Goal: Task Accomplishment & Management: Manage account settings

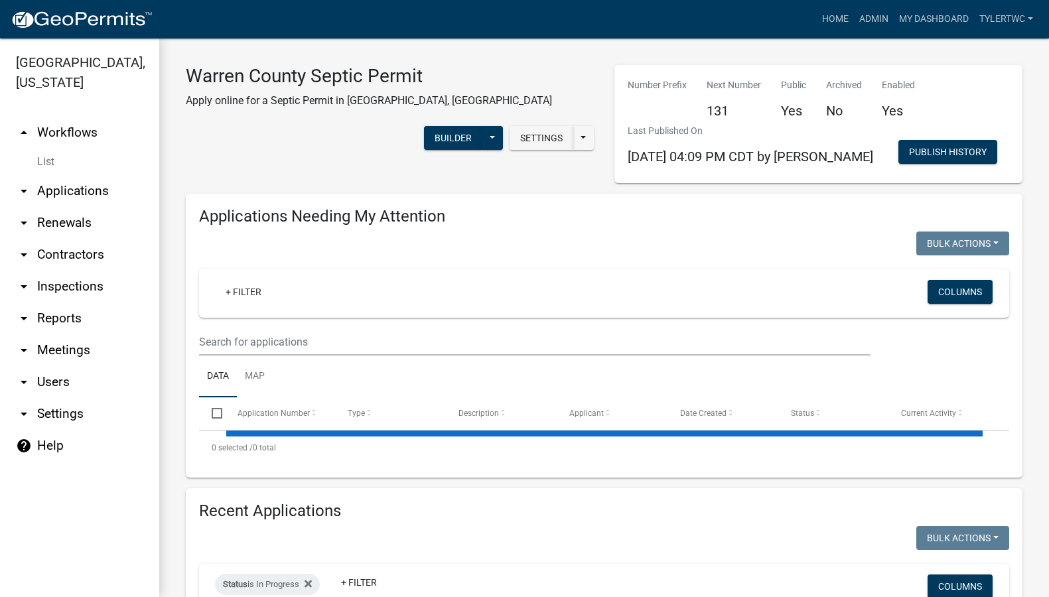
select select "2: 50"
select select "3: 100"
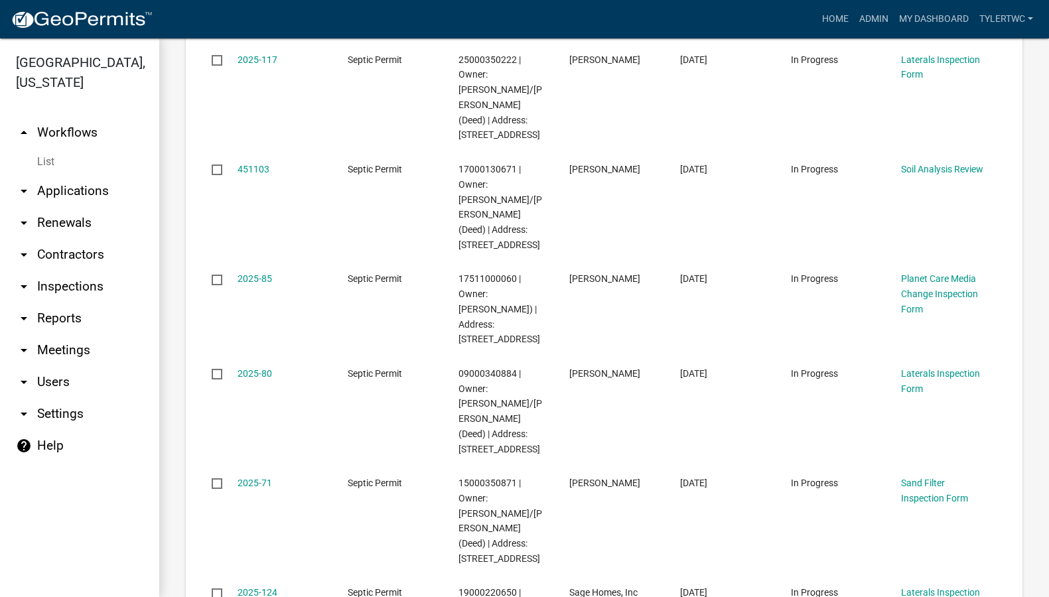
scroll to position [1857, 0]
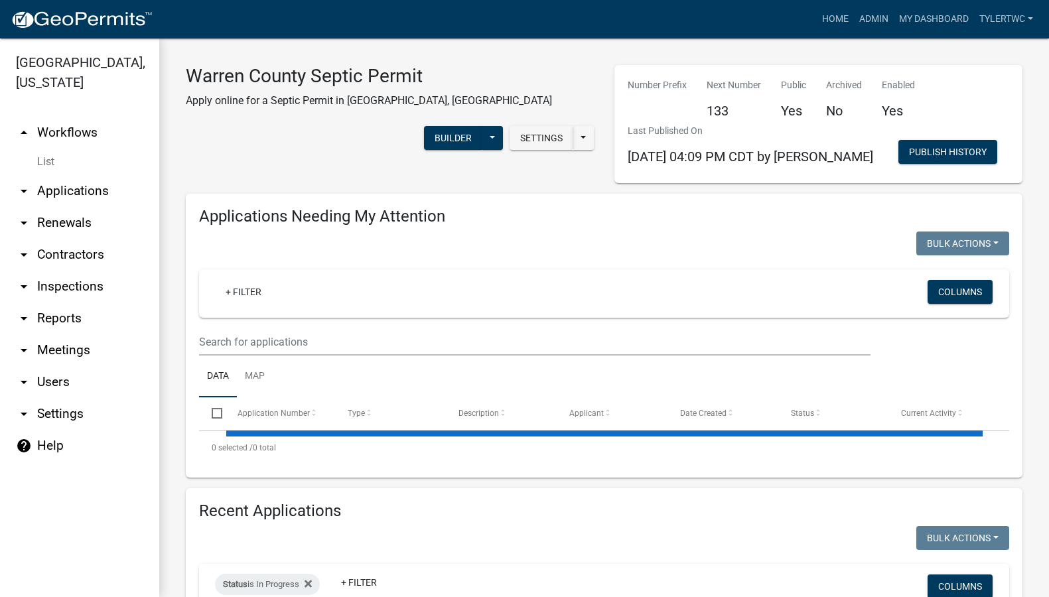
select select "2: 50"
select select "3: 100"
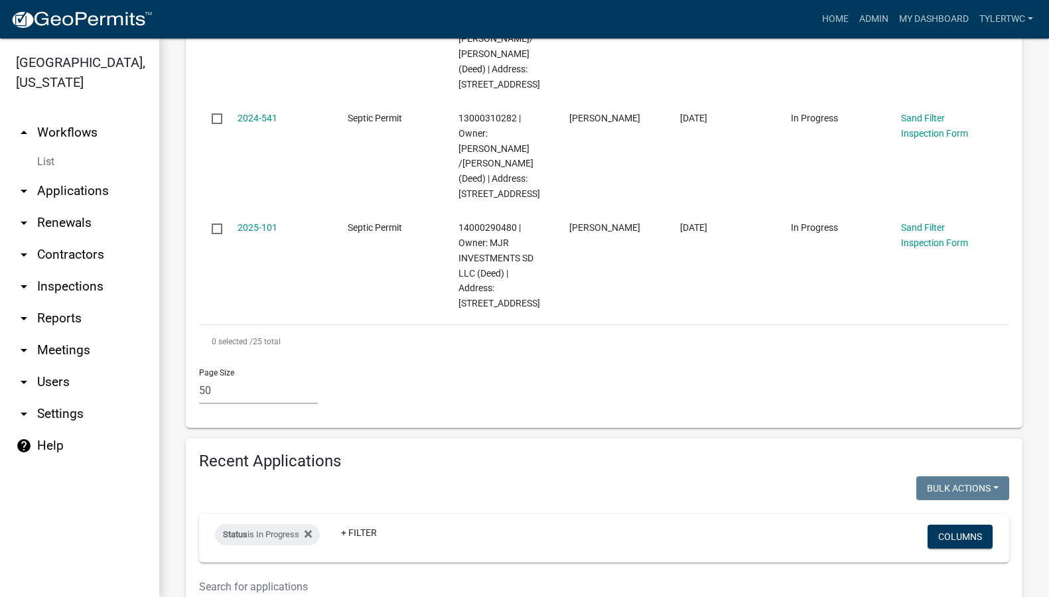
scroll to position [2940, 0]
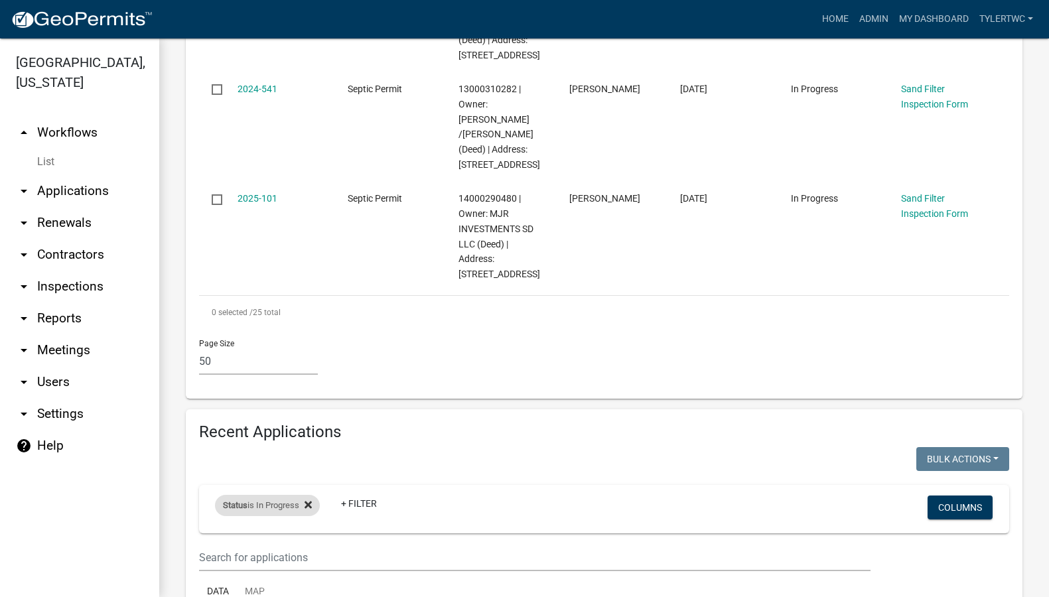
click at [308, 499] on icon at bounding box center [307, 504] width 7 height 11
click at [255, 495] on link "+ Filter" at bounding box center [243, 507] width 57 height 24
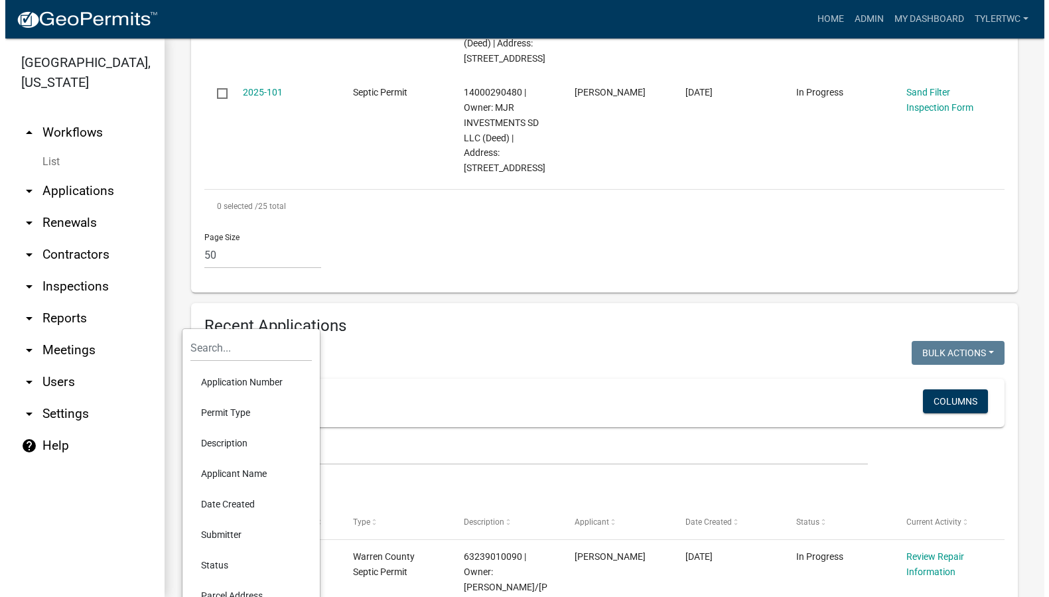
scroll to position [3095, 0]
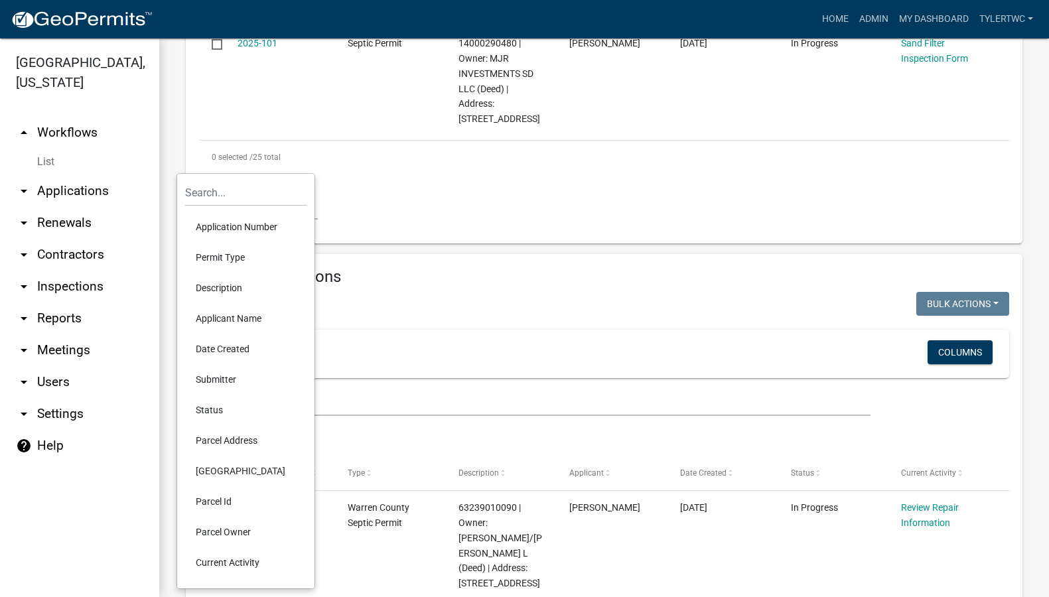
click at [212, 410] on li "Status" at bounding box center [245, 410] width 121 height 31
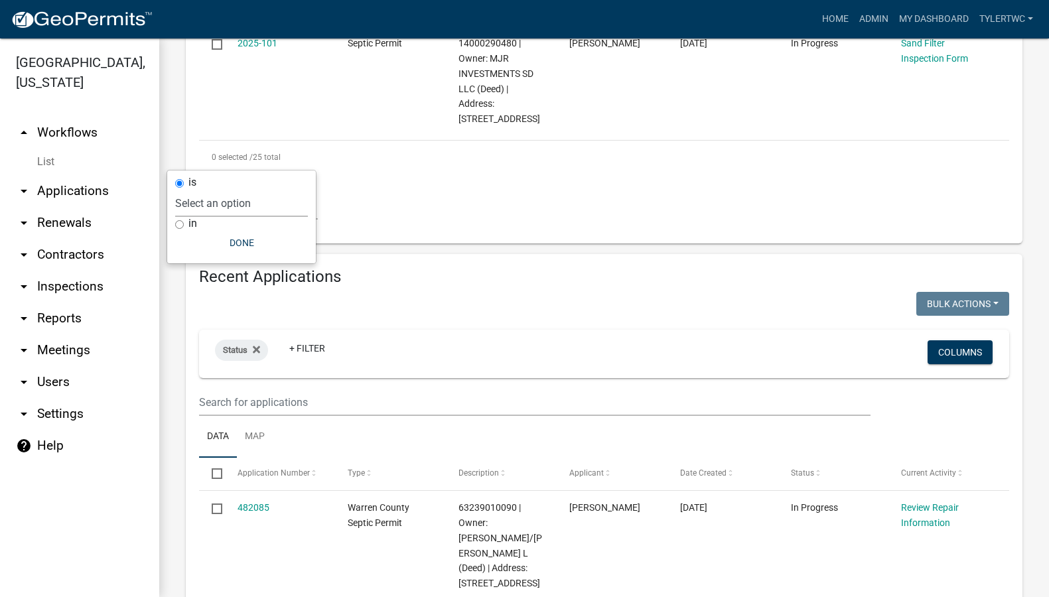
click at [224, 202] on select "Select an option Not Started In Progress Completed Expired Locked Withdrawn Voi…" at bounding box center [241, 203] width 133 height 27
select select "1"
click at [202, 190] on select "Select an option Not Started In Progress Completed Expired Locked Withdrawn Voi…" at bounding box center [241, 203] width 133 height 27
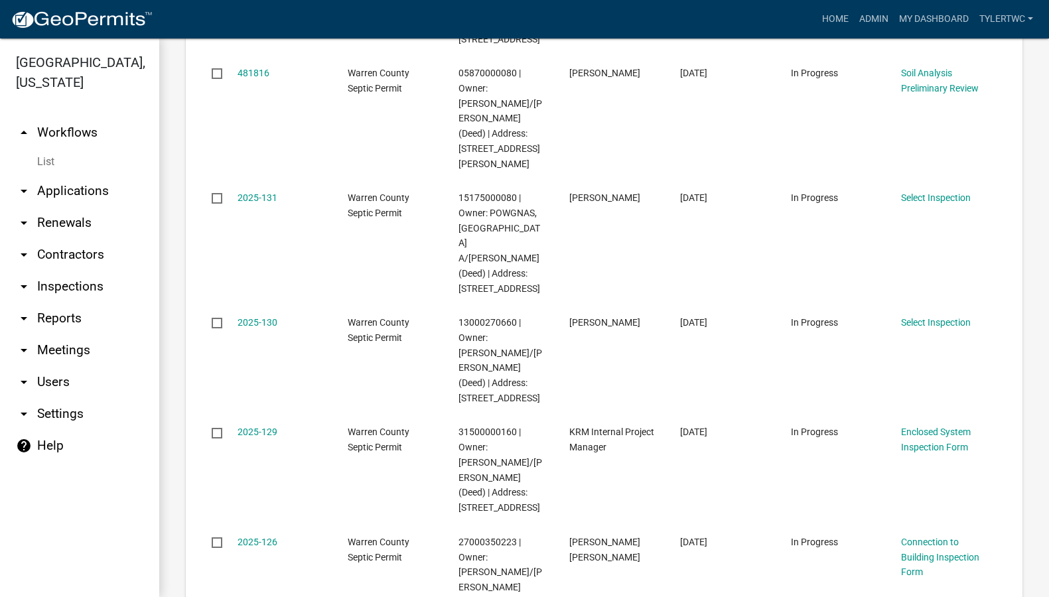
scroll to position [0, 0]
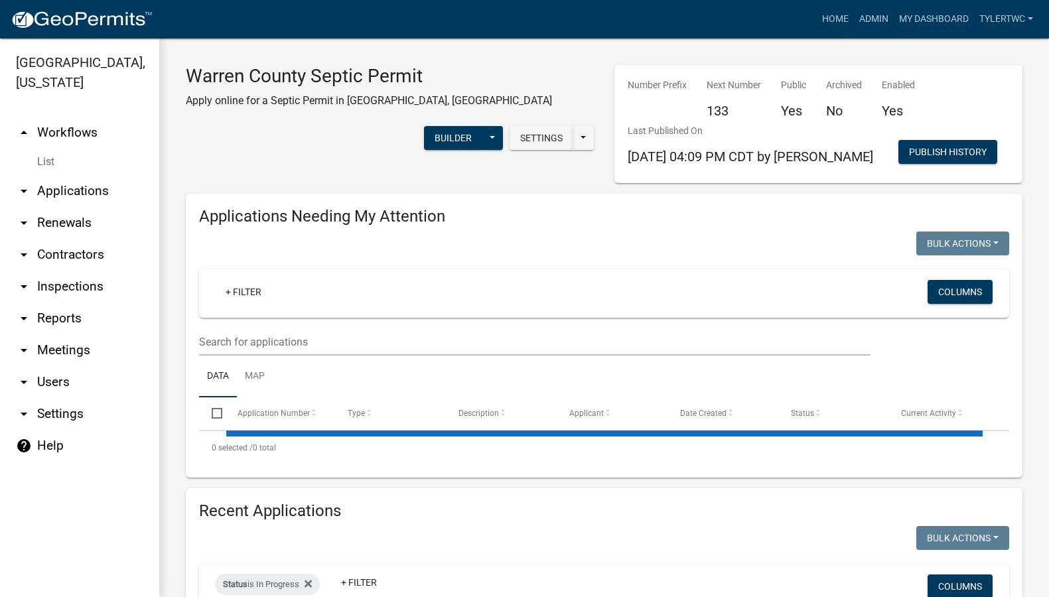
select select "2: 50"
select select "3: 100"
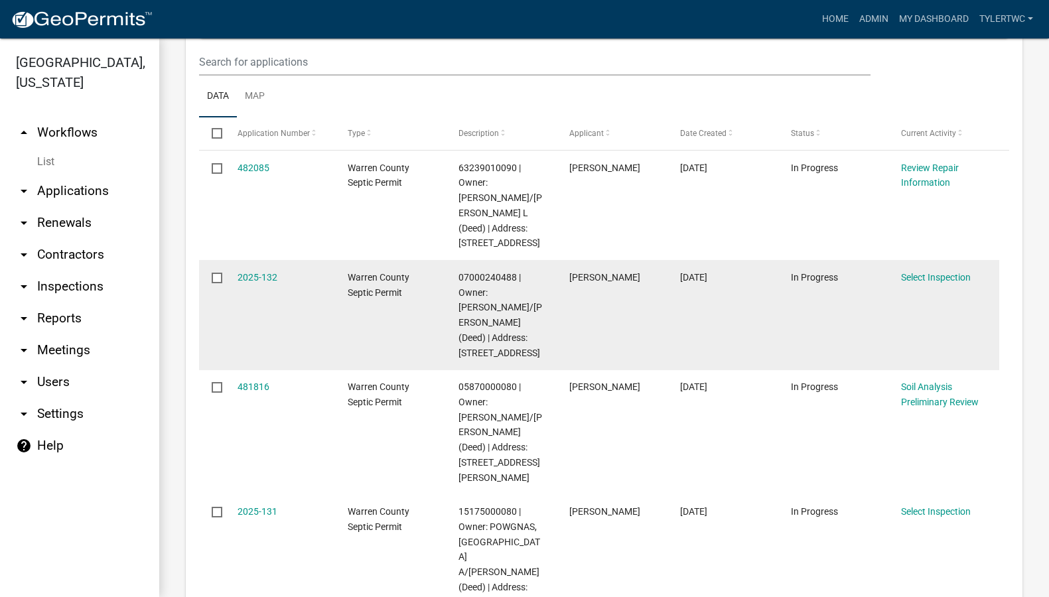
scroll to position [310, 0]
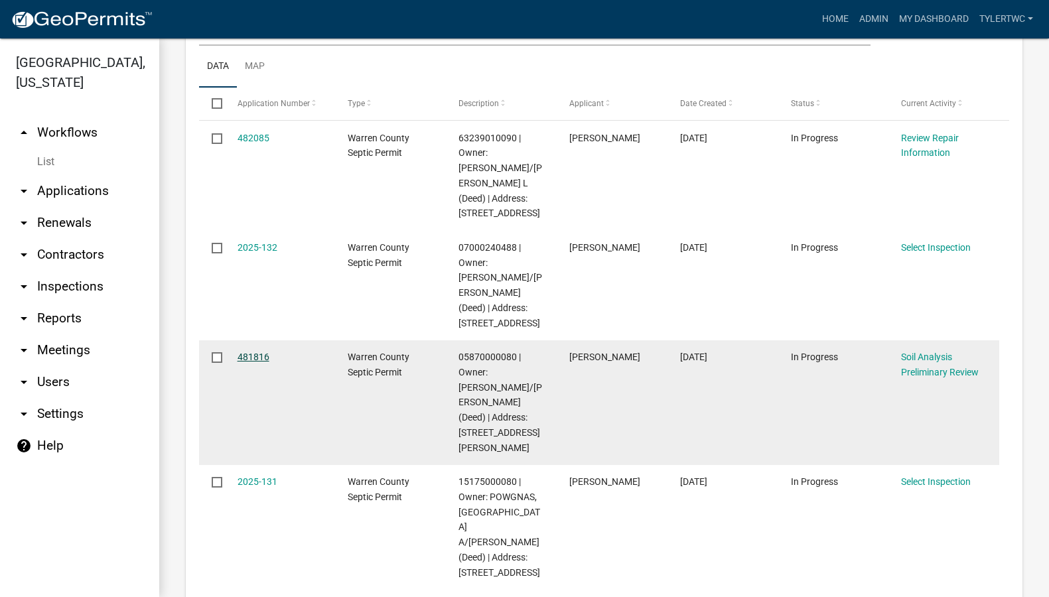
click at [251, 352] on link "481816" at bounding box center [253, 357] width 32 height 11
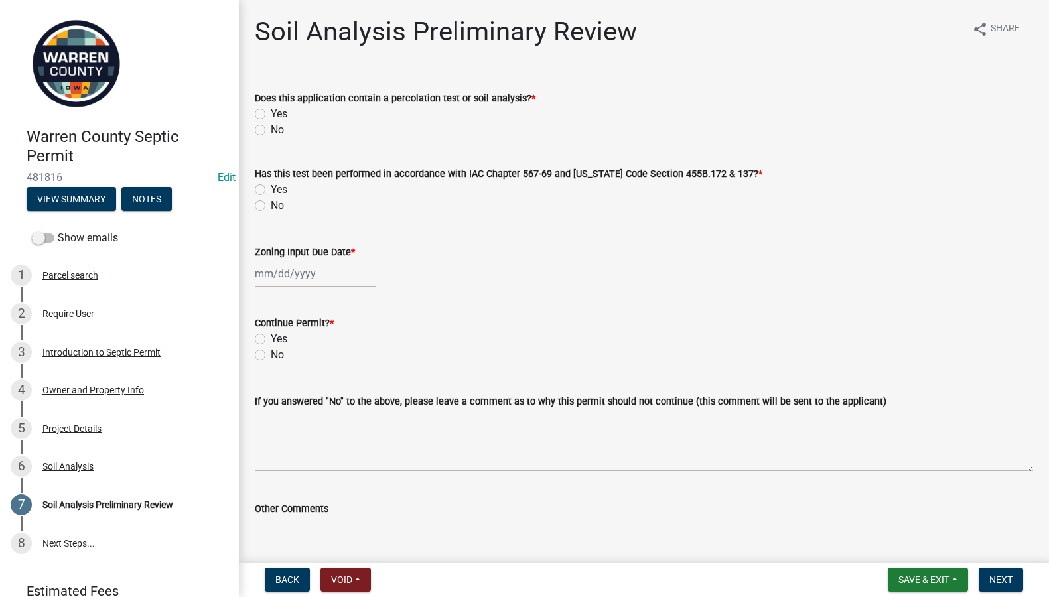
click at [271, 113] on label "Yes" at bounding box center [279, 114] width 17 height 16
click at [271, 113] on input "Yes" at bounding box center [275, 110] width 9 height 9
radio input "true"
click at [271, 186] on label "Yes" at bounding box center [279, 190] width 17 height 16
click at [271, 186] on input "Yes" at bounding box center [275, 186] width 9 height 9
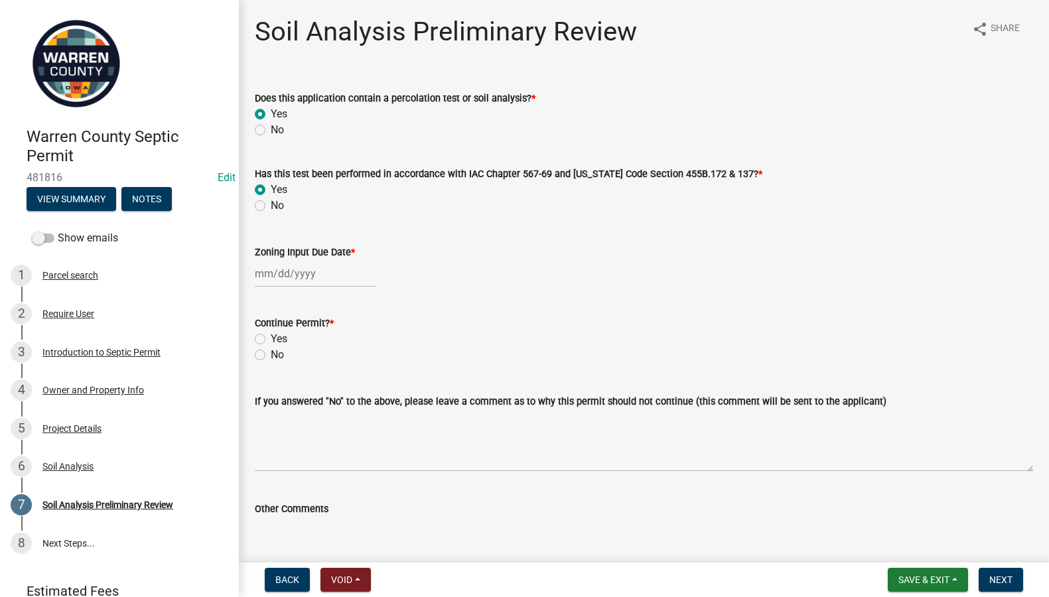
radio input "true"
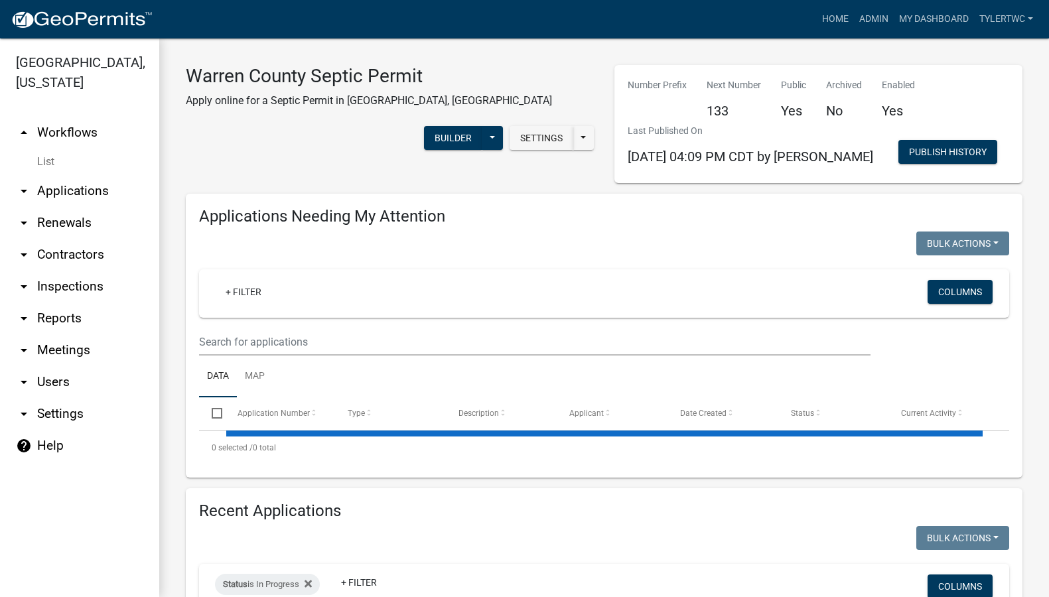
select select "3: 100"
select select "2: 50"
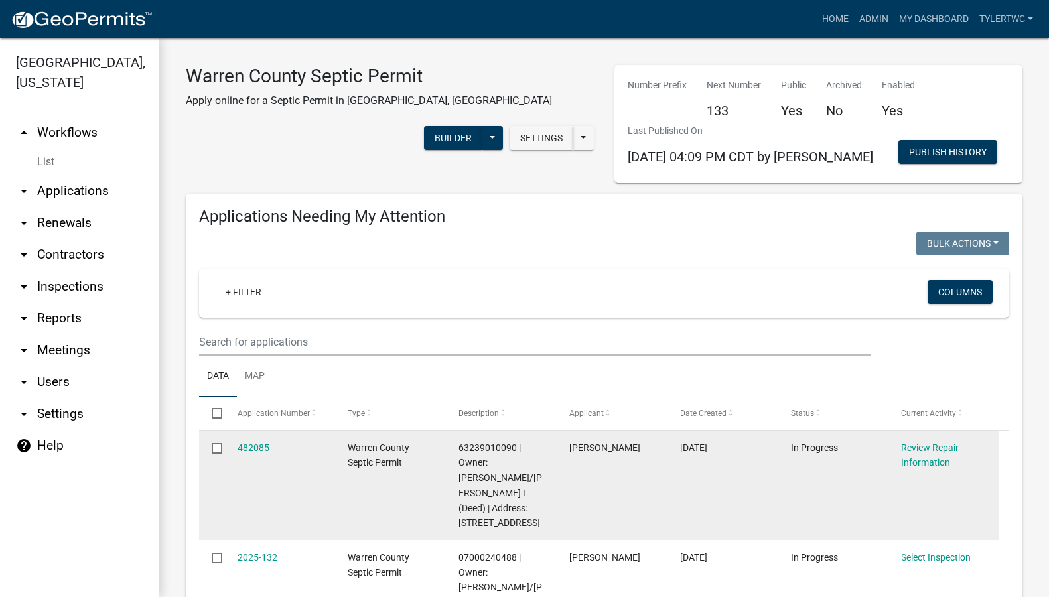
scroll to position [310, 0]
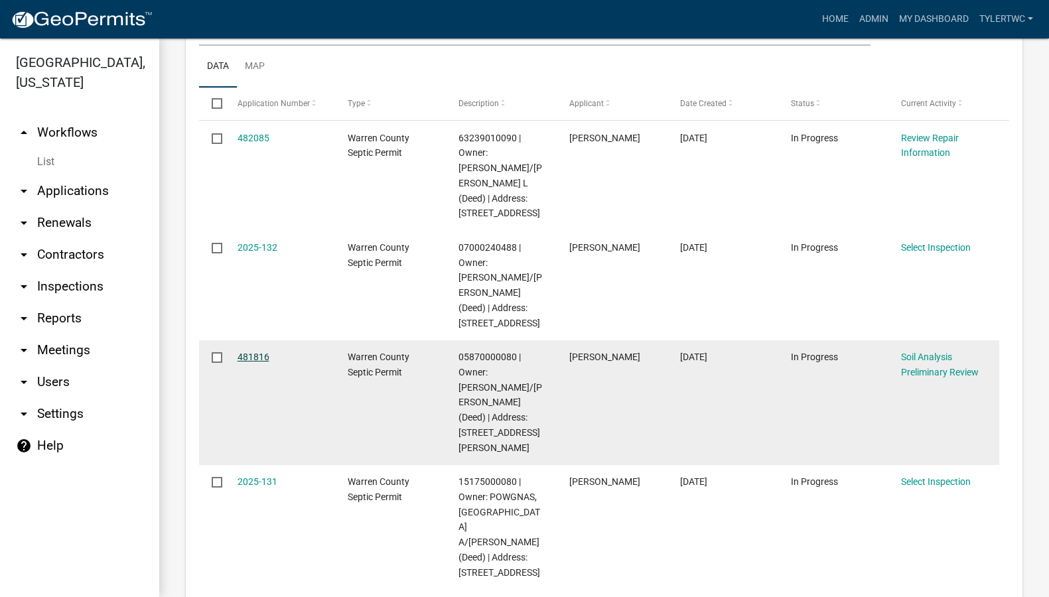
click at [257, 352] on link "481816" at bounding box center [253, 357] width 32 height 11
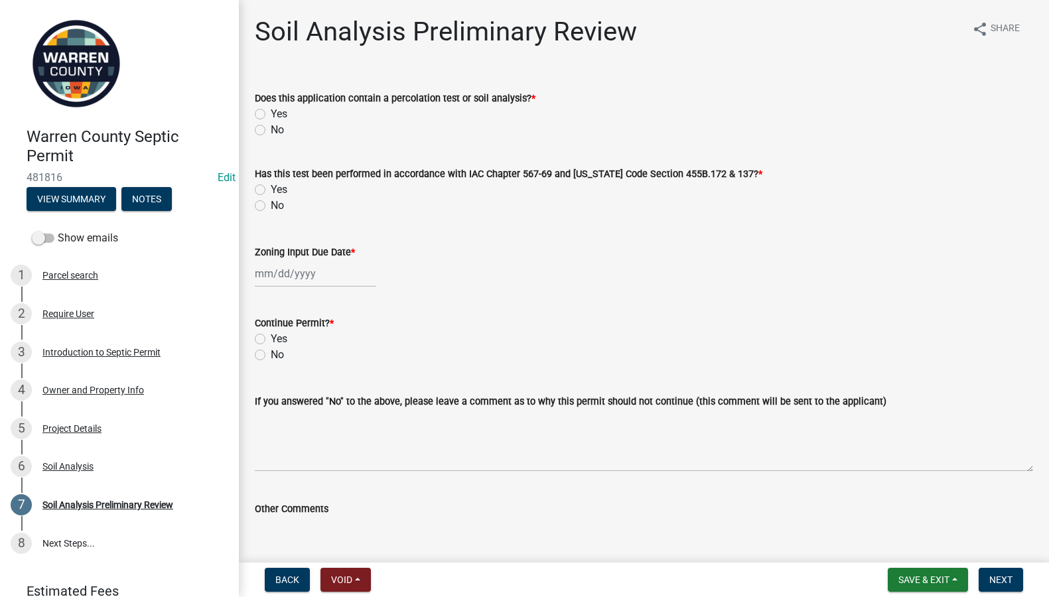
click at [259, 120] on div "Yes" at bounding box center [644, 114] width 778 height 16
click at [271, 115] on label "Yes" at bounding box center [279, 114] width 17 height 16
click at [271, 115] on input "Yes" at bounding box center [275, 110] width 9 height 9
radio input "true"
click at [259, 182] on div "Yes" at bounding box center [644, 190] width 778 height 16
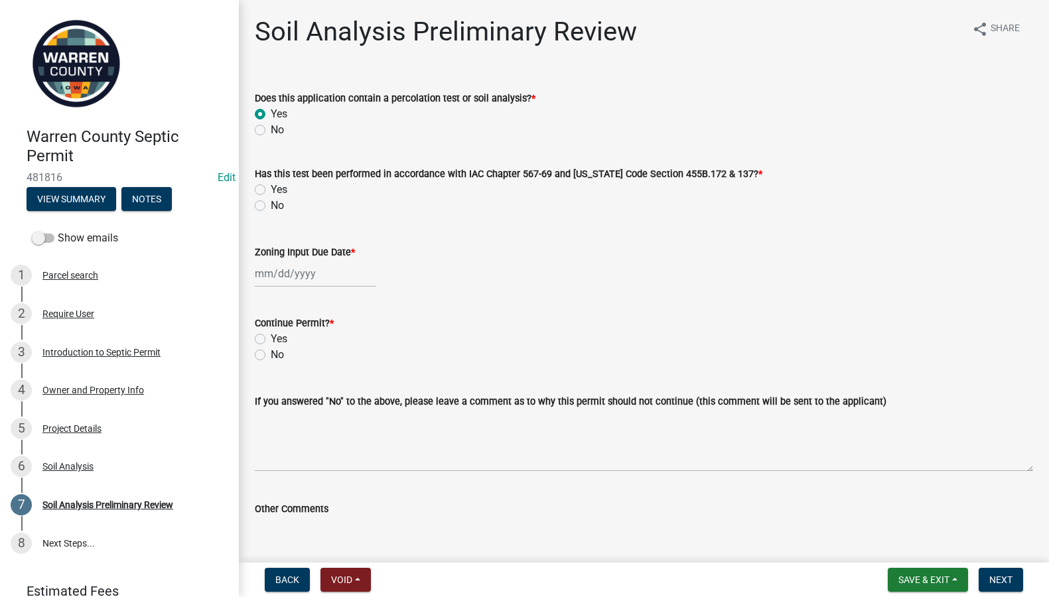
click at [271, 190] on label "Yes" at bounding box center [279, 190] width 17 height 16
click at [271, 190] on input "Yes" at bounding box center [275, 186] width 9 height 9
radio input "true"
click at [275, 281] on div at bounding box center [315, 273] width 121 height 27
select select "9"
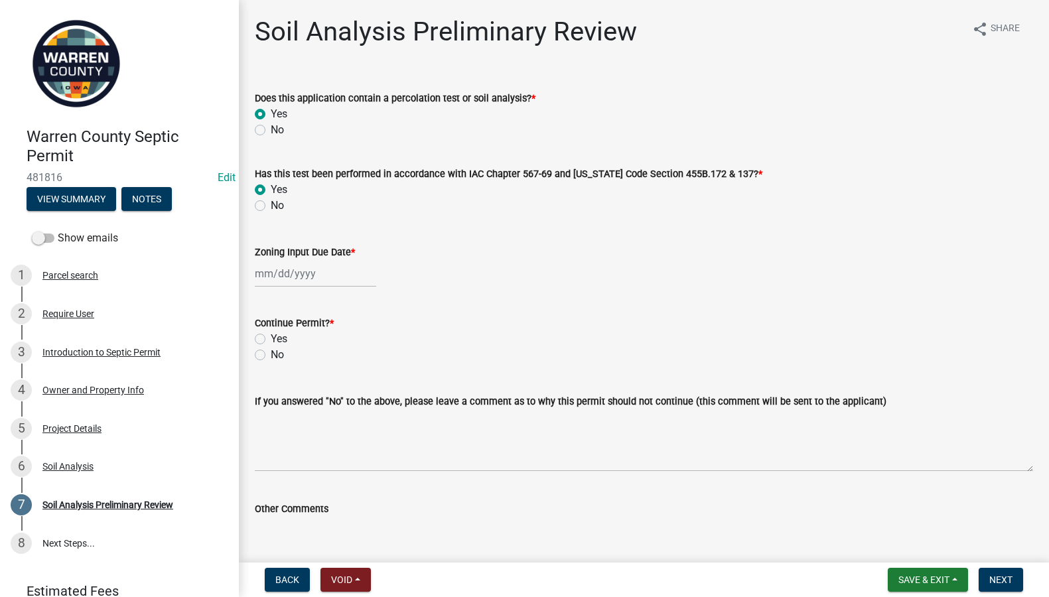
select select "2025"
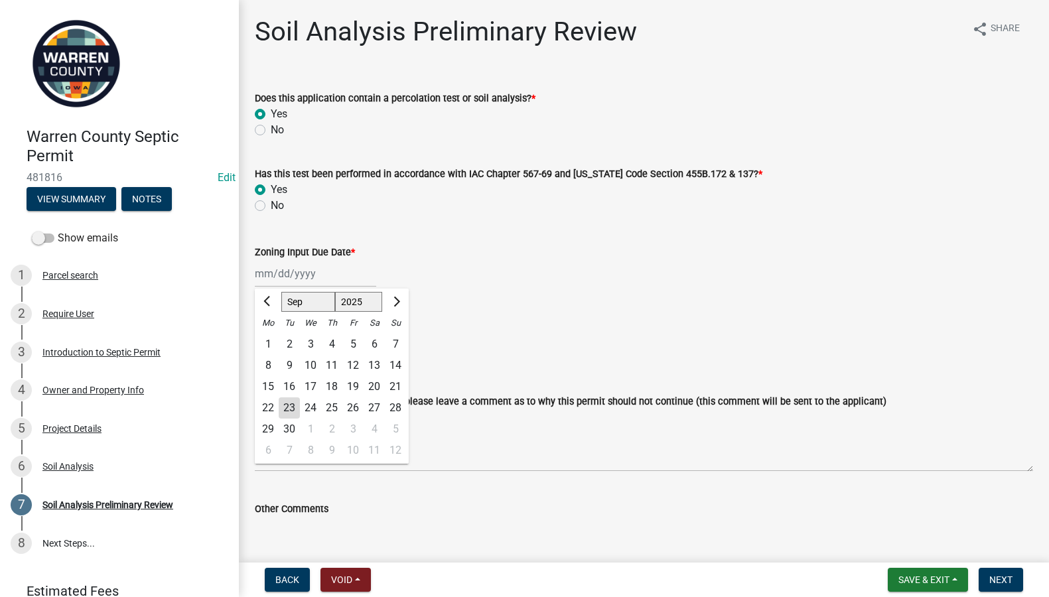
click at [288, 405] on div "23" at bounding box center [289, 407] width 21 height 21
type input "09/23/2025"
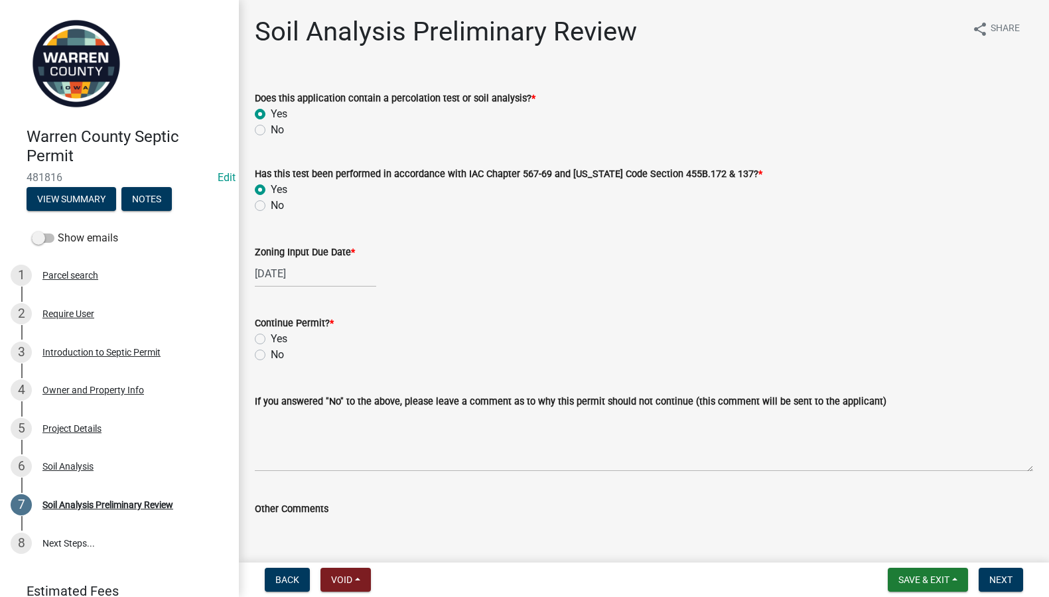
click at [271, 338] on label "Yes" at bounding box center [279, 339] width 17 height 16
click at [271, 338] on input "Yes" at bounding box center [275, 335] width 9 height 9
radio input "true"
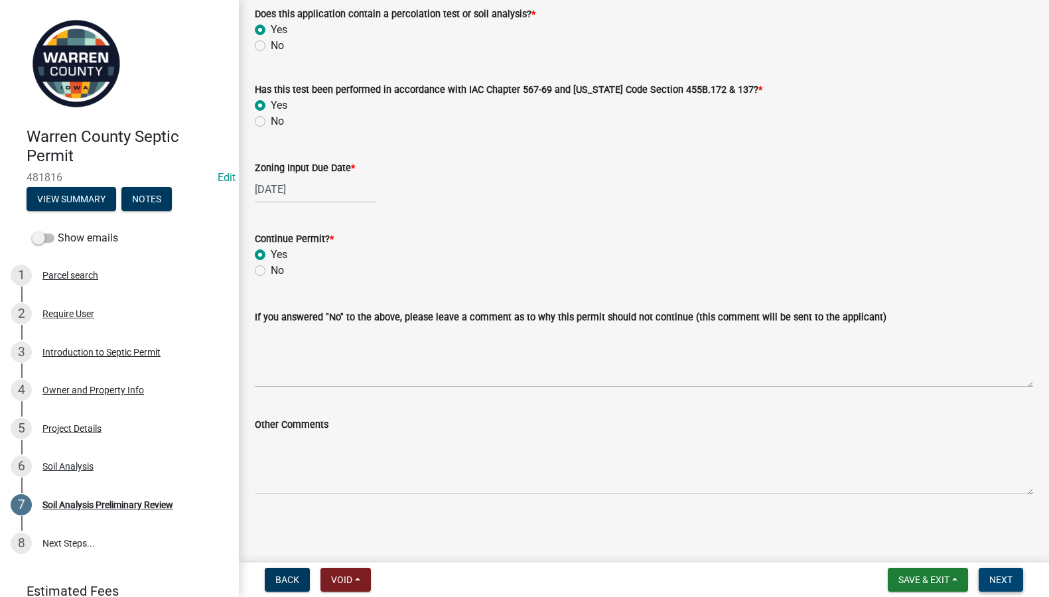
click at [1010, 578] on span "Next" at bounding box center [1000, 579] width 23 height 11
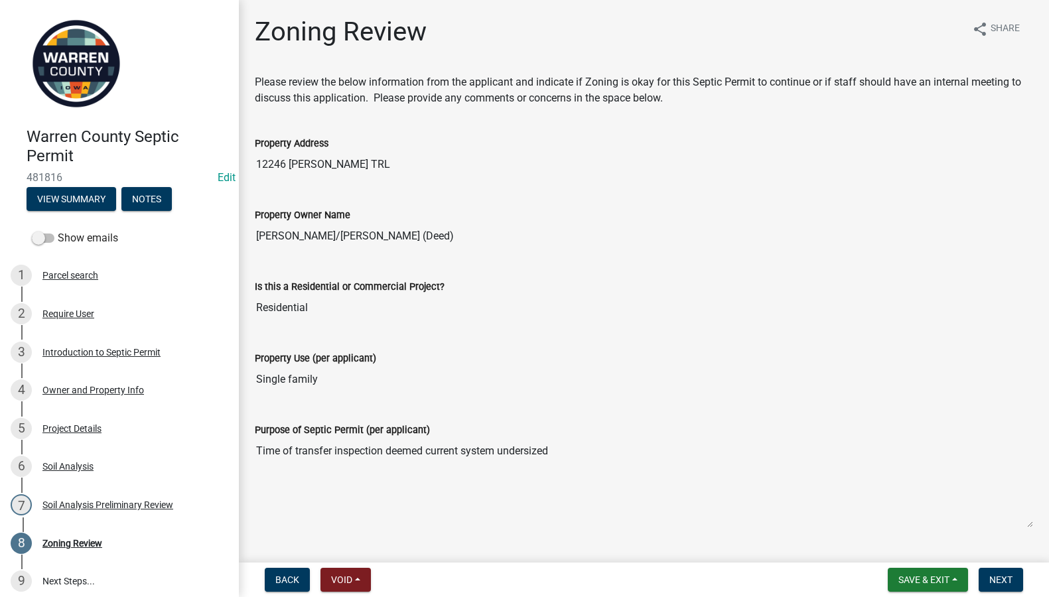
scroll to position [310, 0]
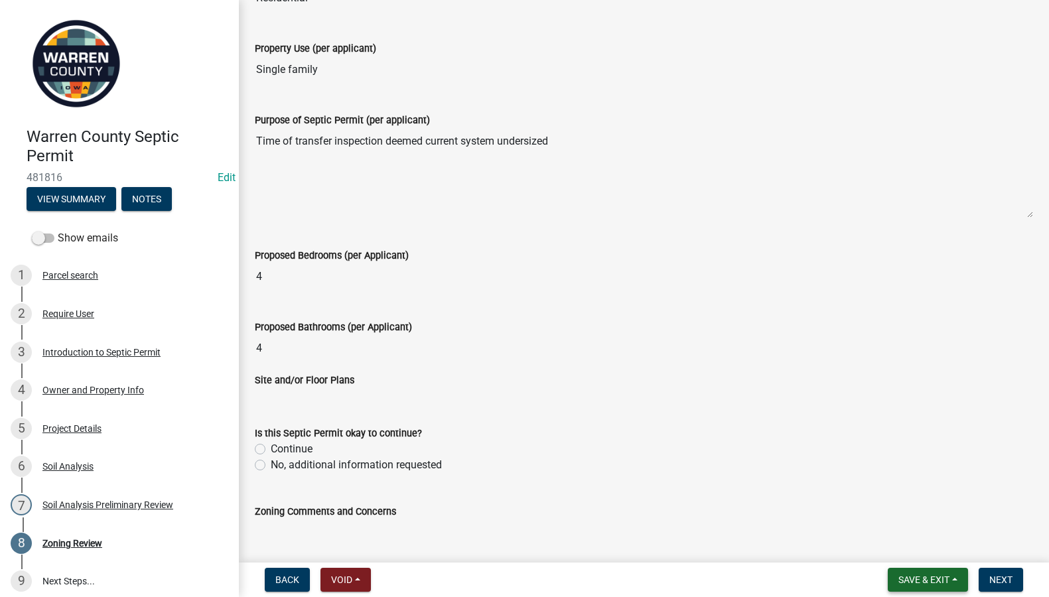
click at [908, 574] on button "Save & Exit" at bounding box center [927, 580] width 80 height 24
click at [901, 542] on button "Save & Exit" at bounding box center [915, 545] width 106 height 32
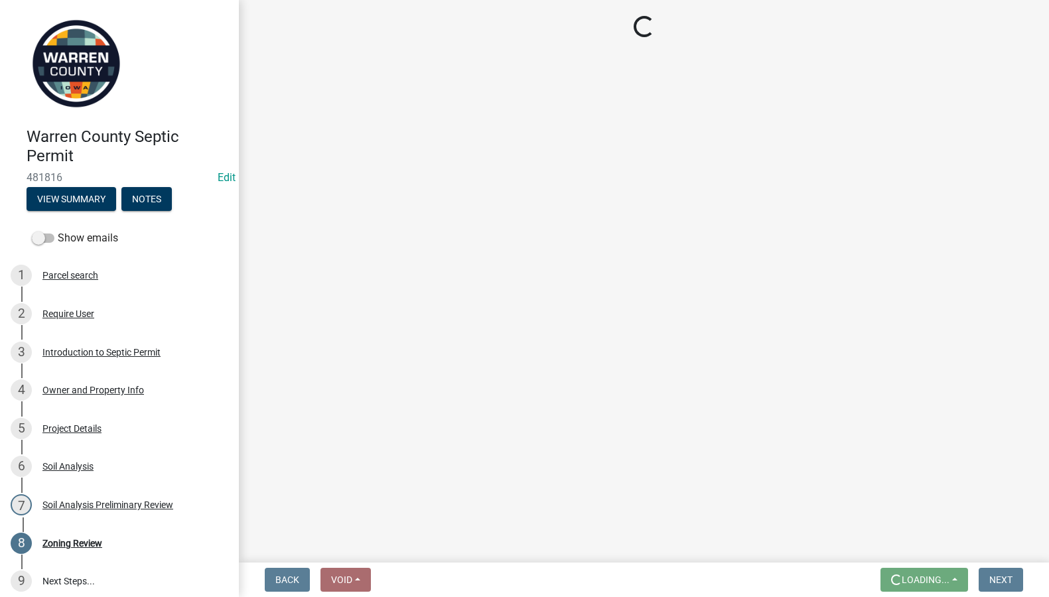
scroll to position [0, 0]
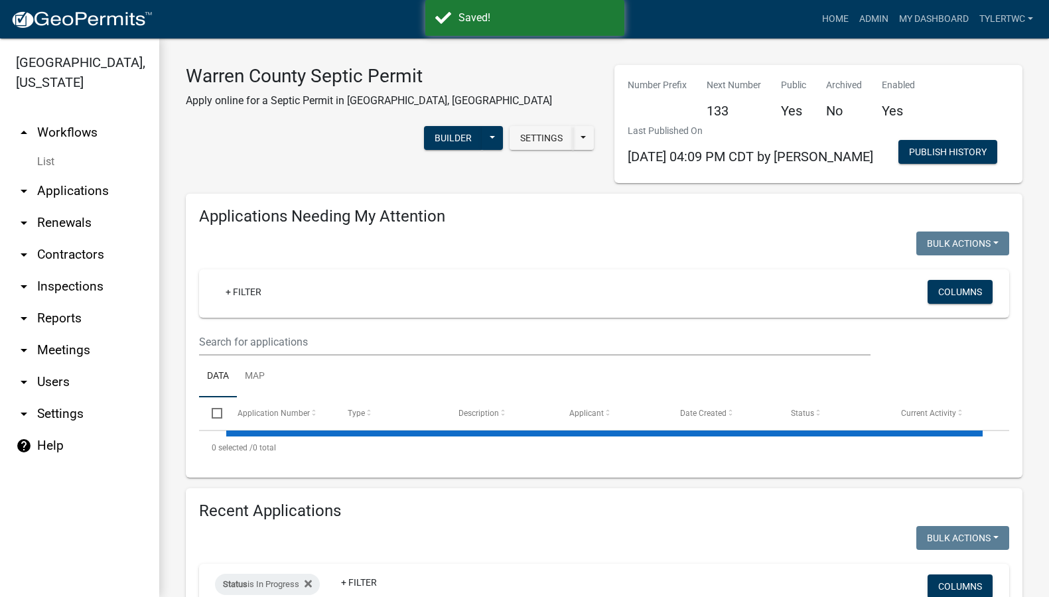
select select "2: 50"
select select "3: 100"
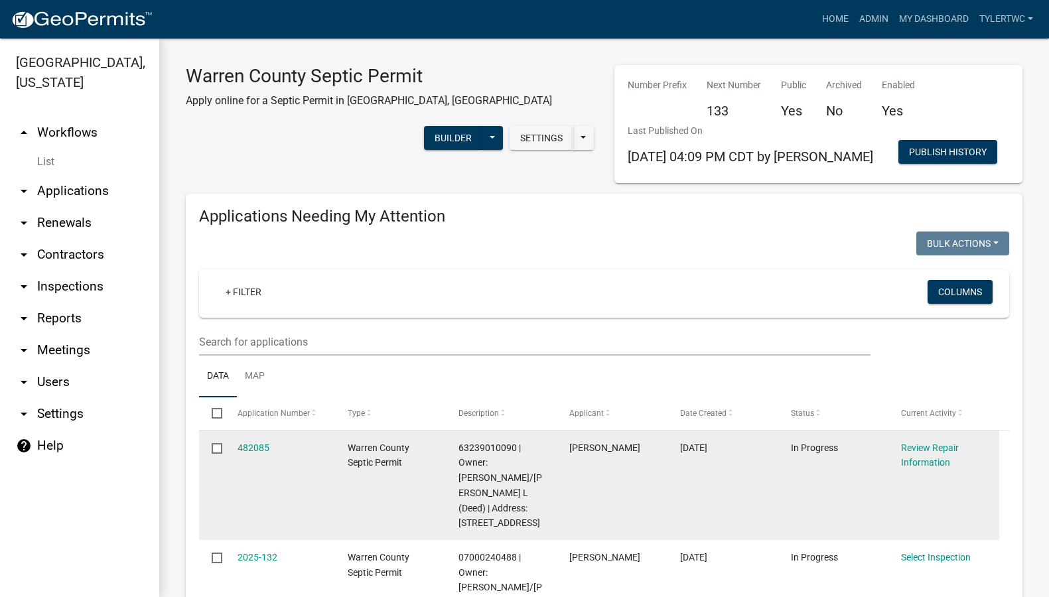
scroll to position [155, 0]
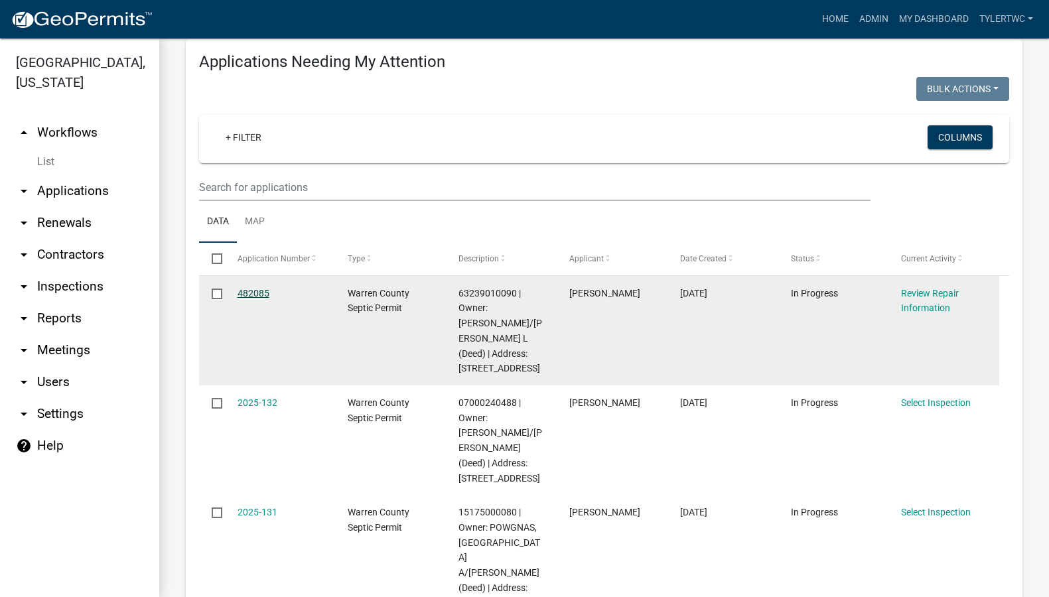
click at [248, 289] on link "482085" at bounding box center [253, 293] width 32 height 11
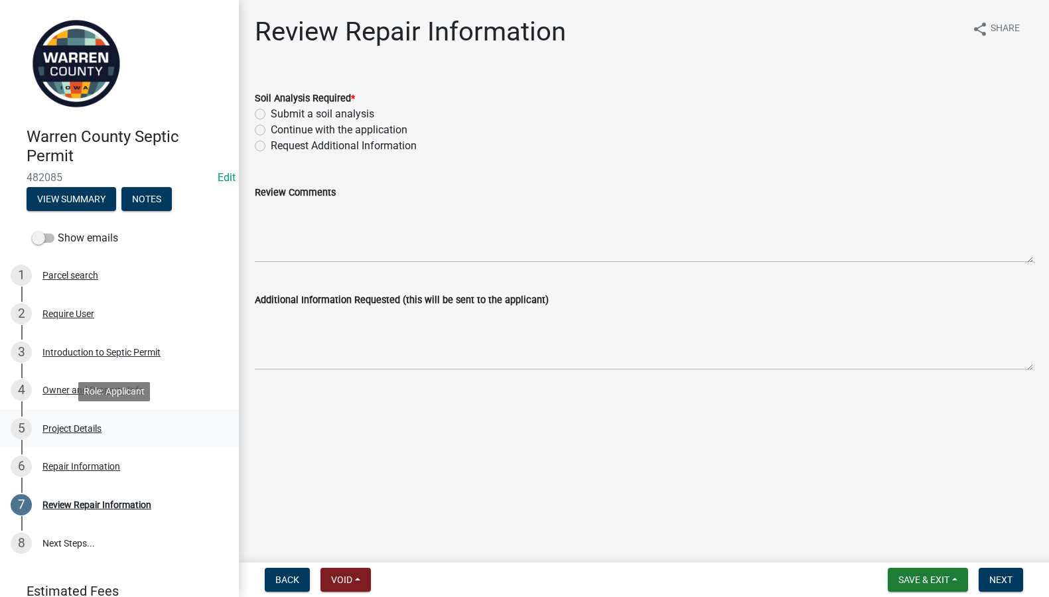
drag, startPoint x: 74, startPoint y: 428, endPoint x: 142, endPoint y: 415, distance: 68.9
click at [74, 428] on div "Project Details" at bounding box center [71, 428] width 59 height 9
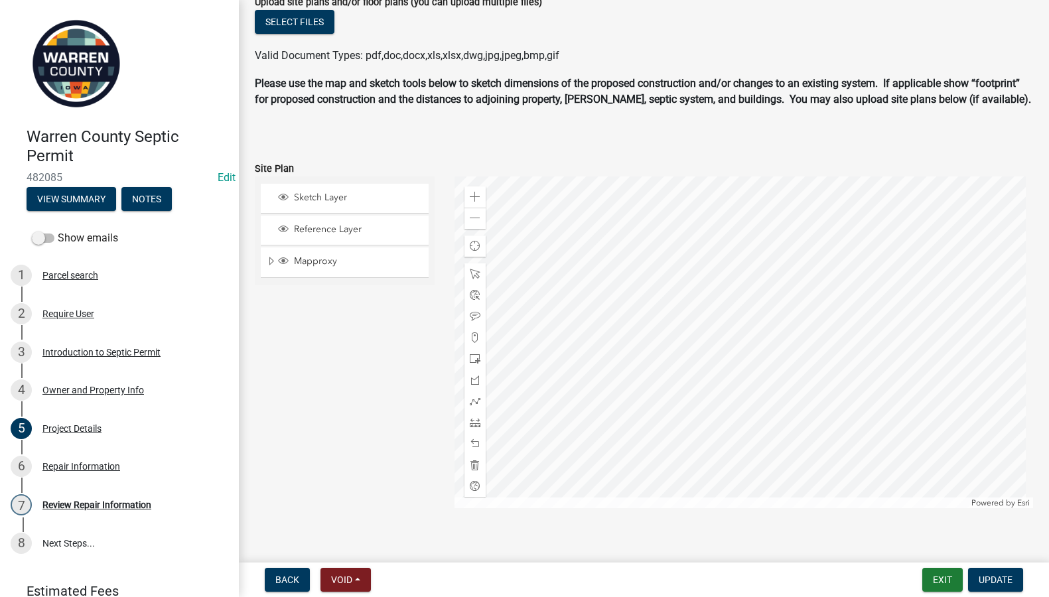
scroll to position [922, 0]
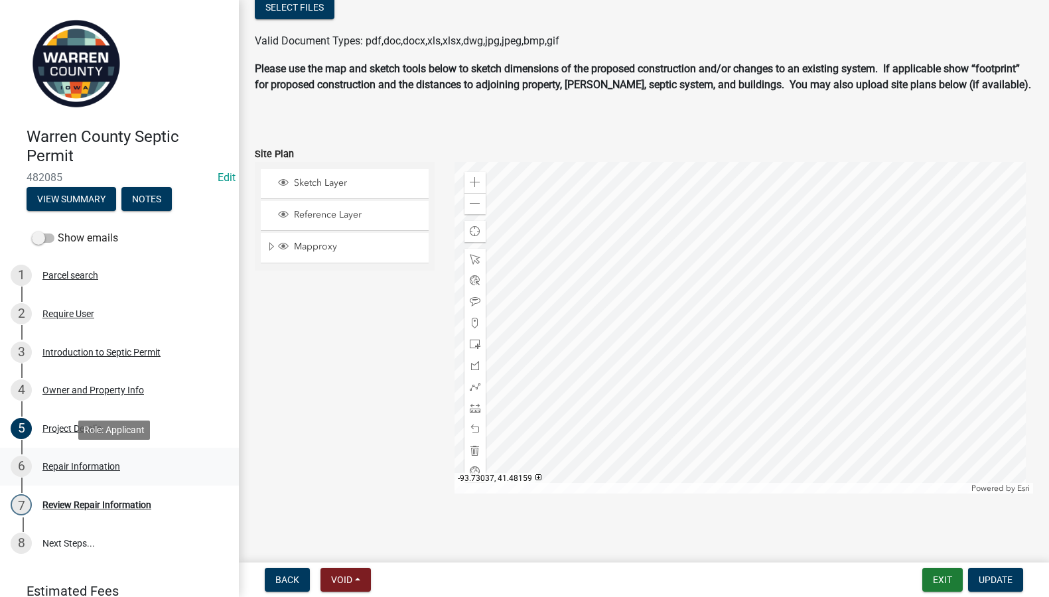
click at [103, 466] on div "Repair Information" at bounding box center [81, 466] width 78 height 9
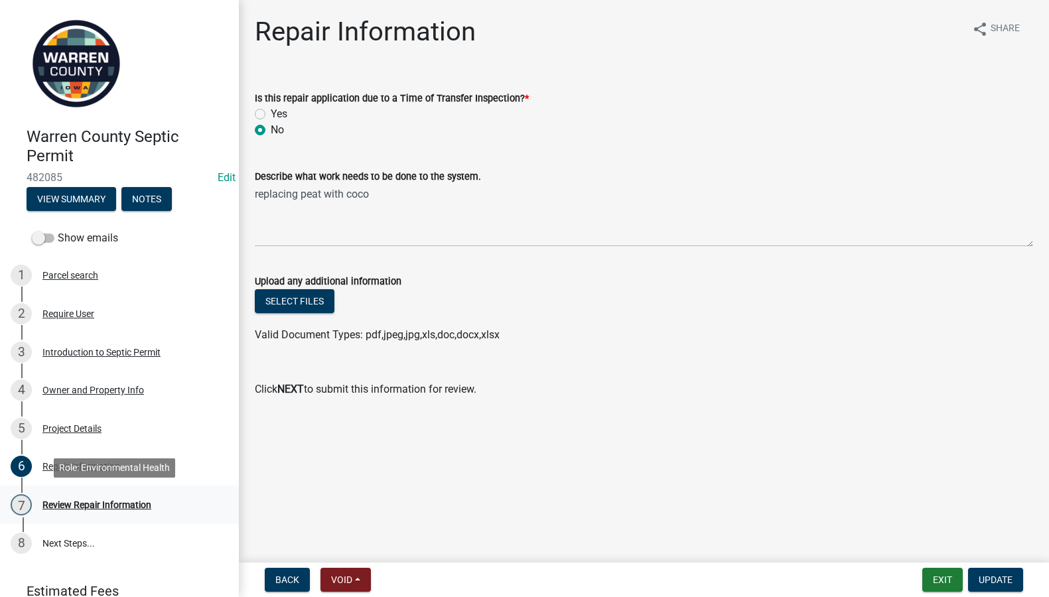
click at [77, 505] on div "Review Repair Information" at bounding box center [96, 504] width 109 height 9
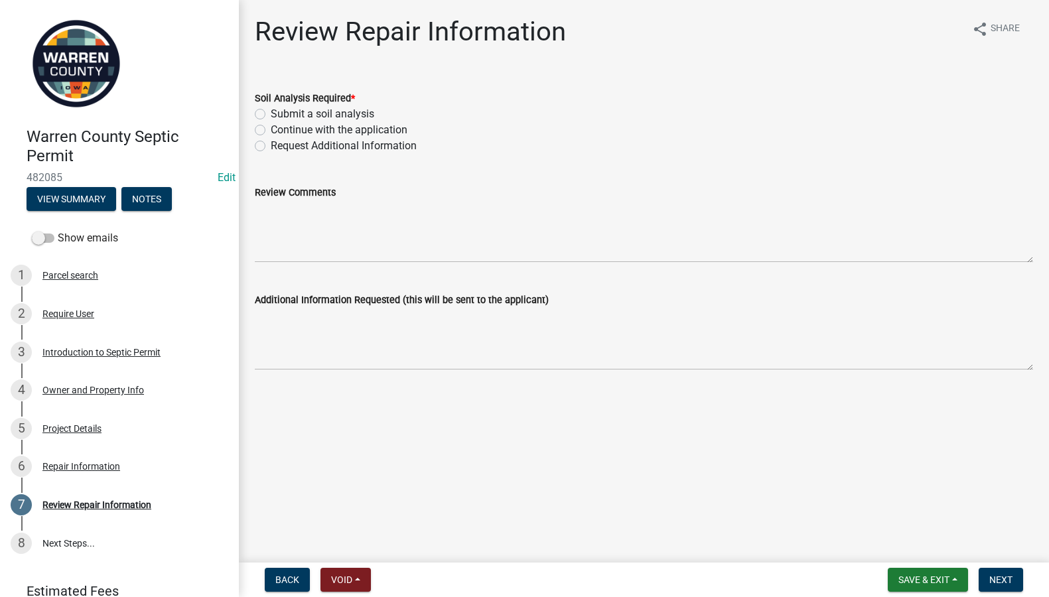
click at [271, 131] on label "Continue with the application" at bounding box center [339, 130] width 137 height 16
click at [271, 131] on input "Continue with the application" at bounding box center [275, 126] width 9 height 9
radio input "true"
click at [1006, 579] on span "Next" at bounding box center [1000, 579] width 23 height 11
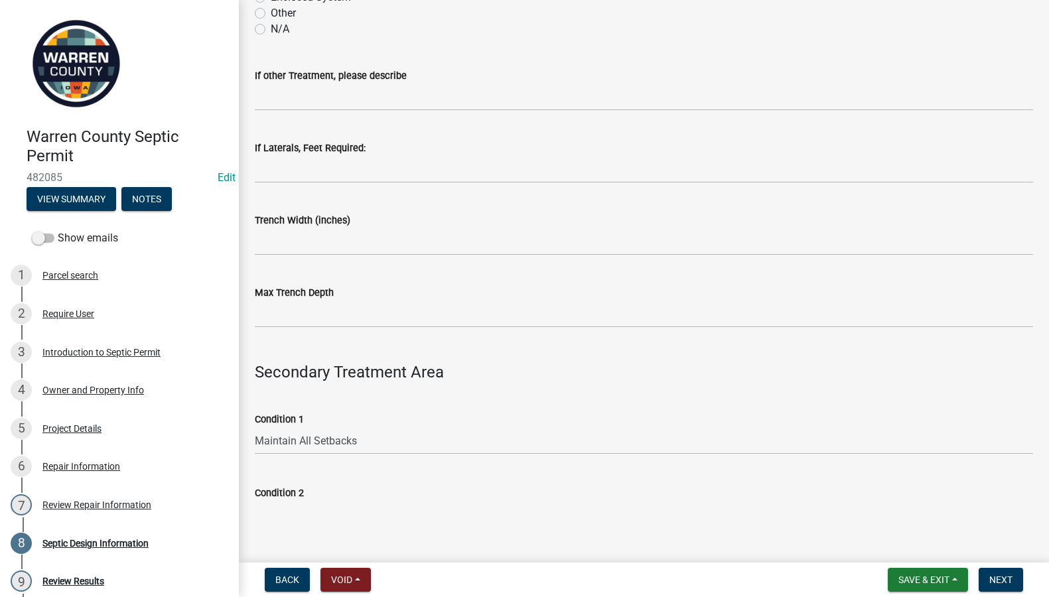
scroll to position [155, 0]
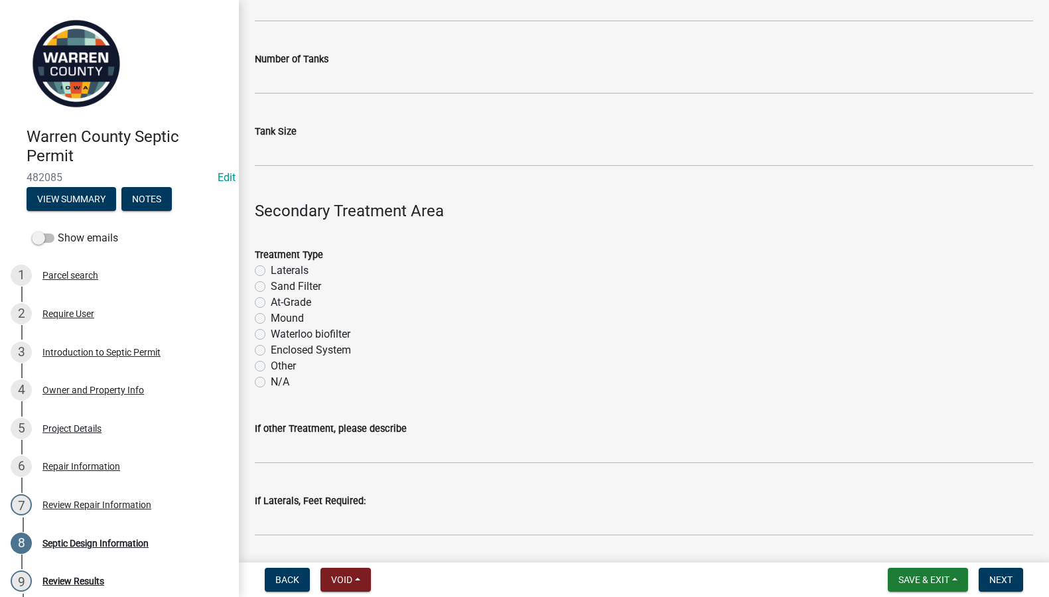
click at [271, 348] on label "Enclosed System" at bounding box center [311, 350] width 80 height 16
click at [271, 348] on input "Enclosed System" at bounding box center [275, 346] width 9 height 9
radio input "true"
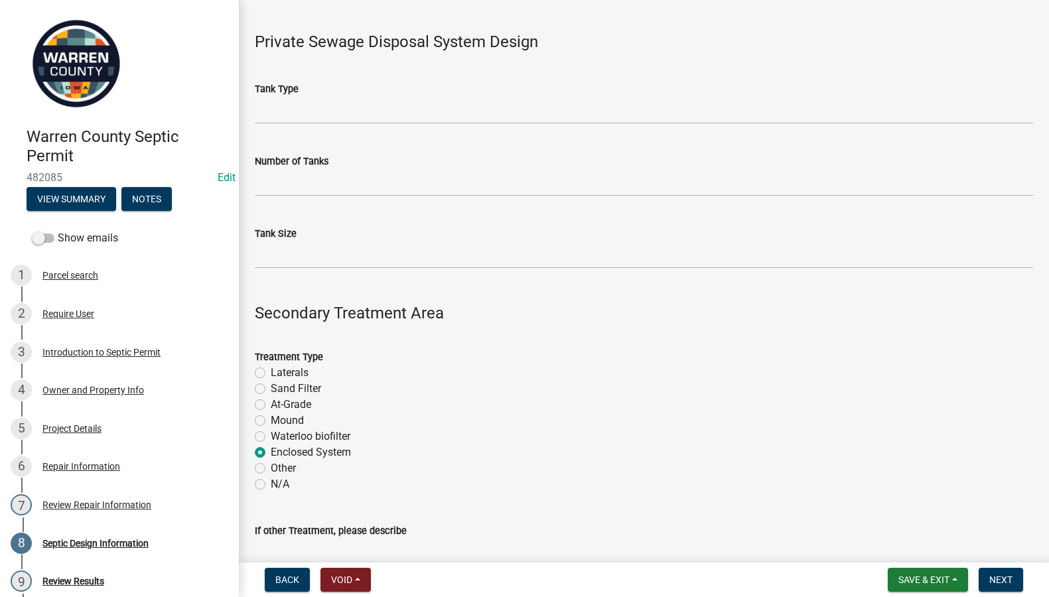
scroll to position [0, 0]
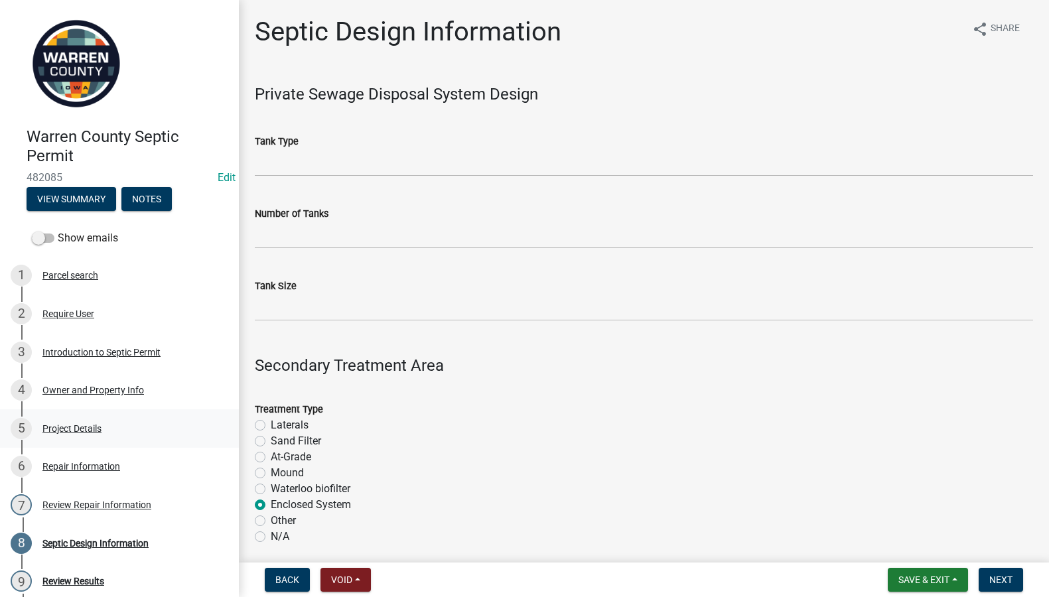
click at [74, 421] on div "5 Project Details" at bounding box center [114, 428] width 207 height 21
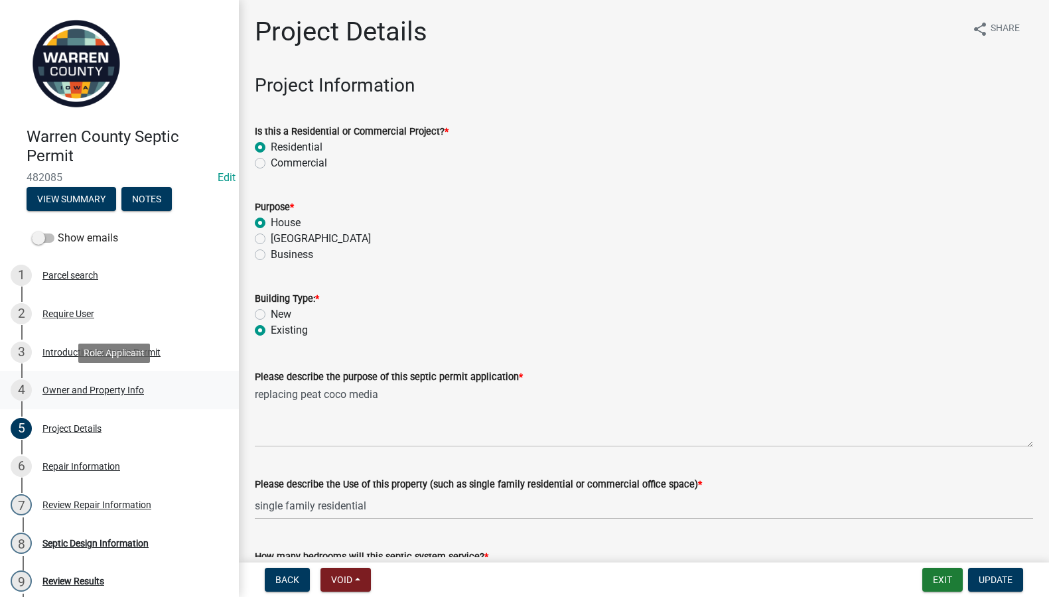
click at [67, 389] on div "Owner and Property Info" at bounding box center [92, 389] width 101 height 9
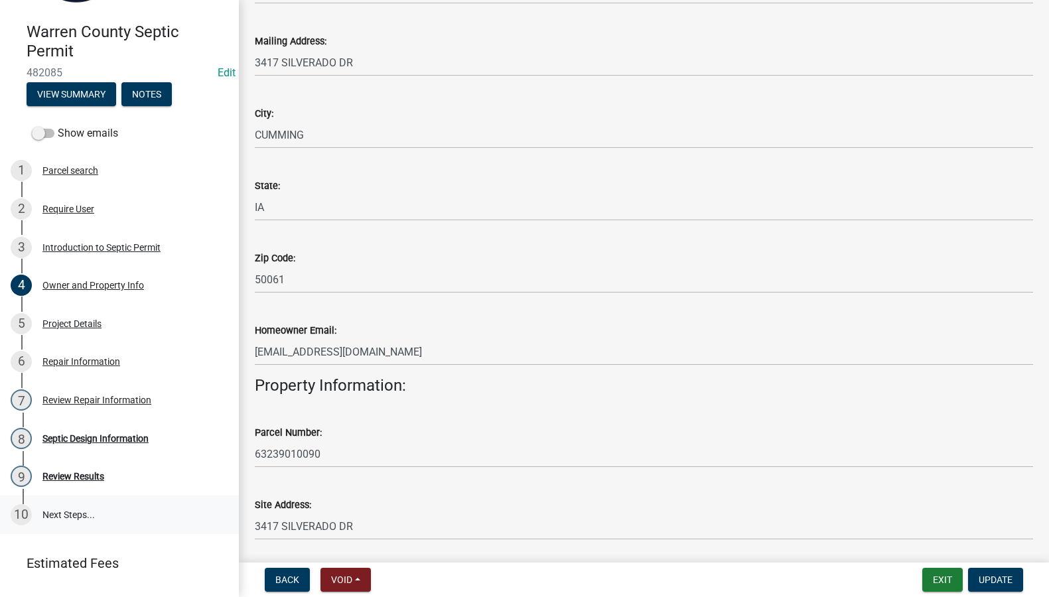
scroll to position [135, 0]
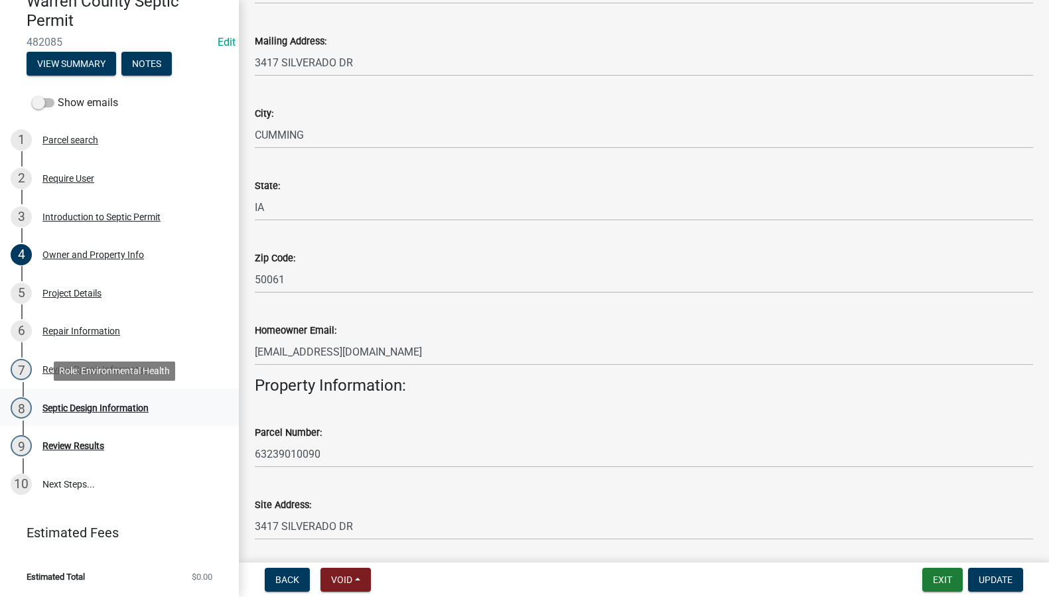
click at [101, 410] on div "Septic Design Information" at bounding box center [95, 407] width 106 height 9
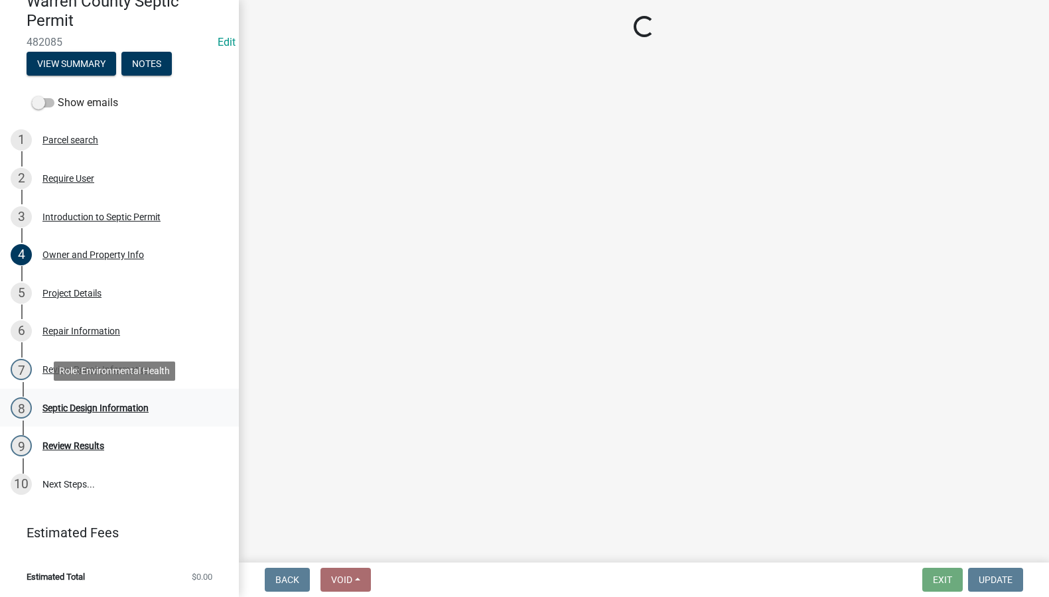
scroll to position [0, 0]
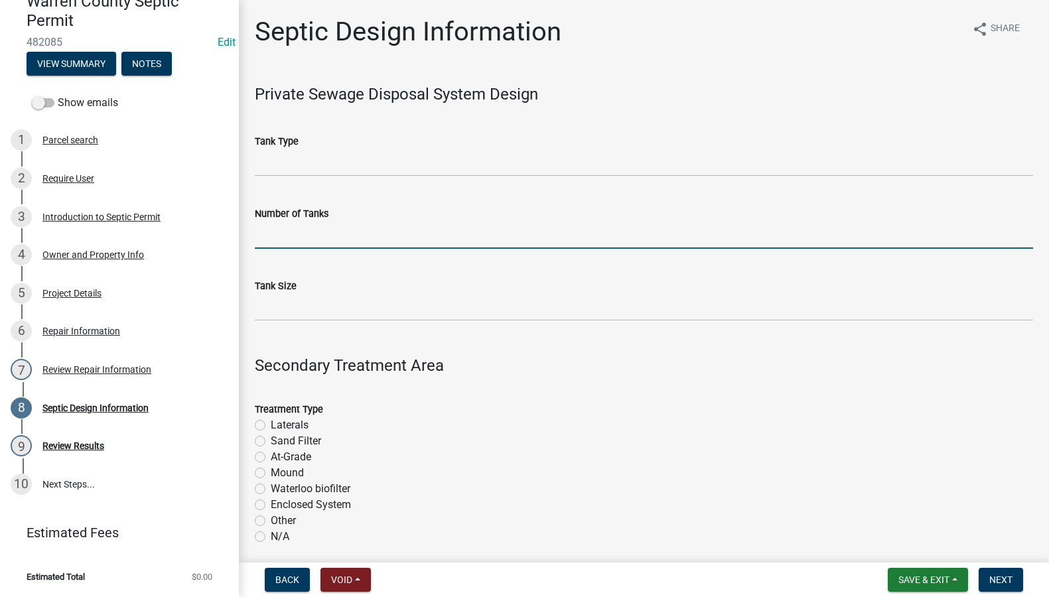
click at [285, 227] on input "Number of Tanks" at bounding box center [644, 235] width 778 height 27
type input "1"
click at [267, 315] on input "Tank Size" at bounding box center [644, 307] width 778 height 27
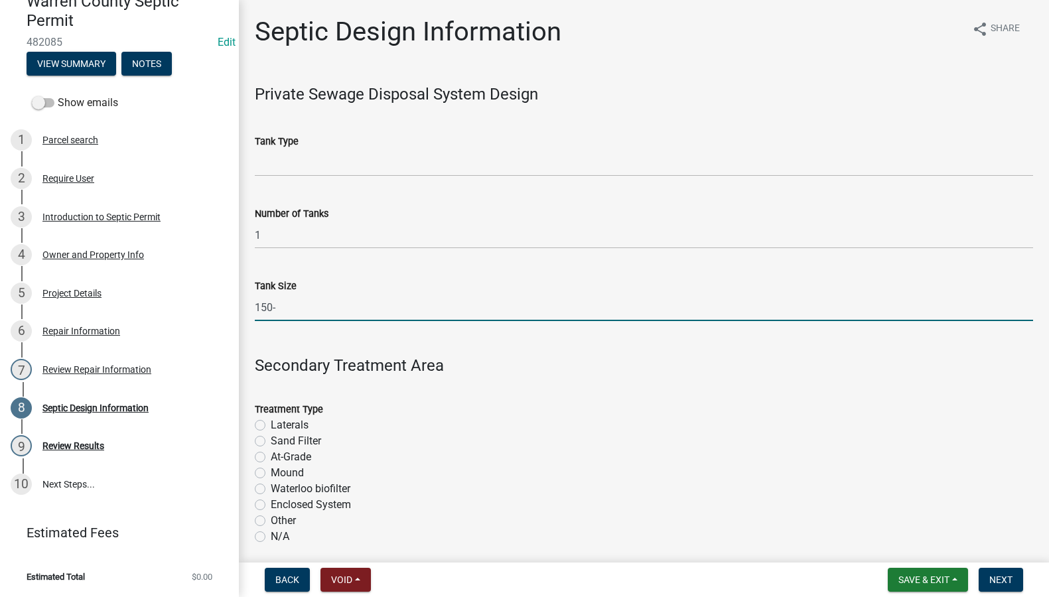
type input "150-0"
click at [305, 306] on input "150-0" at bounding box center [644, 307] width 778 height 27
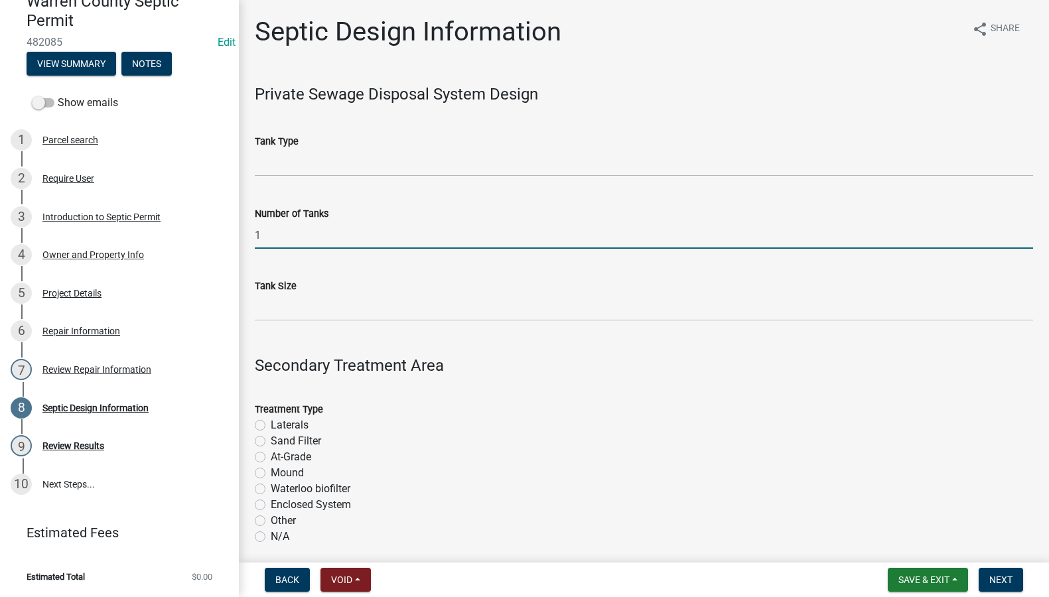
click at [308, 231] on input "1" at bounding box center [644, 235] width 778 height 27
click at [292, 239] on input "1" at bounding box center [644, 235] width 778 height 27
click at [349, 236] on input "1" at bounding box center [644, 235] width 778 height 27
click at [391, 174] on input "Tank Type" at bounding box center [644, 162] width 778 height 27
click at [274, 242] on input "1" at bounding box center [644, 235] width 778 height 27
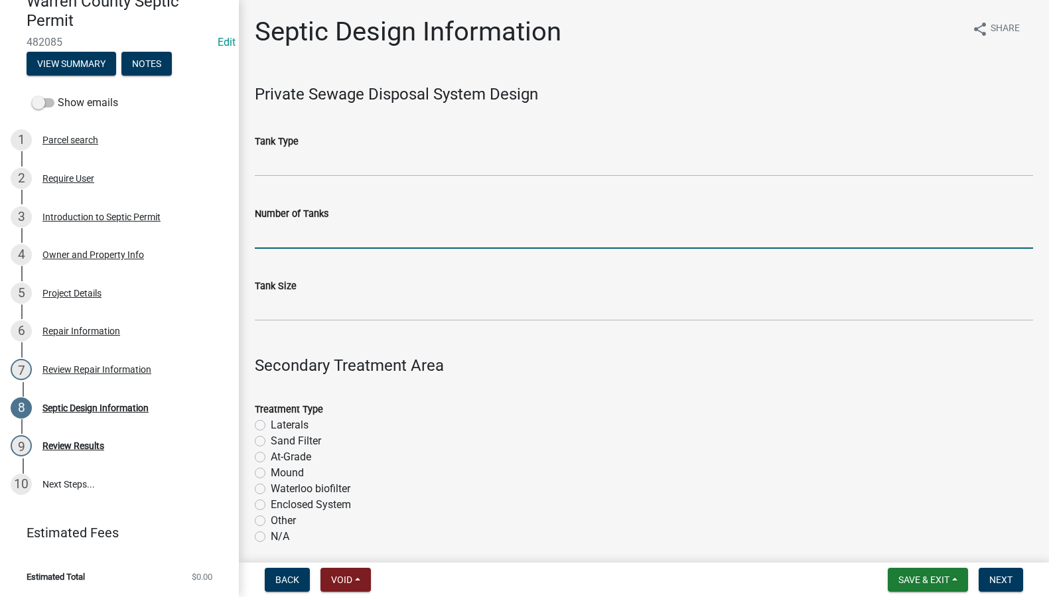
click at [273, 237] on input "Number of Tanks" at bounding box center [644, 235] width 778 height 27
type input "1 Existing Tank"
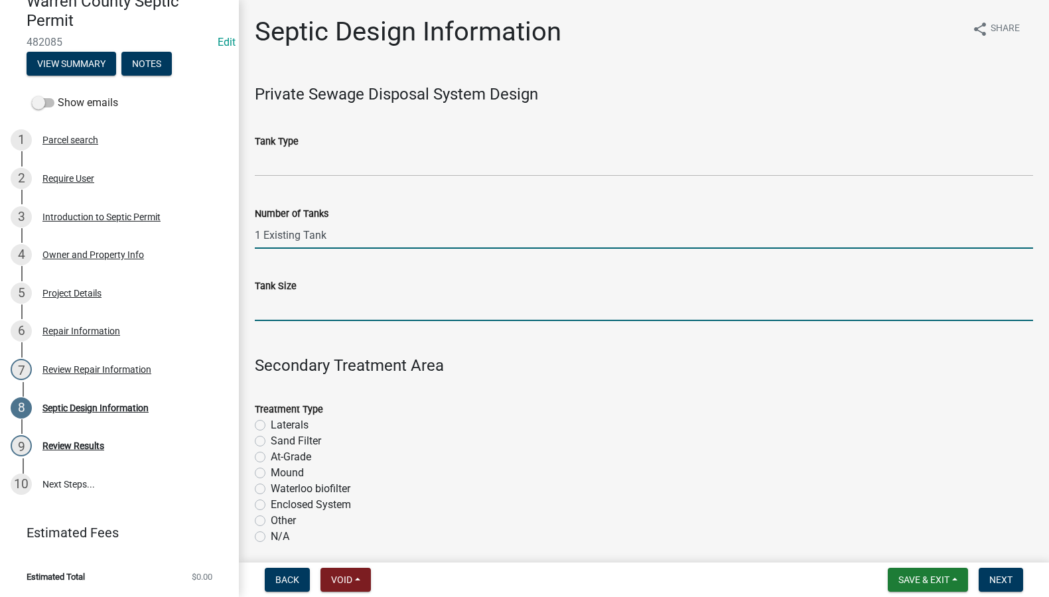
drag, startPoint x: 271, startPoint y: 316, endPoint x: 272, endPoint y: 303, distance: 13.3
click at [271, 316] on input "Tank Size" at bounding box center [644, 307] width 778 height 27
type input "1500"
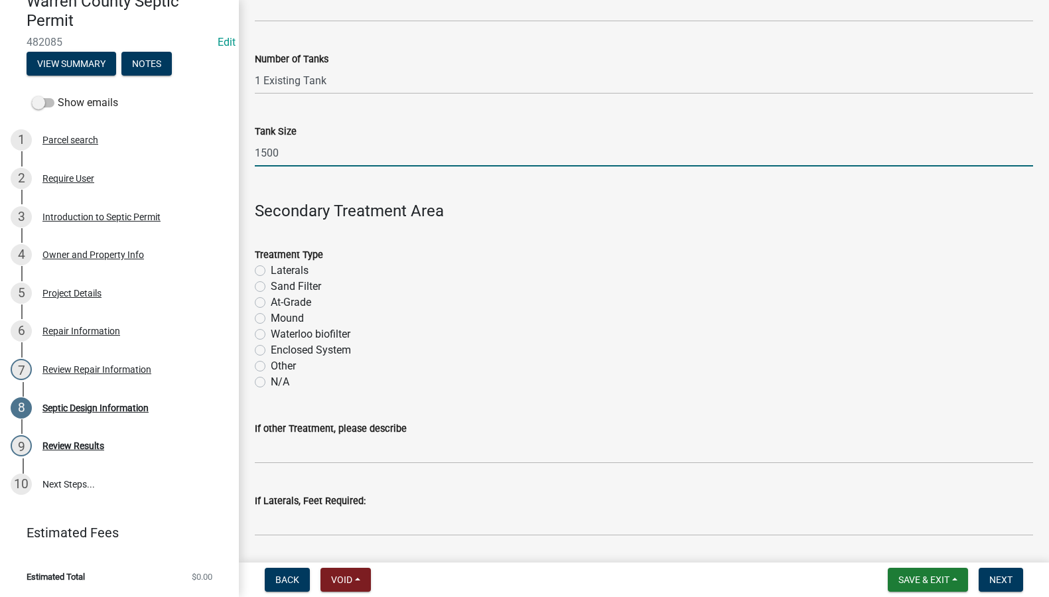
click at [271, 348] on label "Enclosed System" at bounding box center [311, 350] width 80 height 16
click at [271, 348] on input "Enclosed System" at bounding box center [275, 346] width 9 height 9
radio input "true"
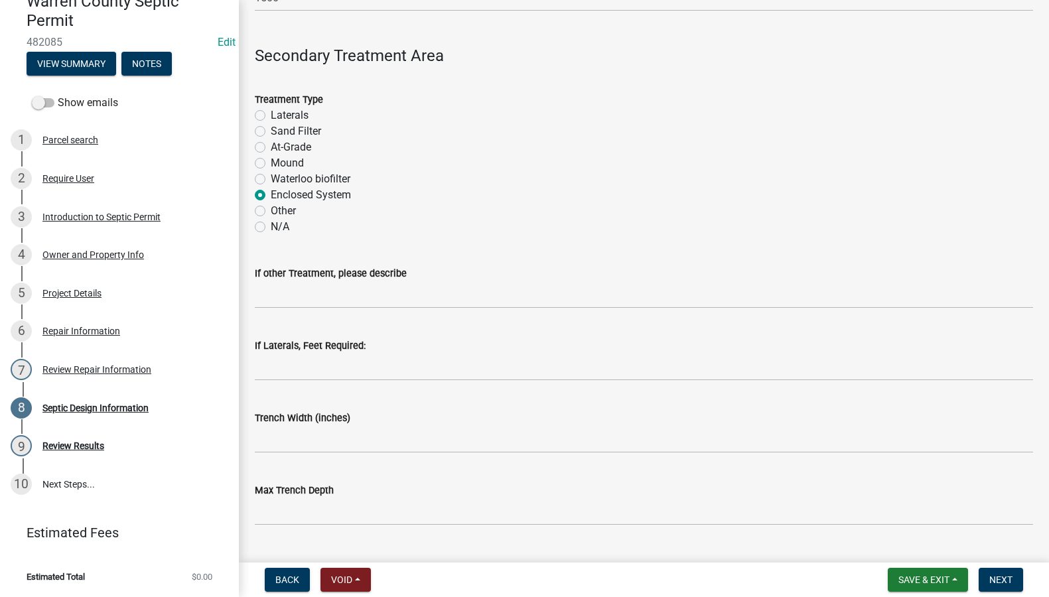
scroll to position [619, 0]
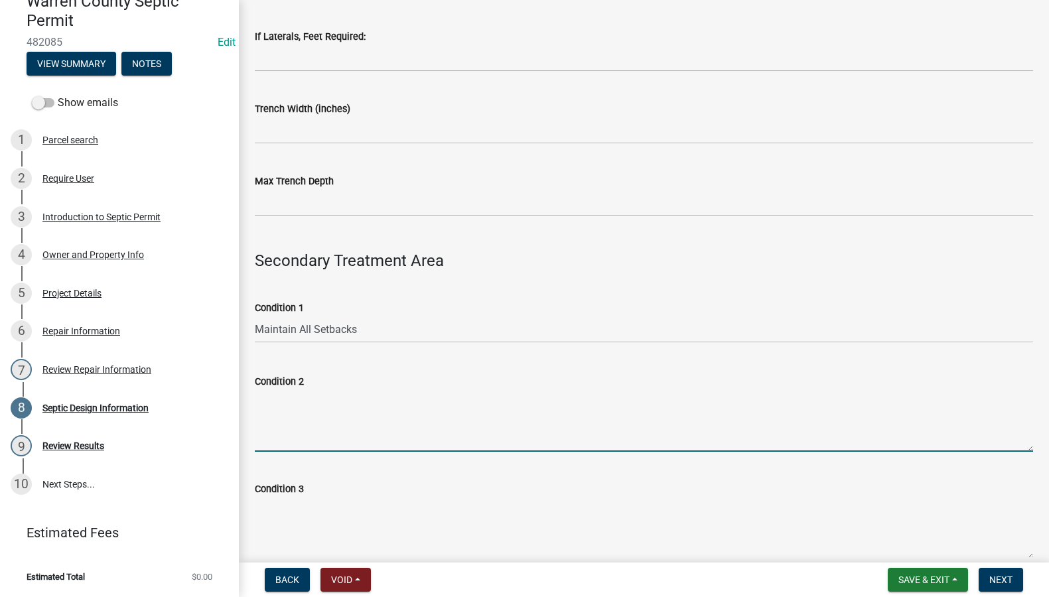
click at [271, 423] on textarea "Condition 2" at bounding box center [644, 420] width 778 height 62
drag, startPoint x: 339, startPoint y: 397, endPoint x: 237, endPoint y: 397, distance: 102.1
click at [237, 397] on div "Warren County Septic Permit 482085 Edit View Summary Notes Show emails 1 Parcel…" at bounding box center [524, 298] width 1049 height 597
type textarea "p"
type textarea "Permit is"
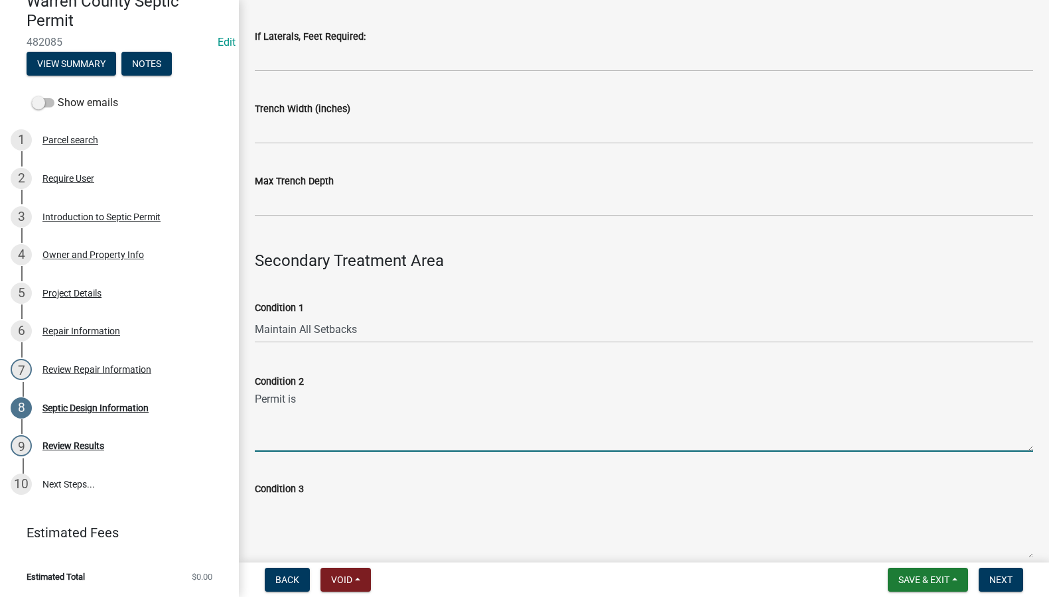
drag, startPoint x: 265, startPoint y: 413, endPoint x: 243, endPoint y: 416, distance: 22.8
click at [243, 416] on div "Septic Design Information share Share Private Sewage Disposal System Design Tan…" at bounding box center [644, 128] width 810 height 1463
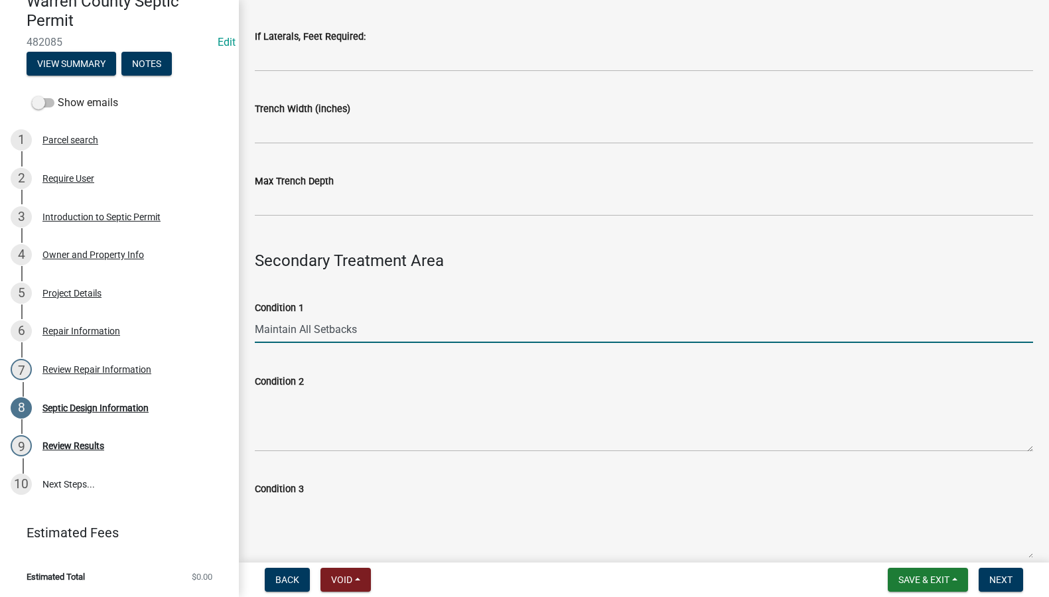
drag, startPoint x: 374, startPoint y: 325, endPoint x: 242, endPoint y: 349, distance: 134.1
click at [242, 349] on div "Septic Design Information share Share Private Sewage Disposal System Design Tan…" at bounding box center [644, 128] width 810 height 1463
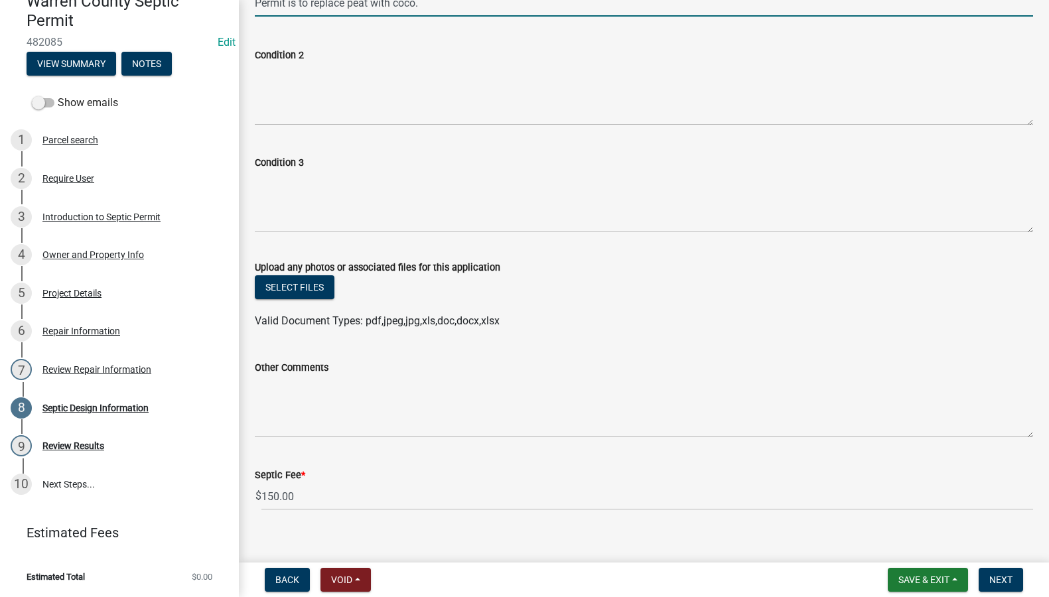
scroll to position [962, 0]
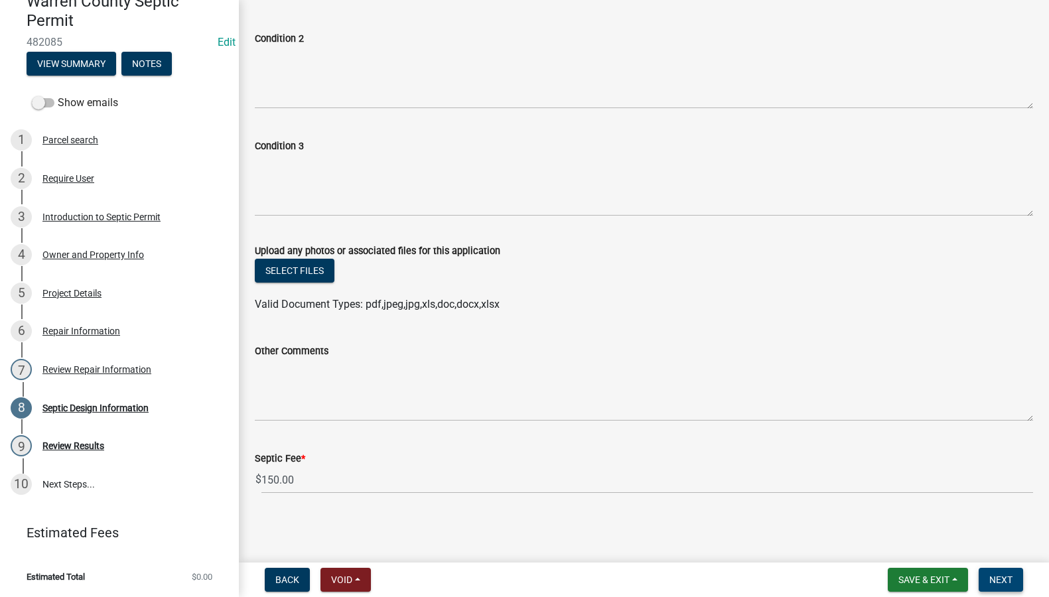
type input "Permit is to replace peat with coco."
click at [994, 571] on button "Next" at bounding box center [1000, 580] width 44 height 24
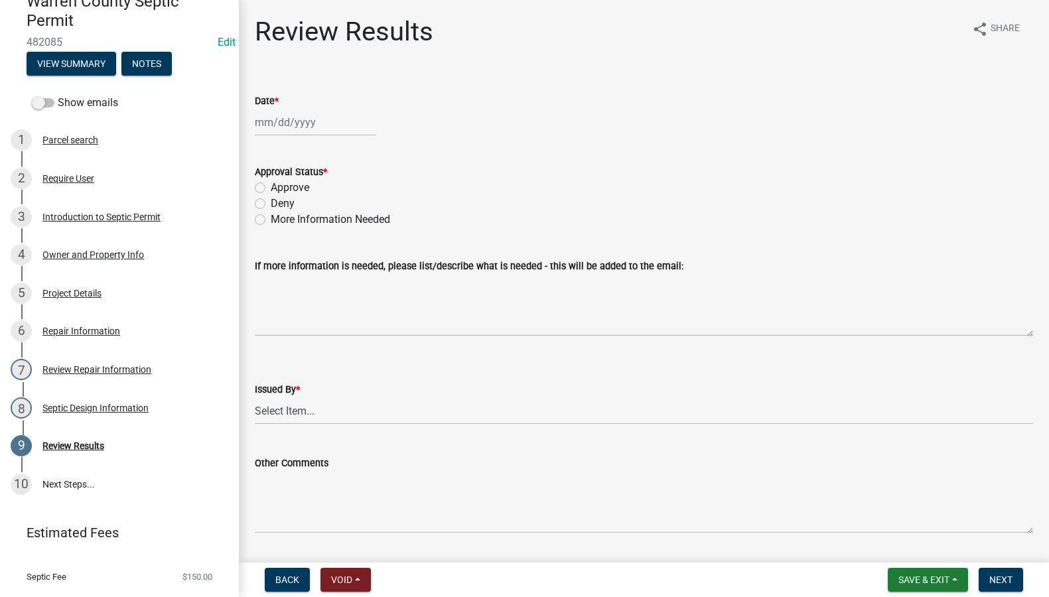
click at [283, 134] on div at bounding box center [315, 122] width 121 height 27
select select "9"
select select "2025"
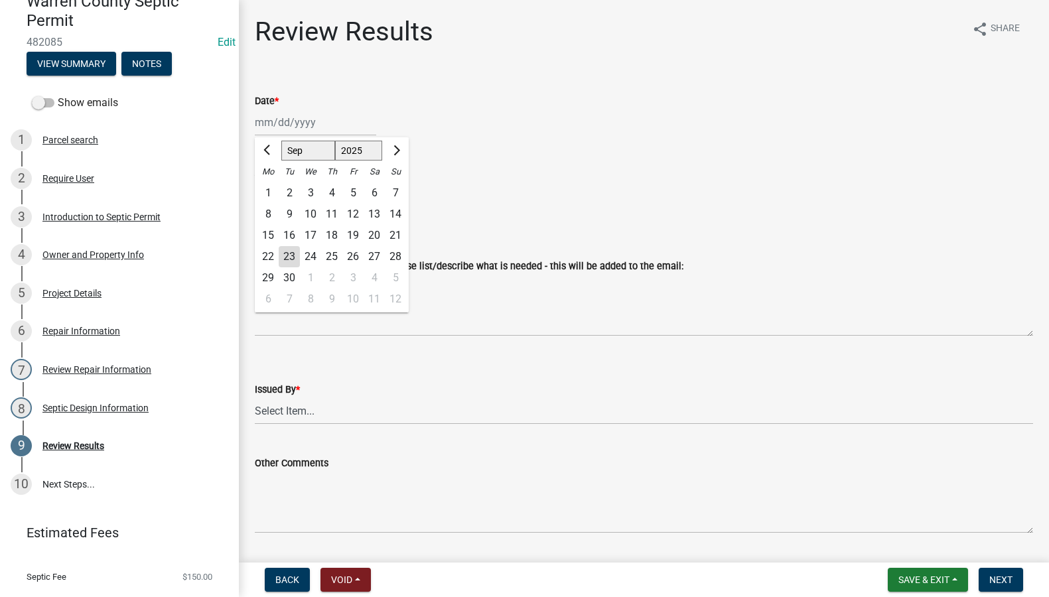
click at [291, 261] on div "23" at bounding box center [289, 256] width 21 height 21
type input "09/23/2025"
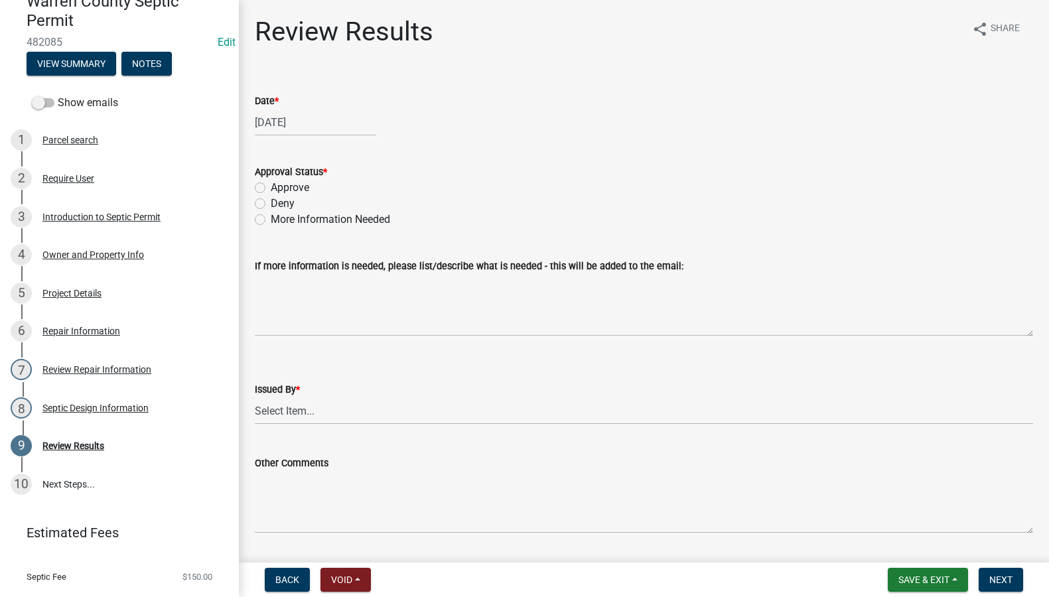
click at [271, 186] on label "Approve" at bounding box center [290, 188] width 38 height 16
click at [271, 186] on input "Approve" at bounding box center [275, 184] width 9 height 9
radio input "true"
click at [300, 399] on select "Select Item... Tyler Till Jeff Hines" at bounding box center [644, 410] width 778 height 27
click at [255, 397] on select "Select Item... Tyler Till Jeff Hines" at bounding box center [644, 410] width 778 height 27
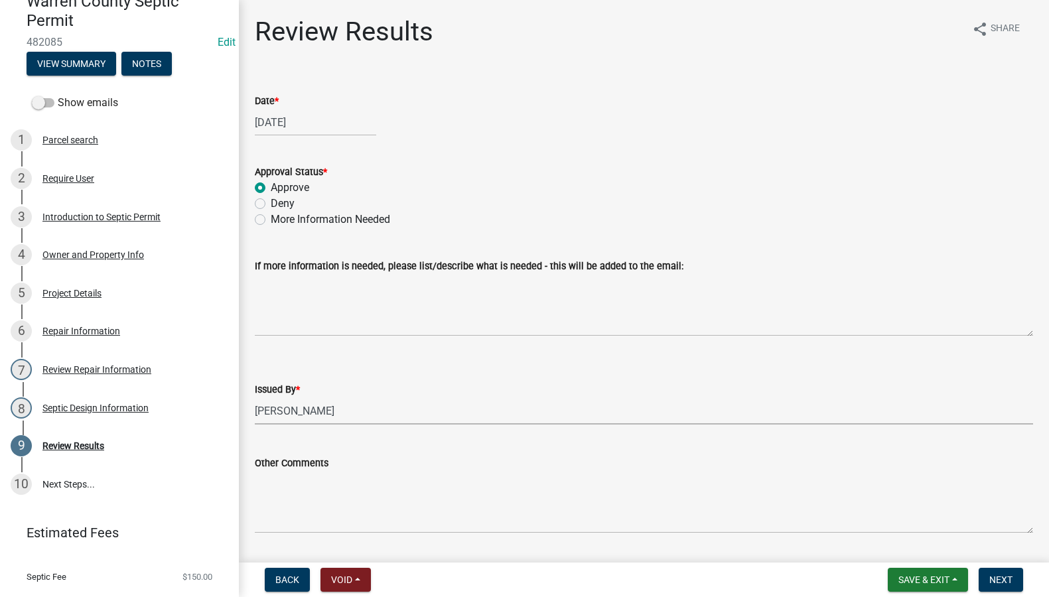
select select "2f6c2d72-ab04-4add-87ae-7a9750ff19b9"
click at [1001, 587] on button "Next" at bounding box center [1000, 580] width 44 height 24
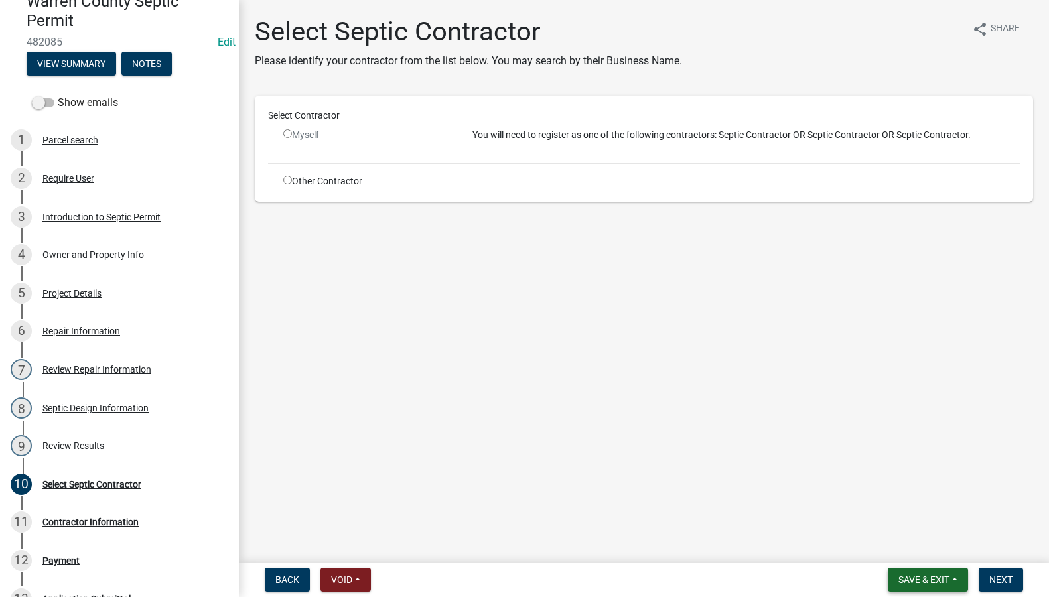
click at [918, 582] on span "Save & Exit" at bounding box center [923, 579] width 51 height 11
click at [920, 540] on button "Save & Exit" at bounding box center [915, 545] width 106 height 32
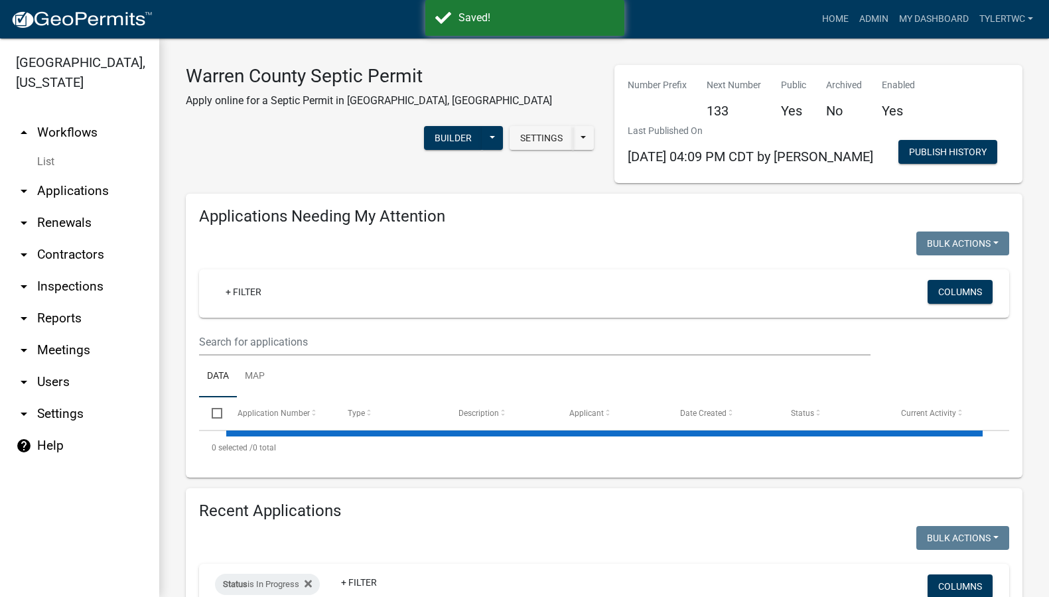
select select "2: 50"
select select "3: 100"
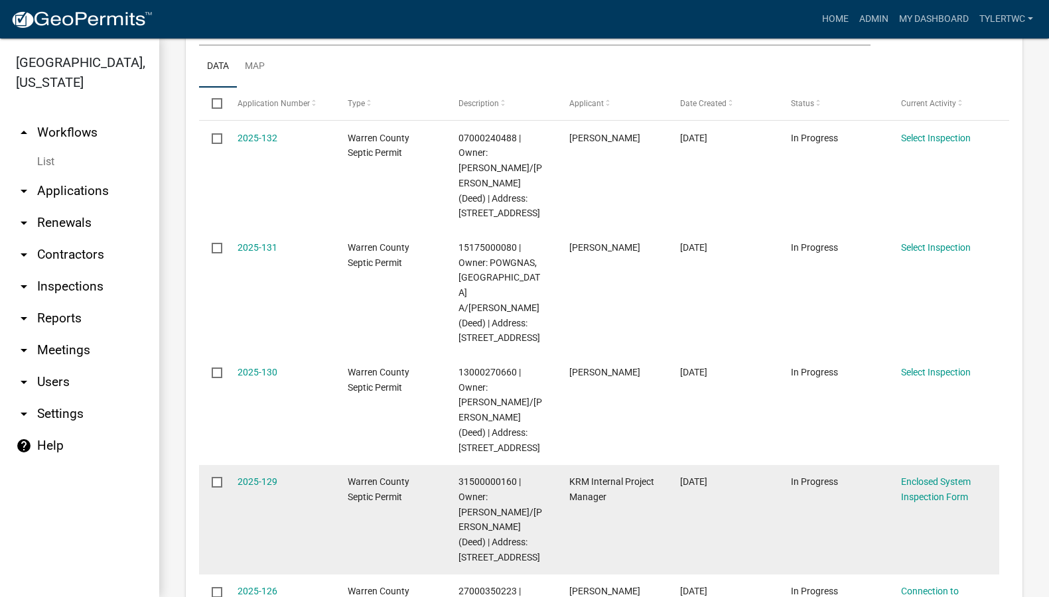
scroll to position [464, 0]
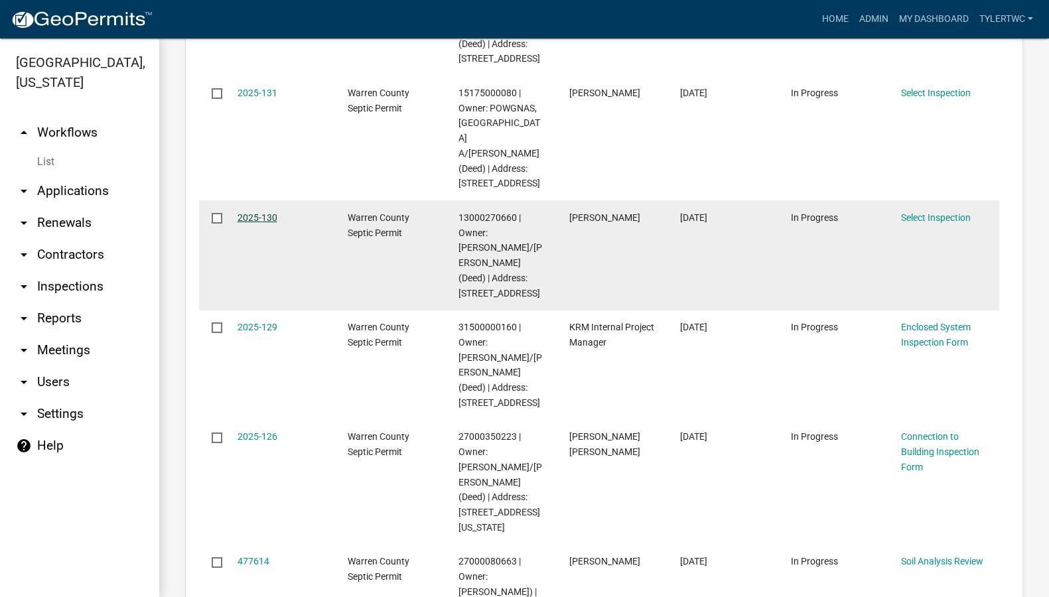
click at [255, 212] on link "2025-130" at bounding box center [257, 217] width 40 height 11
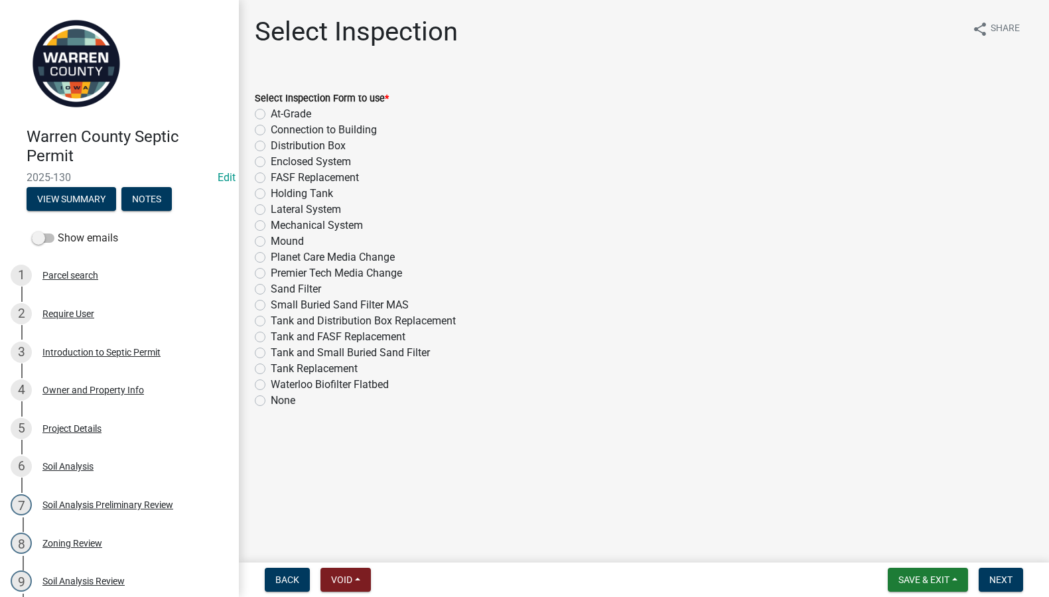
click at [257, 296] on div "Sand Filter" at bounding box center [644, 289] width 778 height 16
click at [259, 294] on div "Sand Filter" at bounding box center [644, 289] width 778 height 16
click at [271, 291] on label "Sand Filter" at bounding box center [296, 289] width 50 height 16
click at [271, 290] on input "Sand Filter" at bounding box center [275, 285] width 9 height 9
radio input "true"
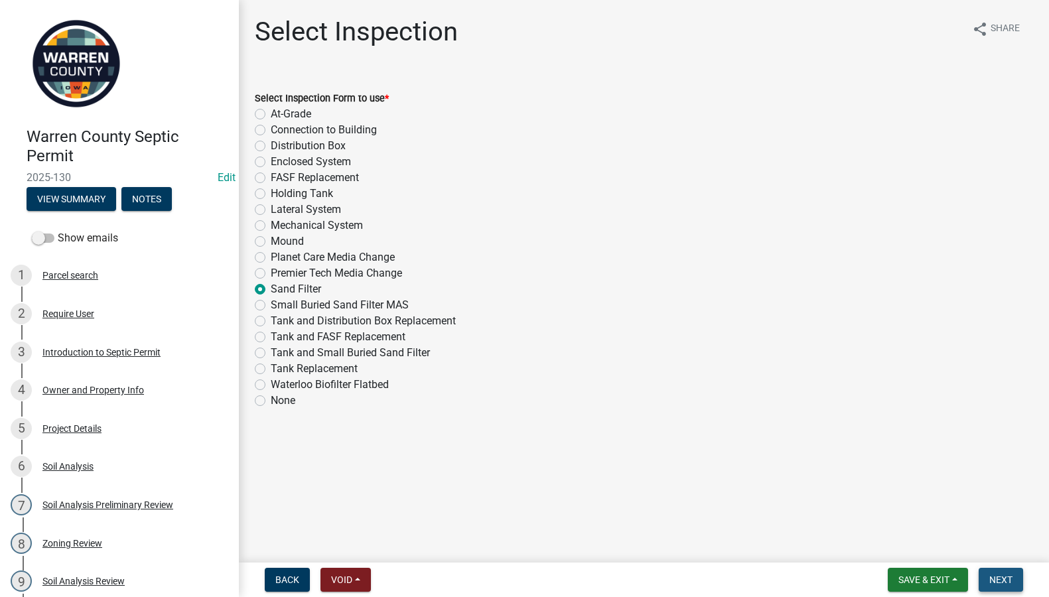
click at [1004, 574] on span "Next" at bounding box center [1000, 579] width 23 height 11
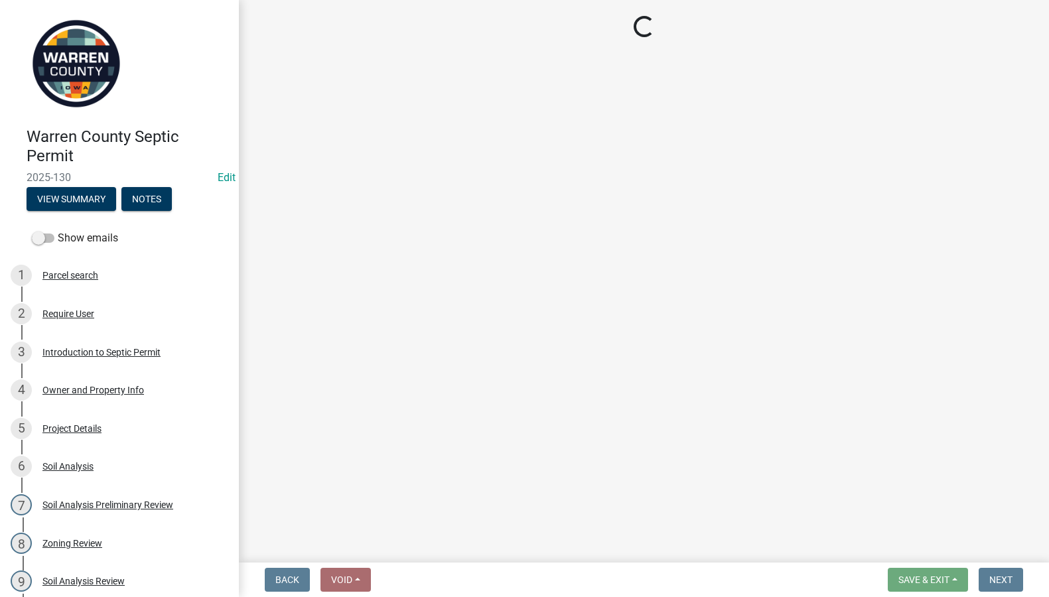
select select "d1e22d4f-68e7-4e9d-8701-604dd084f30f"
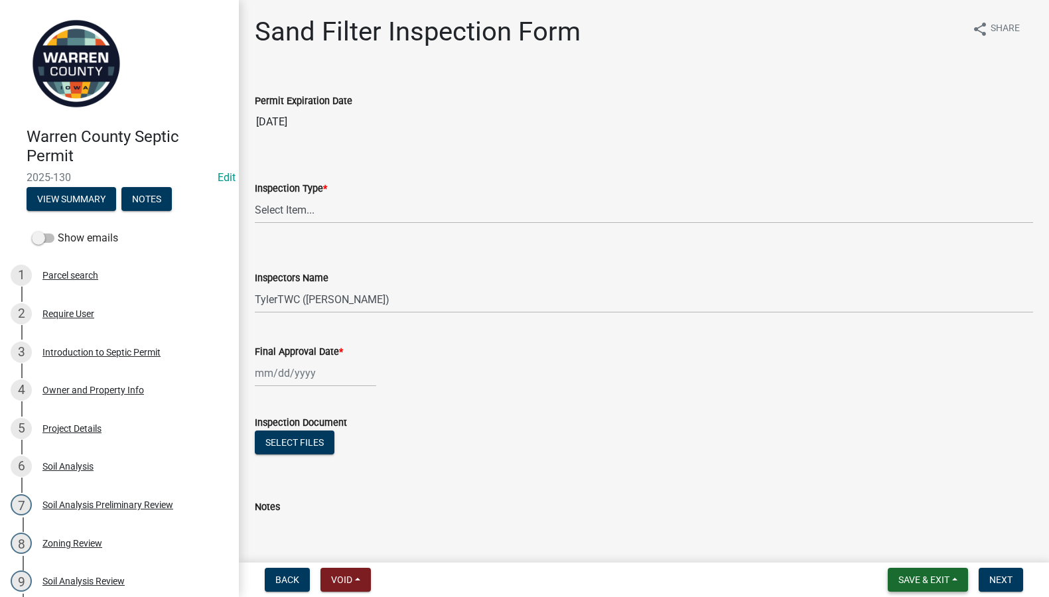
click at [924, 578] on span "Save & Exit" at bounding box center [923, 579] width 51 height 11
click at [308, 210] on select "Select Item... Sand Filter" at bounding box center [644, 209] width 778 height 27
click at [255, 196] on select "Select Item... Sand Filter" at bounding box center [644, 209] width 778 height 27
select select "712890e3-0e22-400e-a79f-3f3f8890de95"
click at [907, 583] on span "Save & Exit" at bounding box center [923, 579] width 51 height 11
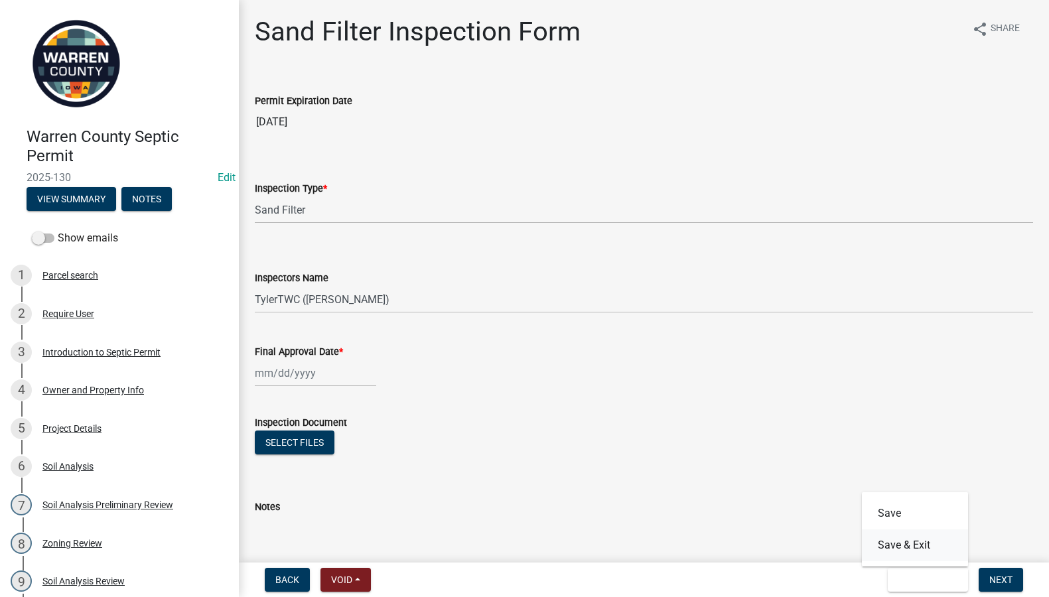
click at [922, 539] on button "Save & Exit" at bounding box center [915, 545] width 106 height 32
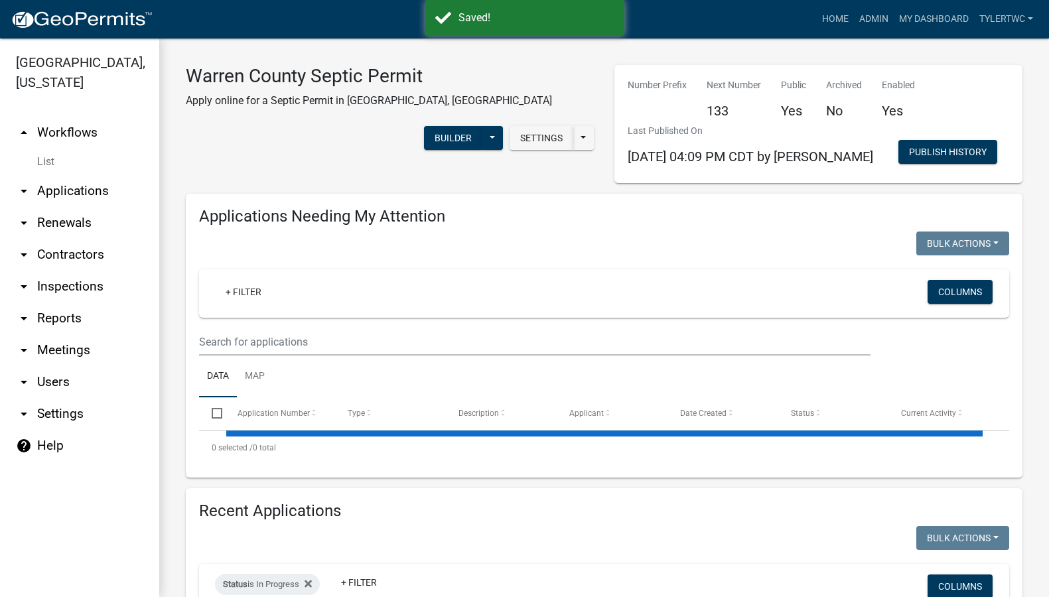
select select "2: 50"
select select "3: 100"
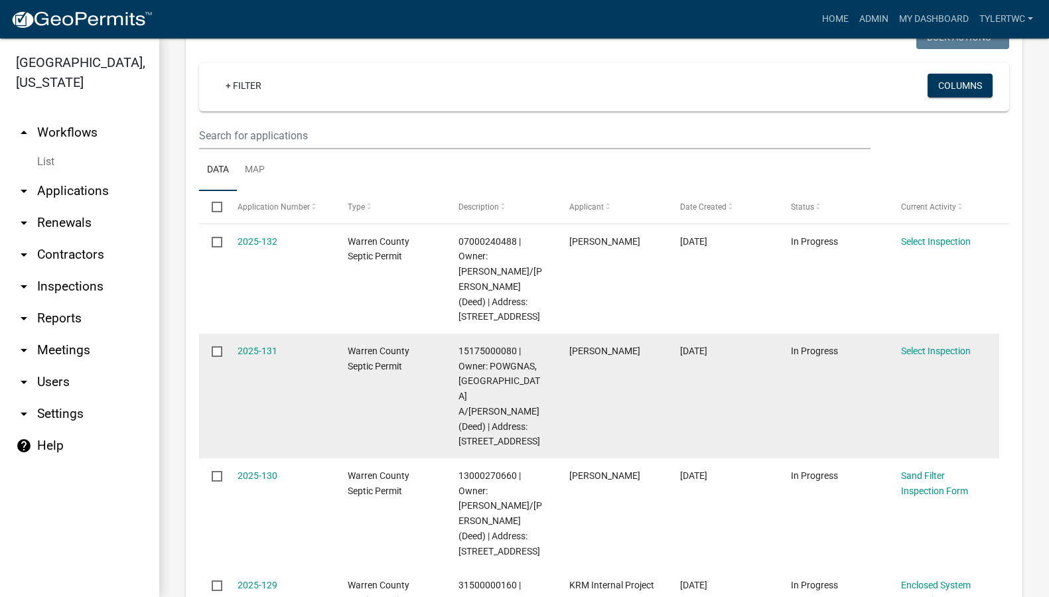
scroll to position [310, 0]
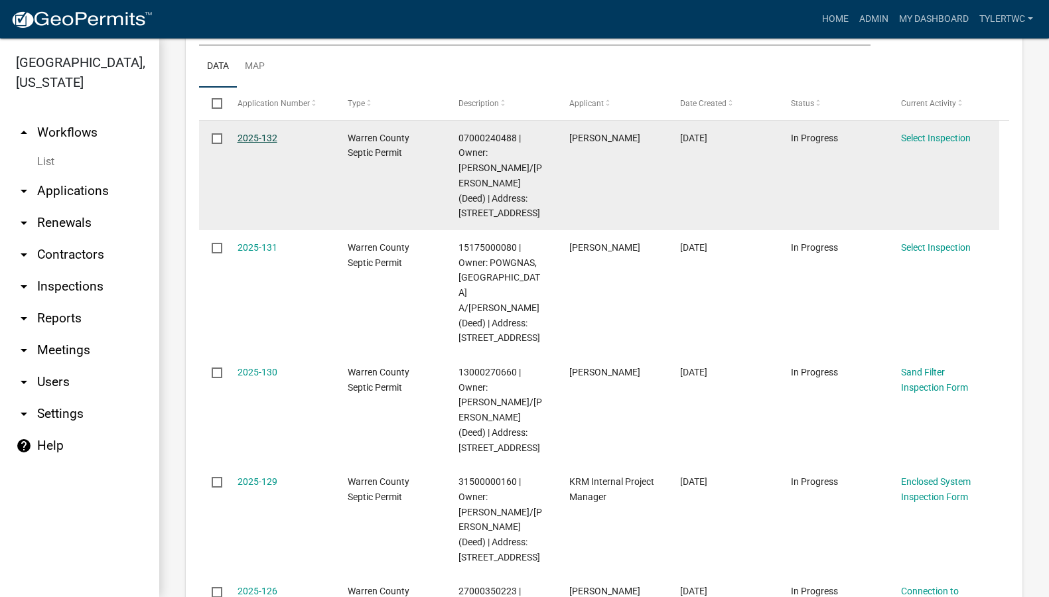
click at [263, 135] on link "2025-132" at bounding box center [257, 138] width 40 height 11
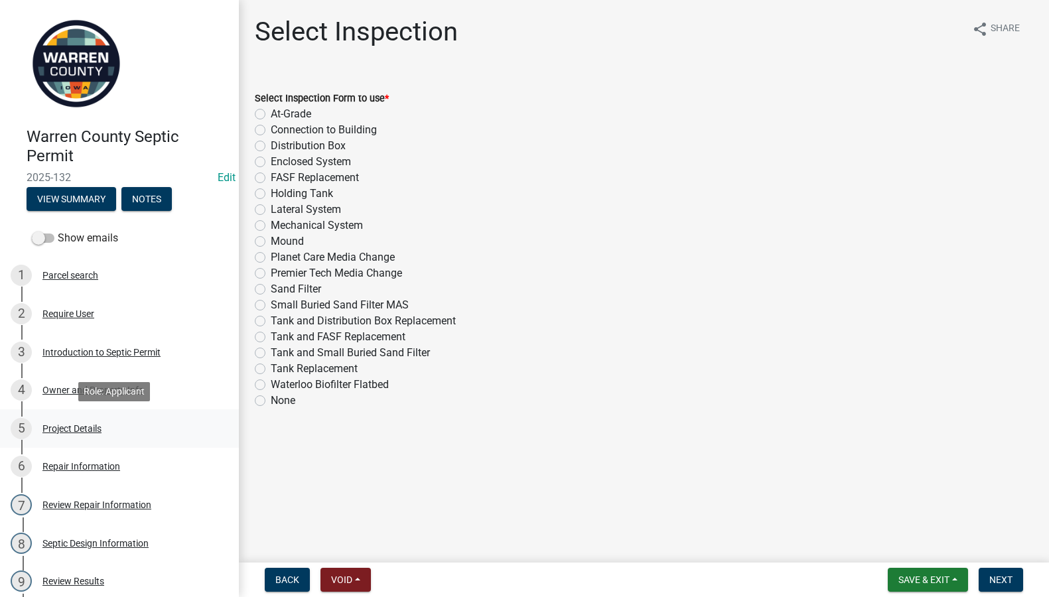
click at [77, 425] on div "Project Details" at bounding box center [71, 428] width 59 height 9
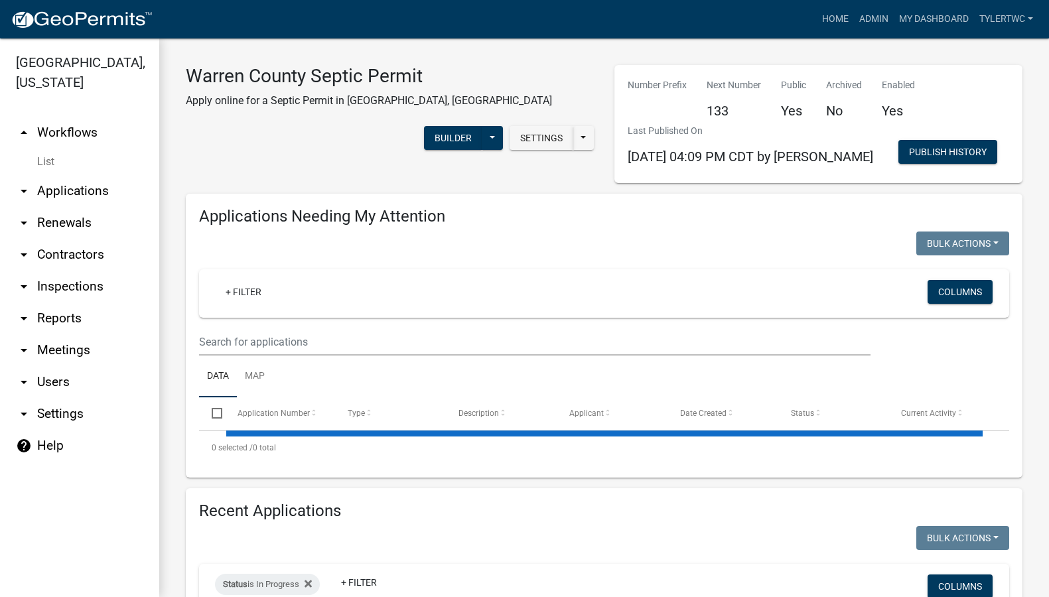
select select "2: 50"
select select "3: 100"
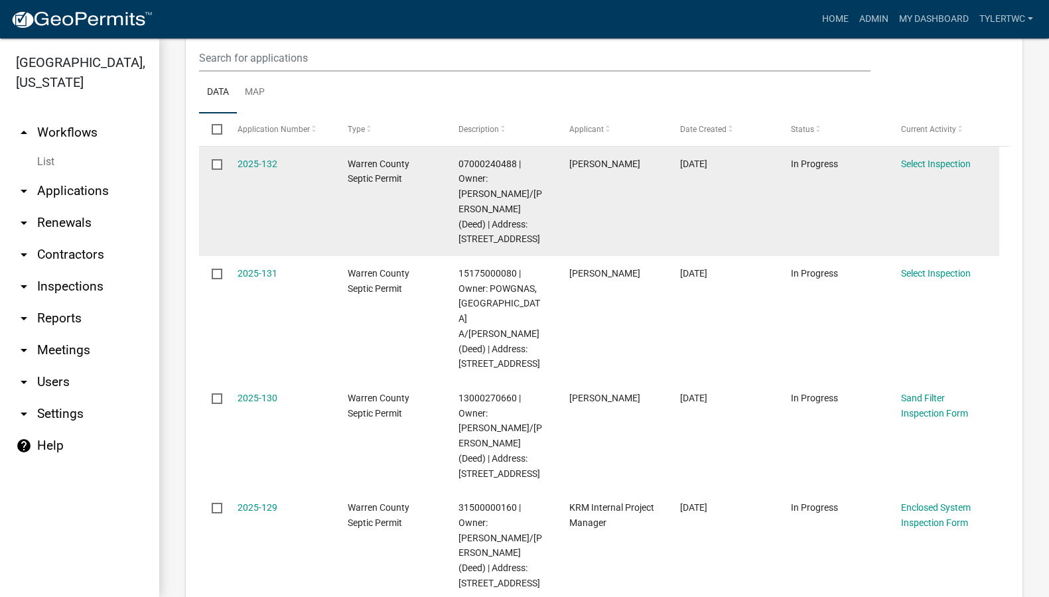
scroll to position [310, 0]
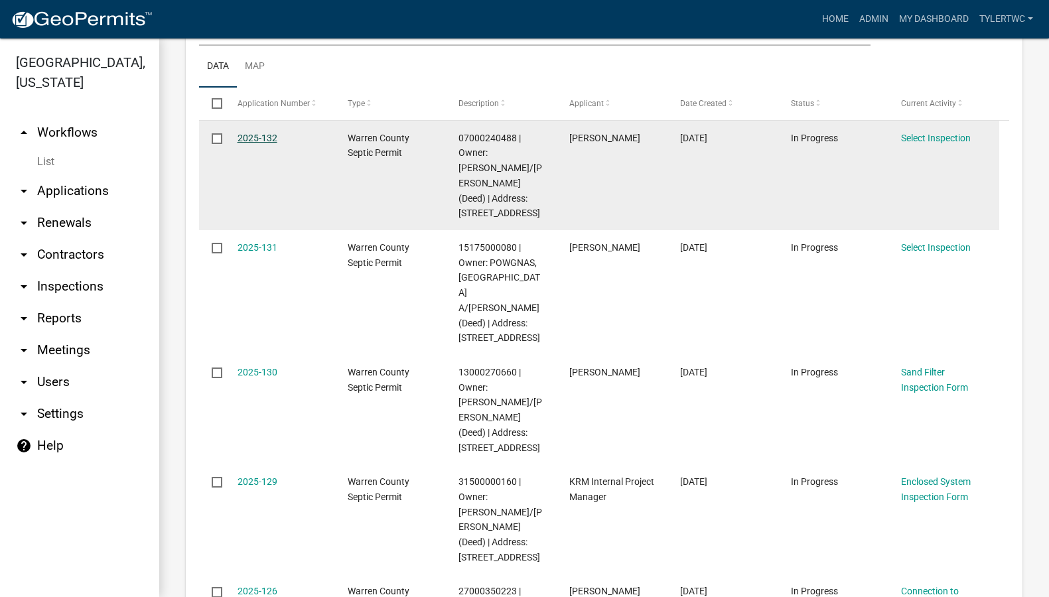
click at [250, 136] on link "2025-132" at bounding box center [257, 138] width 40 height 11
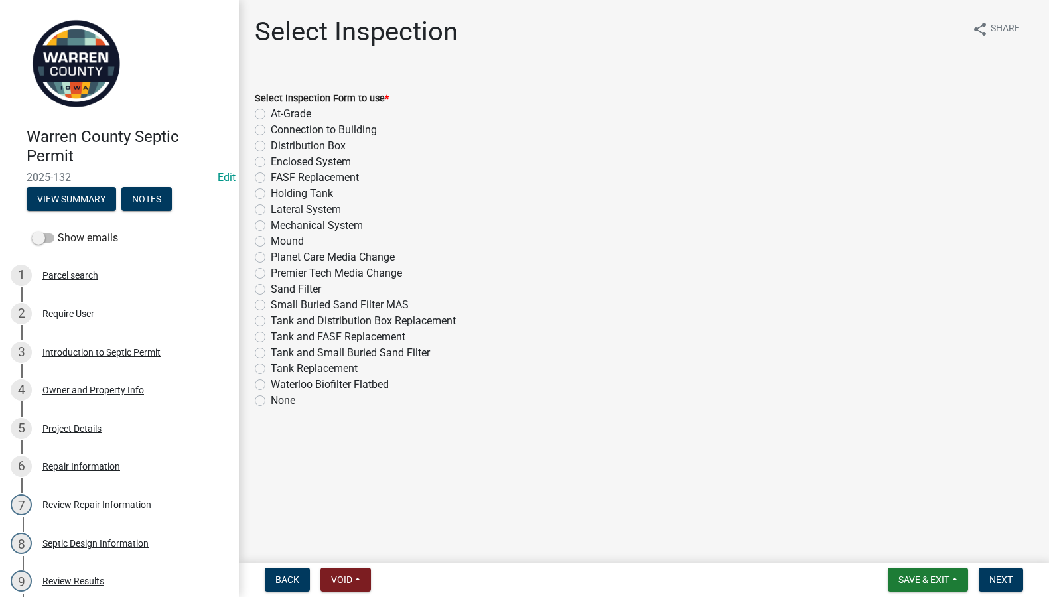
click at [271, 399] on label "None" at bounding box center [283, 401] width 25 height 16
click at [271, 399] on input "None" at bounding box center [275, 397] width 9 height 9
radio input "true"
drag, startPoint x: 289, startPoint y: 571, endPoint x: 257, endPoint y: 470, distance: 105.7
click at [289, 570] on button "Back" at bounding box center [287, 580] width 45 height 24
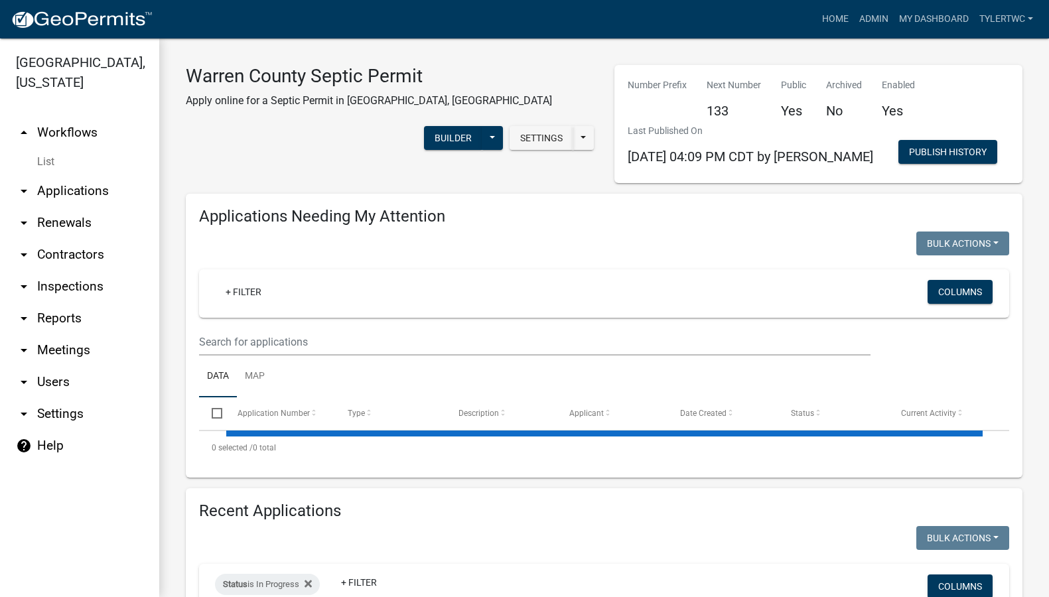
select select "2: 50"
select select "3: 100"
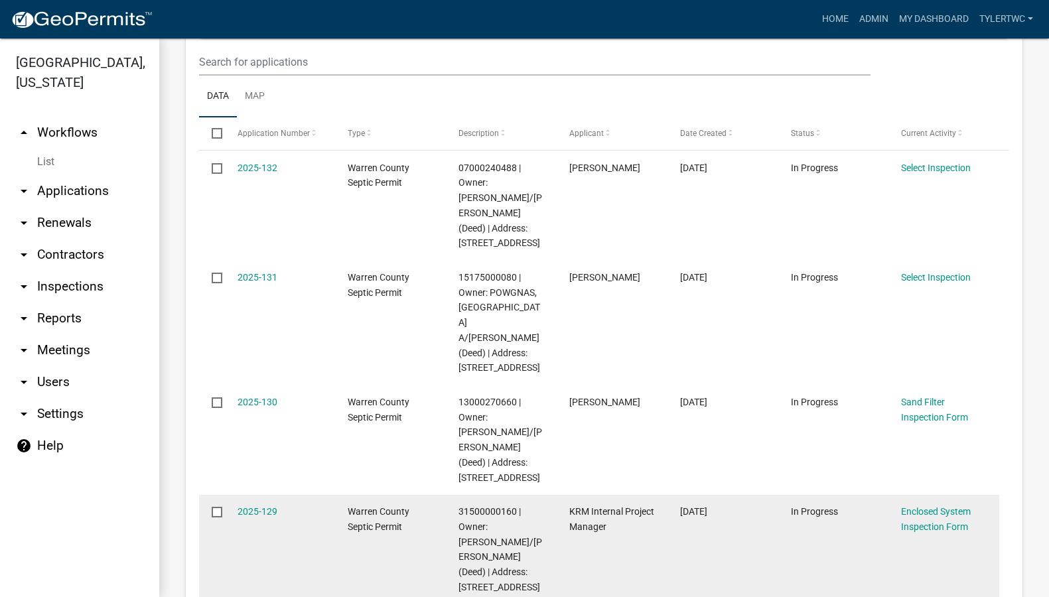
scroll to position [310, 0]
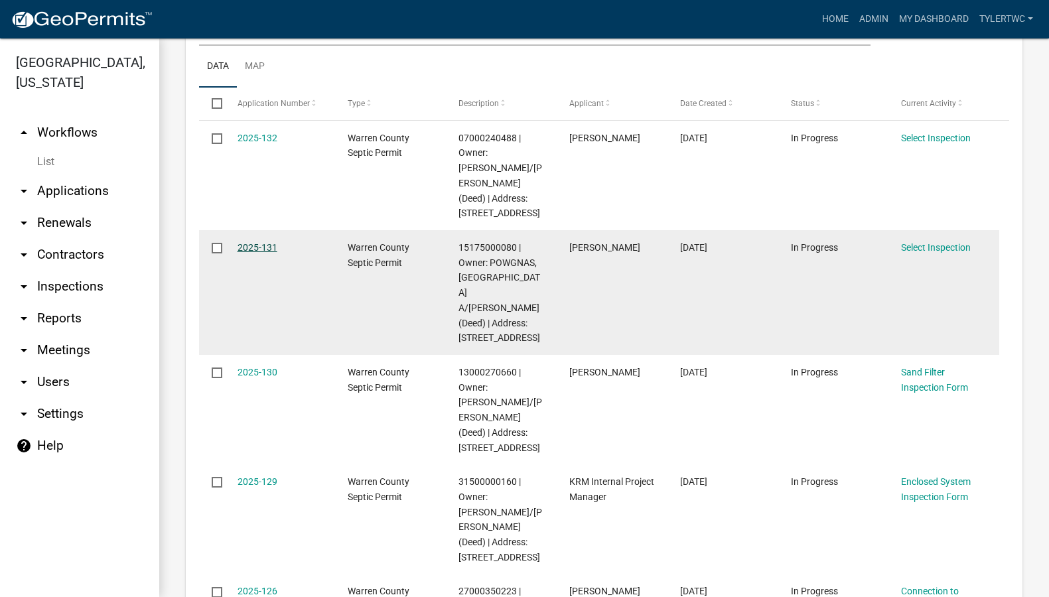
click at [248, 246] on link "2025-131" at bounding box center [257, 247] width 40 height 11
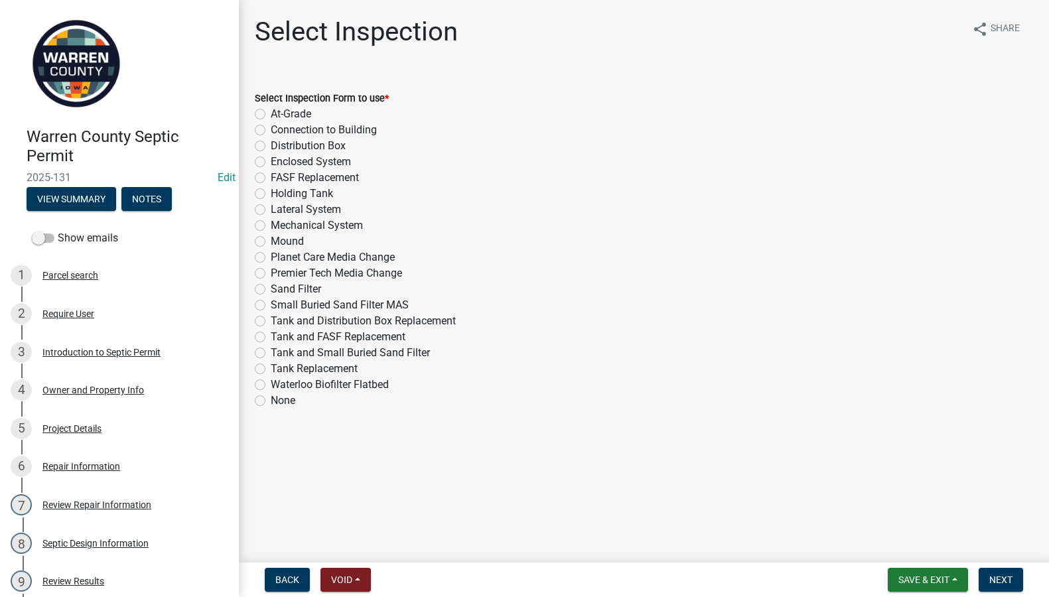
click at [271, 160] on label "Enclosed System" at bounding box center [311, 162] width 80 height 16
click at [271, 160] on input "Enclosed System" at bounding box center [275, 158] width 9 height 9
radio input "true"
click at [925, 580] on span "Save & Exit" at bounding box center [923, 579] width 51 height 11
drag, startPoint x: 621, startPoint y: 448, endPoint x: 843, endPoint y: 506, distance: 229.6
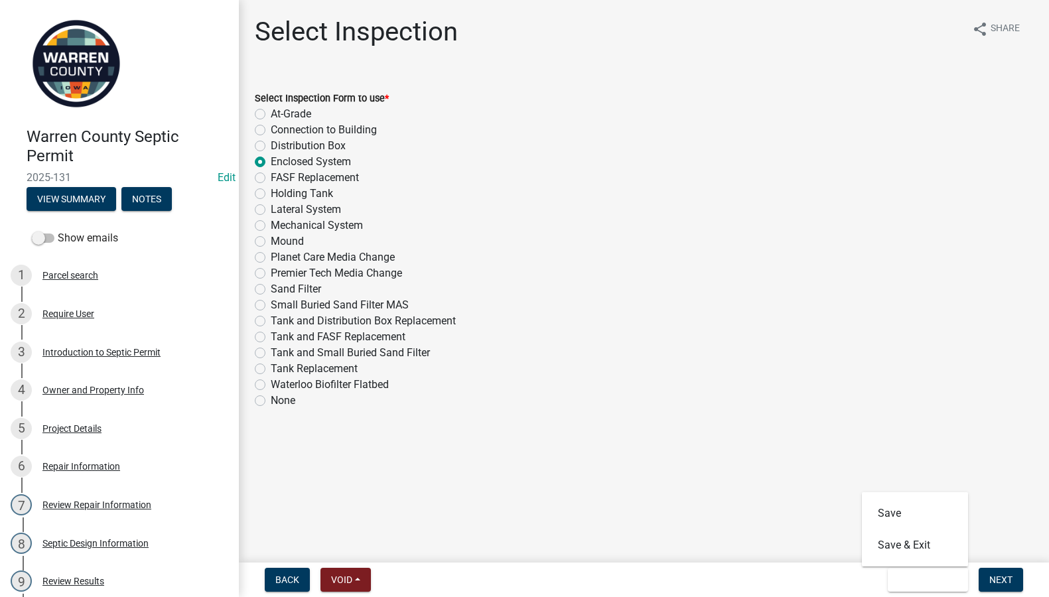
click at [621, 448] on main "Select Inspection share Share Select Inspection Form to use * At-Grade Connecti…" at bounding box center [644, 278] width 810 height 557
click at [999, 582] on span "Next" at bounding box center [1000, 579] width 23 height 11
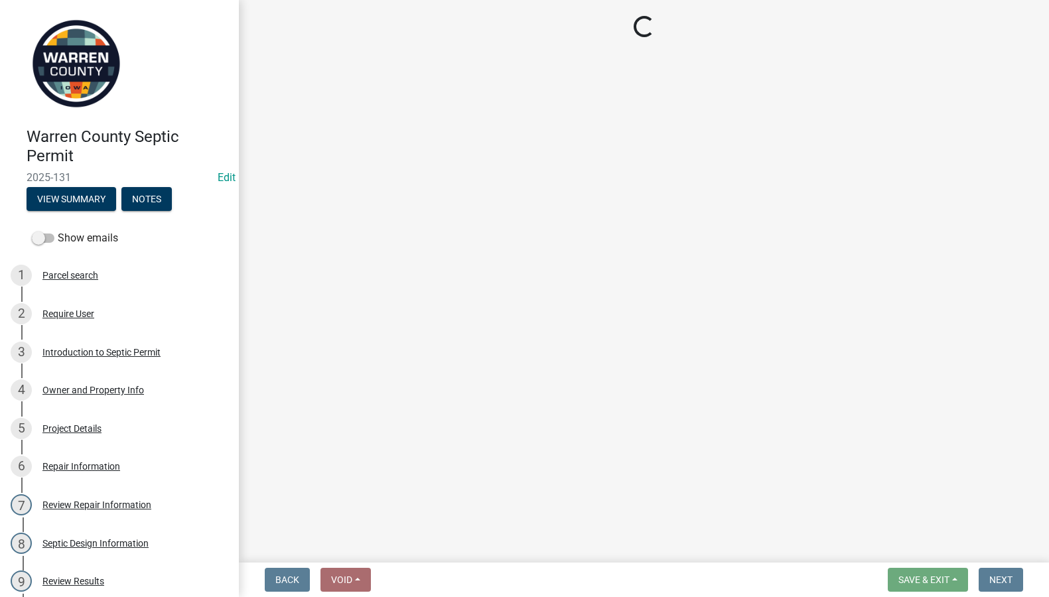
select select "d1e22d4f-68e7-4e9d-8701-604dd084f30f"
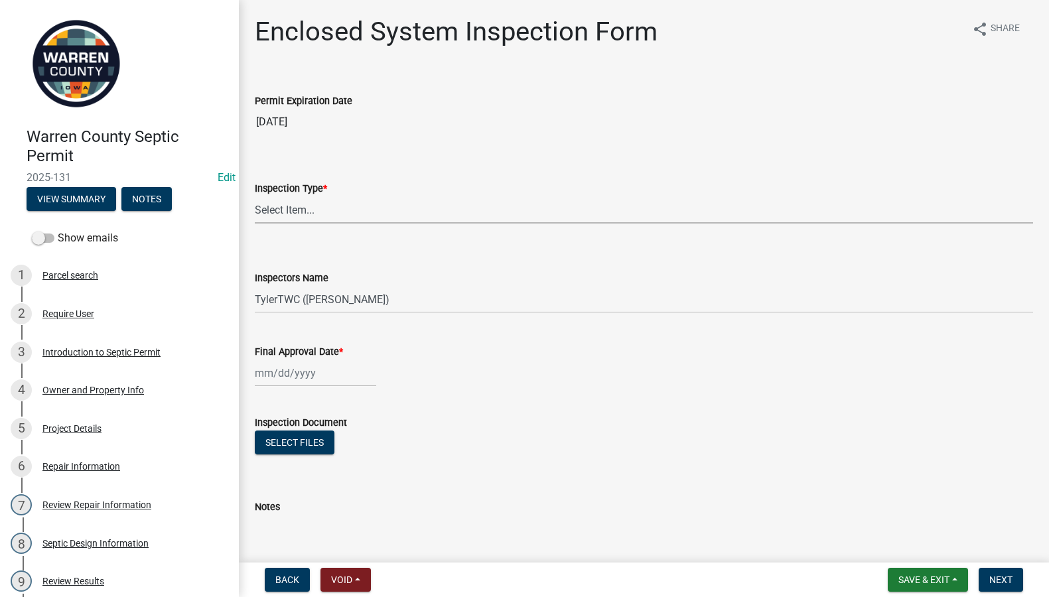
click at [376, 209] on select "Select Item... Enclosed System" at bounding box center [644, 209] width 778 height 27
click at [255, 196] on select "Select Item... Enclosed System" at bounding box center [644, 209] width 778 height 27
select select "a5eedaef-bc64-4201-b33b-3ad5aee653d9"
click at [995, 578] on span "Next" at bounding box center [1000, 579] width 23 height 11
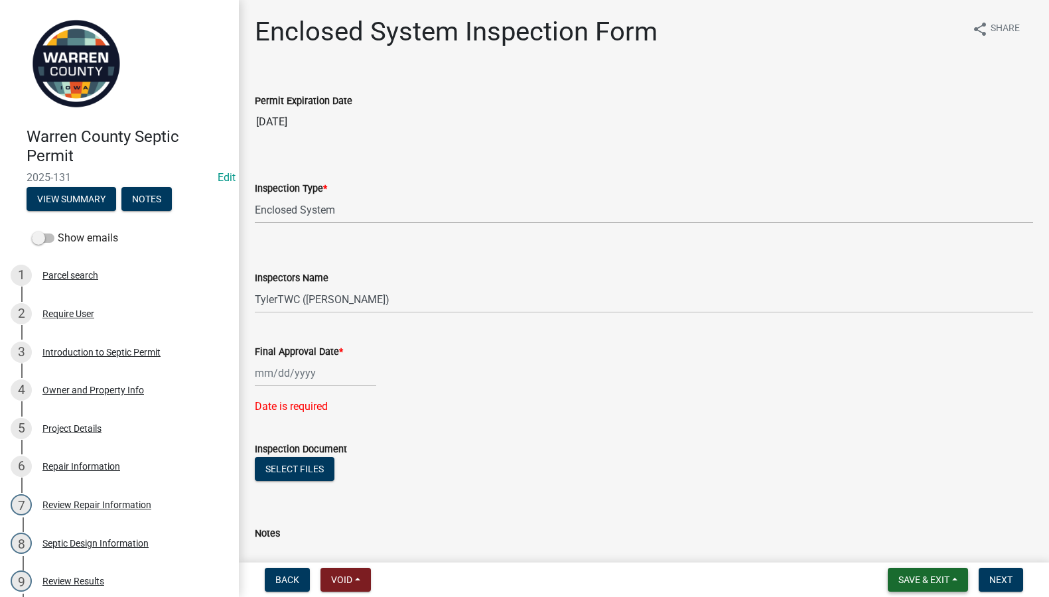
click at [909, 580] on span "Save & Exit" at bounding box center [923, 579] width 51 height 11
click at [896, 545] on button "Save & Exit" at bounding box center [915, 545] width 106 height 32
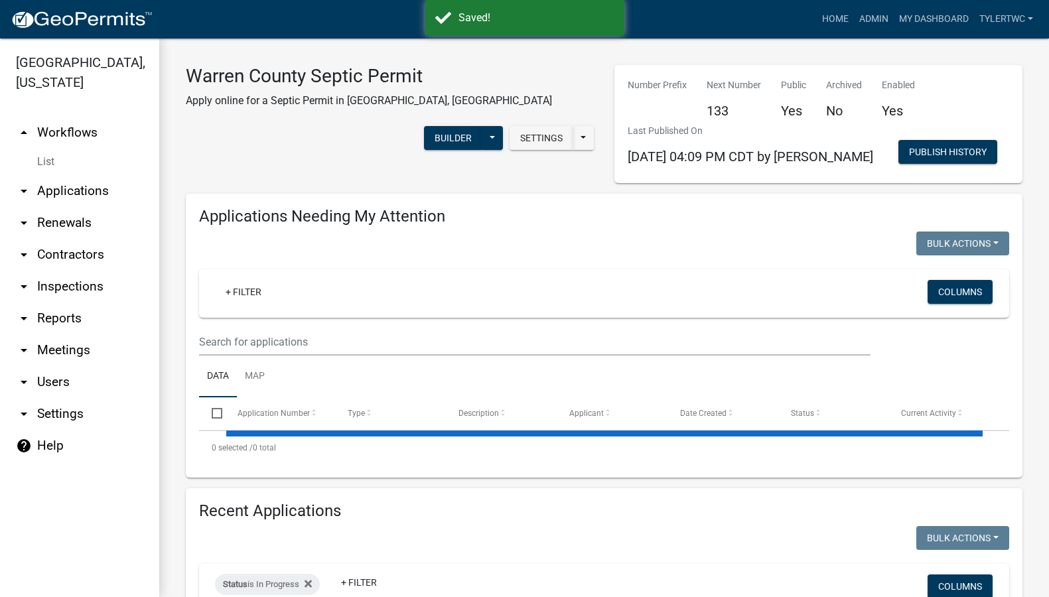
select select "2: 50"
select select "3: 100"
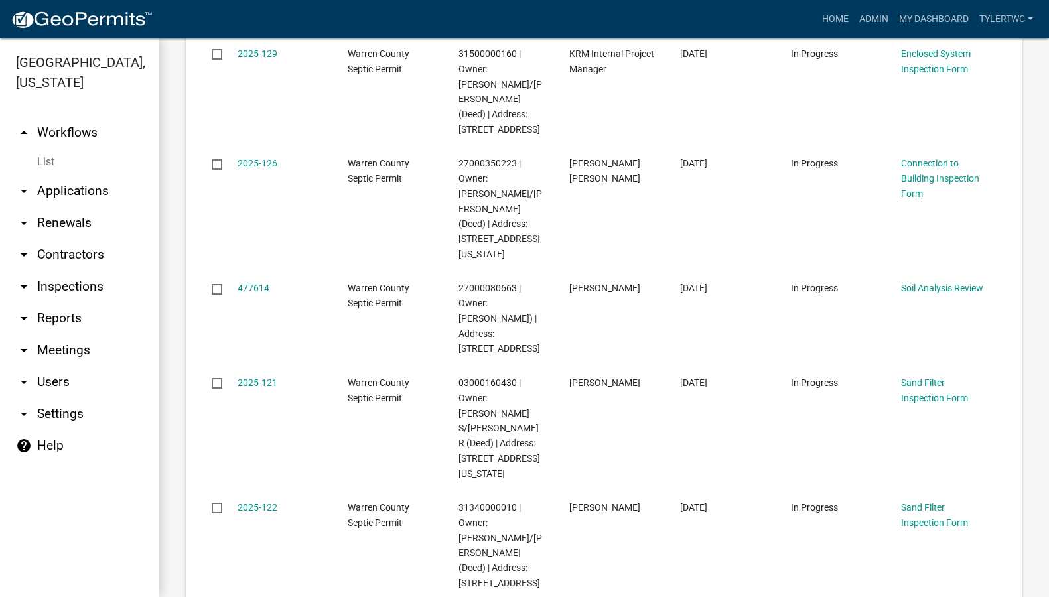
scroll to position [619, 0]
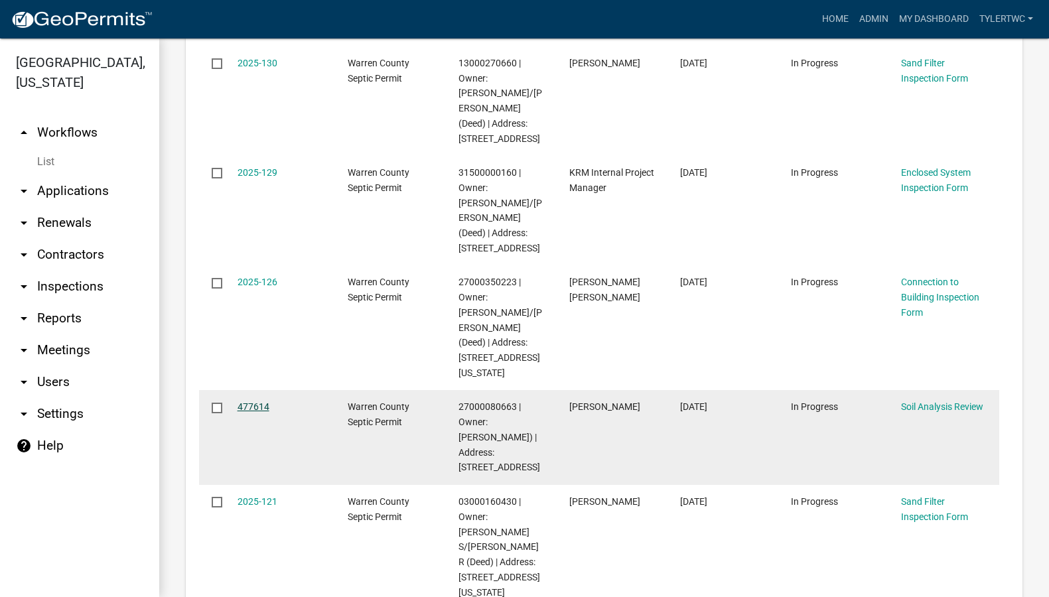
click at [259, 401] on link "477614" at bounding box center [253, 406] width 32 height 11
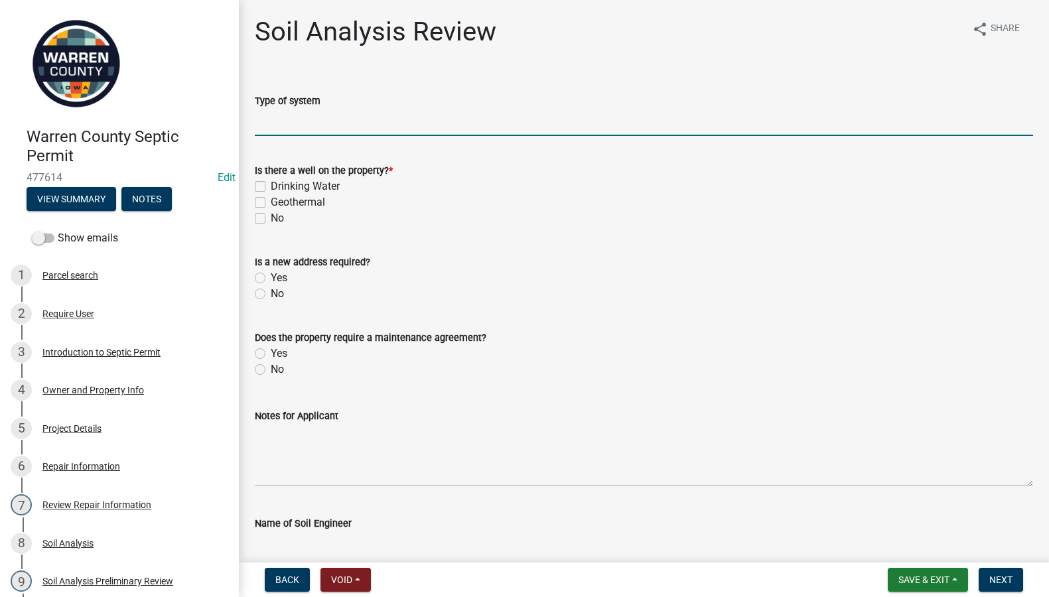
click at [286, 126] on input "Type of system" at bounding box center [644, 122] width 778 height 27
type input "Laterals"
click at [271, 184] on label "Drinking Water" at bounding box center [305, 186] width 69 height 16
click at [271, 184] on input "Drinking Water" at bounding box center [275, 182] width 9 height 9
checkbox input "true"
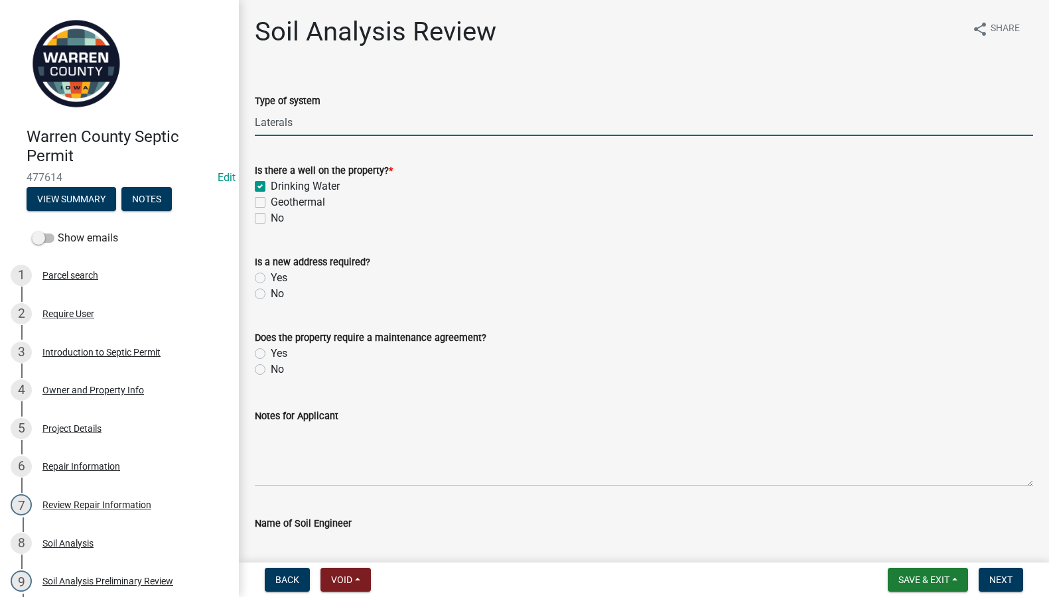
checkbox input "false"
click at [271, 293] on label "No" at bounding box center [277, 294] width 13 height 16
click at [271, 293] on input "No" at bounding box center [275, 290] width 9 height 9
radio input "true"
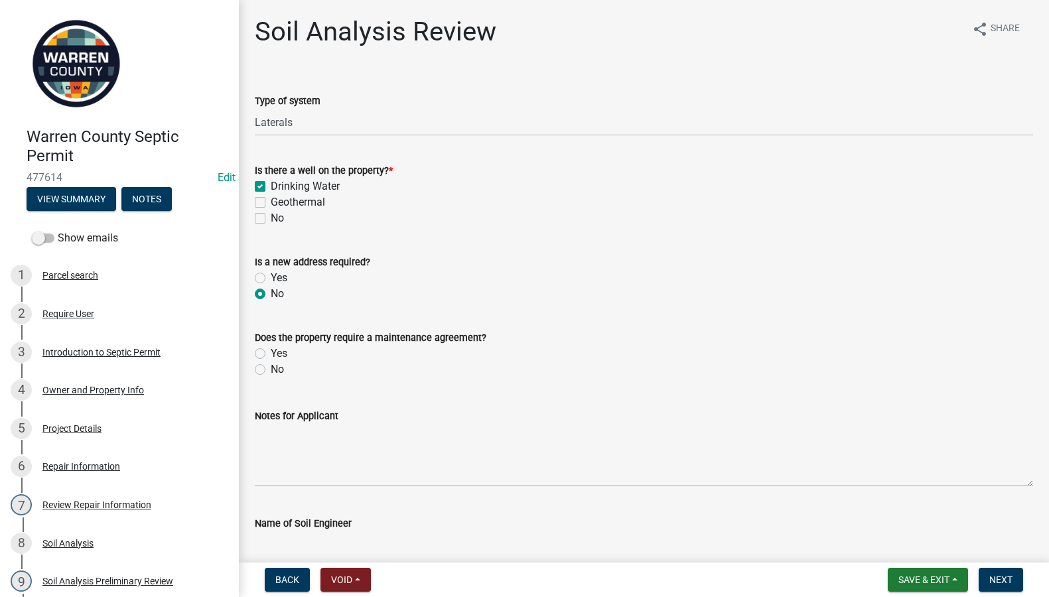
click at [271, 367] on label "No" at bounding box center [277, 369] width 13 height 16
click at [271, 367] on input "No" at bounding box center [275, 365] width 9 height 9
radio input "true"
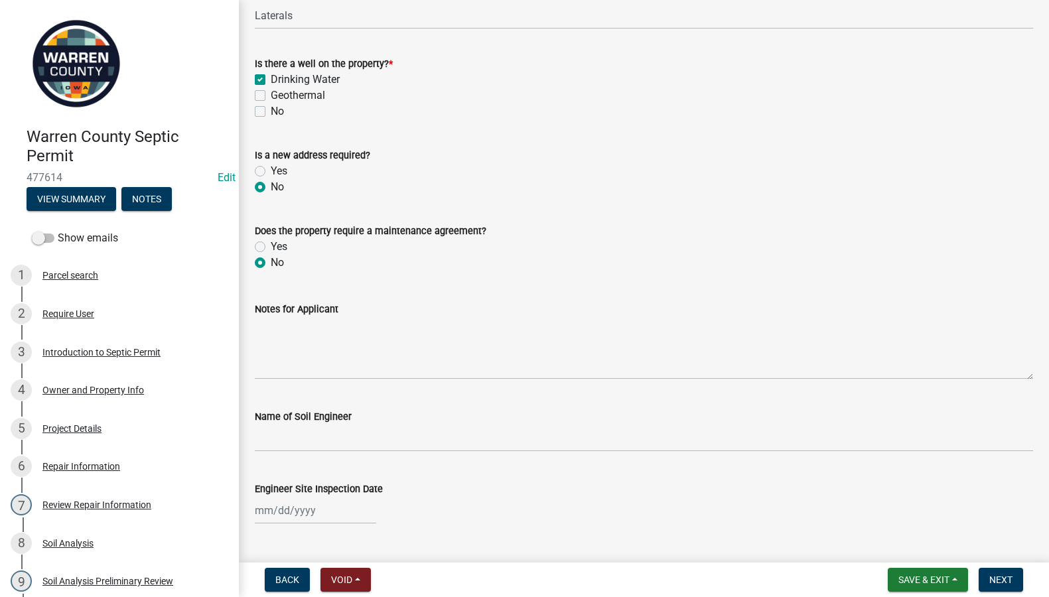
scroll to position [155, 0]
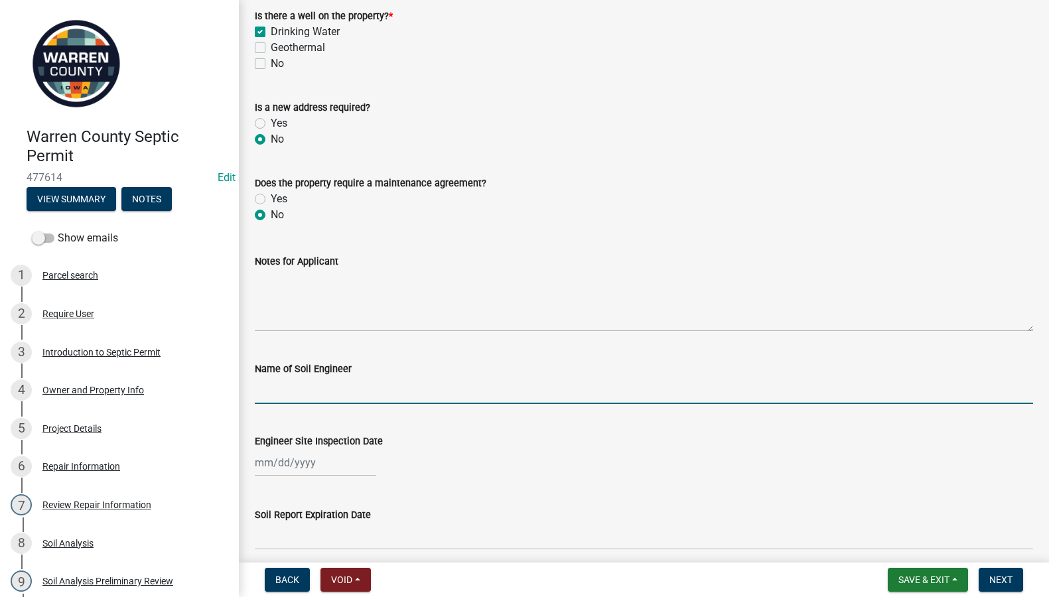
click at [350, 385] on input "Name of Soil Engineer" at bounding box center [644, 390] width 778 height 27
type input "Jason Kruse"
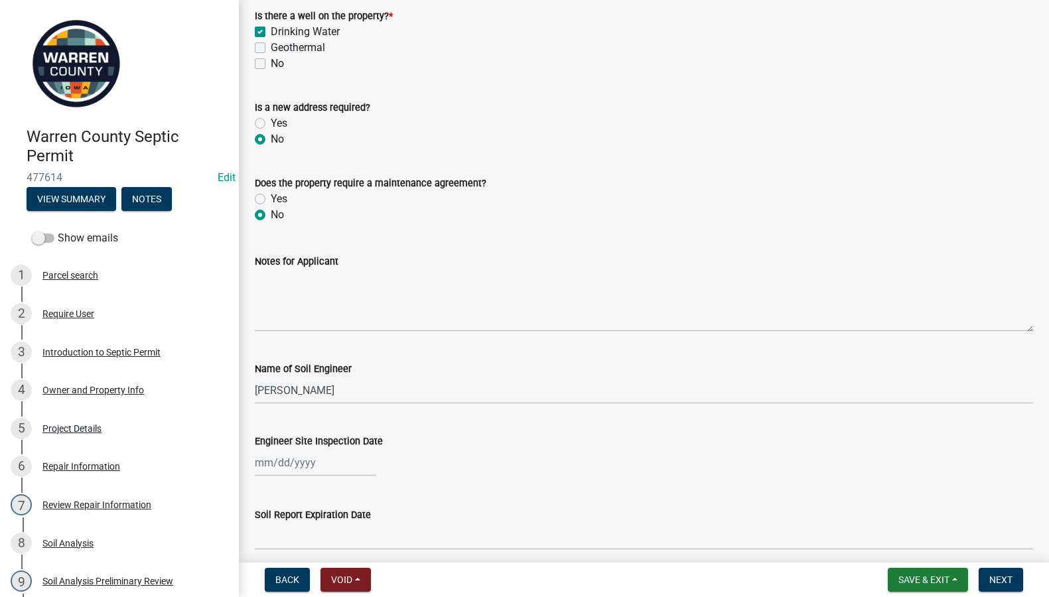
select select "9"
select select "2025"
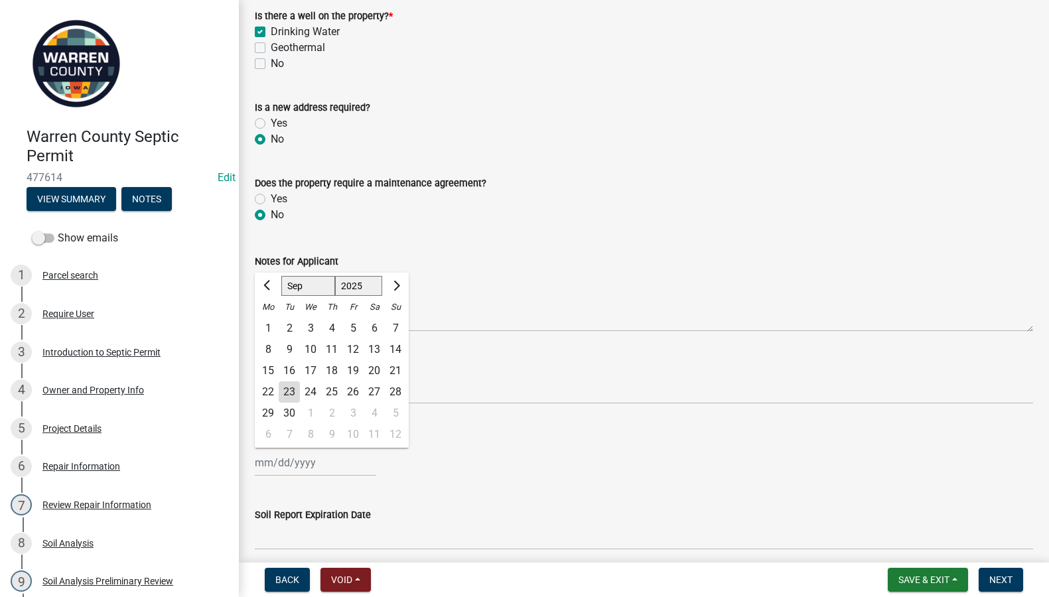
click at [283, 468] on div "Jan Feb Mar Apr May Jun Jul Aug Sep Oct Nov Dec 1525 1526 1527 1528 1529 1530 1…" at bounding box center [315, 462] width 121 height 27
click at [263, 285] on button "Previous month" at bounding box center [268, 285] width 16 height 21
click at [263, 285] on span "Previous month" at bounding box center [268, 286] width 10 height 10
select select "6"
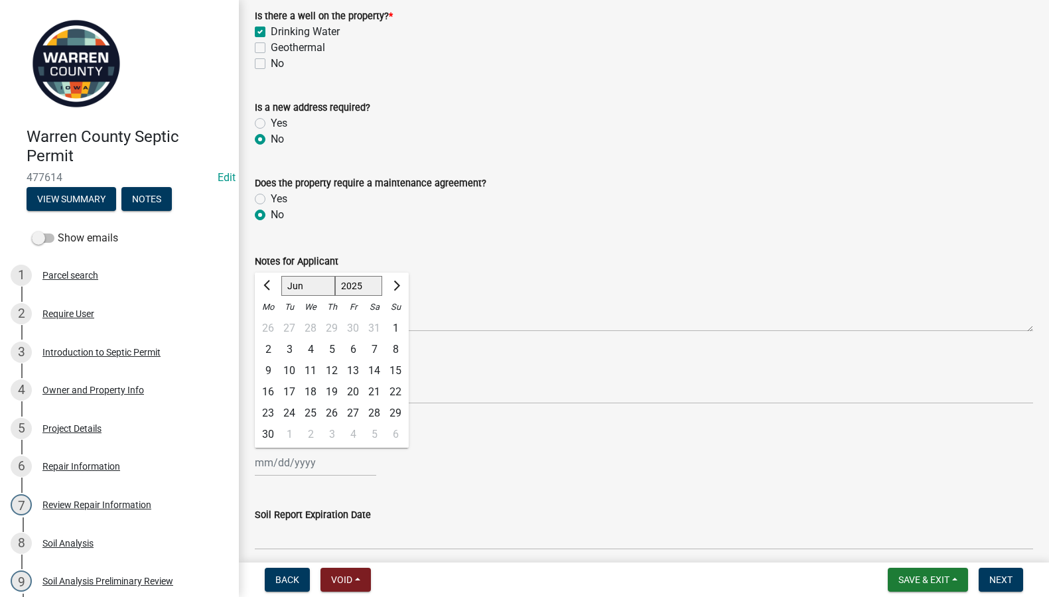
click at [332, 410] on div "26" at bounding box center [331, 413] width 21 height 21
type input "06/26/2025"
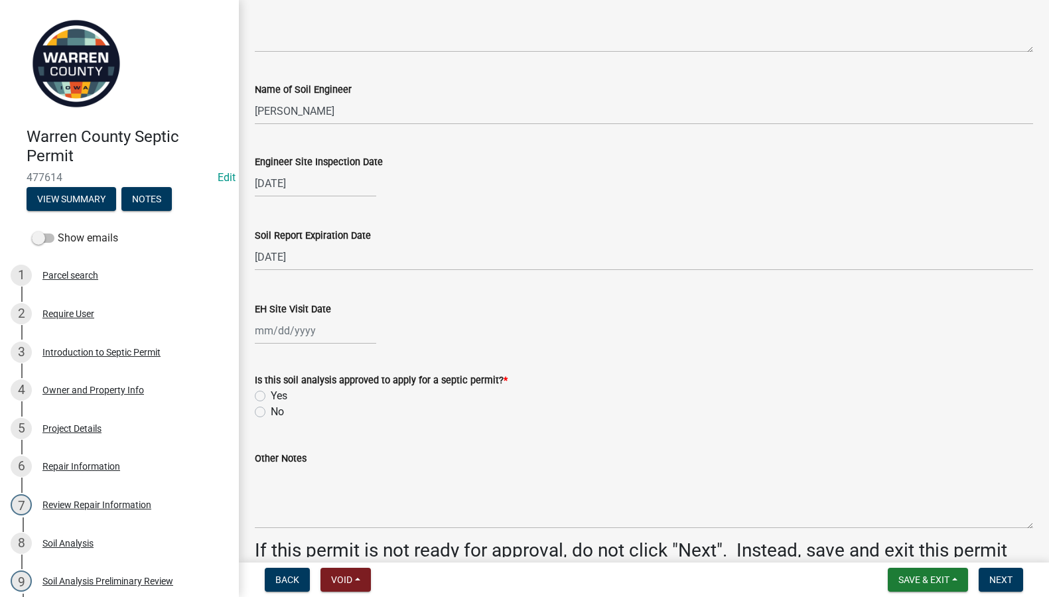
scroll to position [464, 0]
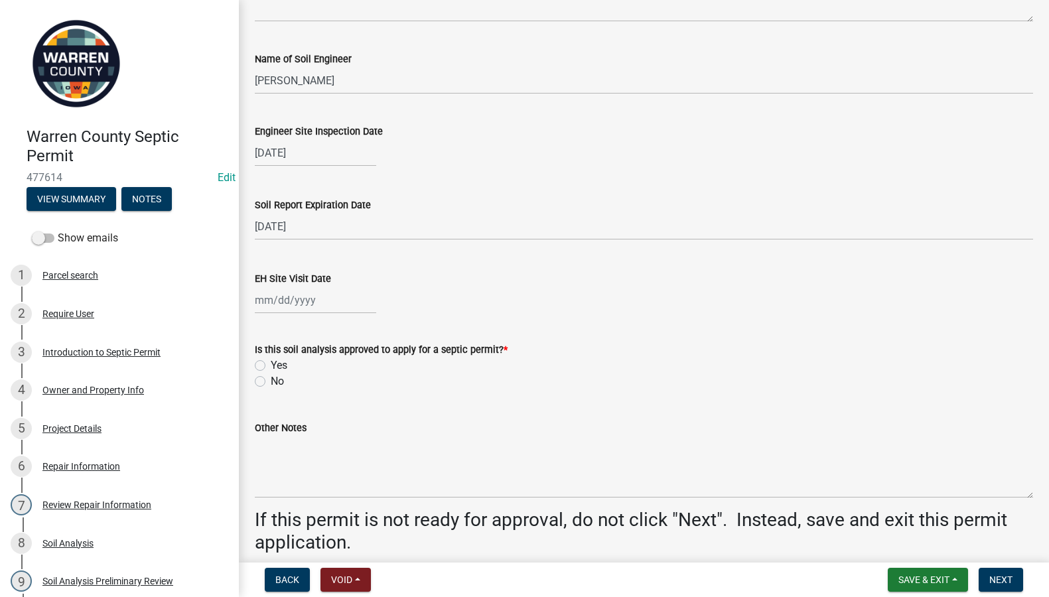
click at [266, 302] on div at bounding box center [315, 300] width 121 height 27
select select "9"
select select "2025"
click at [265, 431] on div "22" at bounding box center [267, 434] width 21 height 21
type input "[DATE]"
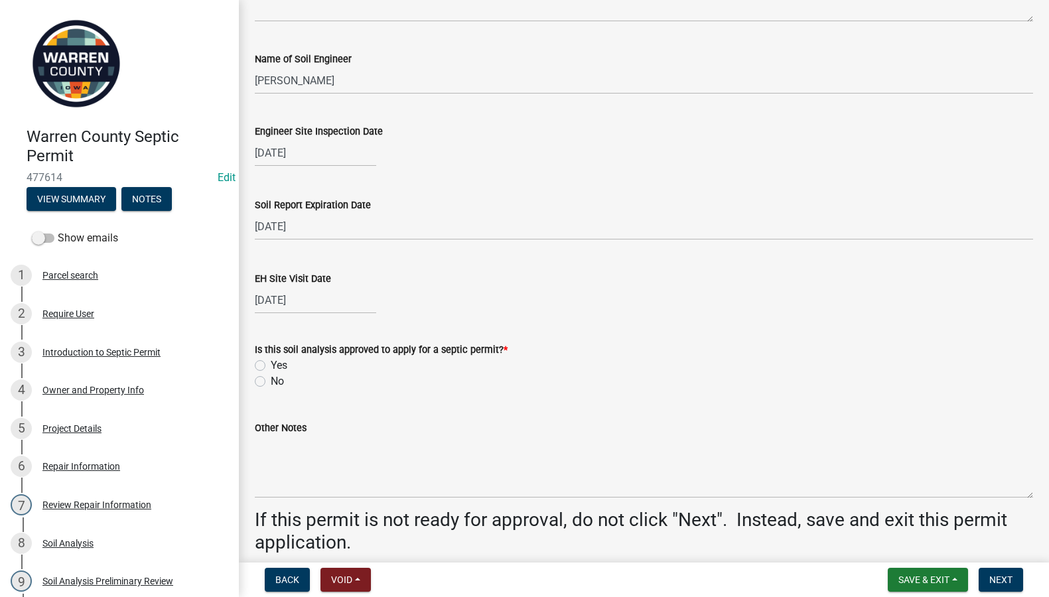
drag, startPoint x: 258, startPoint y: 365, endPoint x: 393, endPoint y: 369, distance: 135.4
click at [271, 365] on label "Yes" at bounding box center [279, 365] width 17 height 16
click at [271, 365] on input "Yes" at bounding box center [275, 361] width 9 height 9
radio input "true"
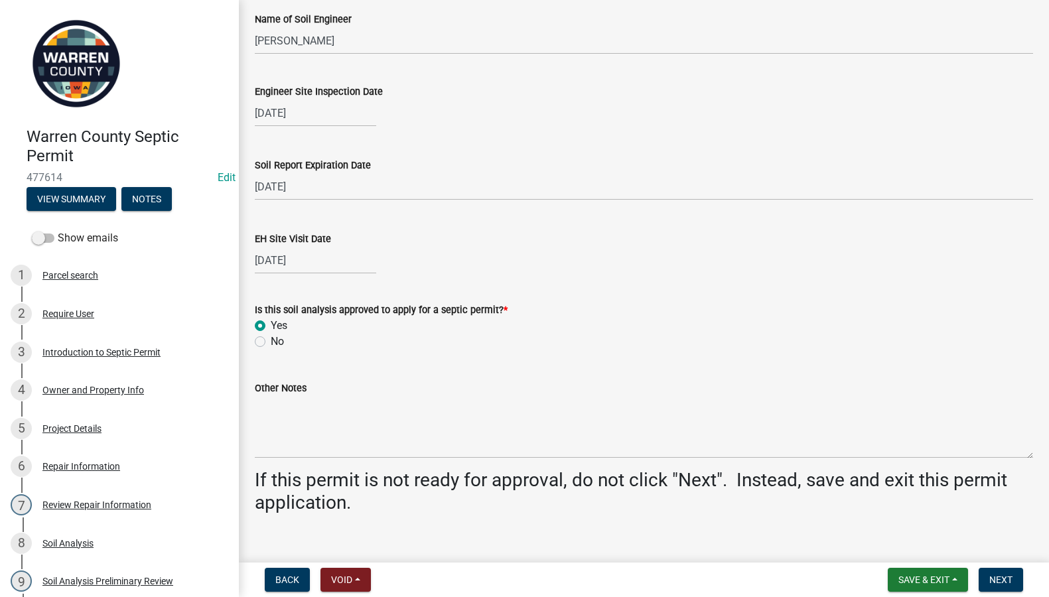
scroll to position [523, 0]
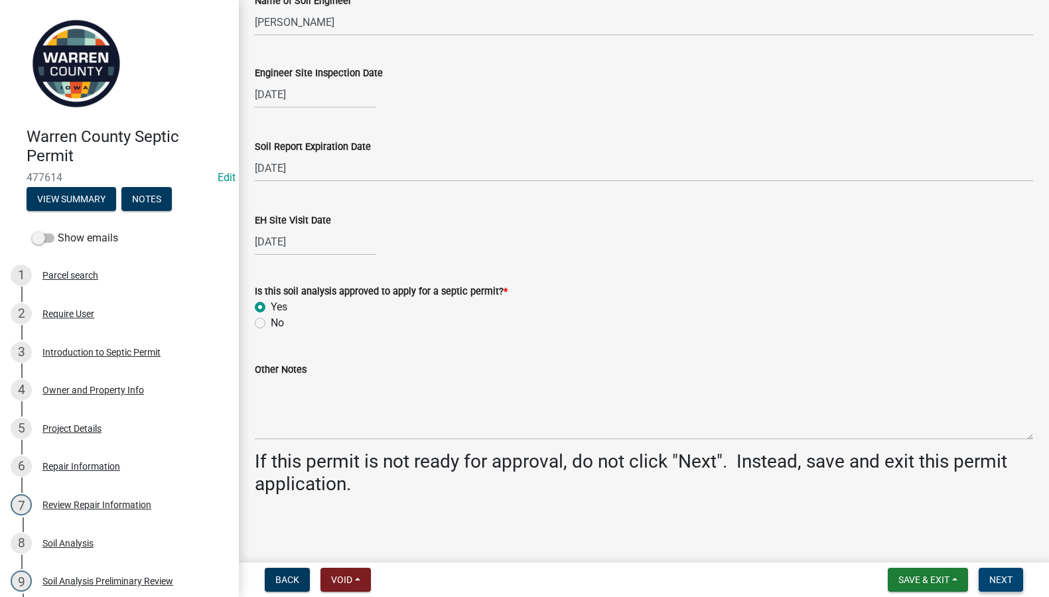
click at [994, 578] on span "Next" at bounding box center [1000, 579] width 23 height 11
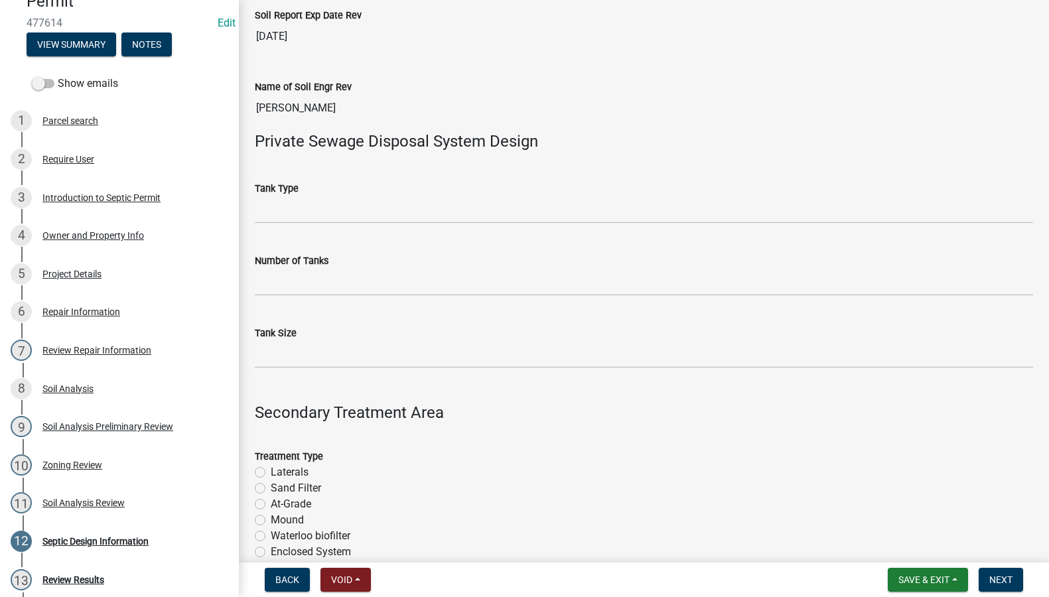
scroll to position [155, 0]
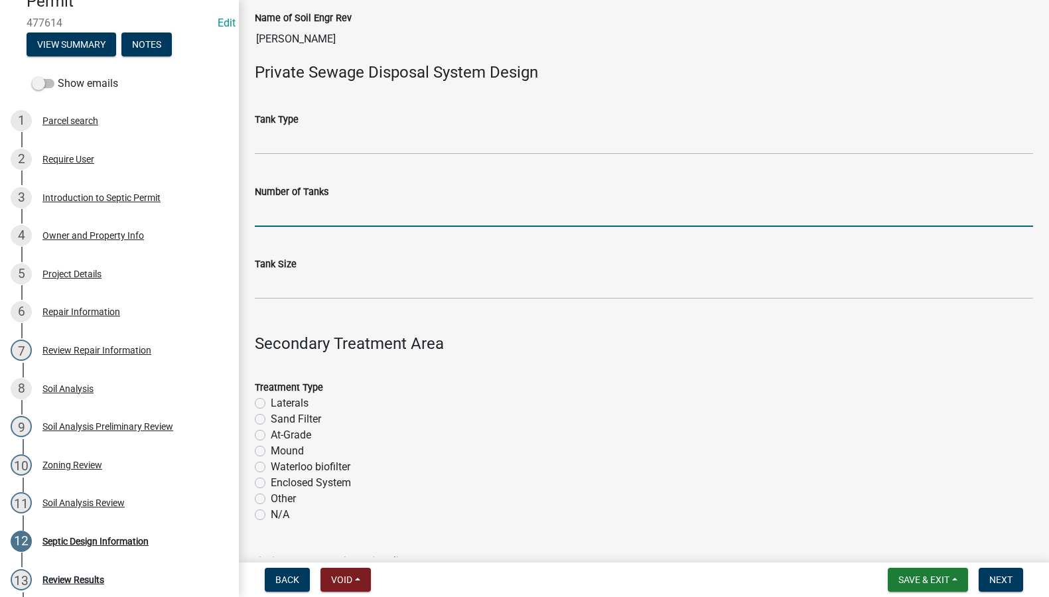
click at [299, 218] on input "Number of Tanks" at bounding box center [644, 213] width 778 height 27
type input "1"
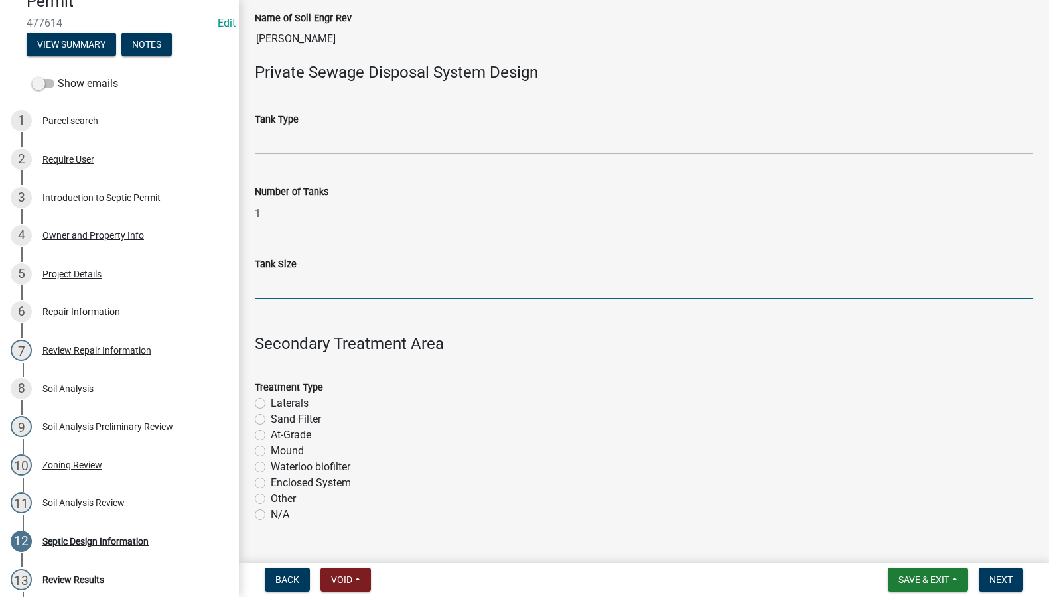
click at [264, 281] on input "Tank Size" at bounding box center [644, 285] width 778 height 27
type input "1250"
click at [271, 405] on label "Laterals" at bounding box center [290, 403] width 38 height 16
click at [271, 404] on input "Laterals" at bounding box center [275, 399] width 9 height 9
radio input "true"
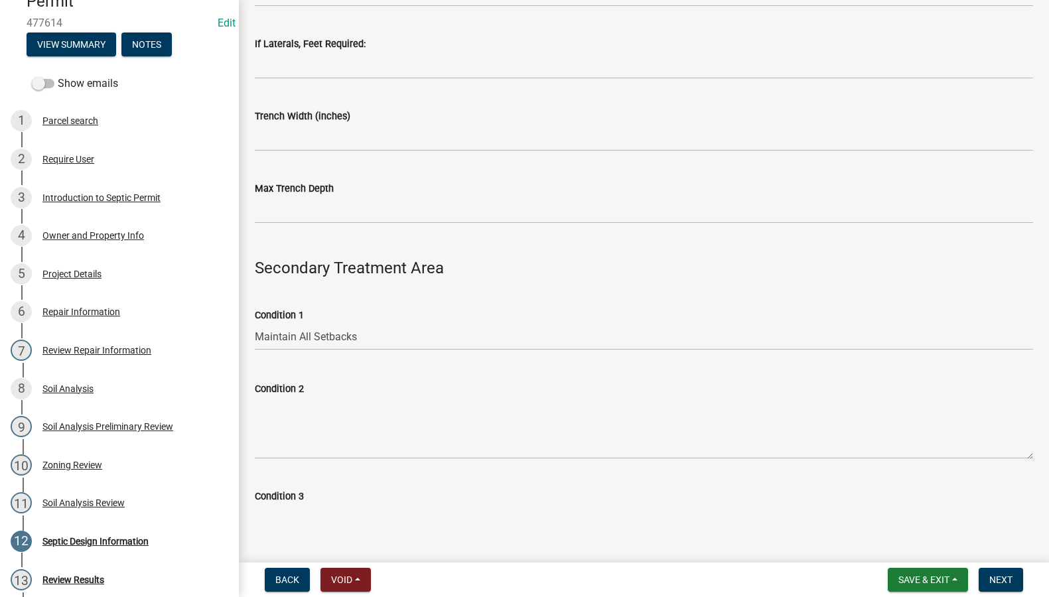
scroll to position [774, 0]
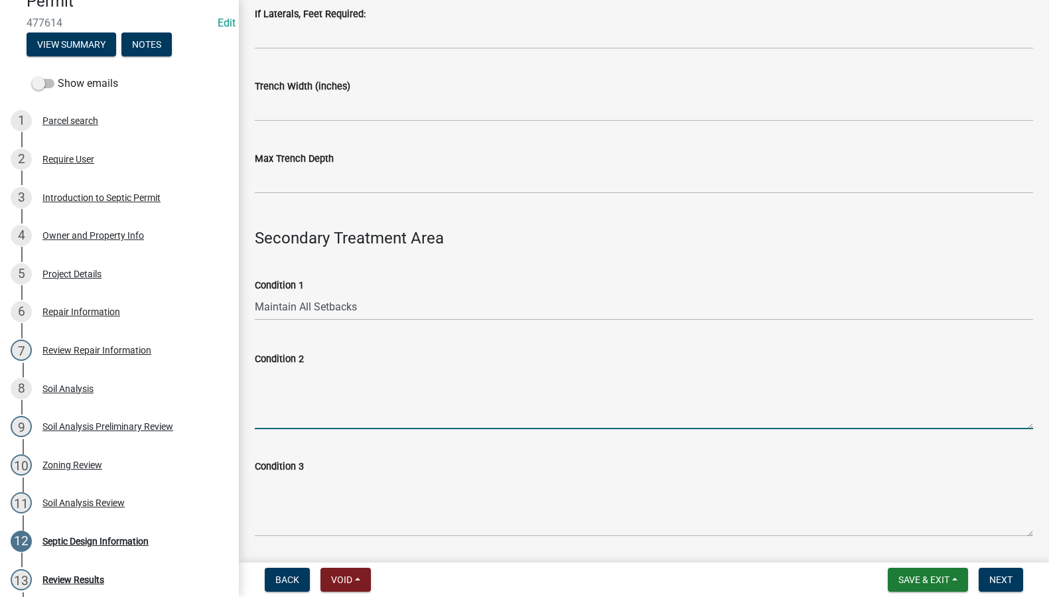
click at [273, 395] on textarea "Condition 2" at bounding box center [644, 398] width 778 height 62
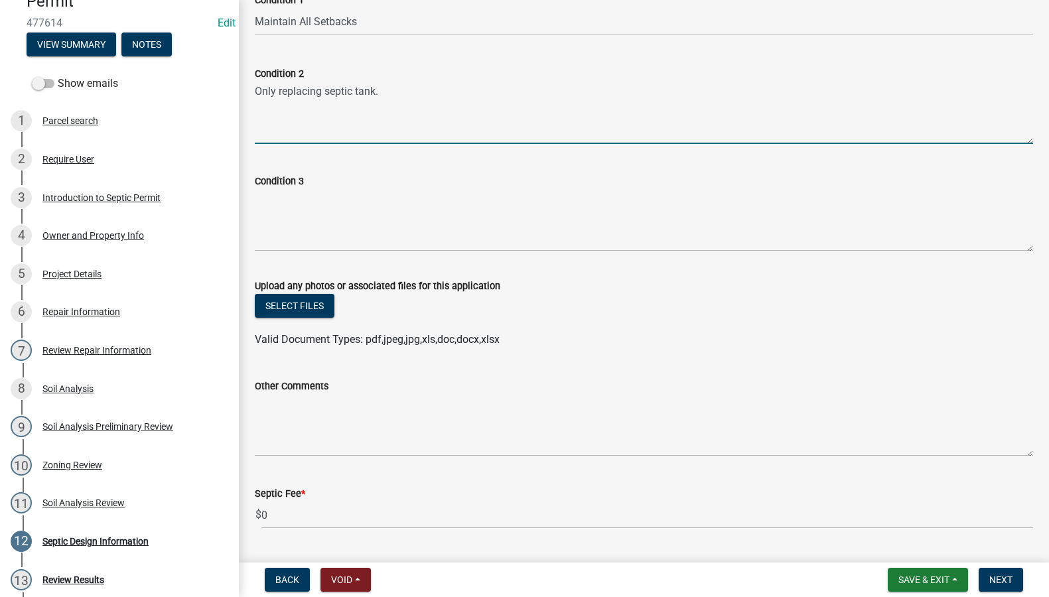
scroll to position [1083, 0]
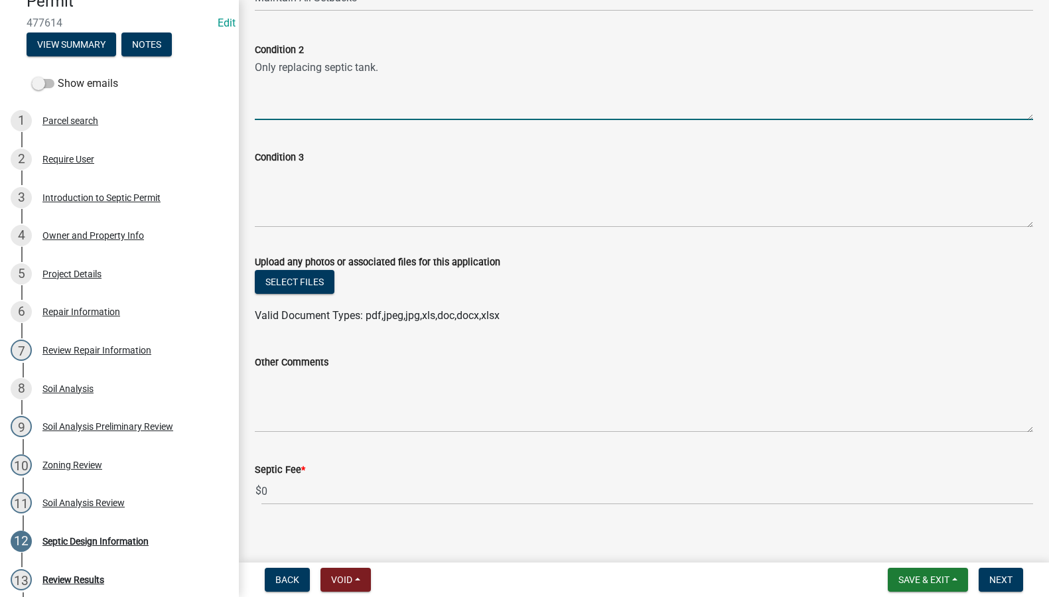
type textarea "Only replacing septic tank."
click at [314, 487] on input "0" at bounding box center [646, 491] width 771 height 27
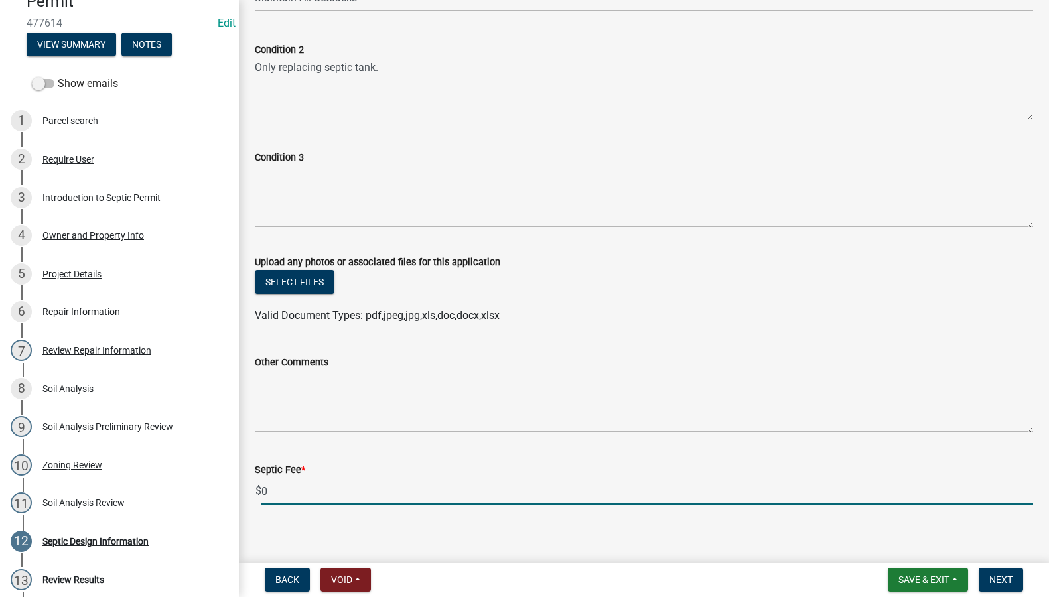
click at [314, 487] on input "0" at bounding box center [646, 491] width 771 height 27
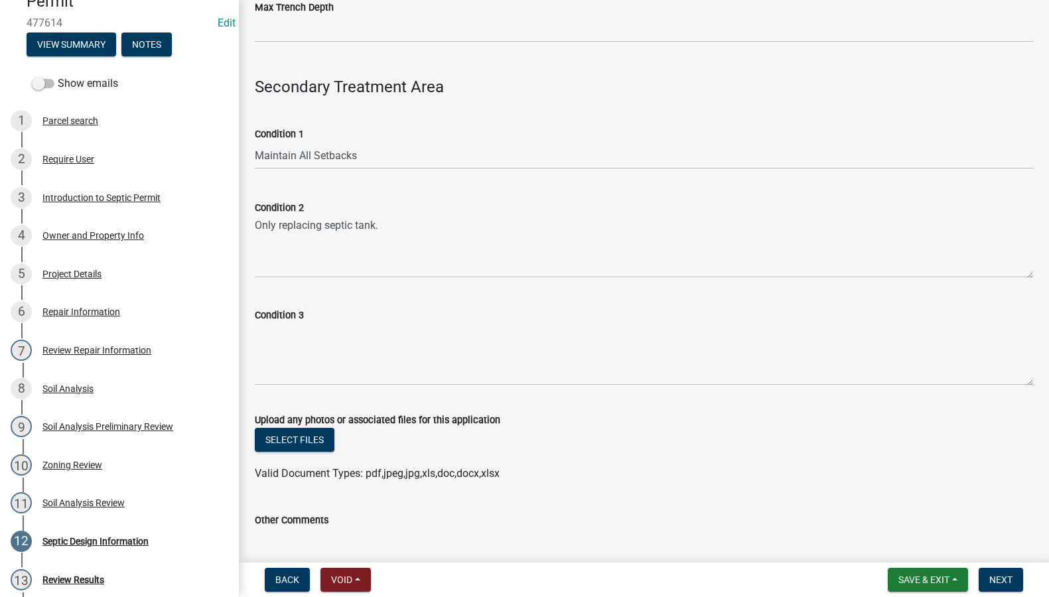
scroll to position [774, 0]
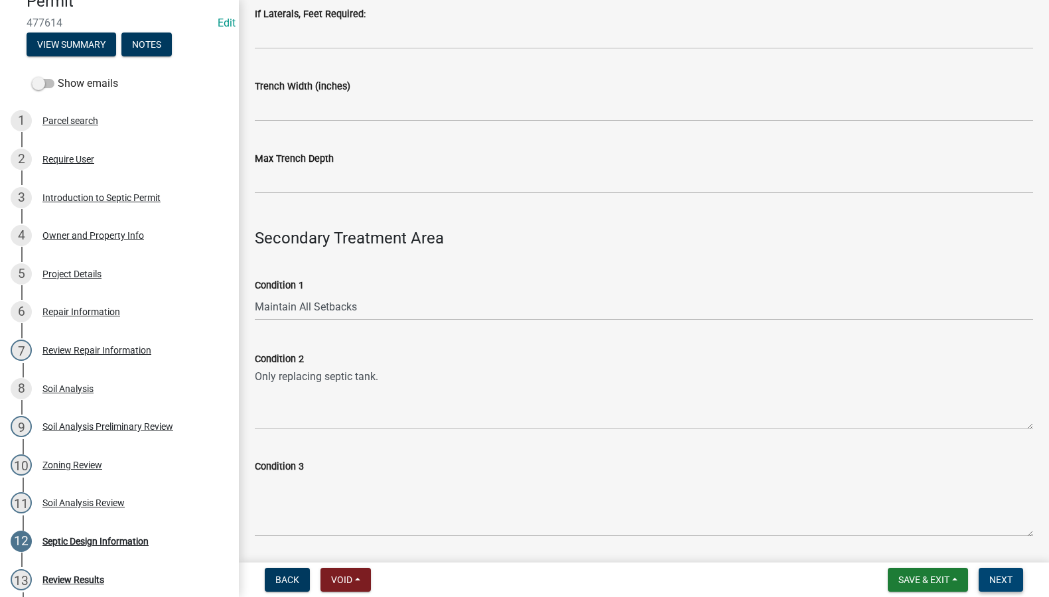
type input "150"
click at [1005, 576] on span "Next" at bounding box center [1000, 579] width 23 height 11
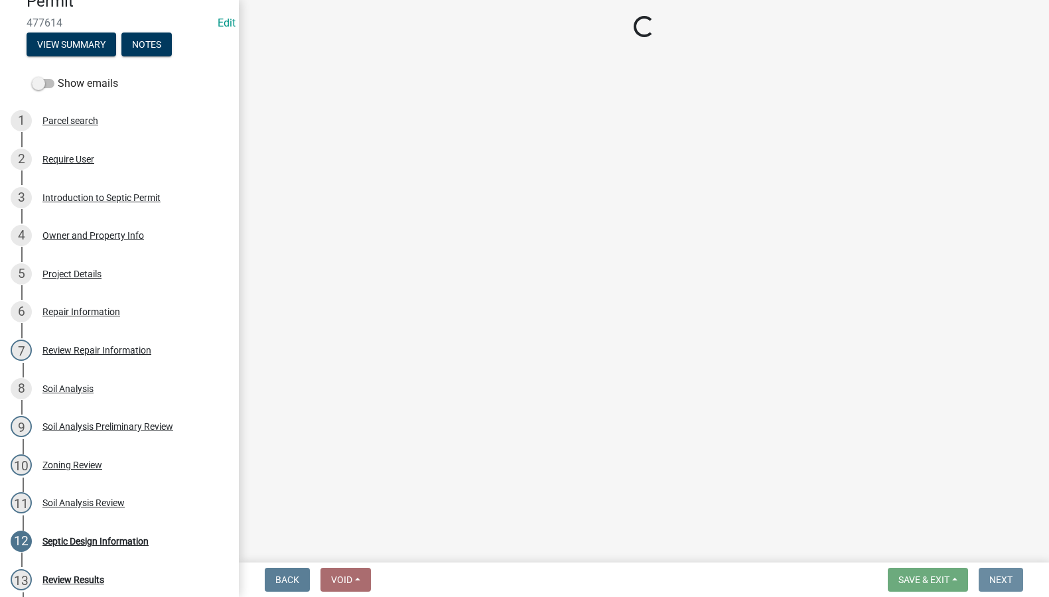
scroll to position [0, 0]
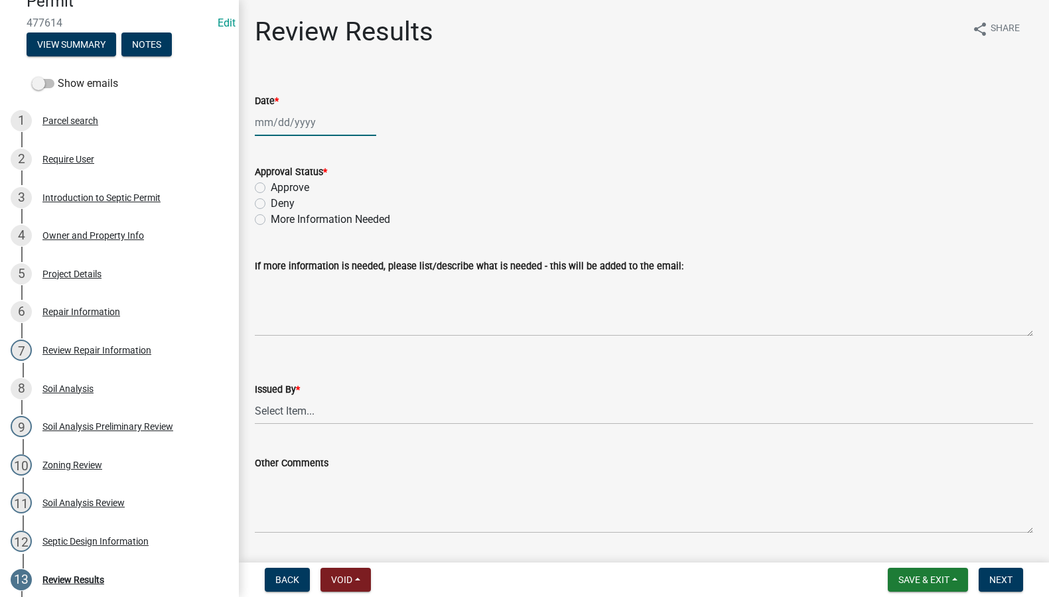
click at [281, 119] on div at bounding box center [315, 122] width 121 height 27
select select "9"
select select "2025"
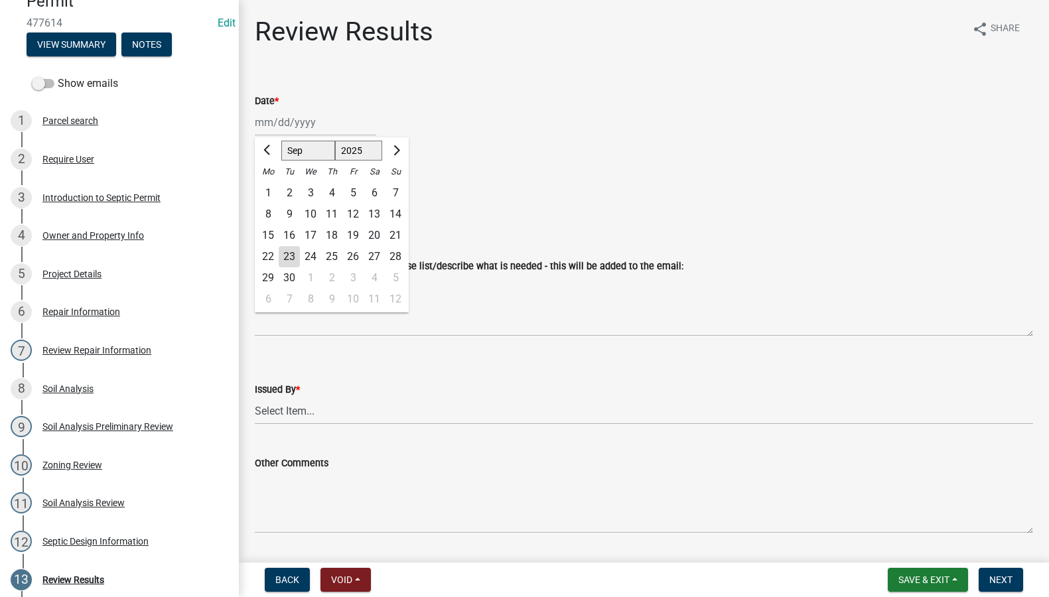
click at [287, 256] on div "23" at bounding box center [289, 256] width 21 height 21
type input "09/23/2025"
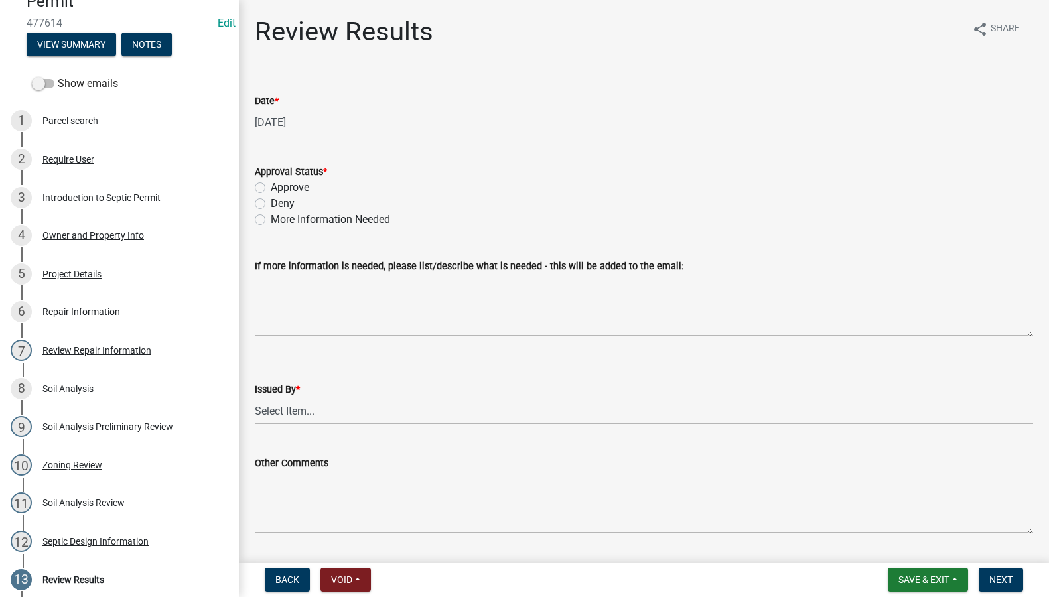
click at [271, 183] on label "Approve" at bounding box center [290, 188] width 38 height 16
click at [271, 183] on input "Approve" at bounding box center [275, 184] width 9 height 9
radio input "true"
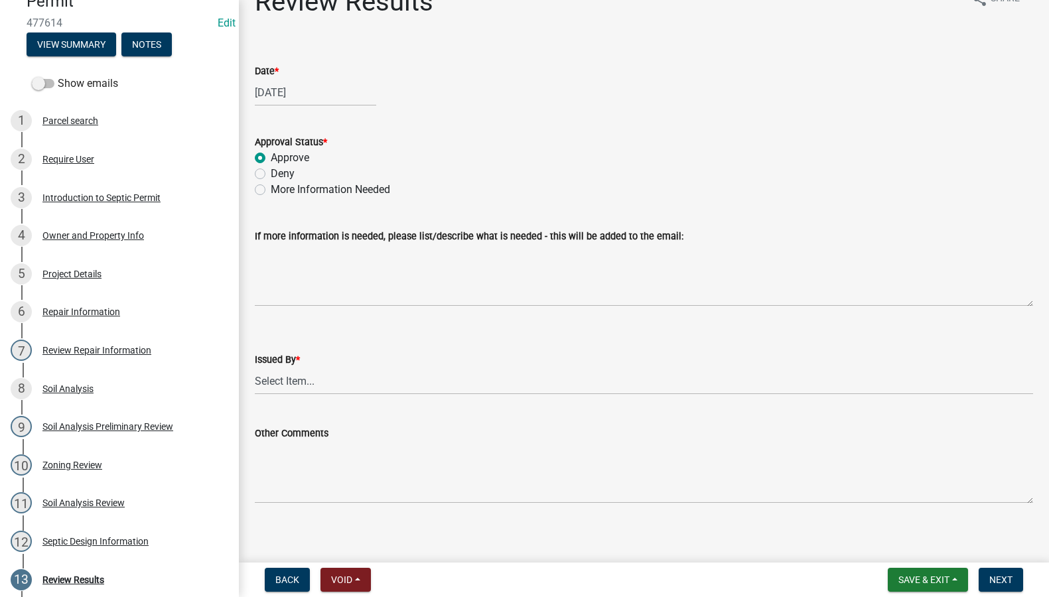
scroll to position [38, 0]
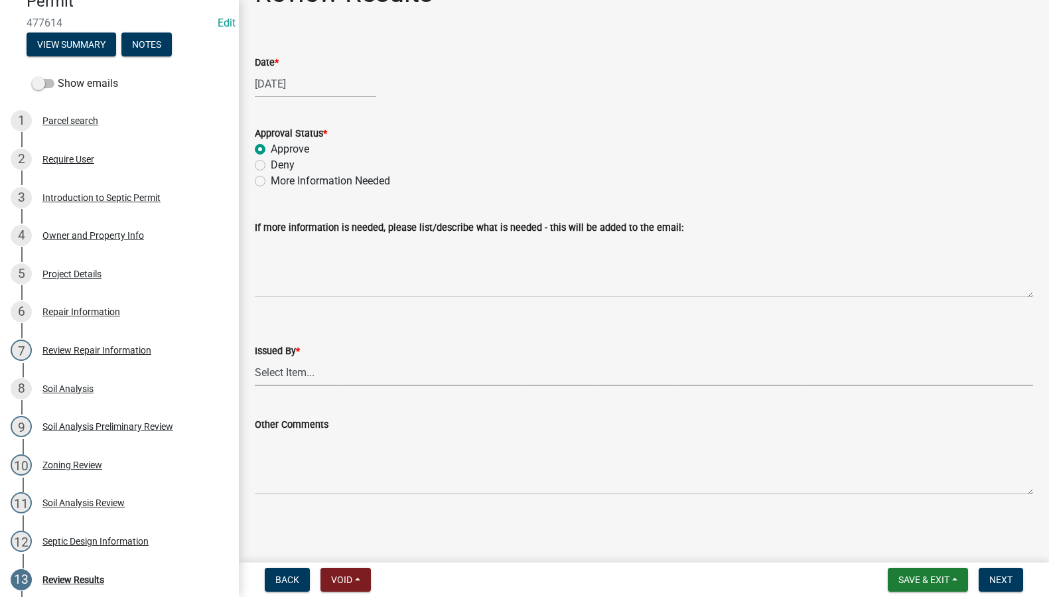
click at [273, 365] on select "Select Item... Tyler Till Jeff Hines" at bounding box center [644, 372] width 778 height 27
click at [255, 359] on select "Select Item... Tyler Till Jeff Hines" at bounding box center [644, 372] width 778 height 27
select select "2f6c2d72-ab04-4add-87ae-7a9750ff19b9"
click at [990, 581] on span "Next" at bounding box center [1000, 579] width 23 height 11
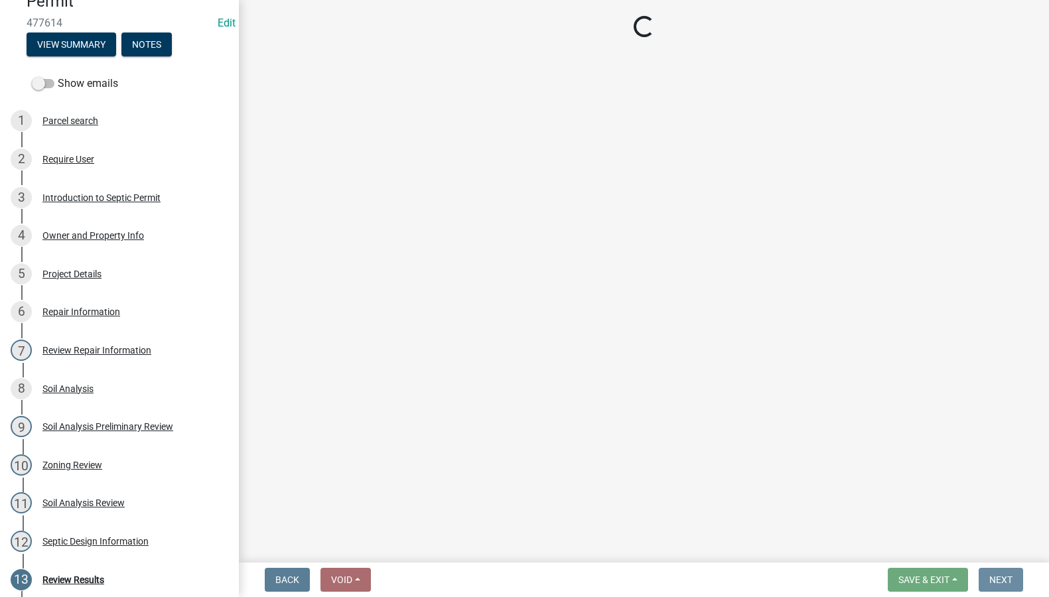
scroll to position [0, 0]
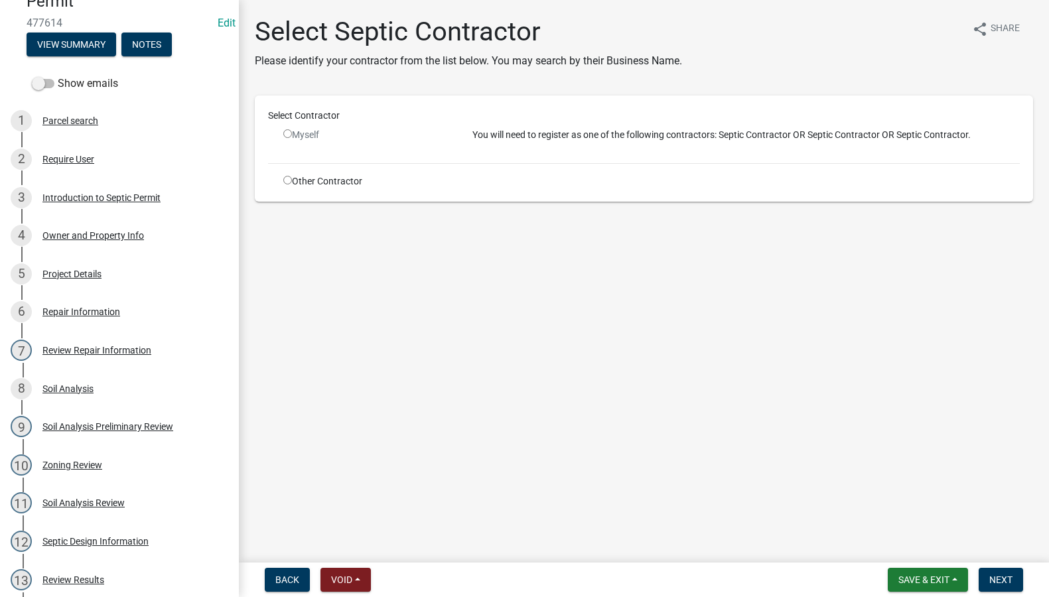
click at [281, 178] on div "Other Contractor" at bounding box center [367, 181] width 189 height 14
click at [285, 178] on input "radio" at bounding box center [287, 180] width 9 height 9
radio input "true"
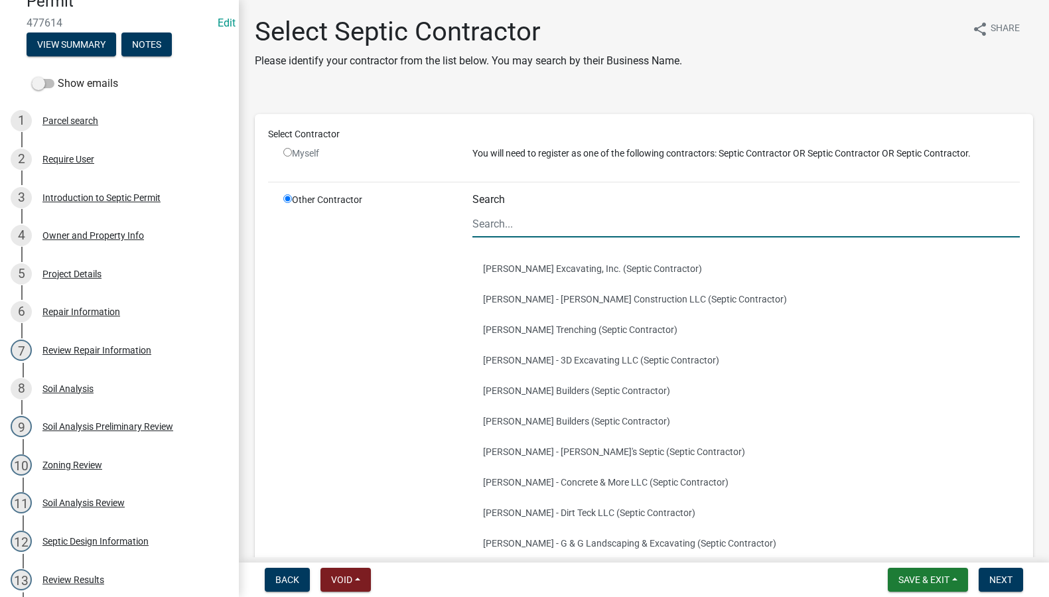
click at [532, 229] on input "Search" at bounding box center [745, 223] width 547 height 27
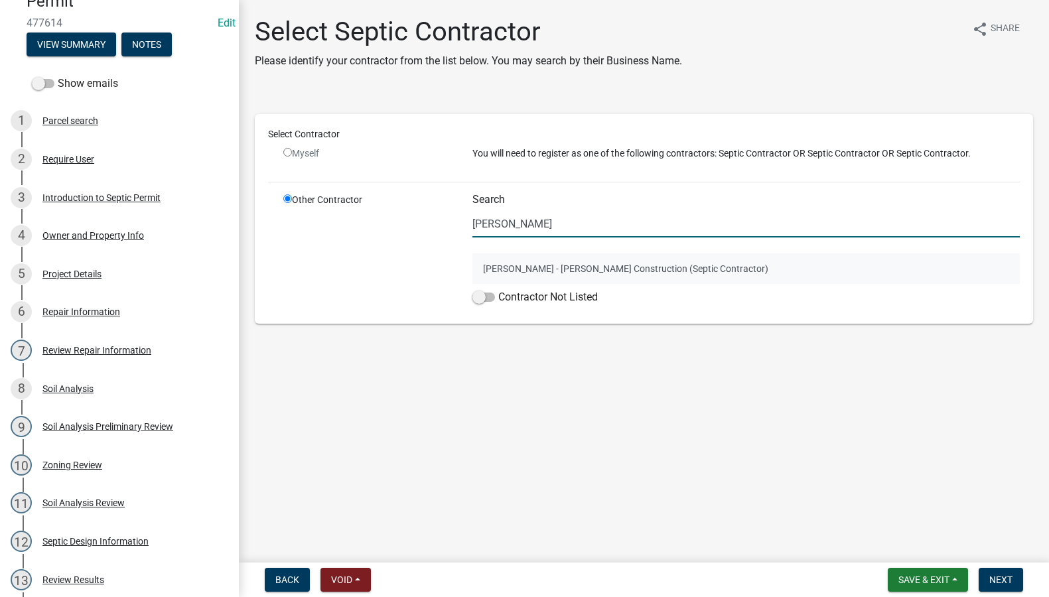
type input "becker"
click at [533, 265] on button "Chris Becker - Becker Construction (Septic Contractor)" at bounding box center [745, 268] width 547 height 31
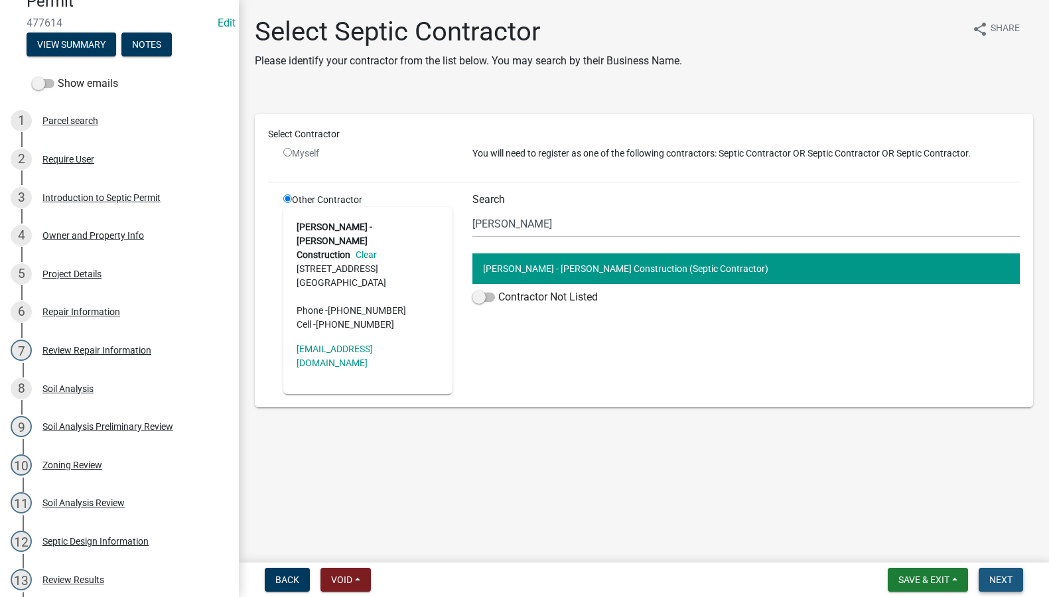
click at [1000, 577] on span "Next" at bounding box center [1000, 579] width 23 height 11
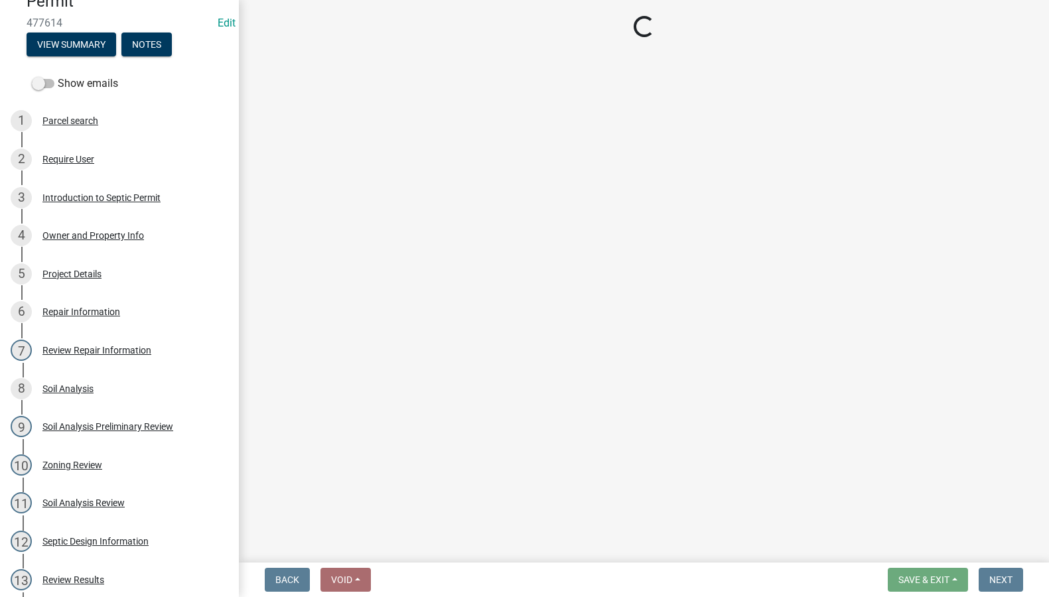
select select "3: 3"
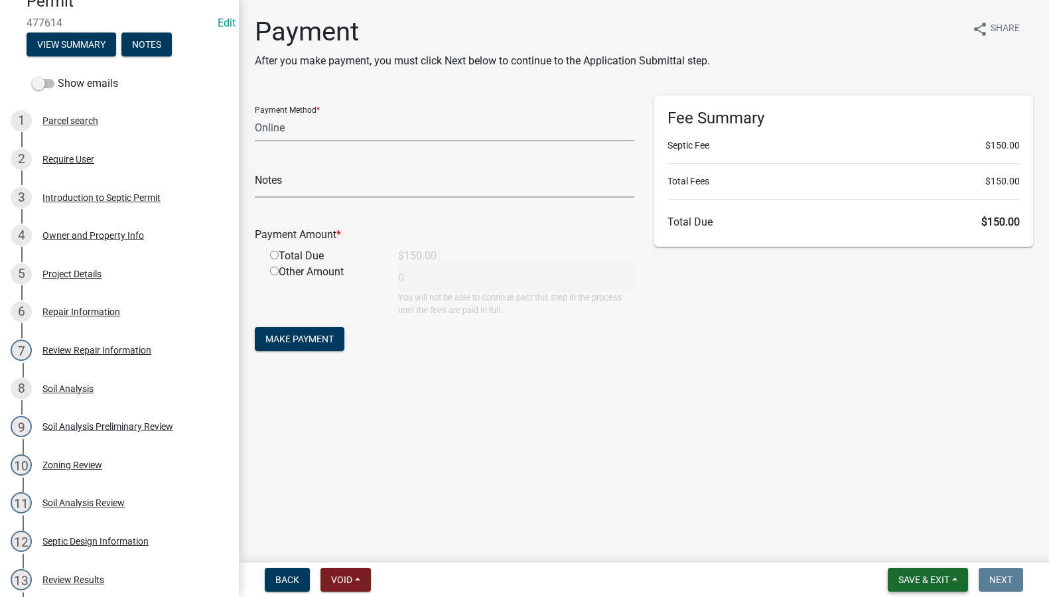
click at [909, 590] on button "Save & Exit" at bounding box center [927, 580] width 80 height 24
click at [905, 539] on button "Save & Exit" at bounding box center [915, 545] width 106 height 32
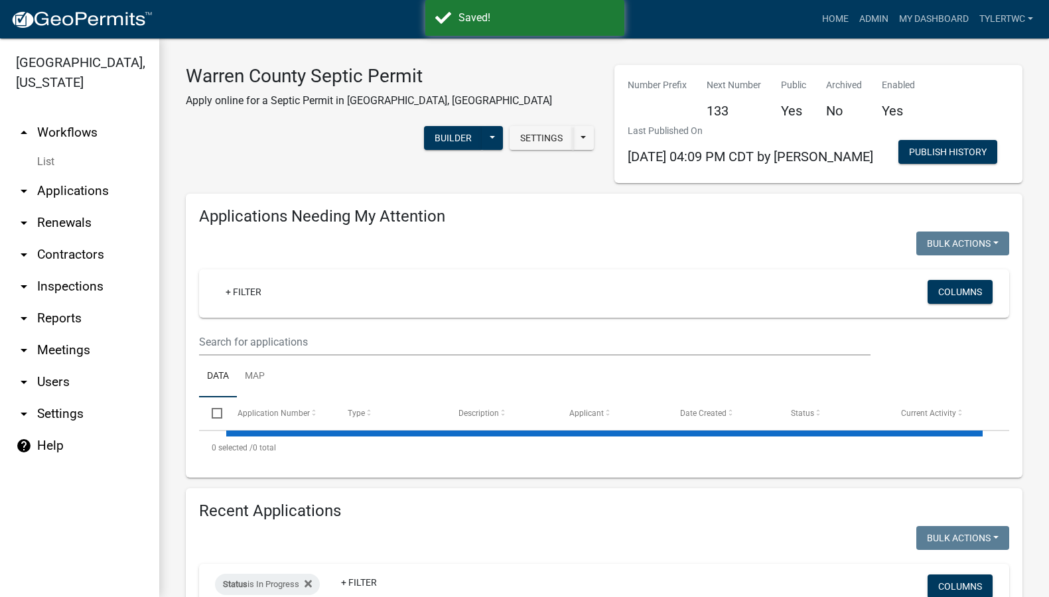
select select "2: 50"
select select "3: 100"
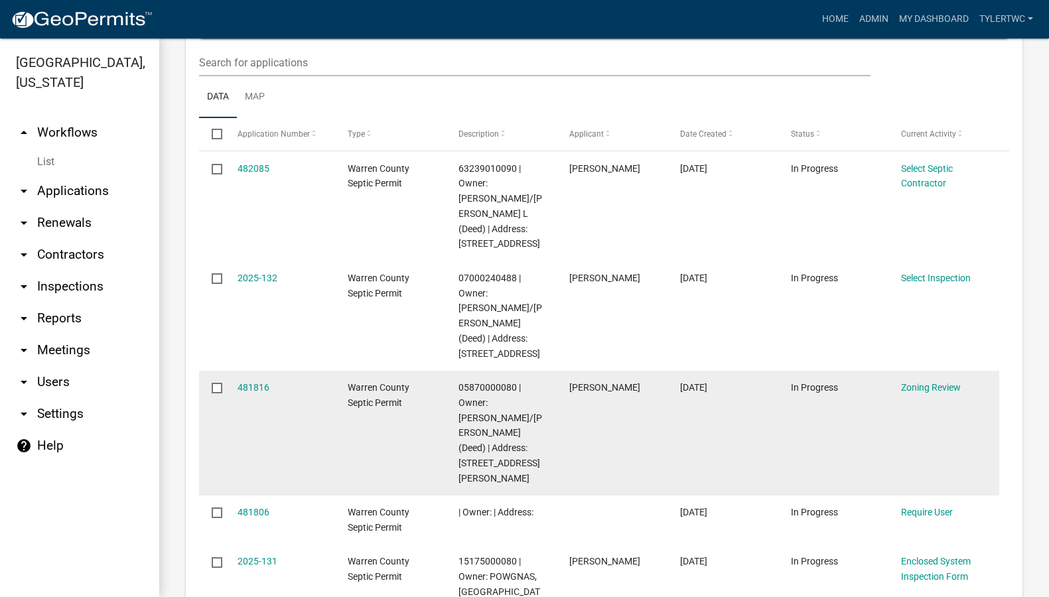
scroll to position [2940, 0]
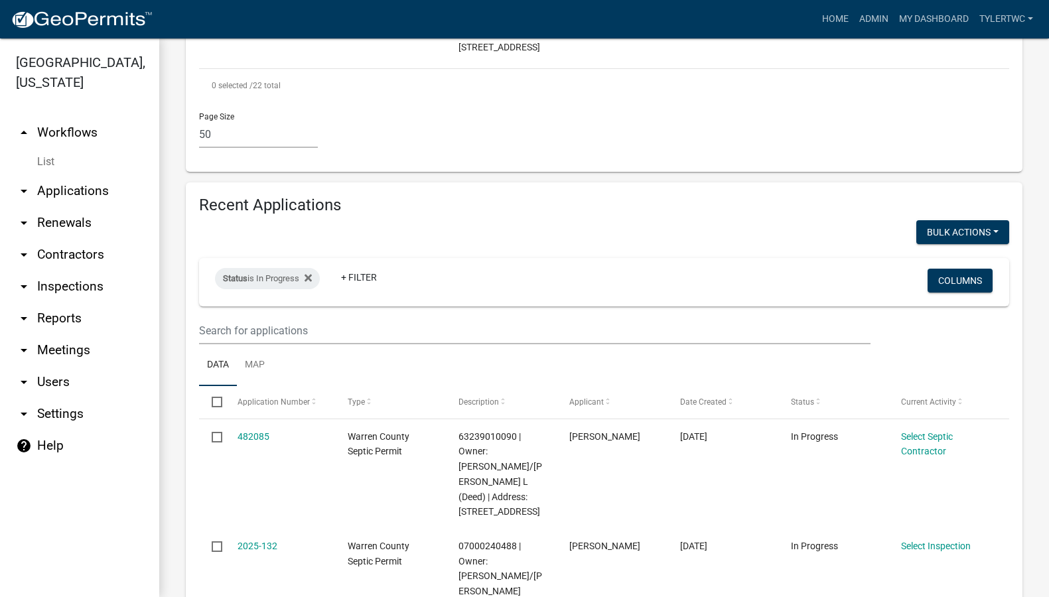
scroll to position [2786, 0]
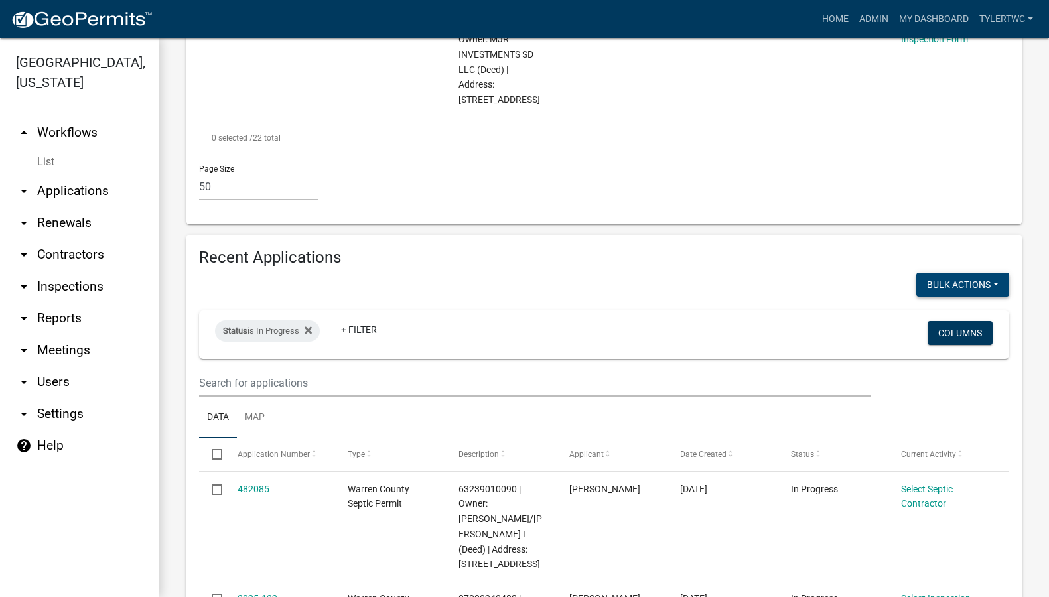
click at [991, 273] on button "Bulk Actions" at bounding box center [962, 285] width 93 height 24
click at [937, 303] on button "Void" at bounding box center [956, 319] width 106 height 32
checkbox input "false"
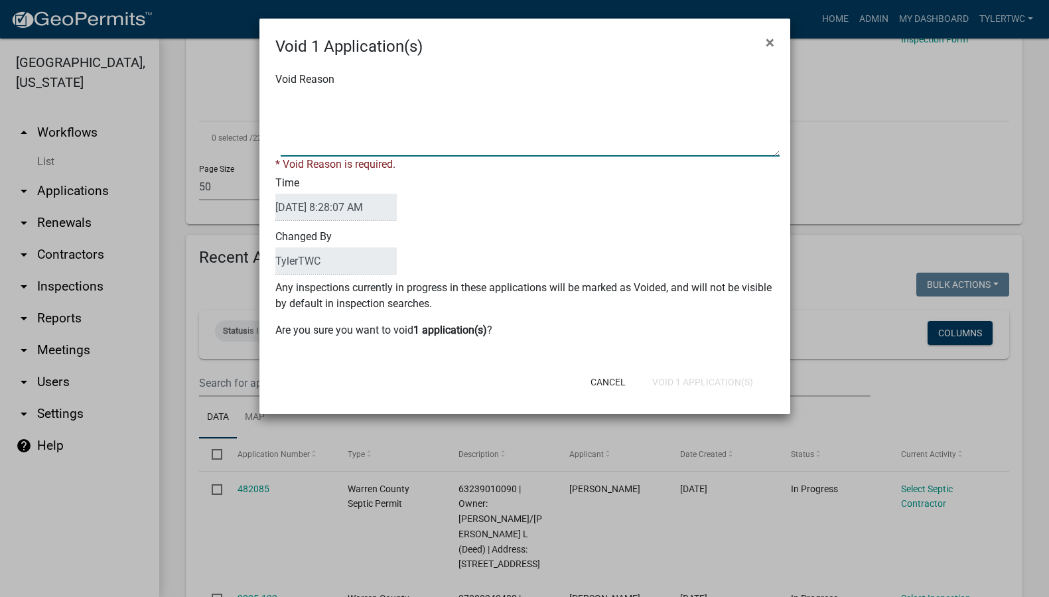
click at [381, 117] on textarea "Void Reason" at bounding box center [530, 123] width 499 height 66
type textarea "NA"
click at [527, 329] on div "Void Reason * Void Reason is required. Time 09/23/2025 8:28:07 AM Changed By Ty…" at bounding box center [524, 211] width 531 height 306
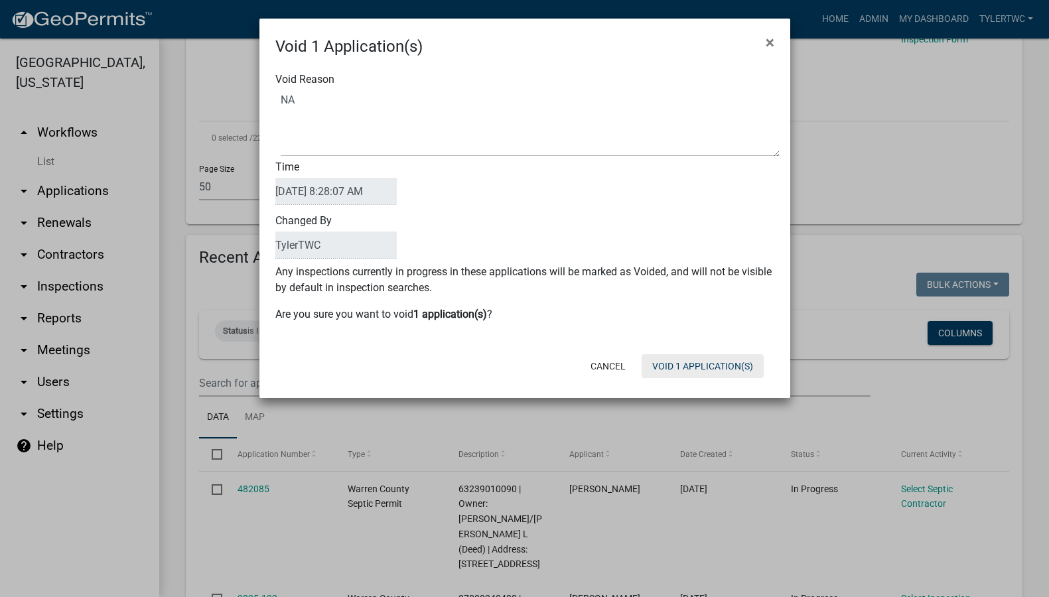
click at [708, 357] on button "Void 1 Application(s)" at bounding box center [702, 366] width 122 height 24
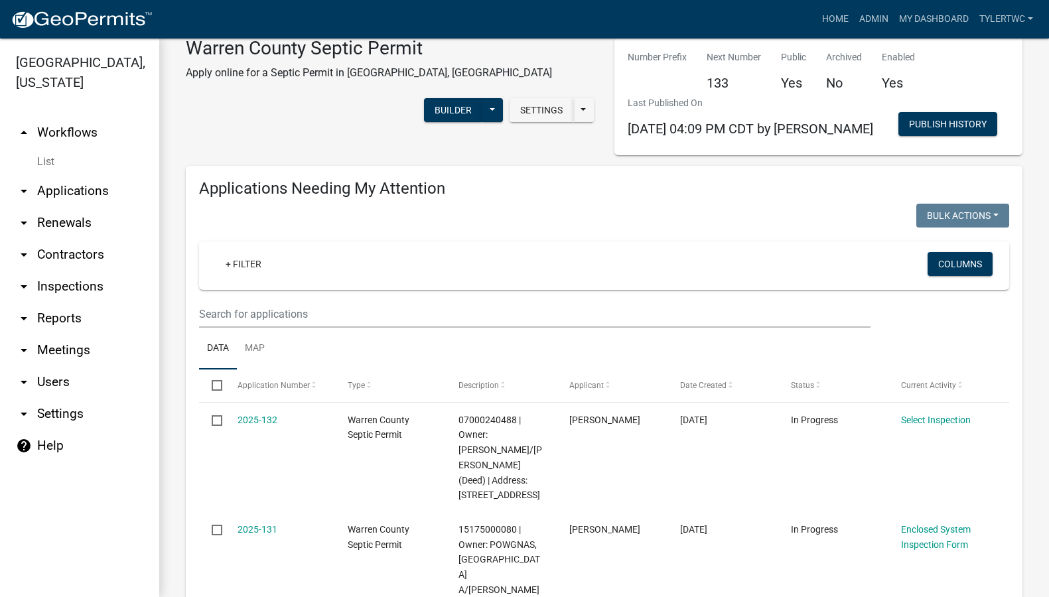
scroll to position [0, 0]
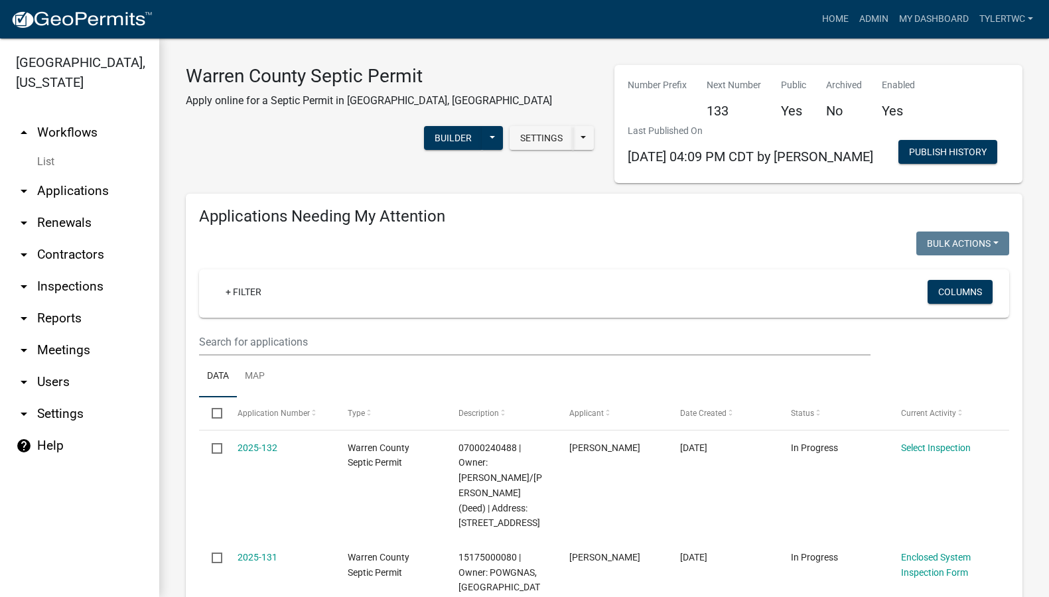
click at [52, 302] on link "arrow_drop_down Reports" at bounding box center [79, 318] width 159 height 32
select select "0: null"
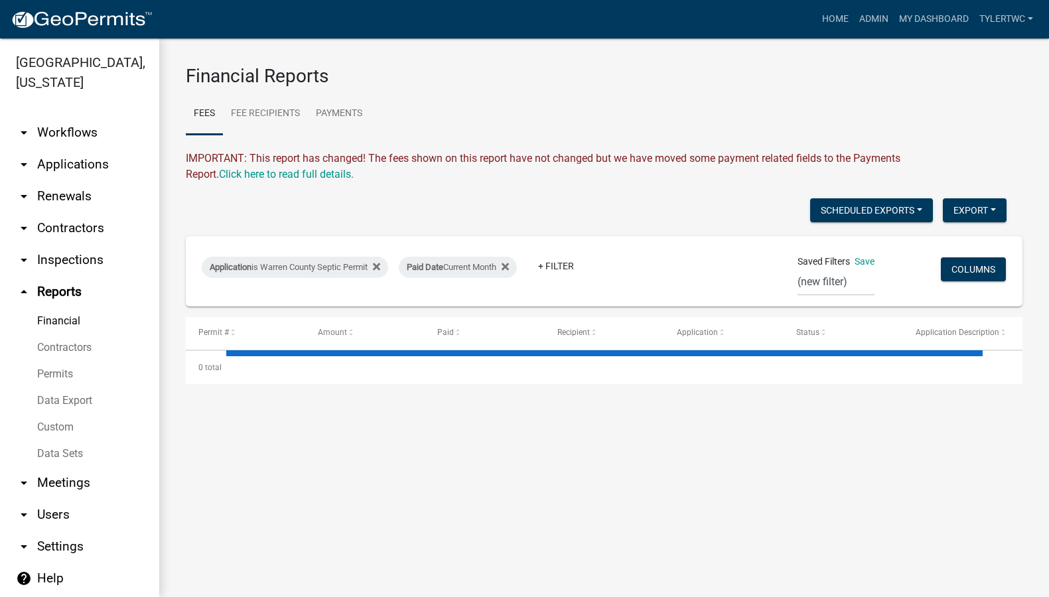
click at [44, 308] on link "Financial" at bounding box center [79, 321] width 159 height 27
select select "3: 100"
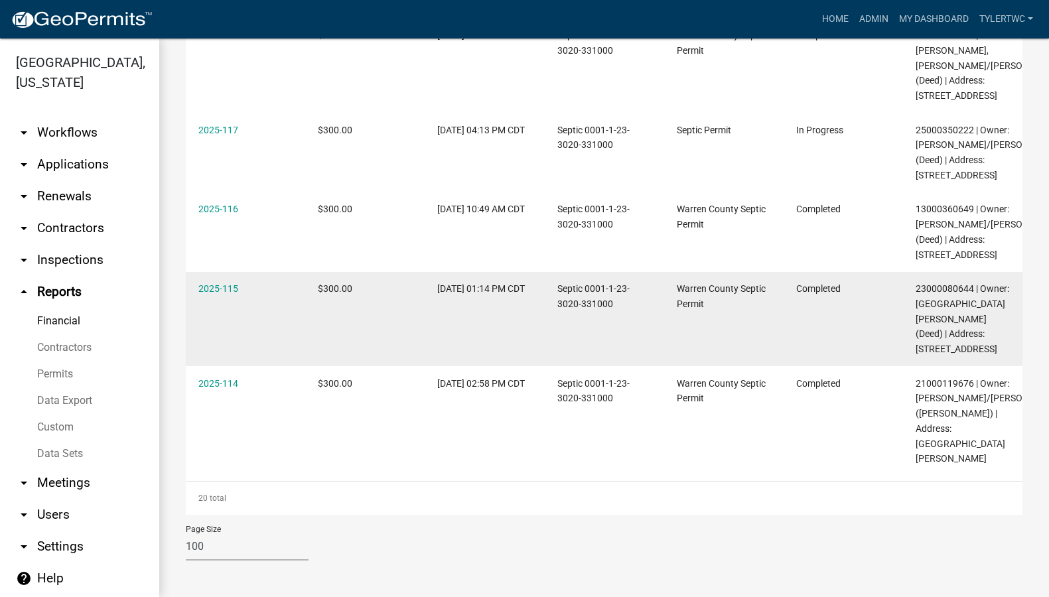
scroll to position [1780, 0]
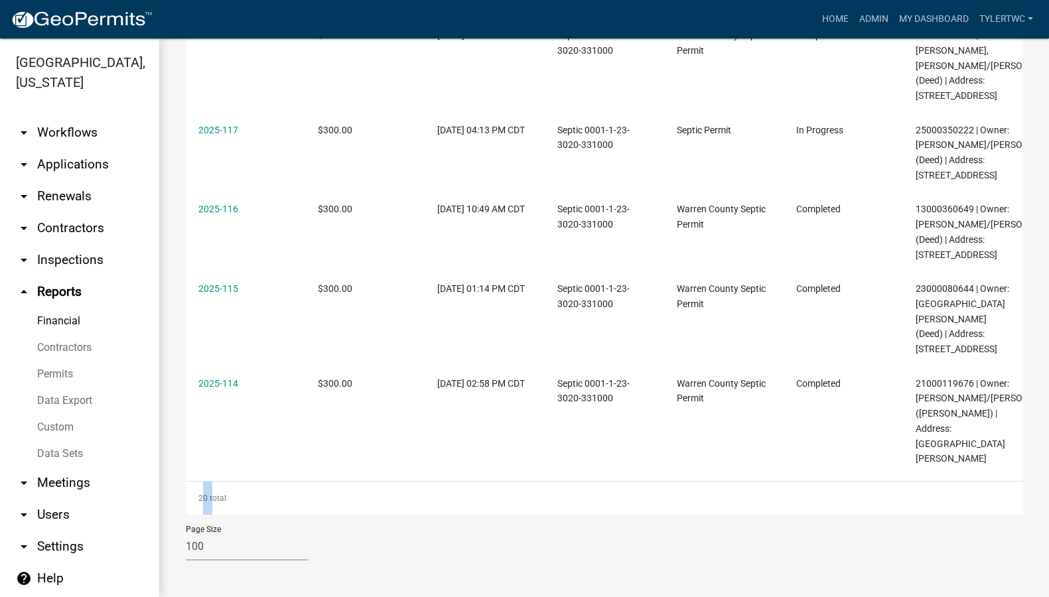
drag, startPoint x: 199, startPoint y: 496, endPoint x: 210, endPoint y: 497, distance: 10.7
click at [210, 497] on div "20 total" at bounding box center [604, 498] width 836 height 33
drag, startPoint x: 210, startPoint y: 497, endPoint x: 241, endPoint y: 497, distance: 31.2
click at [241, 497] on div "20 total" at bounding box center [604, 498] width 836 height 33
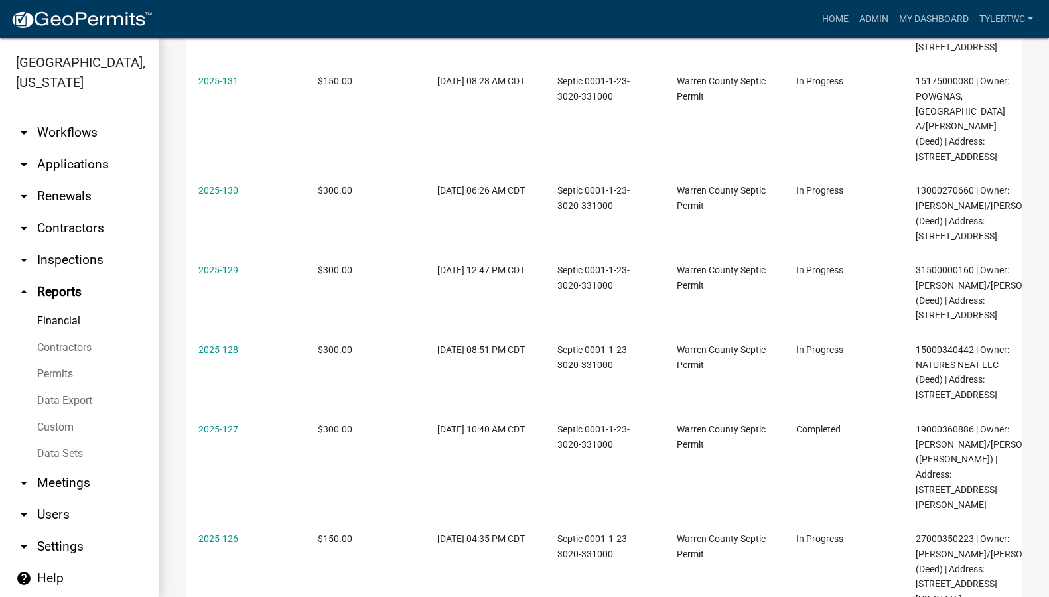
scroll to position [78, 0]
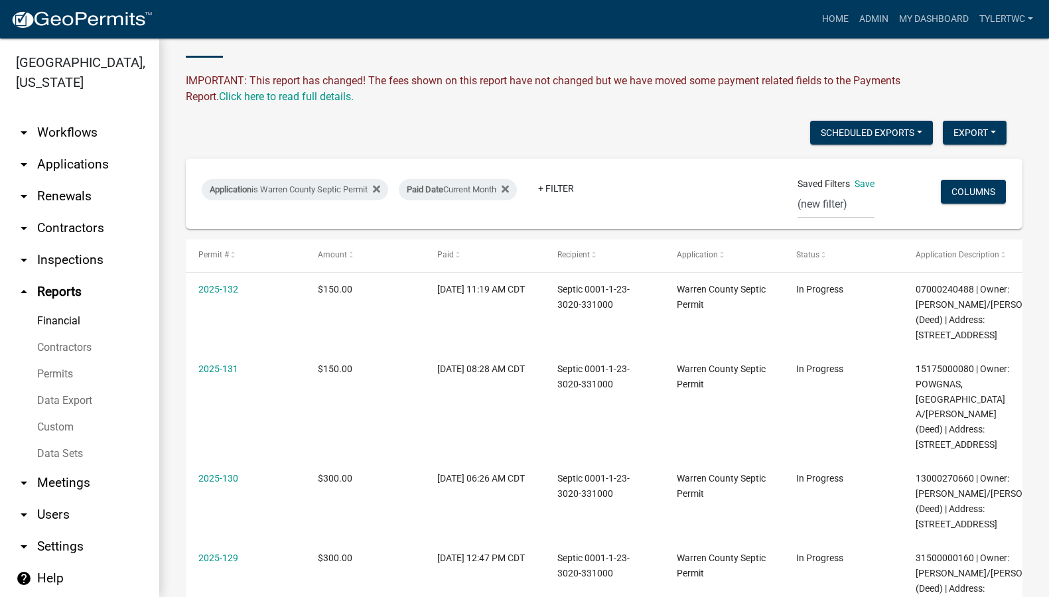
click at [55, 361] on link "Permits" at bounding box center [79, 374] width 159 height 27
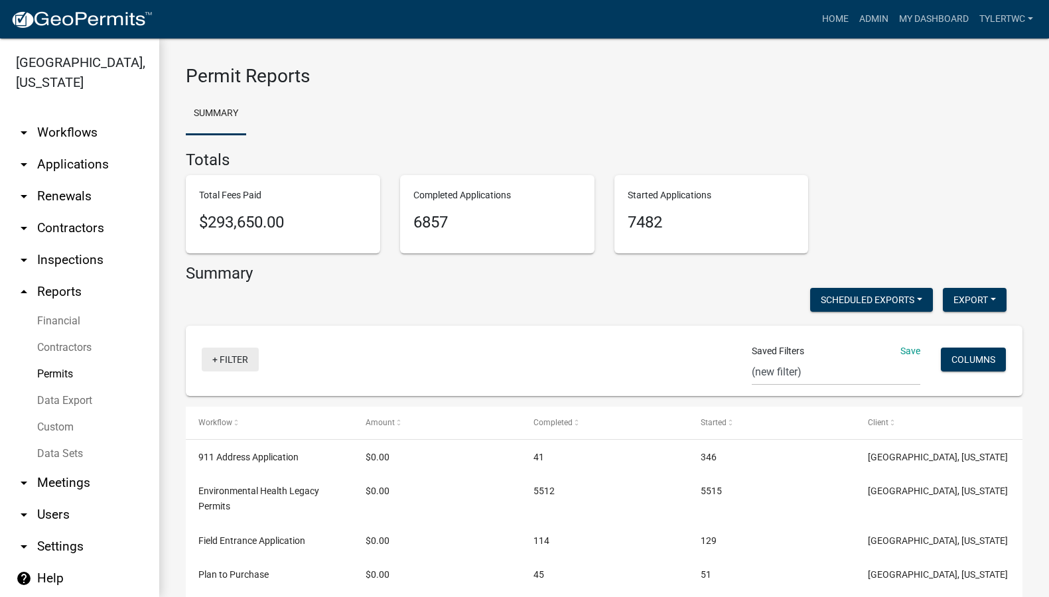
click at [231, 361] on link "+ Filter" at bounding box center [230, 360] width 57 height 24
click at [196, 431] on li "Workflow" at bounding box center [232, 430] width 121 height 31
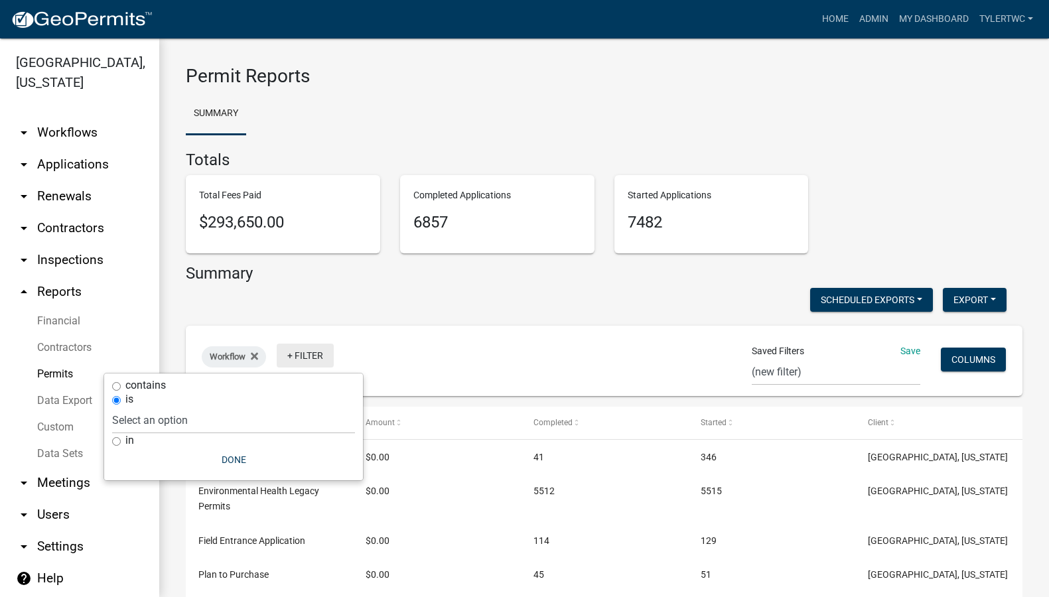
click at [329, 358] on link "+ Filter" at bounding box center [305, 356] width 57 height 24
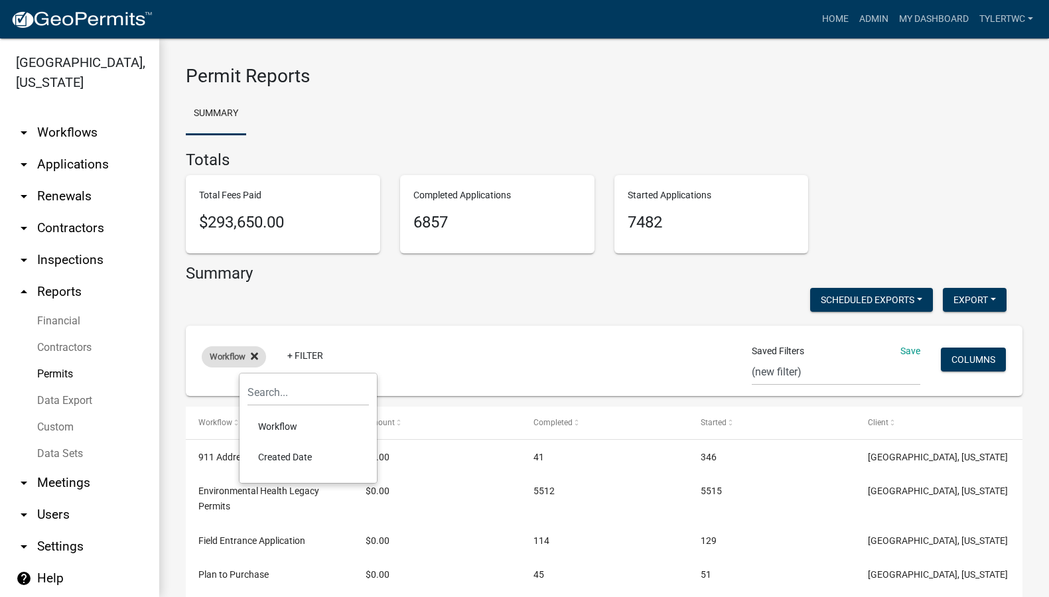
click at [257, 357] on icon at bounding box center [254, 356] width 7 height 11
click at [220, 360] on link "+ Filter" at bounding box center [230, 360] width 57 height 24
click at [197, 455] on li "Created Date" at bounding box center [232, 461] width 121 height 31
select select
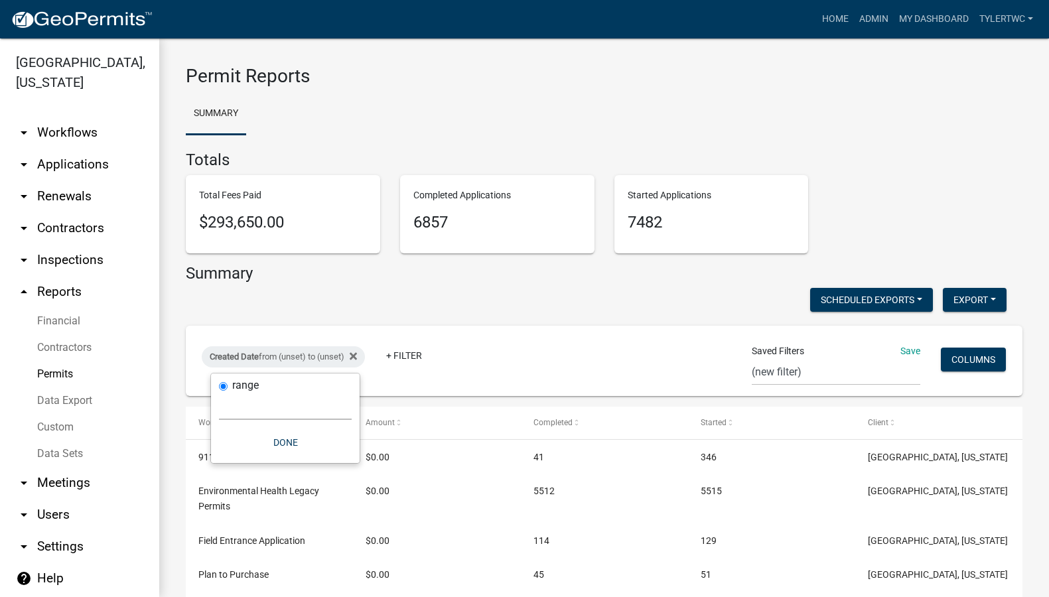
click at [280, 403] on select "Today Yesterday Current Week Previous Week Current Month Last Month Current Cal…" at bounding box center [285, 406] width 133 height 27
click at [505, 316] on div "Summary Scheduled Exports + Create New Last Month's Septic Permits Last Month's…" at bounding box center [604, 555] width 836 height 583
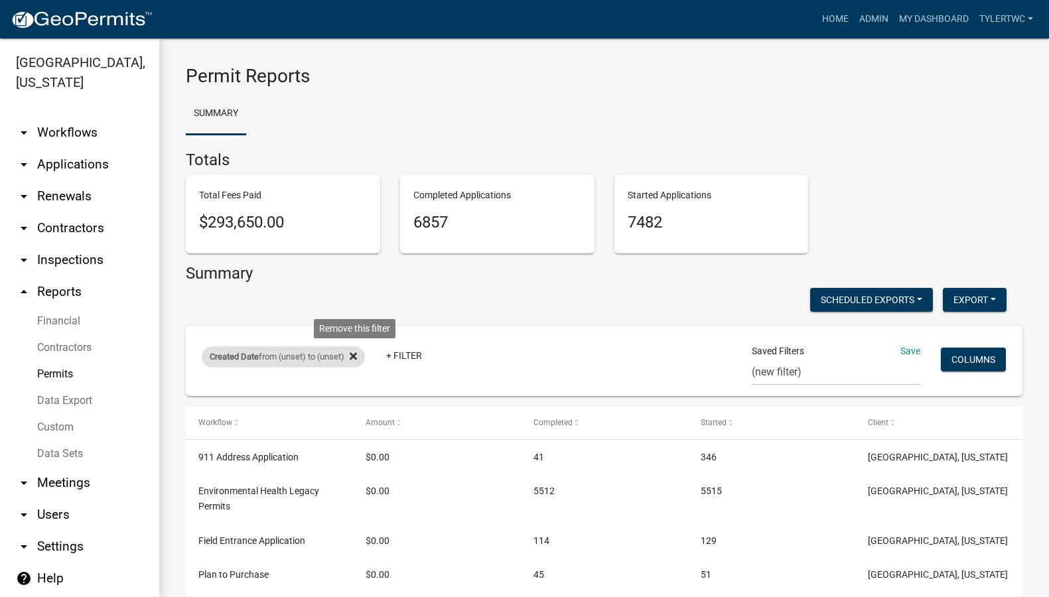
click at [356, 358] on icon at bounding box center [353, 356] width 7 height 7
click at [239, 360] on link "+ Filter" at bounding box center [230, 360] width 57 height 24
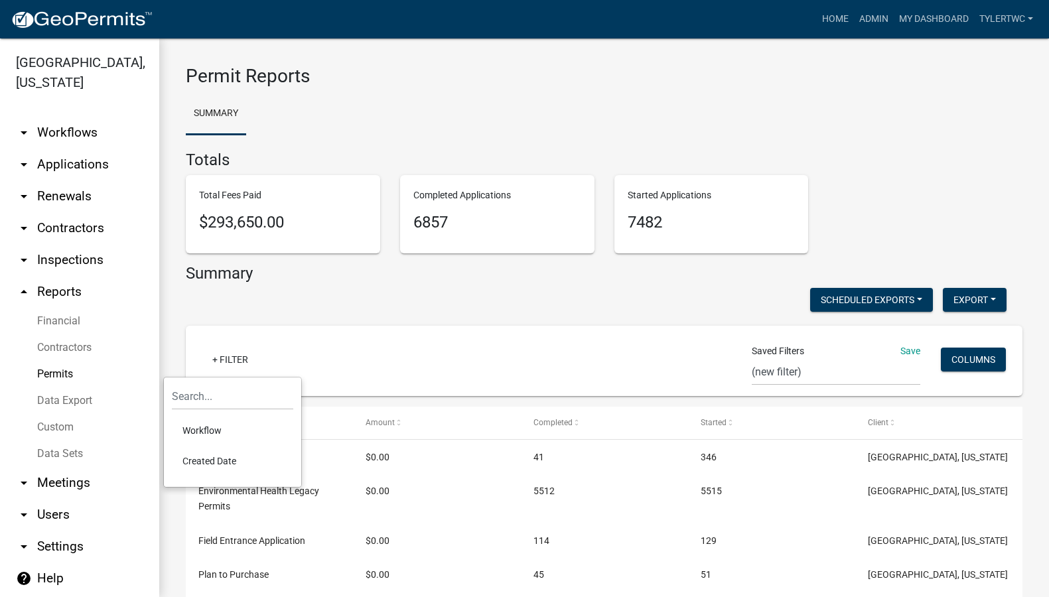
click at [210, 459] on li "Created Date" at bounding box center [232, 461] width 121 height 31
click at [247, 411] on select "Today Yesterday Current Week Previous Week Current Month Last Month Current Cal…" at bounding box center [285, 406] width 133 height 27
select select "this_1_months"
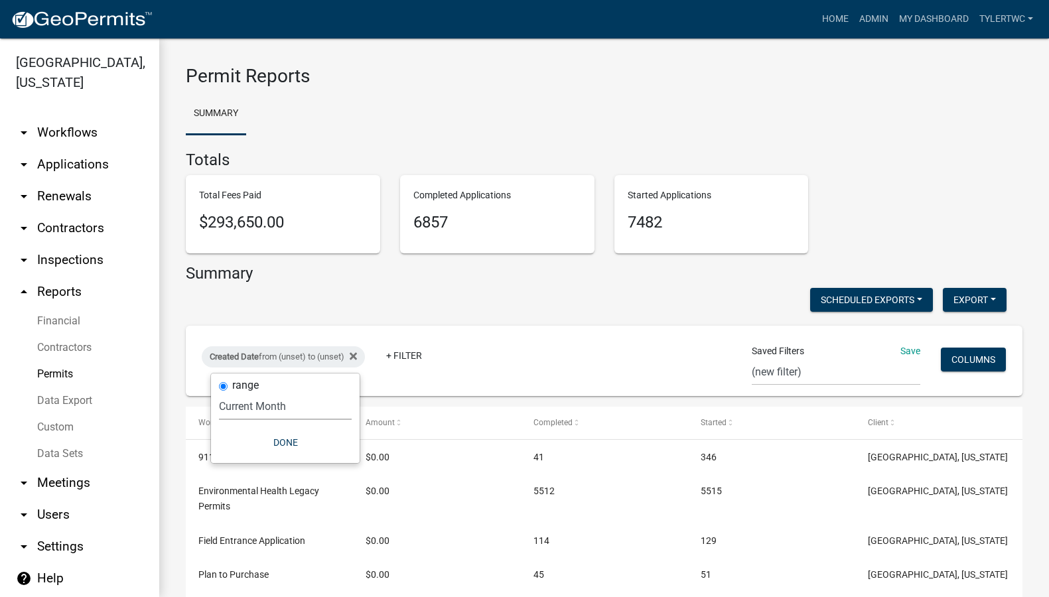
click at [219, 393] on select "Today Yesterday Current Week Previous Week Current Month Last Month Current Cal…" at bounding box center [285, 406] width 133 height 27
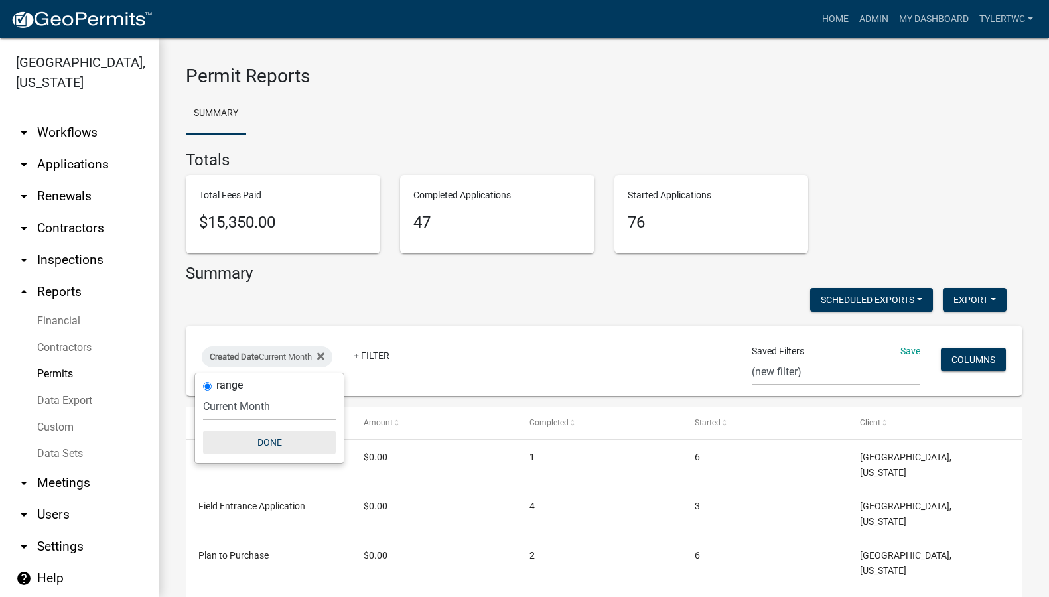
click at [273, 440] on button "Done" at bounding box center [269, 442] width 133 height 24
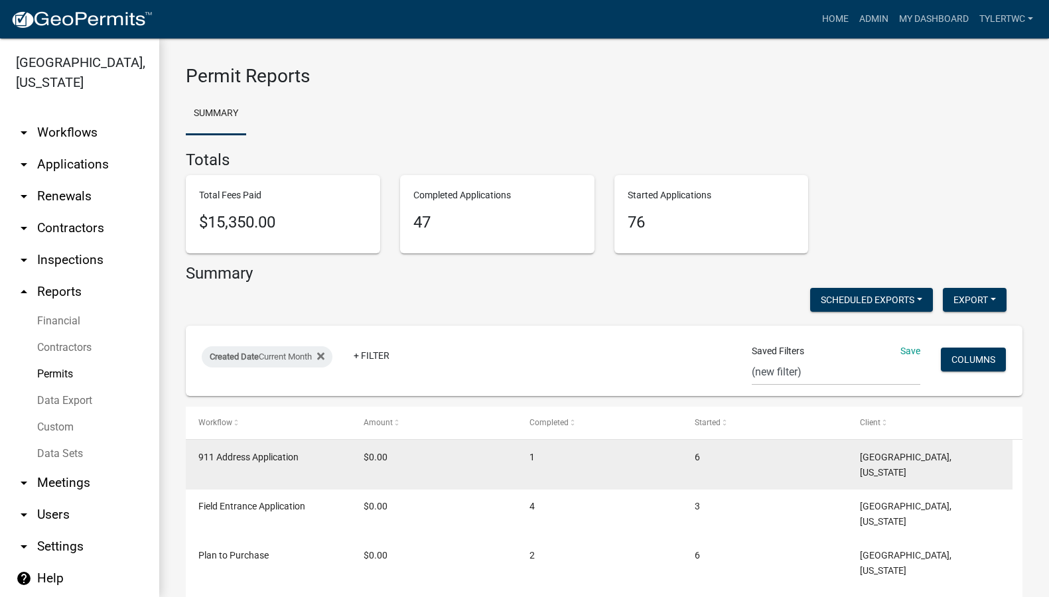
scroll to position [143, 0]
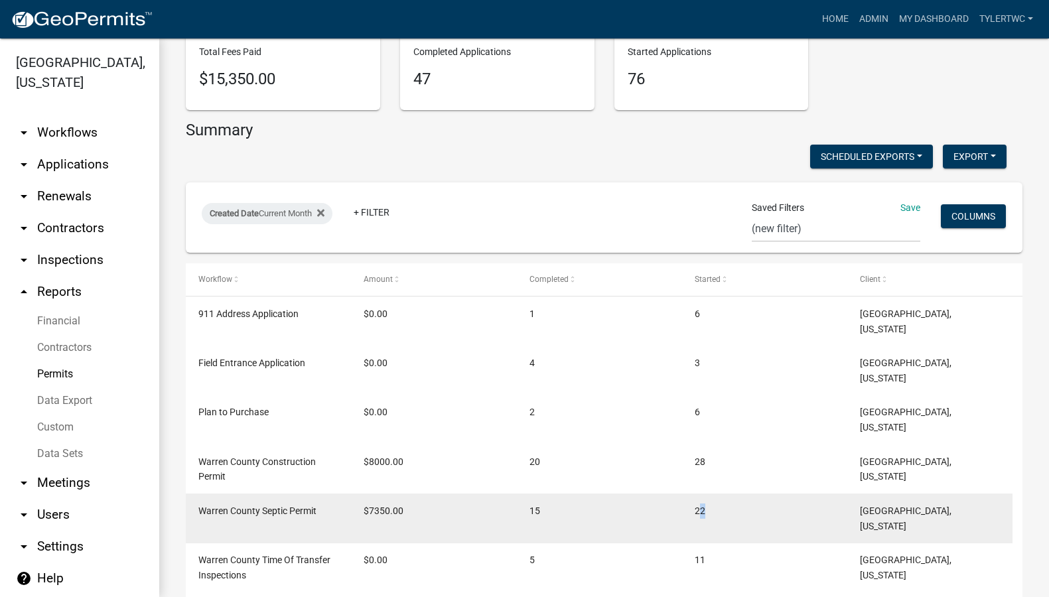
click at [701, 505] on span "22" at bounding box center [699, 510] width 11 height 11
drag, startPoint x: 540, startPoint y: 467, endPoint x: 520, endPoint y: 464, distance: 20.2
click at [520, 493] on datatable-body-cell "15" at bounding box center [598, 517] width 165 height 49
drag, startPoint x: 520, startPoint y: 464, endPoint x: 612, endPoint y: 468, distance: 92.3
click at [612, 503] on div "15" at bounding box center [599, 510] width 140 height 15
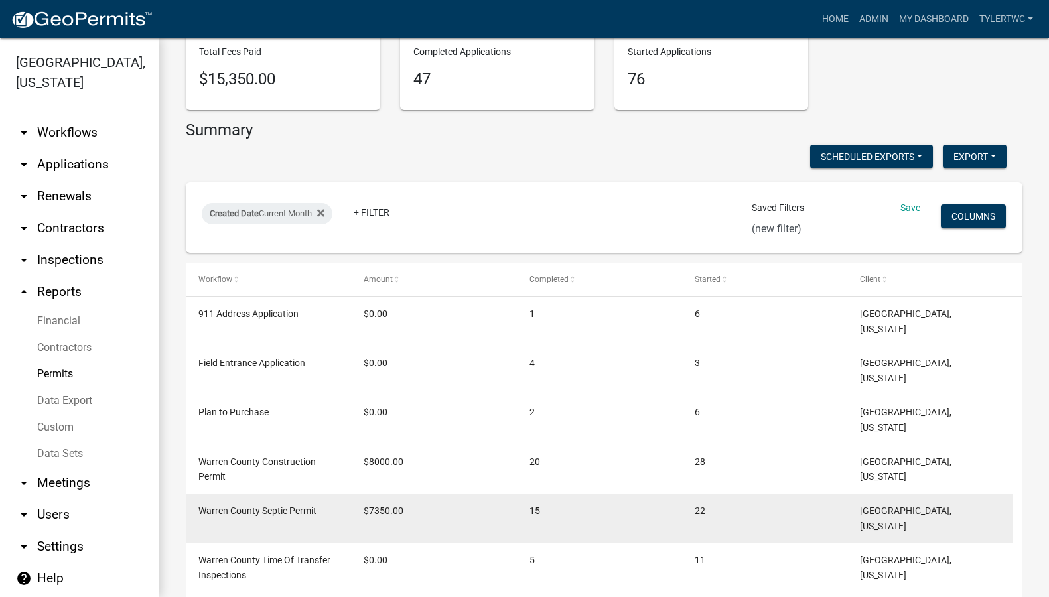
click at [720, 503] on div "22" at bounding box center [764, 510] width 140 height 15
drag, startPoint x: 704, startPoint y: 467, endPoint x: 684, endPoint y: 470, distance: 20.1
click at [684, 493] on datatable-body-cell "22" at bounding box center [764, 517] width 165 height 49
drag, startPoint x: 684, startPoint y: 470, endPoint x: 649, endPoint y: 465, distance: 36.1
click at [649, 503] on div "15" at bounding box center [599, 510] width 140 height 15
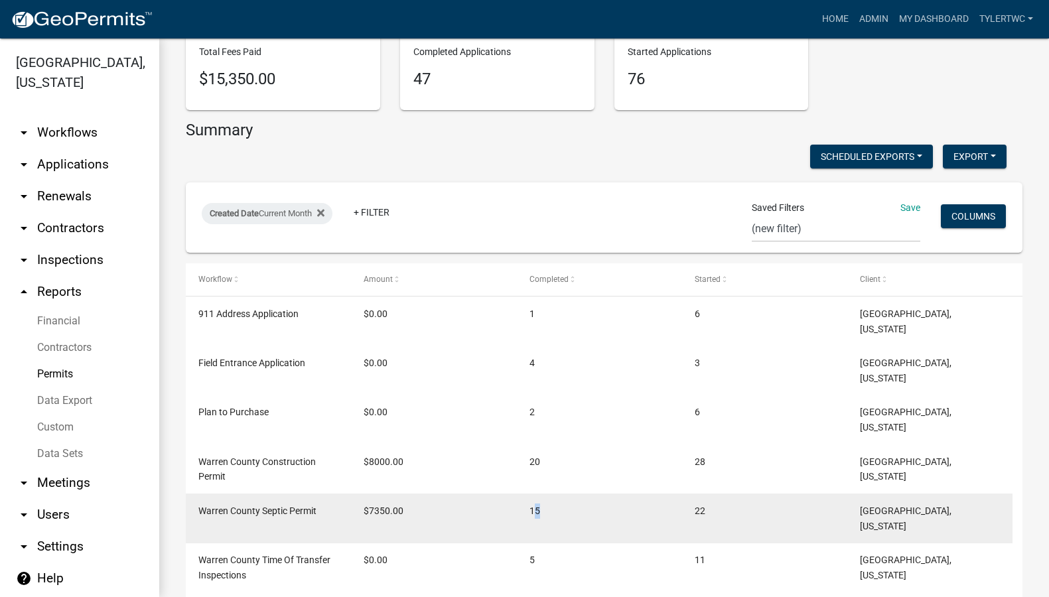
drag, startPoint x: 545, startPoint y: 467, endPoint x: 532, endPoint y: 463, distance: 13.2
click at [532, 503] on div "15" at bounding box center [599, 510] width 140 height 15
click at [531, 505] on span "15" at bounding box center [534, 510] width 11 height 11
drag, startPoint x: 539, startPoint y: 465, endPoint x: 518, endPoint y: 467, distance: 21.3
click at [518, 493] on datatable-body-cell "15" at bounding box center [598, 517] width 165 height 49
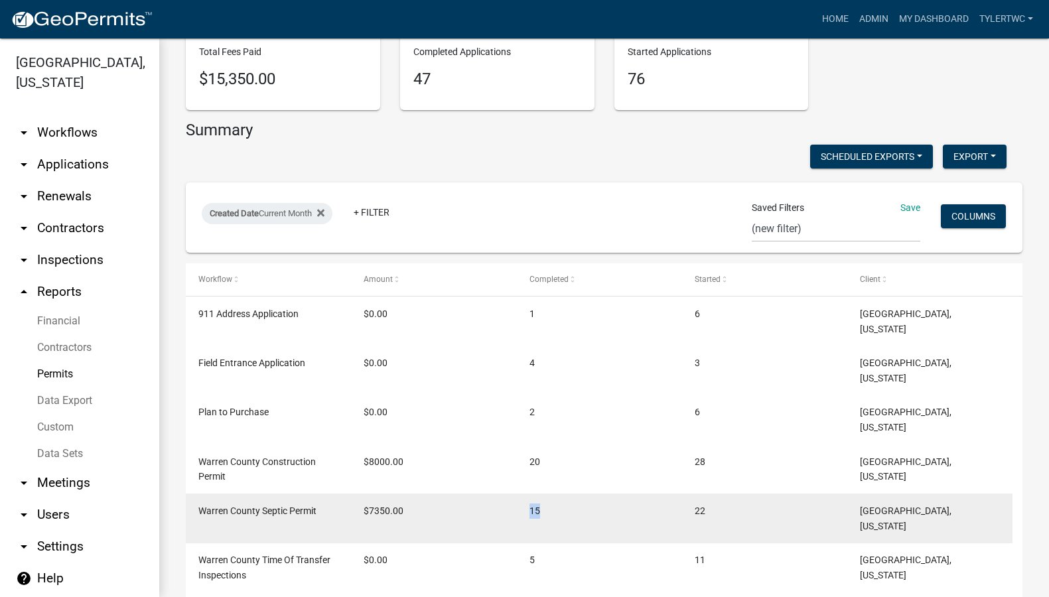
drag, startPoint x: 518, startPoint y: 467, endPoint x: 539, endPoint y: 467, distance: 21.2
click at [539, 505] on span "15" at bounding box center [534, 510] width 11 height 11
click at [700, 505] on span "22" at bounding box center [699, 510] width 11 height 11
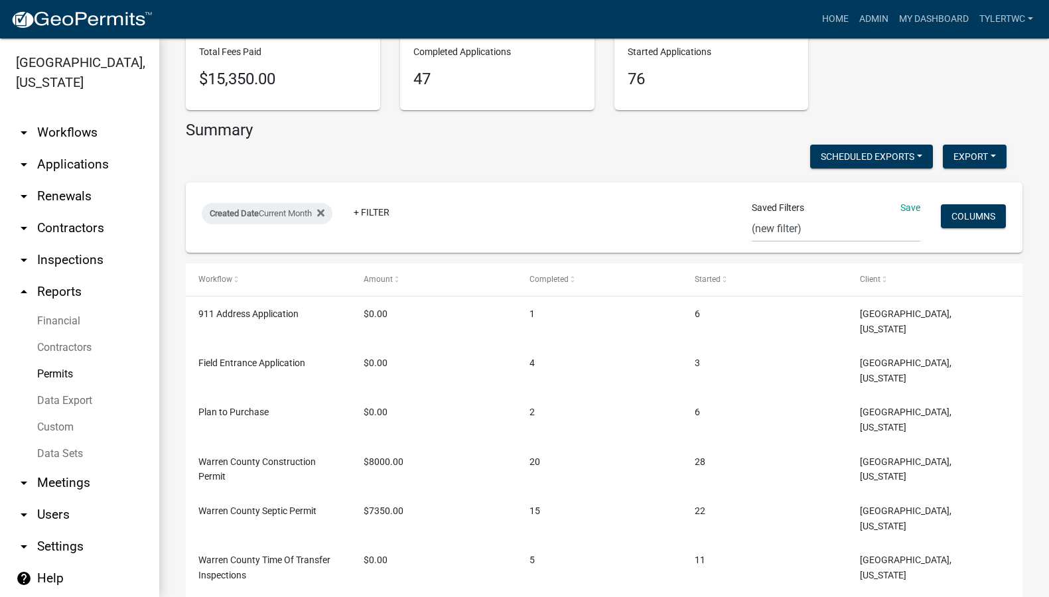
click at [64, 308] on link "Financial" at bounding box center [79, 321] width 159 height 27
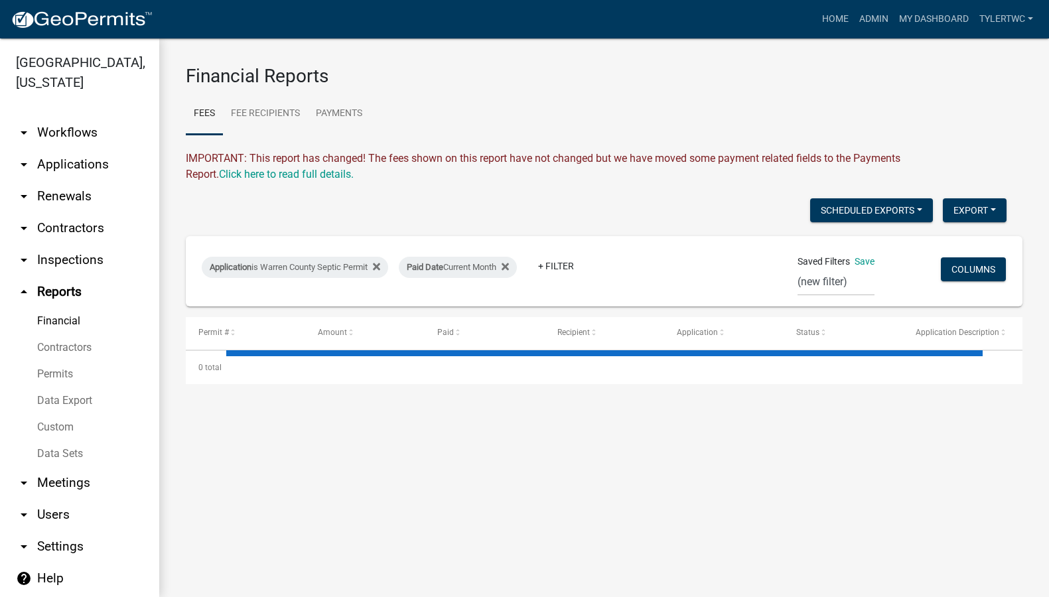
select select "3: 100"
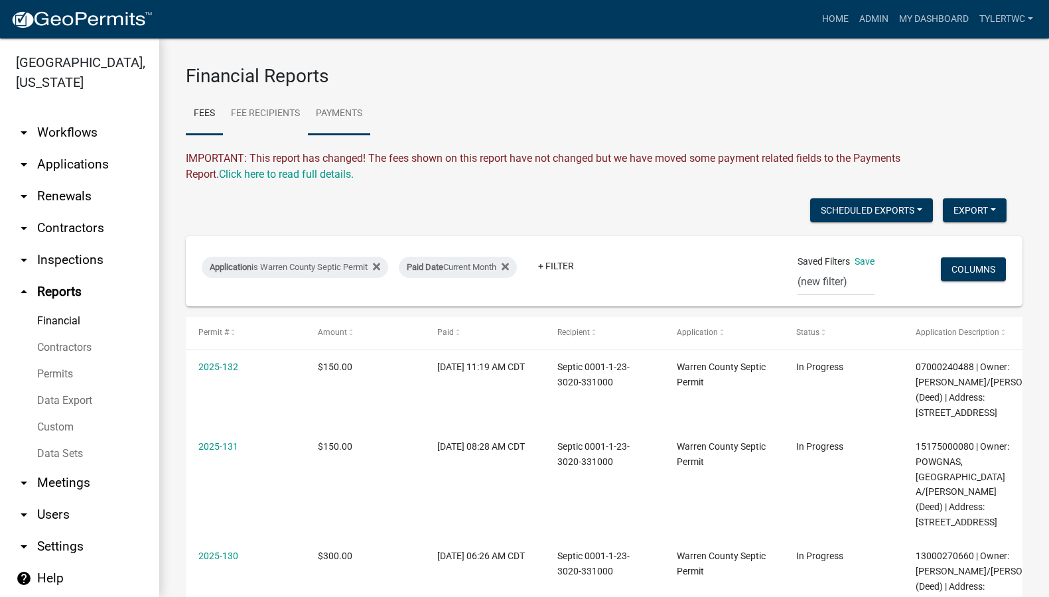
click at [351, 117] on link "Payments" at bounding box center [339, 114] width 62 height 42
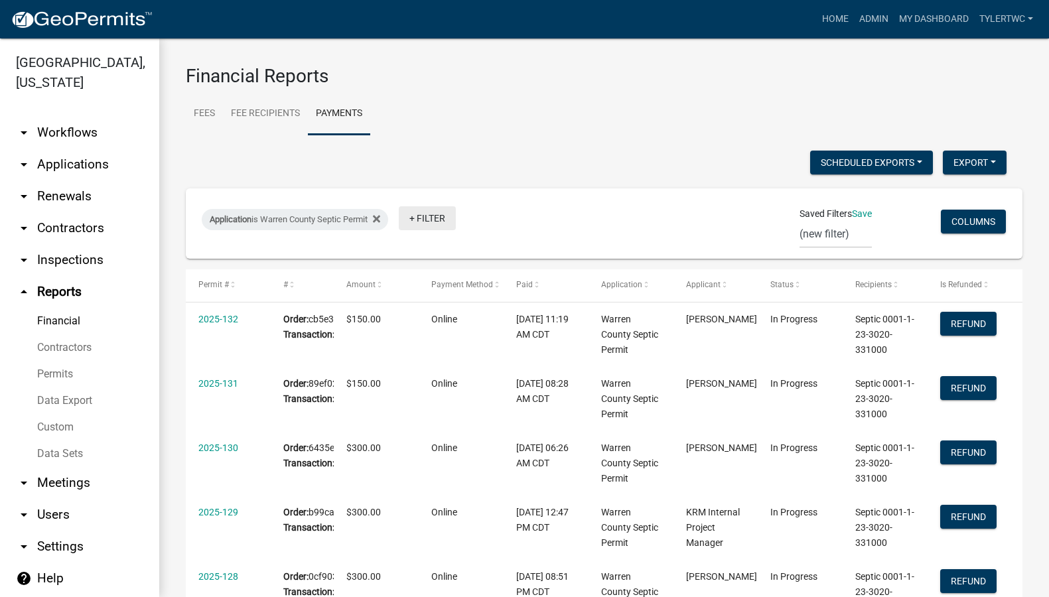
click at [452, 212] on link "+ Filter" at bounding box center [427, 218] width 57 height 24
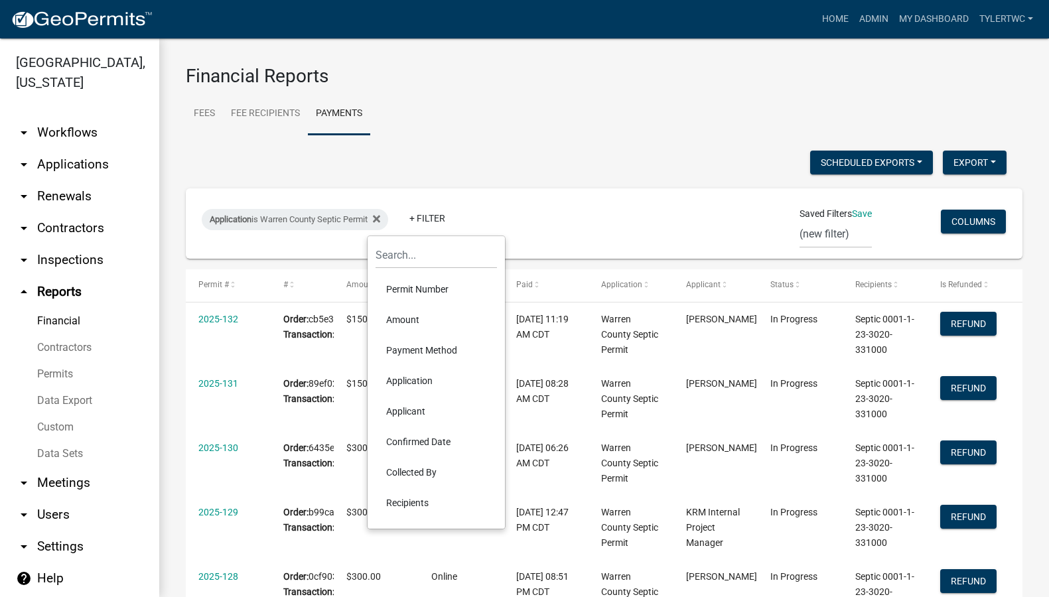
click at [539, 230] on div "Application is Warren County Septic Permit + Filter" at bounding box center [467, 223] width 550 height 34
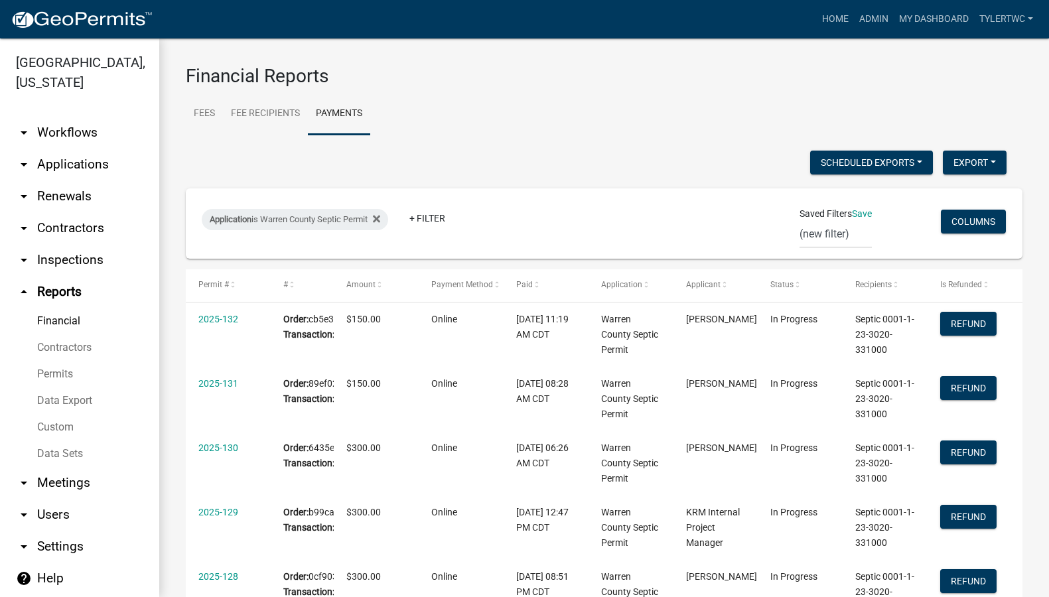
click at [76, 308] on link "Financial" at bounding box center [79, 321] width 159 height 27
click at [69, 308] on link "Financial" at bounding box center [79, 321] width 159 height 27
click at [52, 361] on link "Permits" at bounding box center [79, 374] width 159 height 27
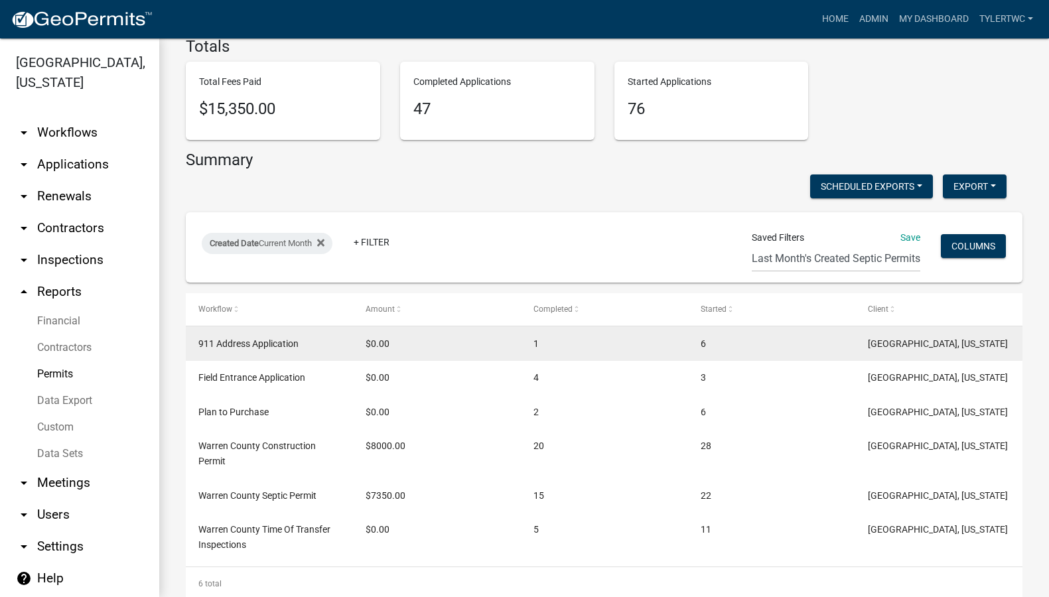
scroll to position [143, 0]
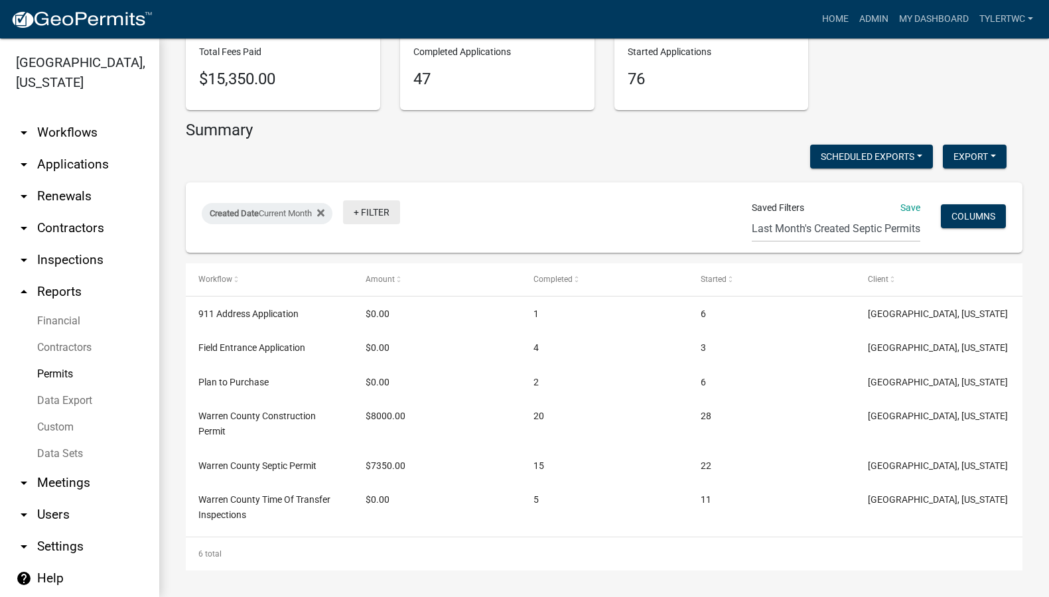
click at [375, 213] on link "+ Filter" at bounding box center [371, 212] width 57 height 24
click at [346, 280] on li "Workflow" at bounding box center [378, 283] width 121 height 31
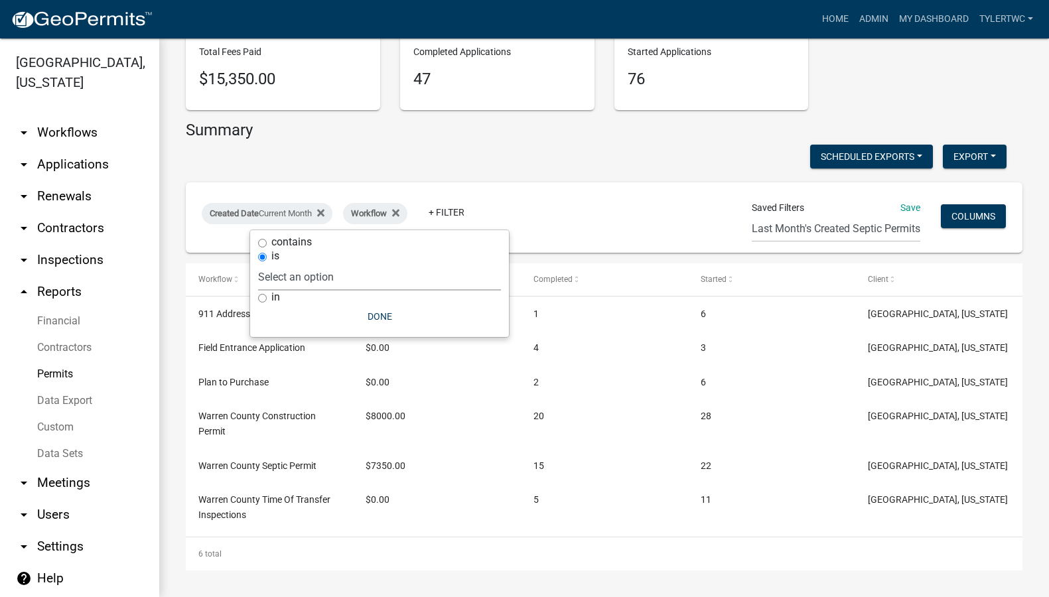
drag, startPoint x: 302, startPoint y: 277, endPoint x: 299, endPoint y: 291, distance: 13.7
click at [302, 277] on select "Select an option Copy Of - Septic Permit Copy Of - Tax Data (Analyze available …" at bounding box center [379, 276] width 243 height 27
click at [576, 164] on div "Scheduled Exports + Create New Last Month's Septic Permits Last Month's Time of…" at bounding box center [596, 158] width 840 height 27
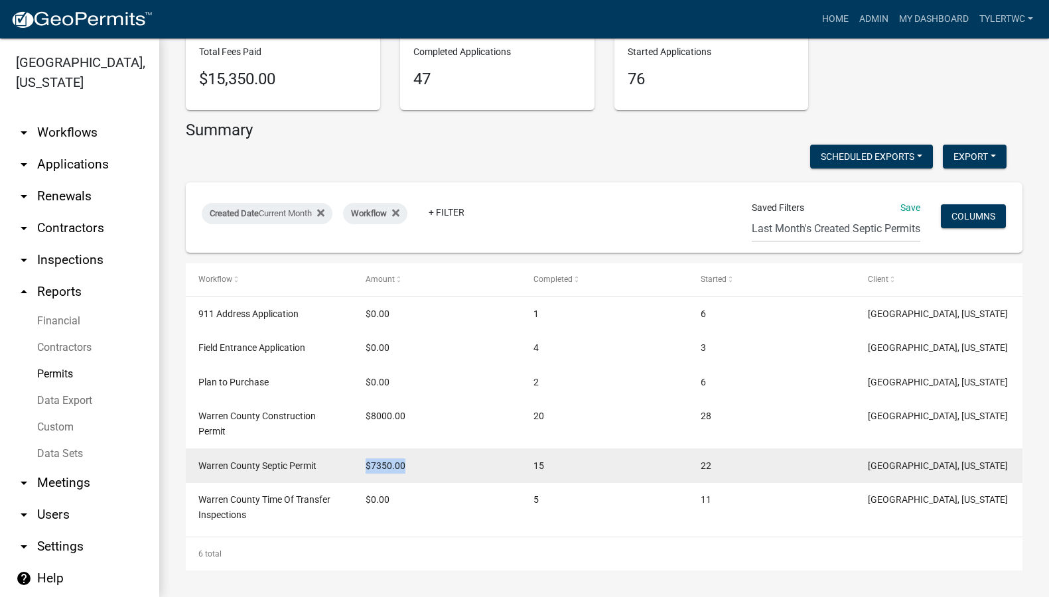
drag, startPoint x: 368, startPoint y: 466, endPoint x: 405, endPoint y: 464, distance: 36.6
click at [405, 464] on span "$7350.00" at bounding box center [385, 465] width 40 height 11
click at [377, 462] on span "$7350.00" at bounding box center [385, 465] width 40 height 11
click at [370, 464] on span "$7350.00" at bounding box center [385, 465] width 40 height 11
drag, startPoint x: 370, startPoint y: 464, endPoint x: 411, endPoint y: 464, distance: 40.5
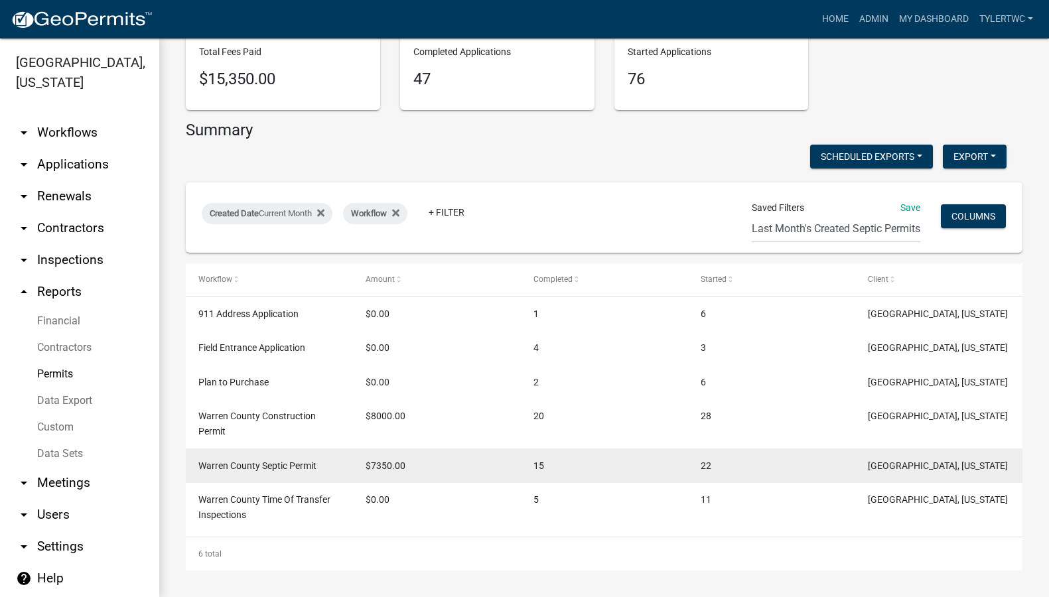
click at [411, 464] on div "$7350.00" at bounding box center [436, 465] width 142 height 15
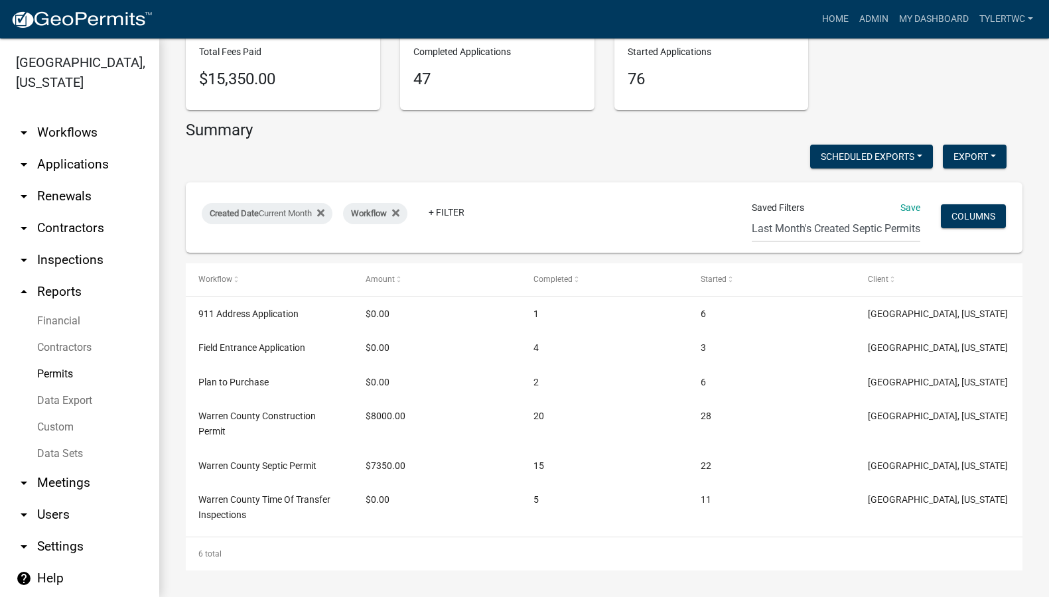
click at [46, 308] on link "Financial" at bounding box center [79, 321] width 159 height 27
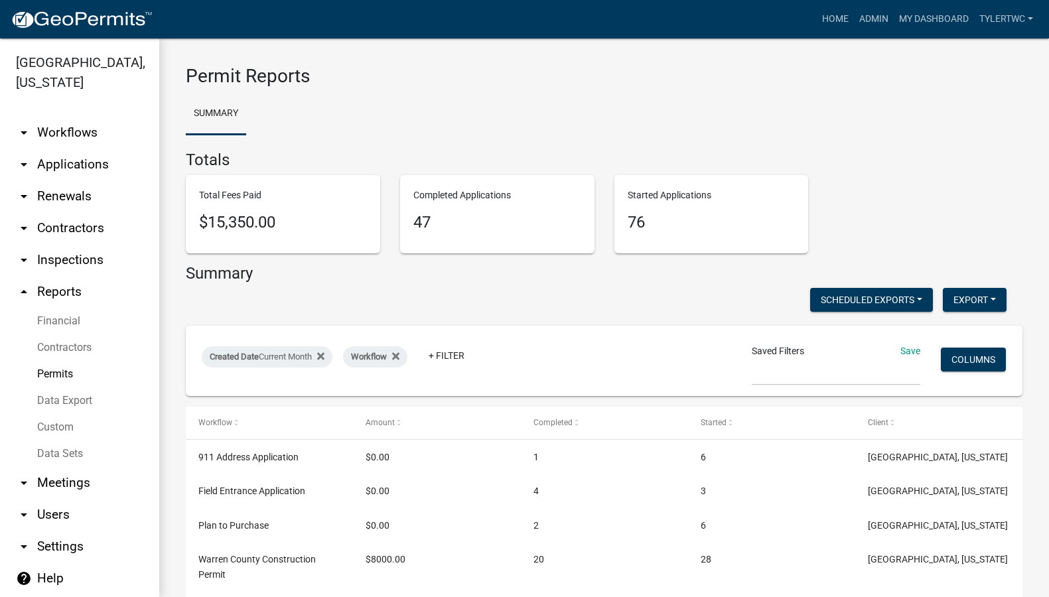
select select "0: null"
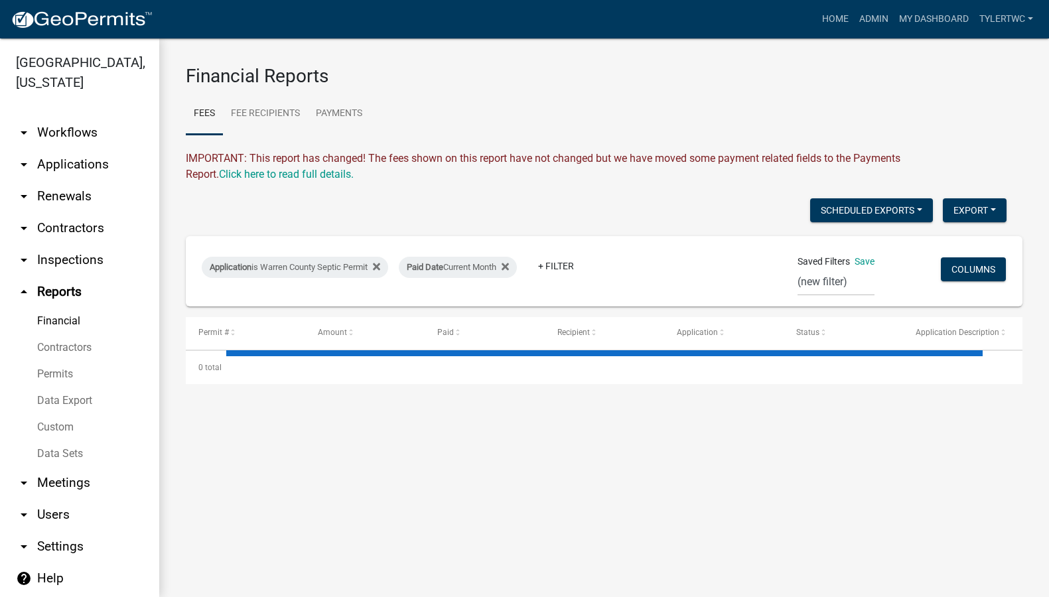
select select "3: 100"
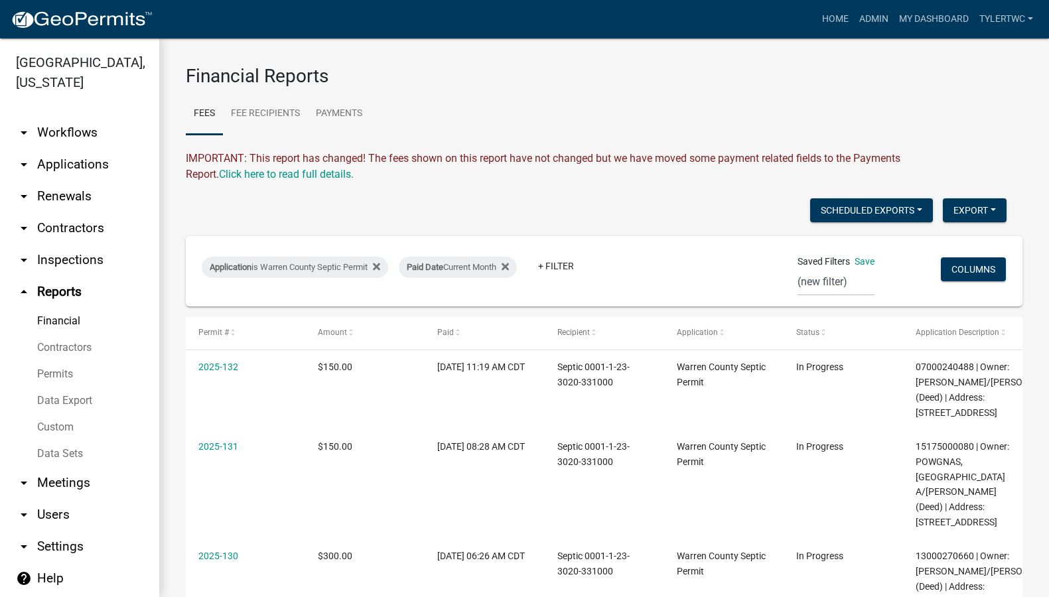
click at [54, 361] on link "Permits" at bounding box center [79, 374] width 159 height 27
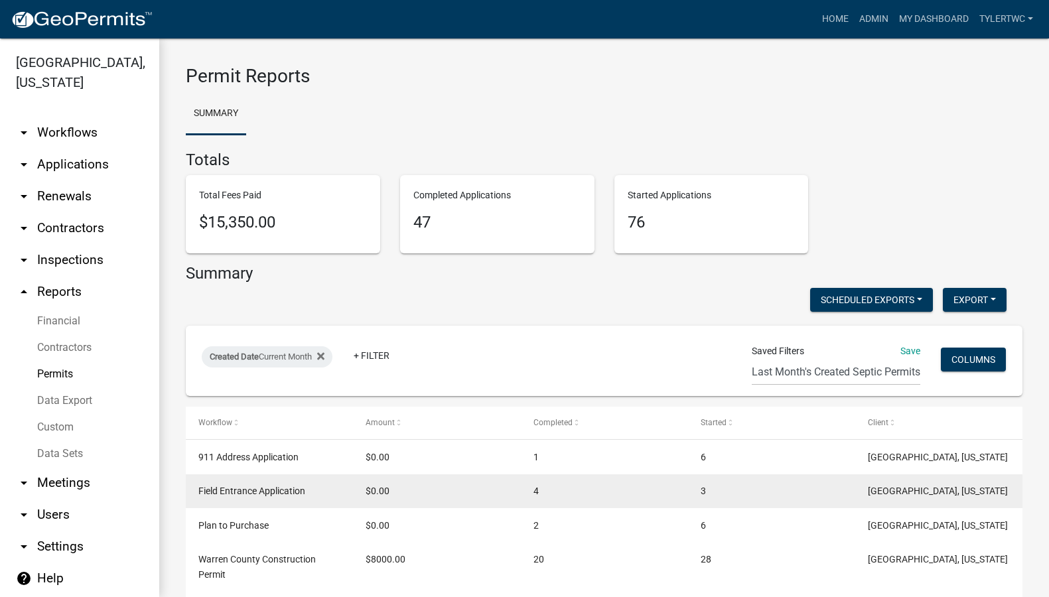
scroll to position [143, 0]
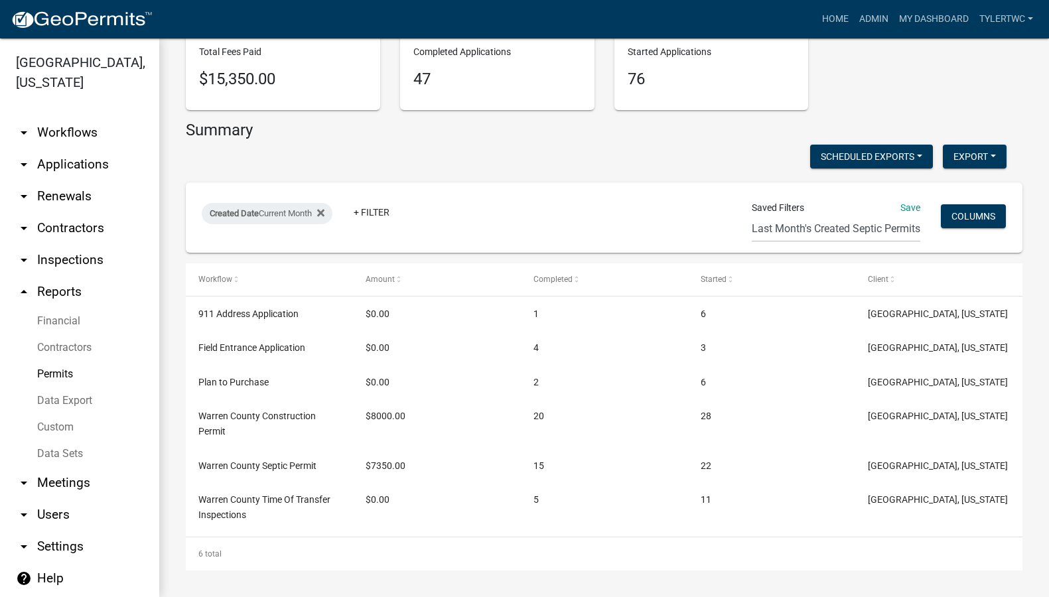
click at [66, 308] on link "Financial" at bounding box center [79, 321] width 159 height 27
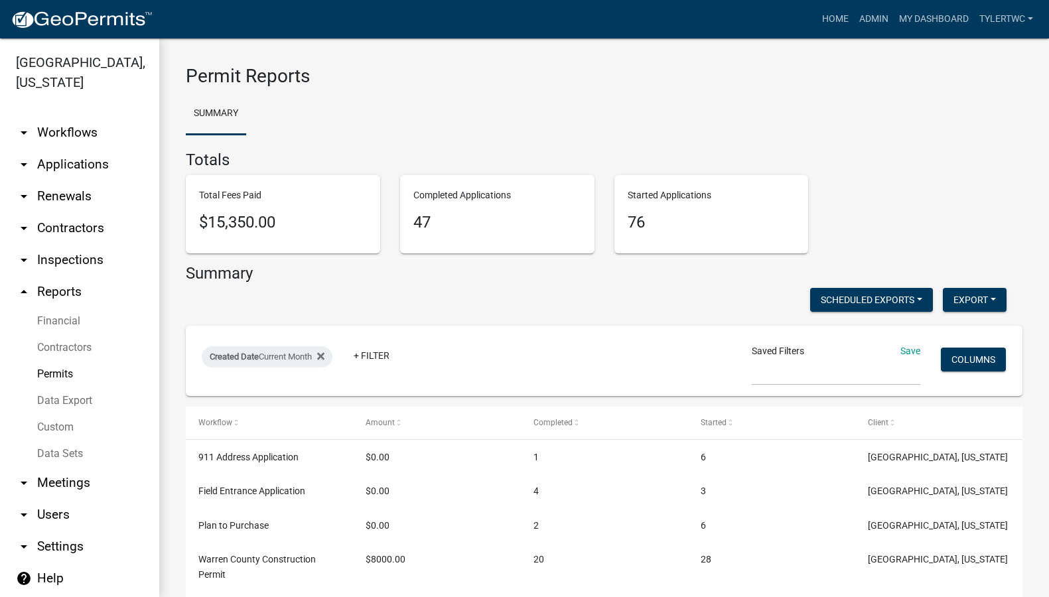
select select "0: null"
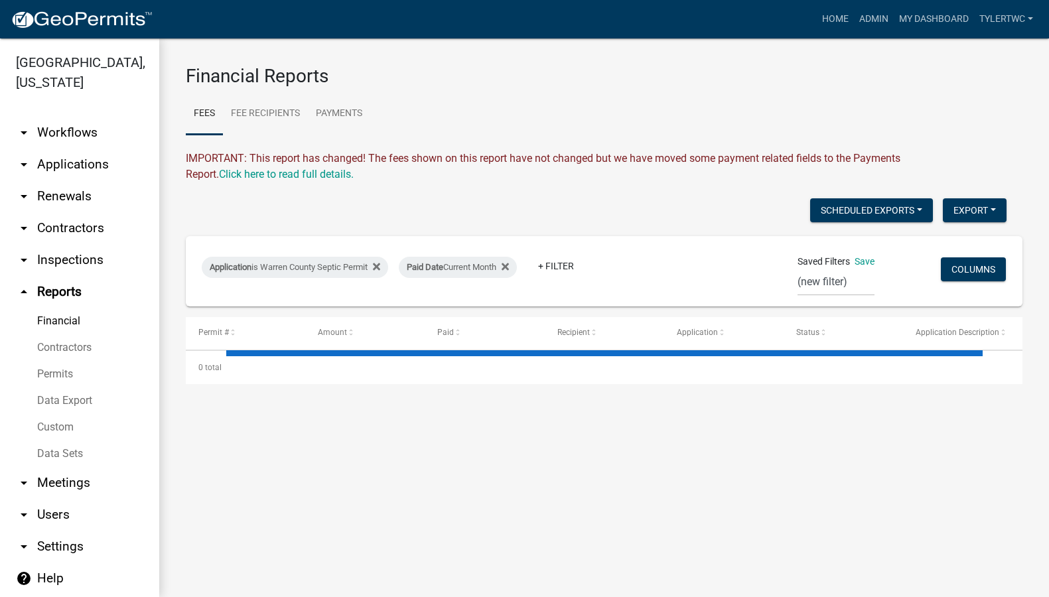
click at [52, 308] on link "Financial" at bounding box center [79, 321] width 159 height 27
select select "3: 100"
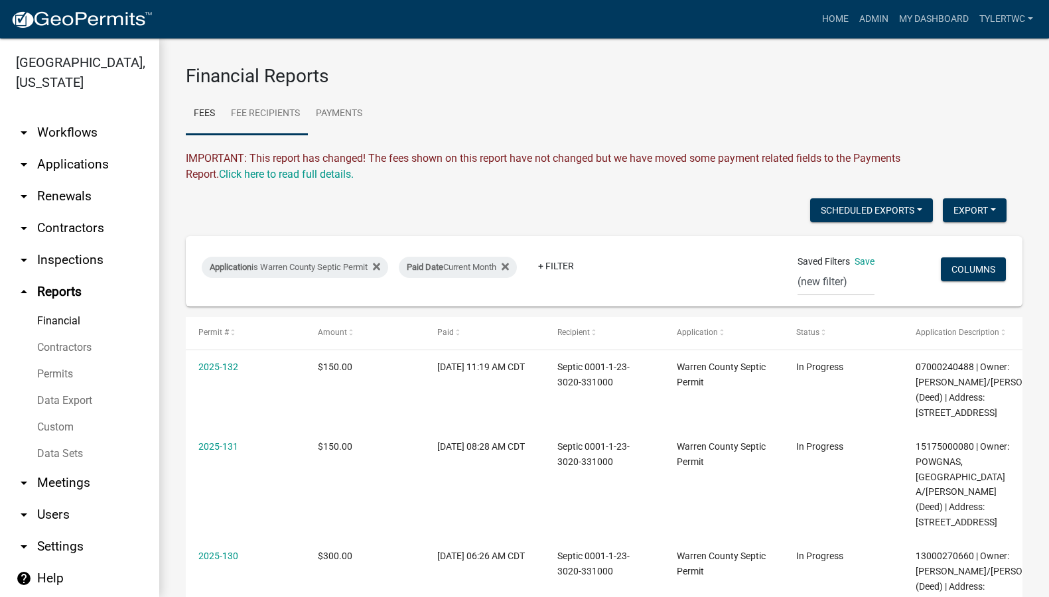
click at [275, 106] on link "Fee Recipients" at bounding box center [265, 114] width 85 height 42
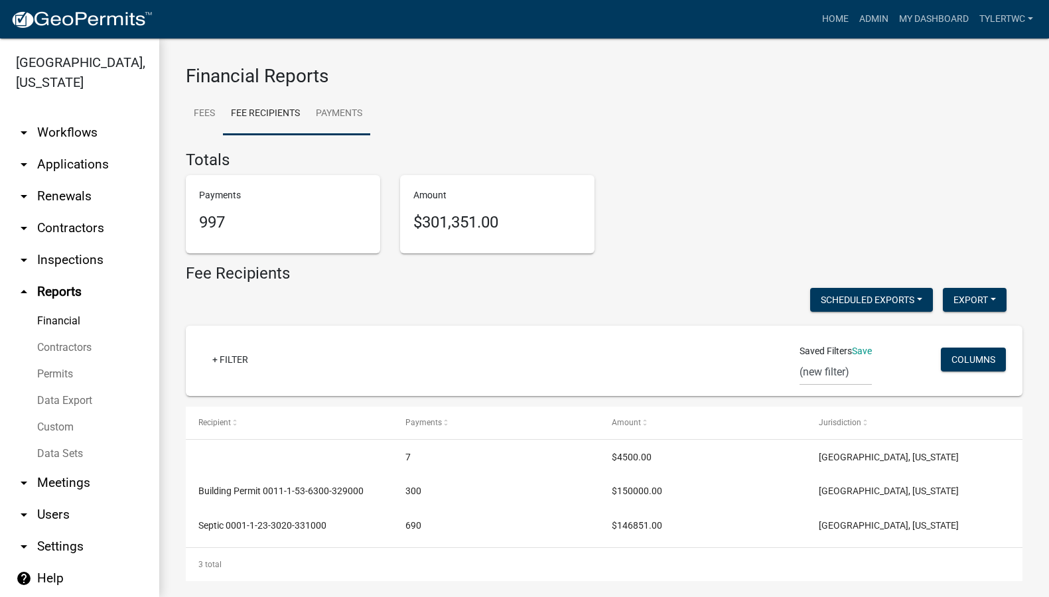
click at [338, 107] on link "Payments" at bounding box center [339, 114] width 62 height 42
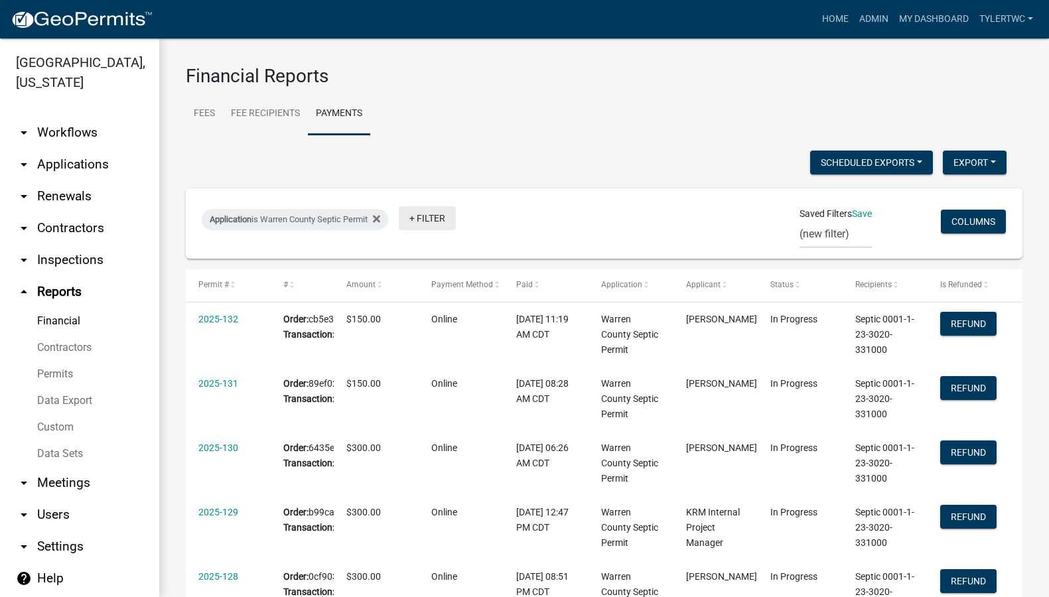
click at [436, 219] on link "+ Filter" at bounding box center [427, 218] width 57 height 24
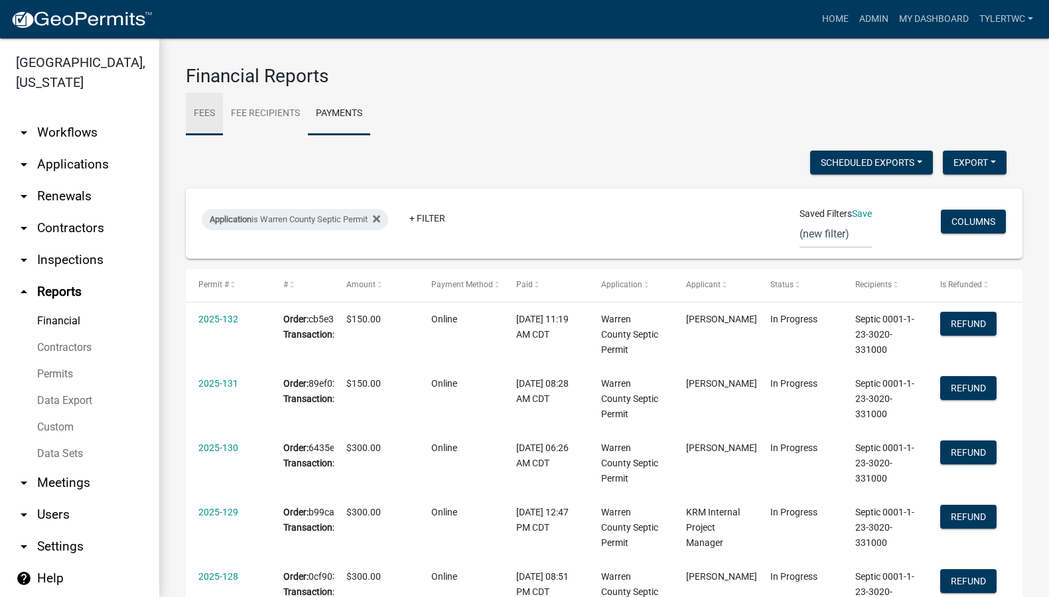
click at [196, 106] on link "Fees" at bounding box center [204, 114] width 37 height 42
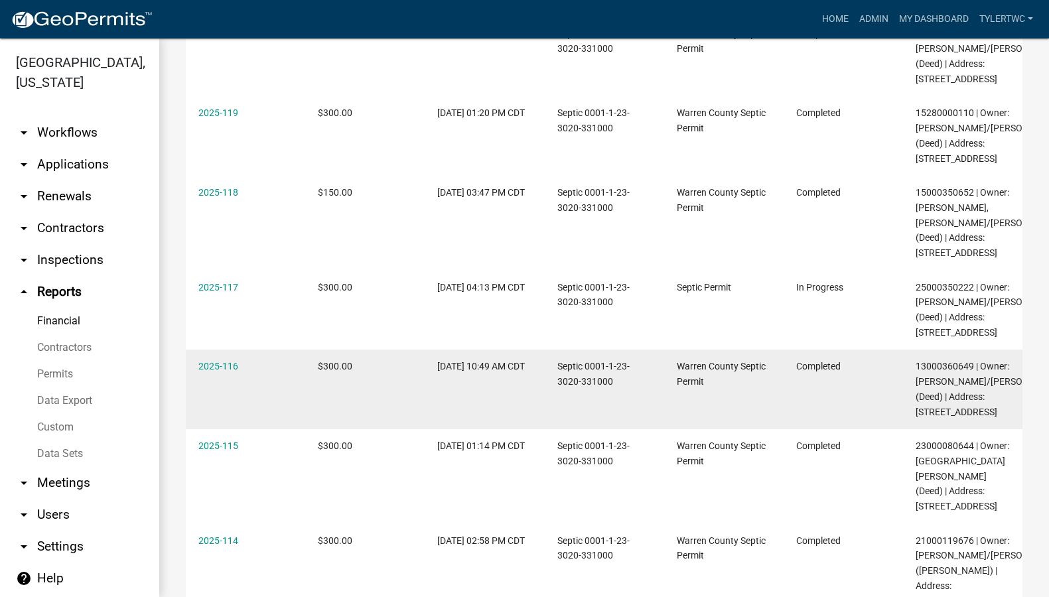
scroll to position [1780, 0]
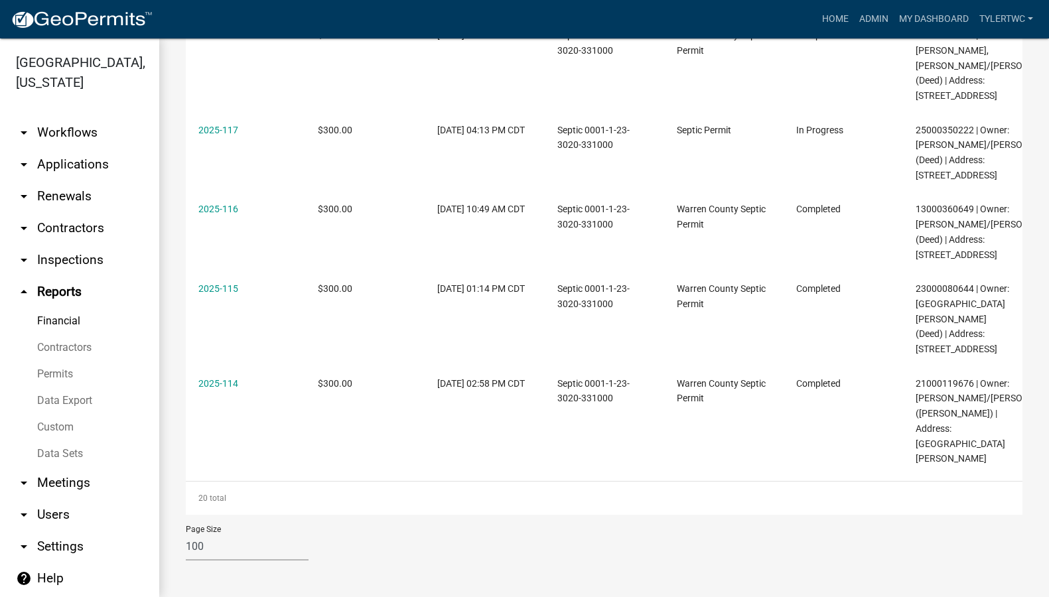
click at [60, 387] on link "Data Export" at bounding box center [79, 400] width 159 height 27
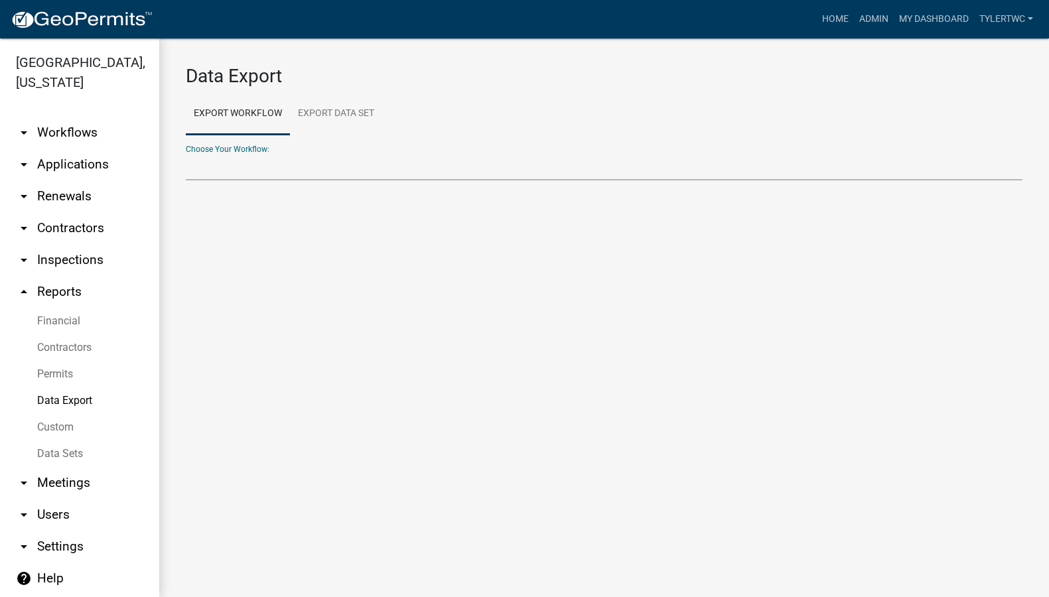
click at [208, 165] on select "911 Address Application Building Contractor Registration Building Contractor Re…" at bounding box center [604, 166] width 836 height 27
select select "13: Object"
click at [186, 153] on select "911 Address Application Building Contractor Registration Building Contractor Re…" at bounding box center [604, 166] width 836 height 27
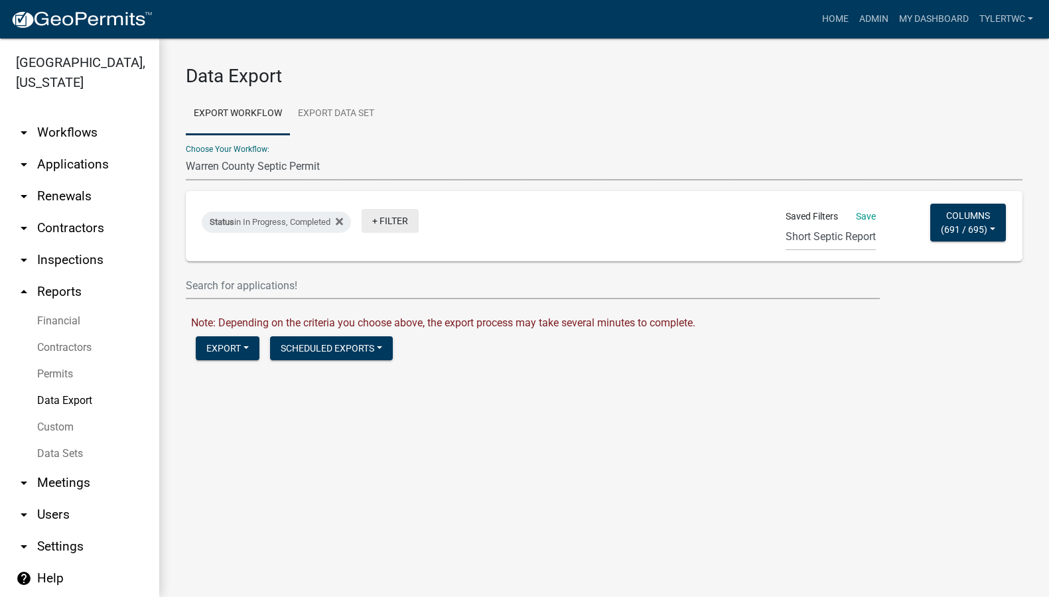
click at [392, 222] on link "+ Filter" at bounding box center [389, 221] width 57 height 24
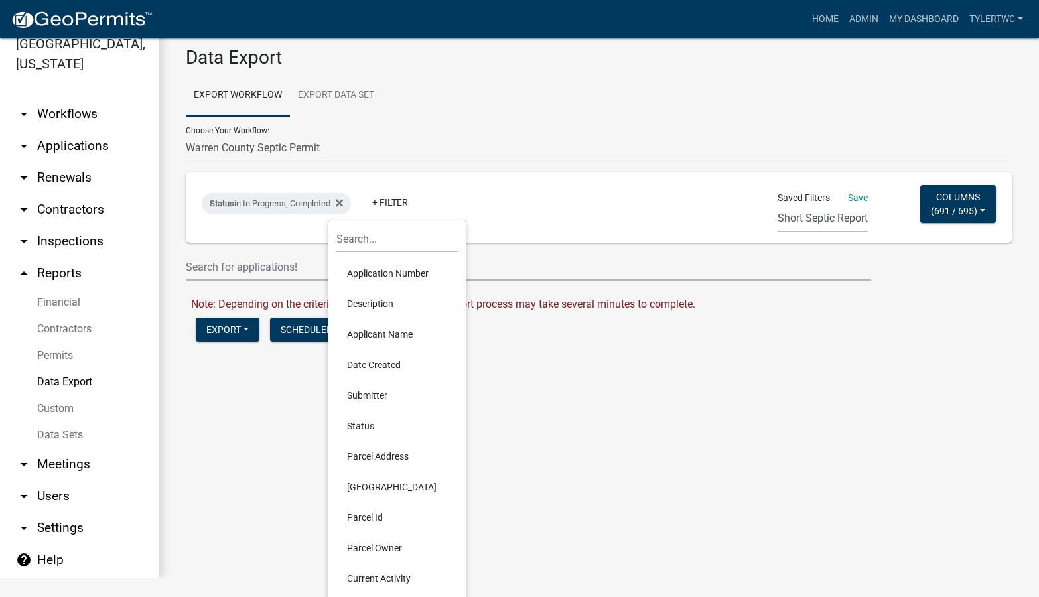
scroll to position [27, 0]
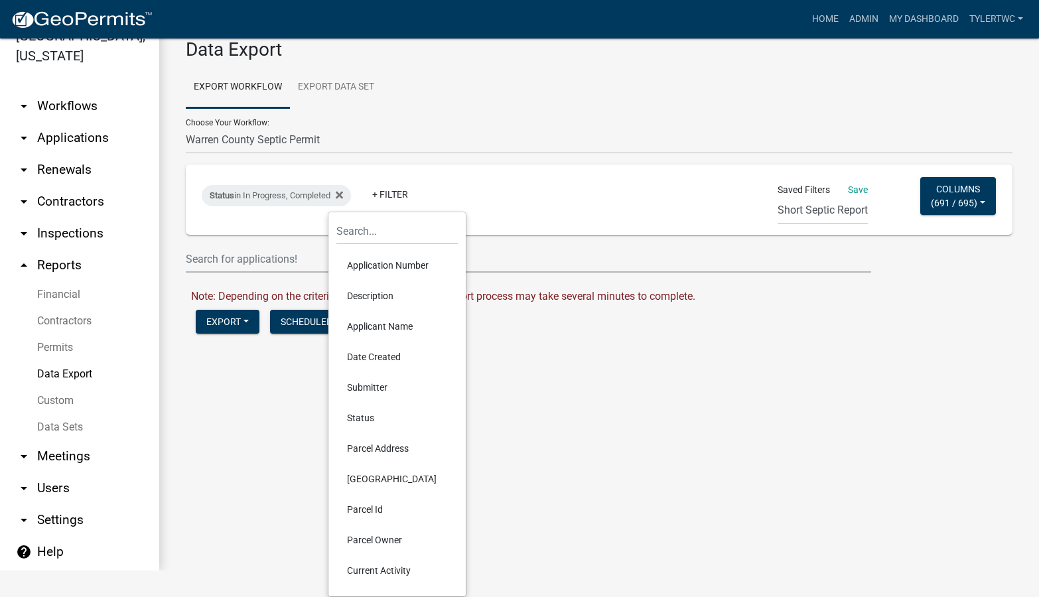
click at [381, 357] on li "Date Created" at bounding box center [396, 357] width 121 height 31
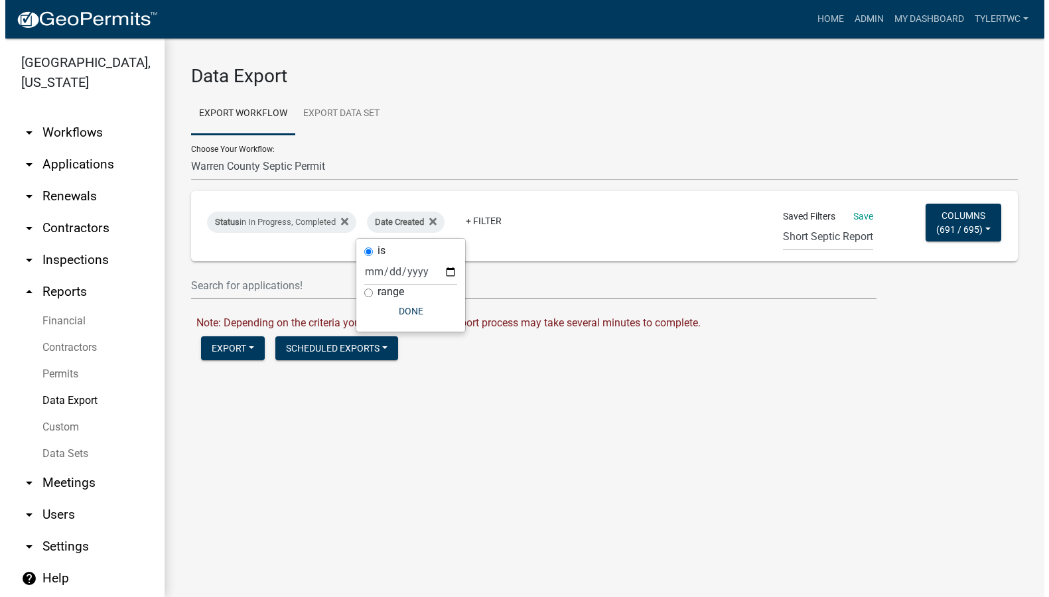
scroll to position [0, 0]
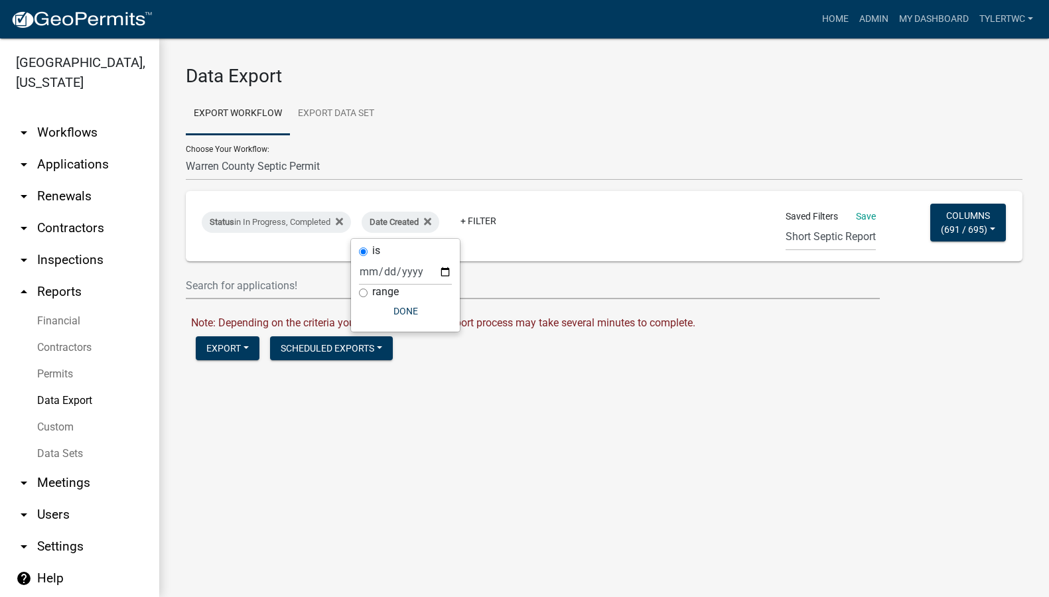
drag, startPoint x: 490, startPoint y: 141, endPoint x: 490, endPoint y: 168, distance: 26.5
click at [491, 142] on div "Choose Your Workflow: 911 Address Application Building Contractor Registration …" at bounding box center [604, 158] width 836 height 46
click at [60, 361] on link "Permits" at bounding box center [79, 374] width 159 height 27
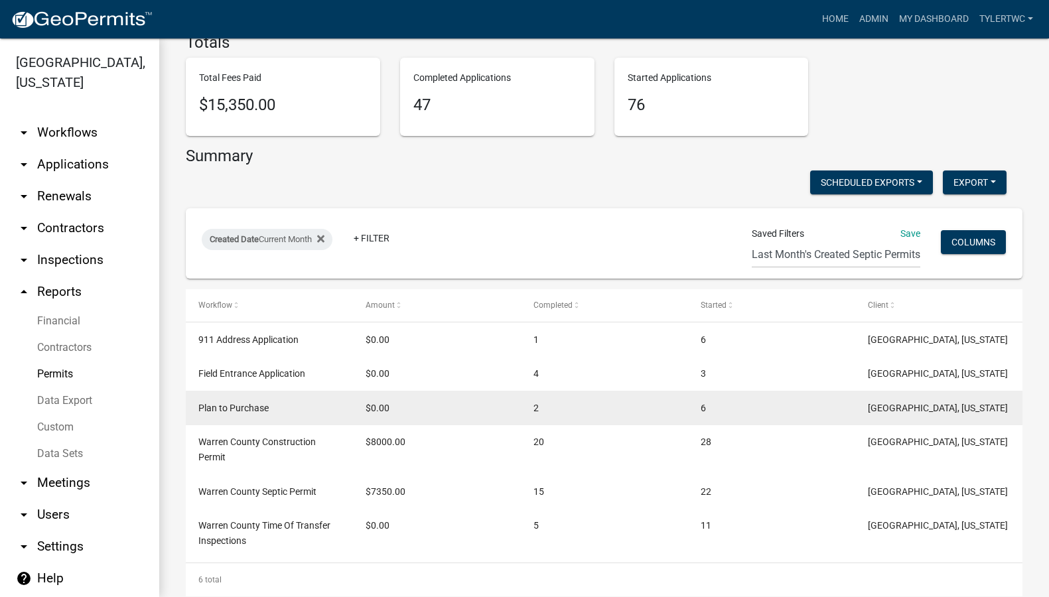
scroll to position [143, 0]
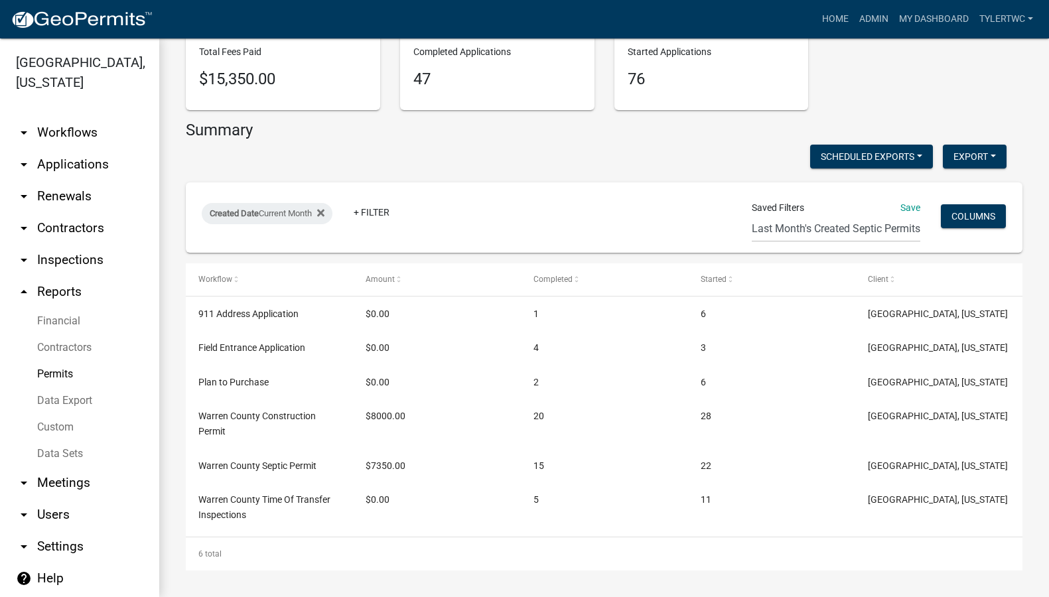
click at [60, 308] on link "Financial" at bounding box center [79, 321] width 159 height 27
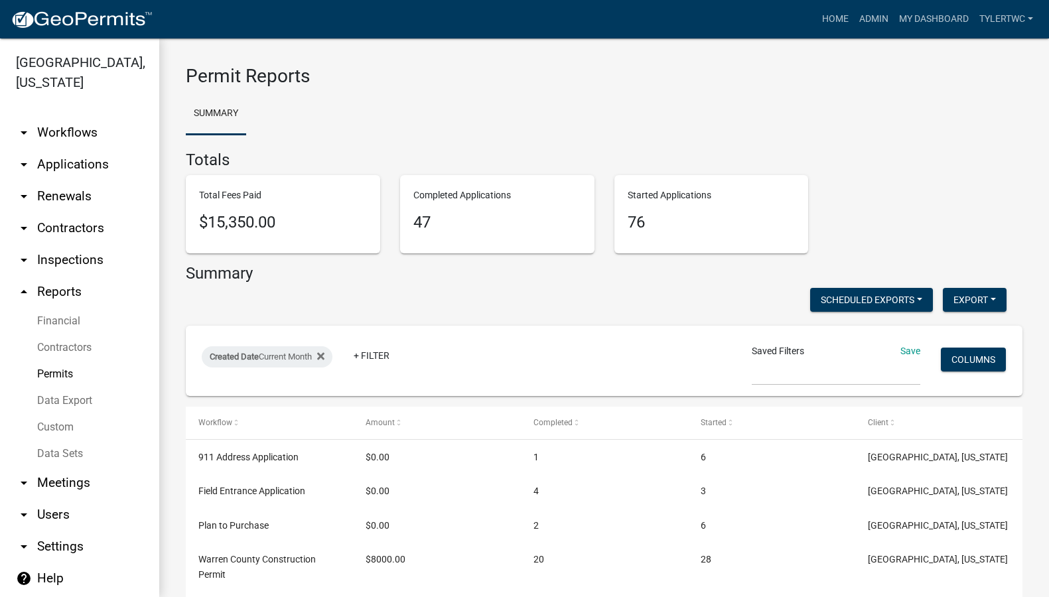
select select "0: null"
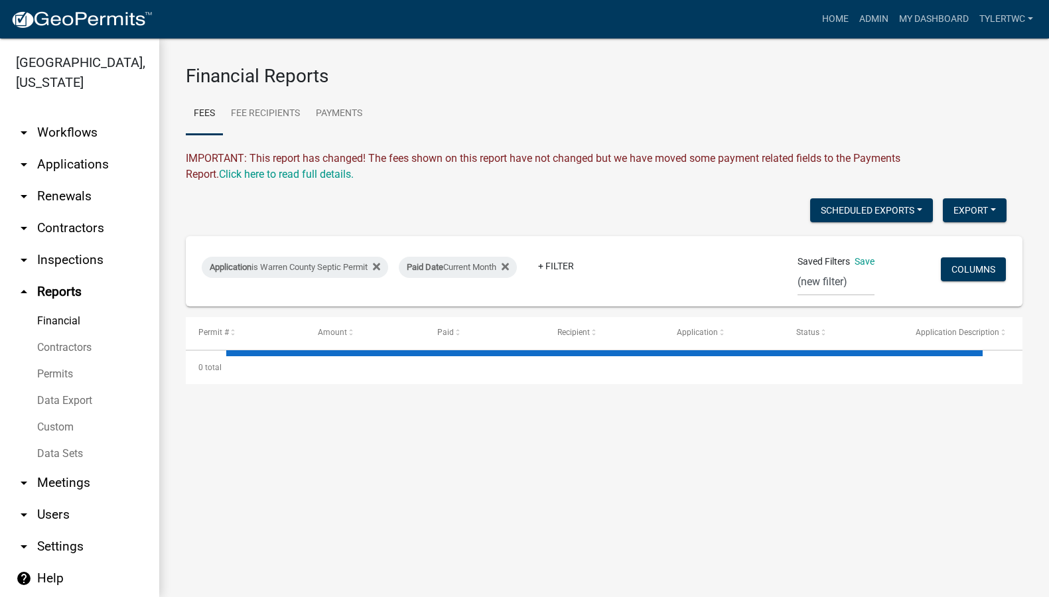
select select "3: 100"
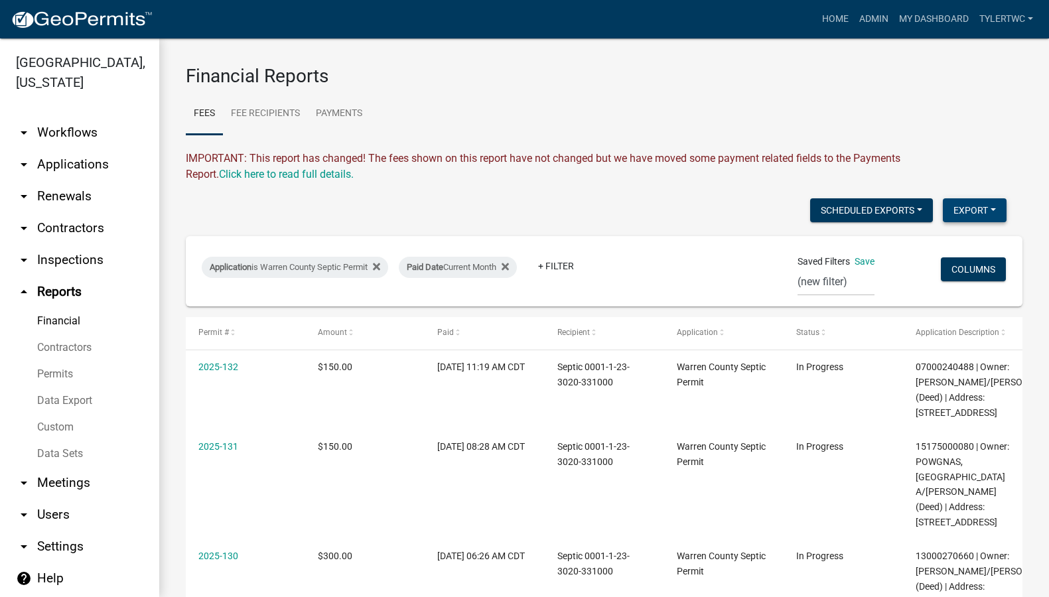
click at [960, 206] on button "Export" at bounding box center [974, 210] width 64 height 24
click at [905, 249] on button "Excel Format (.xlsx)" at bounding box center [944, 245] width 124 height 32
click at [870, 20] on link "Admin" at bounding box center [874, 19] width 40 height 25
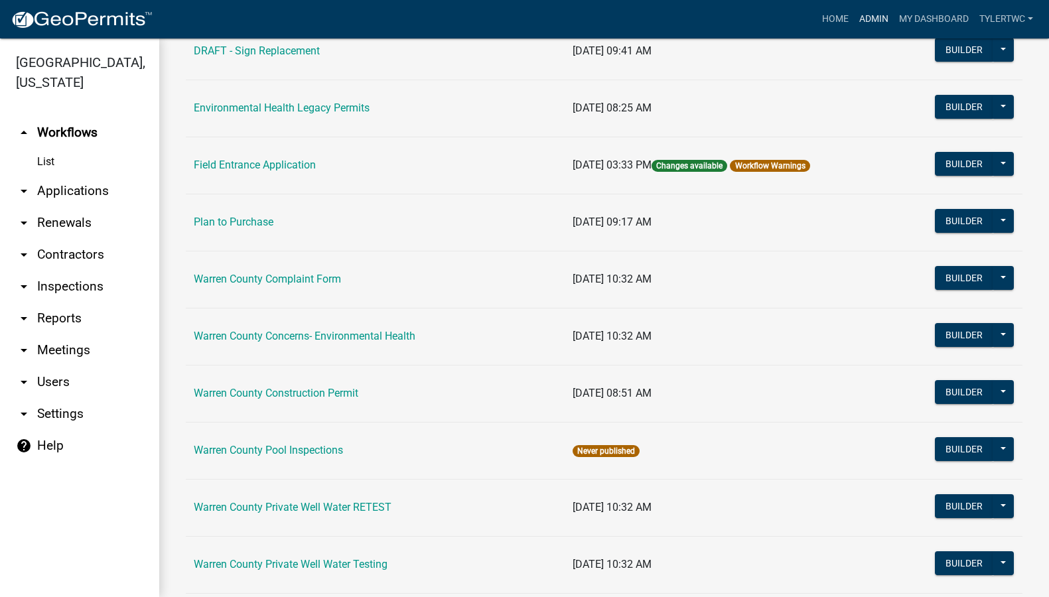
scroll to position [774, 0]
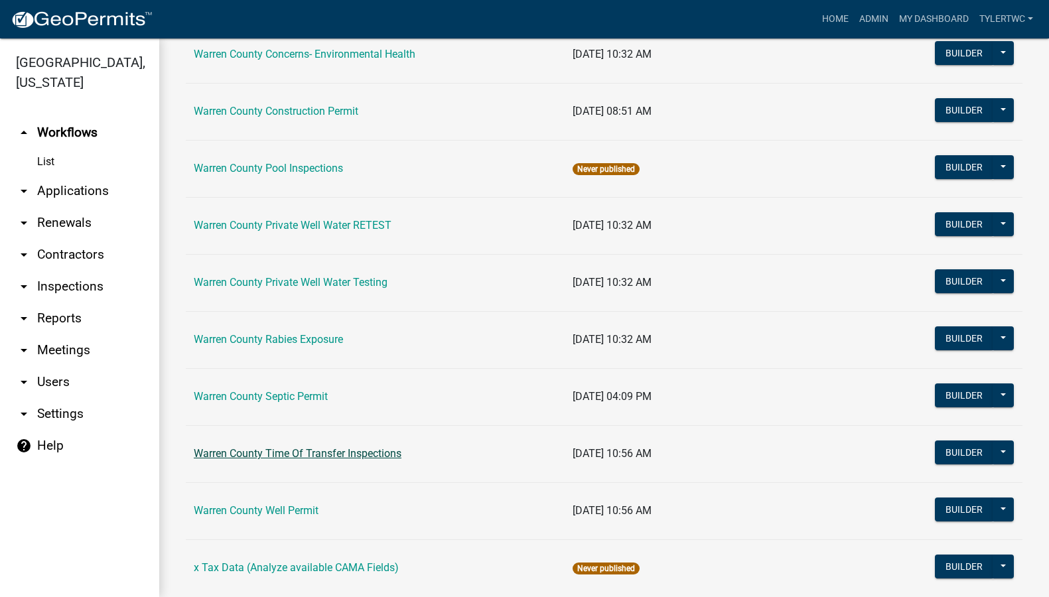
click at [279, 452] on link "Warren County Time Of Transfer Inspections" at bounding box center [298, 453] width 208 height 13
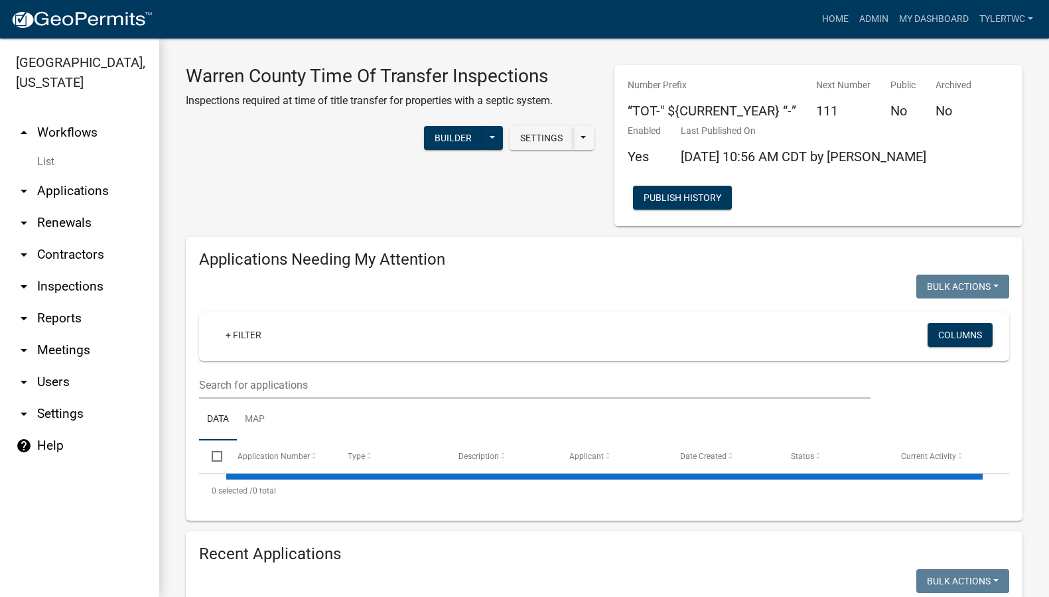
select select "2: 50"
select select "3: 100"
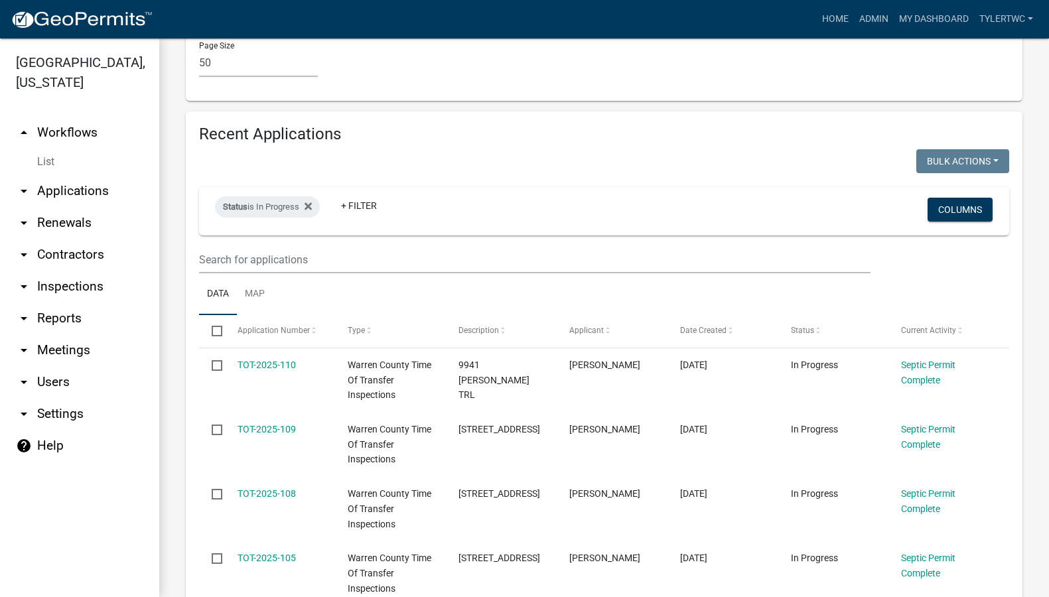
scroll to position [2012, 0]
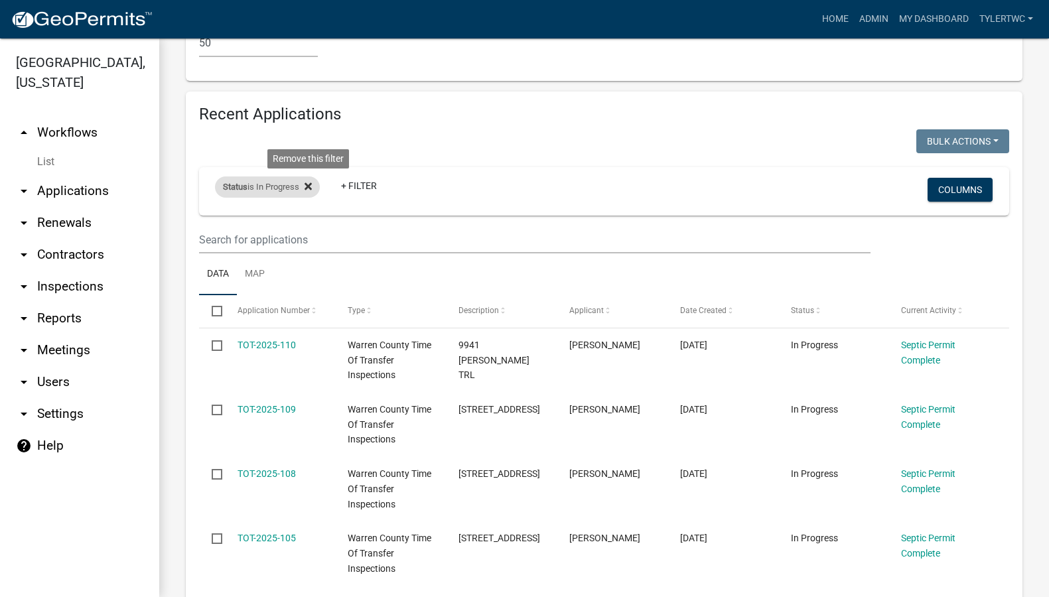
click at [308, 181] on icon at bounding box center [307, 186] width 7 height 11
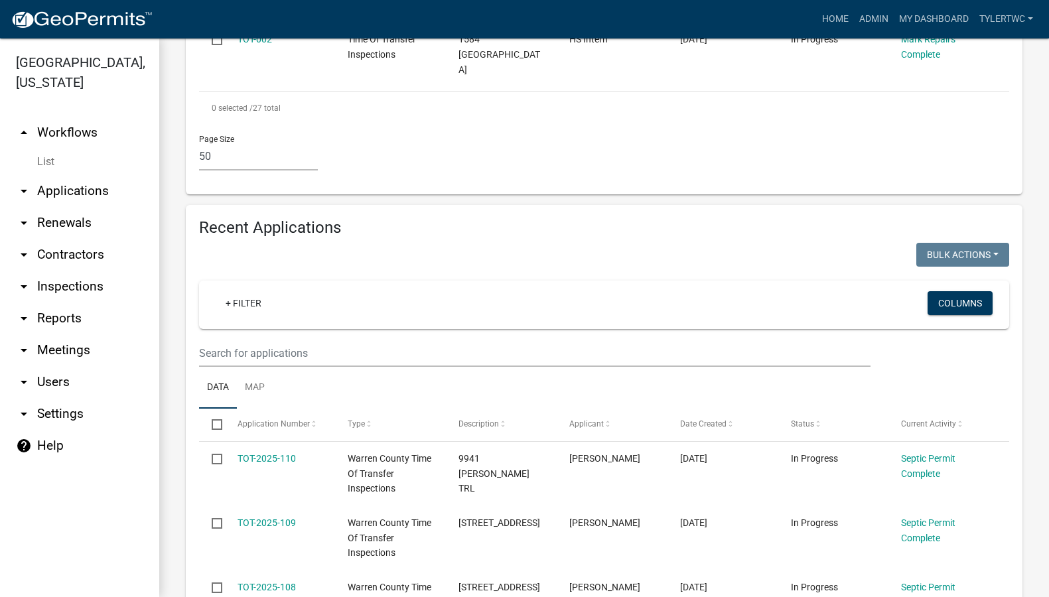
scroll to position [1923, 0]
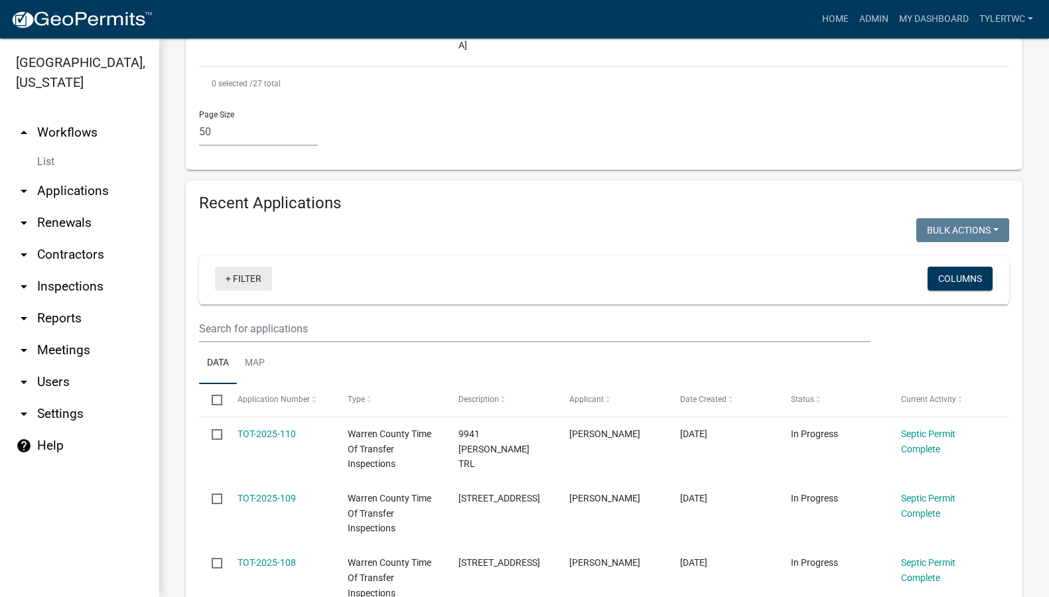
click at [257, 267] on link "+ Filter" at bounding box center [243, 279] width 57 height 24
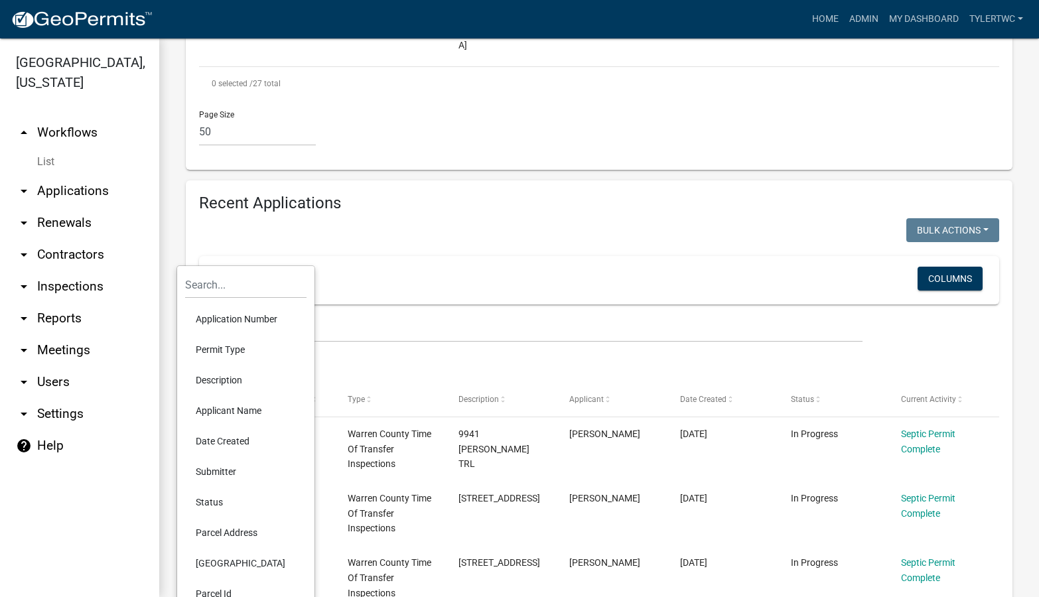
click at [232, 443] on li "Date Created" at bounding box center [245, 441] width 121 height 31
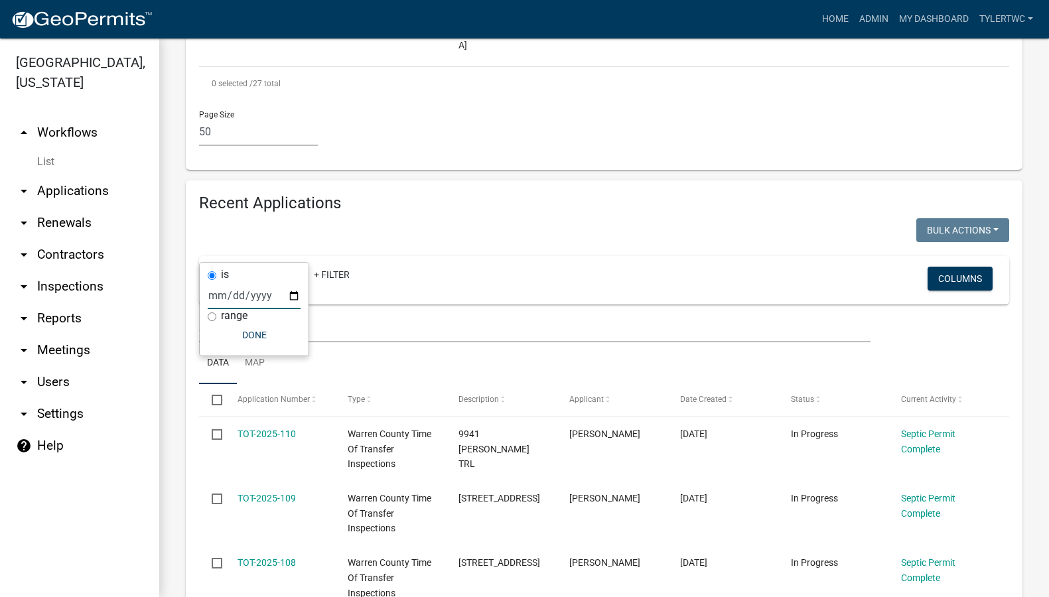
click at [295, 296] on input "date" at bounding box center [254, 295] width 93 height 27
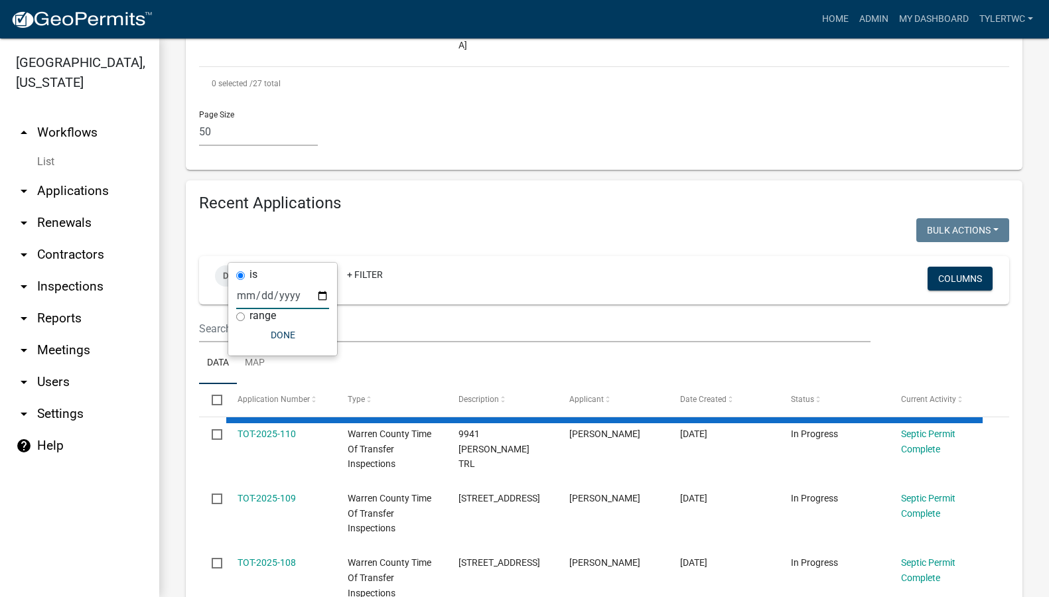
scroll to position [1819, 0]
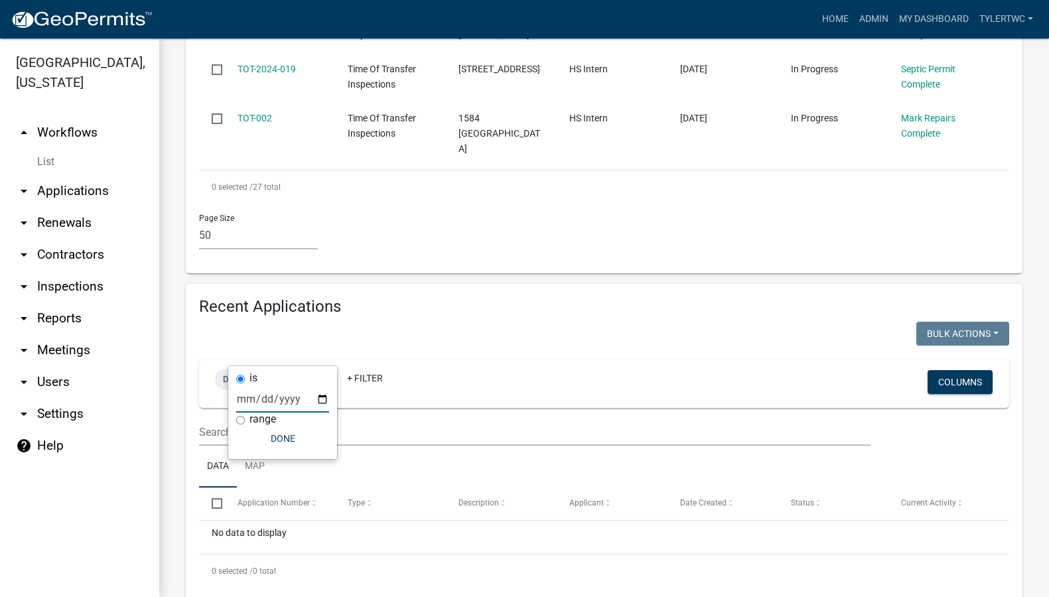
type input "2025-07-01"
click at [274, 437] on button "Done" at bounding box center [282, 438] width 93 height 24
click at [269, 374] on span "Date Created" at bounding box center [247, 379] width 49 height 10
click at [241, 421] on input "range" at bounding box center [240, 420] width 9 height 9
radio input "true"
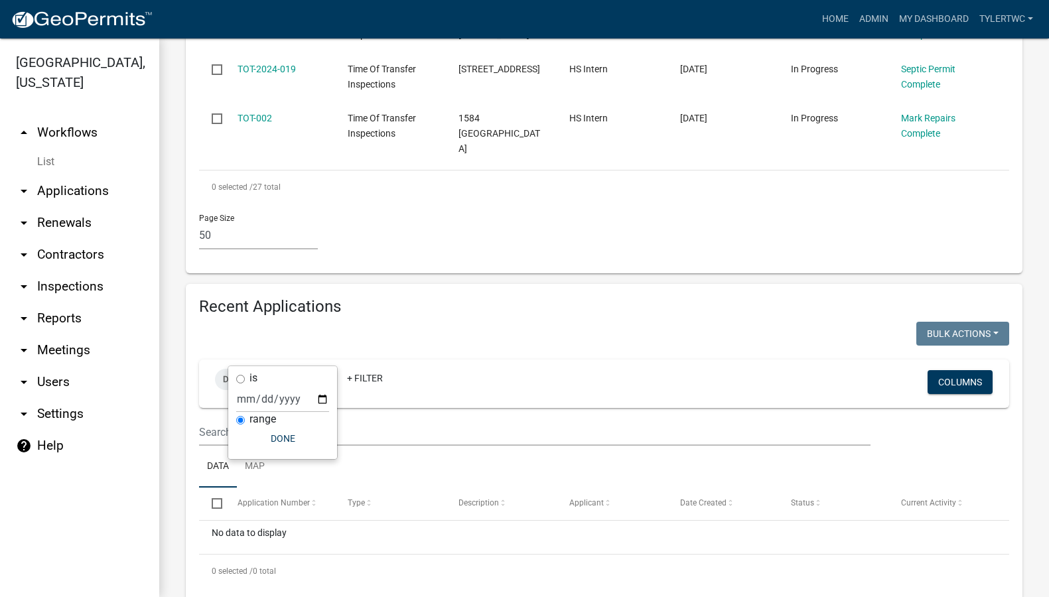
select select
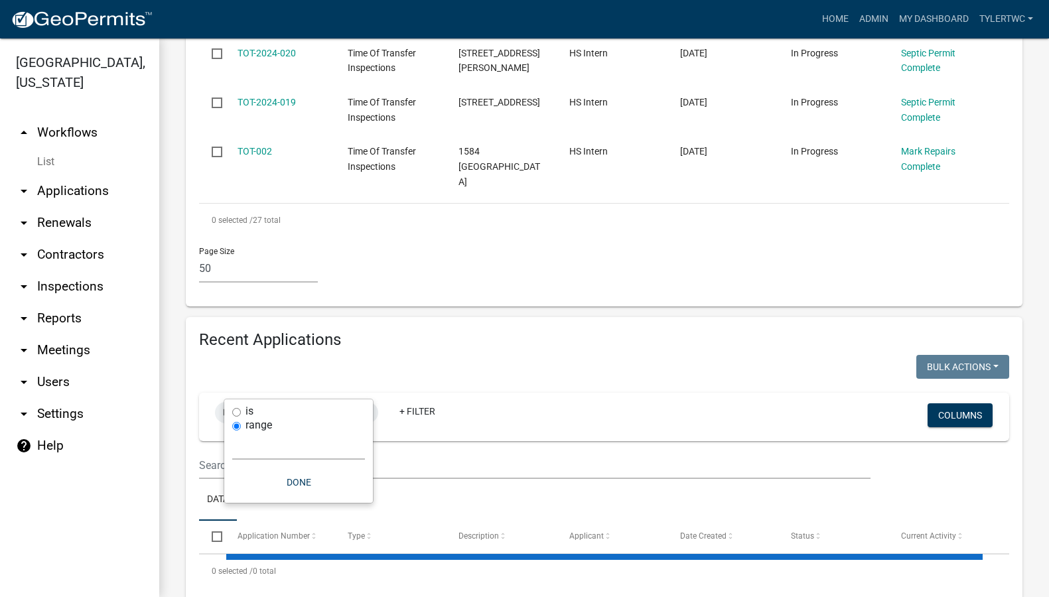
click at [261, 454] on select "Today Yesterday Current Week Previous Week Current Month Last Month Current Cal…" at bounding box center [298, 445] width 133 height 27
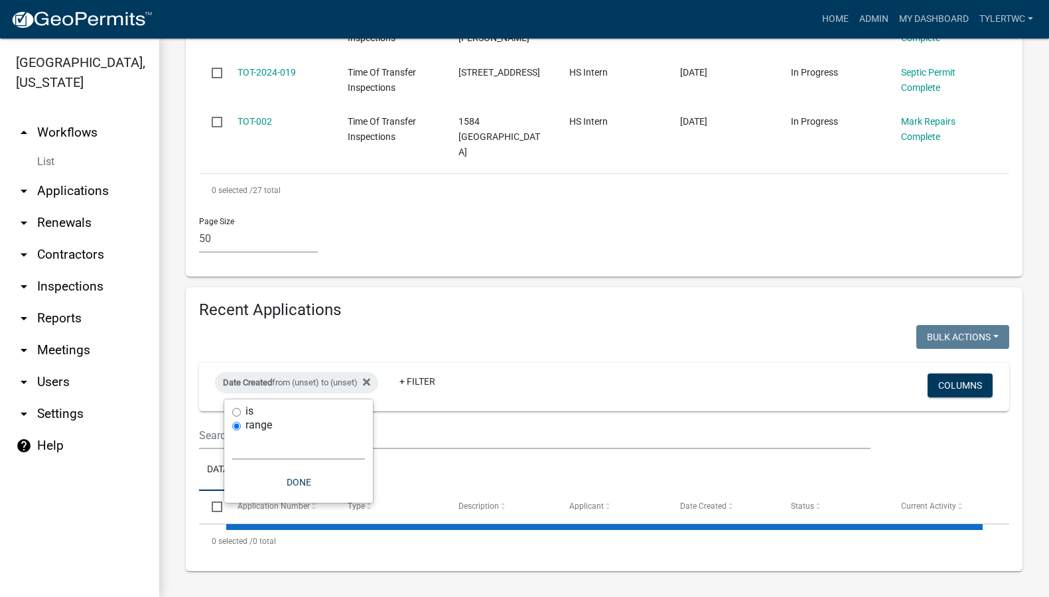
select select "3: 100"
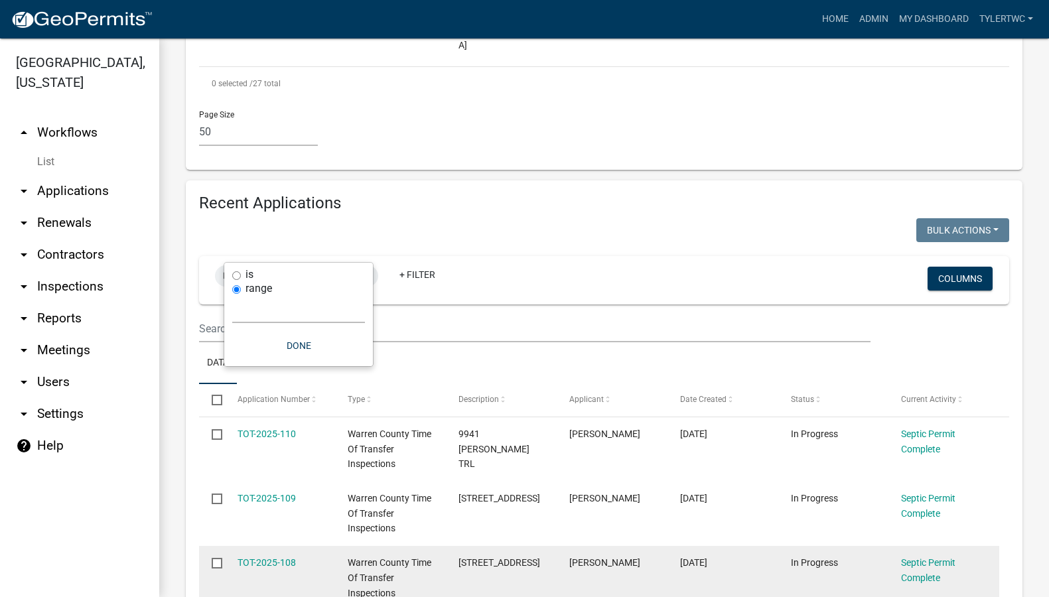
select select "custom"
click at [232, 296] on select "Today Yesterday Current Week Previous Week Current Month Last Month Current Cal…" at bounding box center [298, 309] width 133 height 27
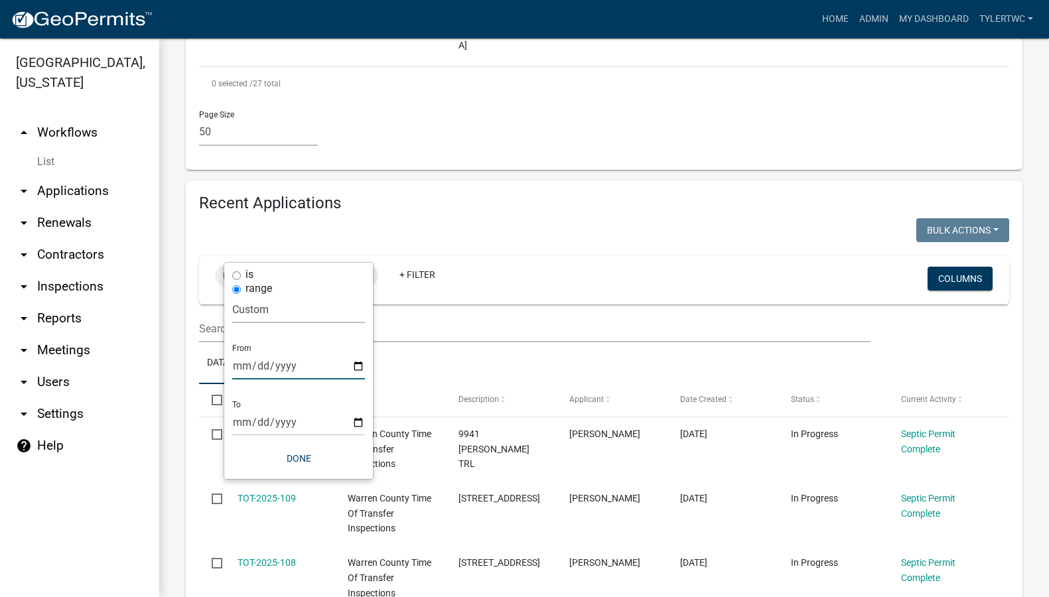
click at [281, 371] on input "date" at bounding box center [298, 365] width 133 height 27
click at [354, 369] on input "date" at bounding box center [298, 365] width 133 height 27
type input "2025-07-01"
click at [366, 419] on input "date" at bounding box center [307, 422] width 133 height 27
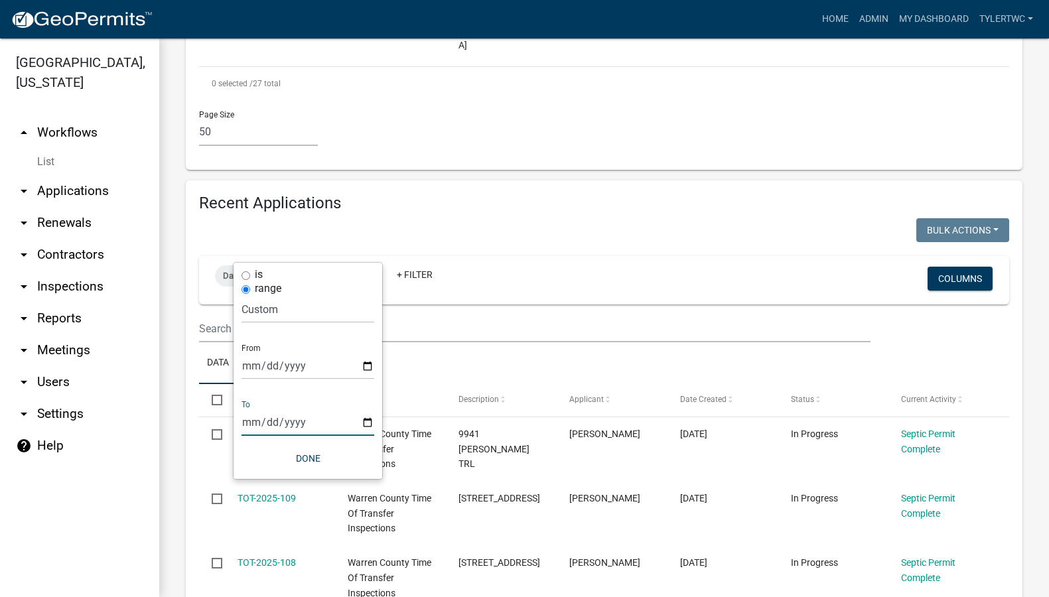
type input "2025-09-23"
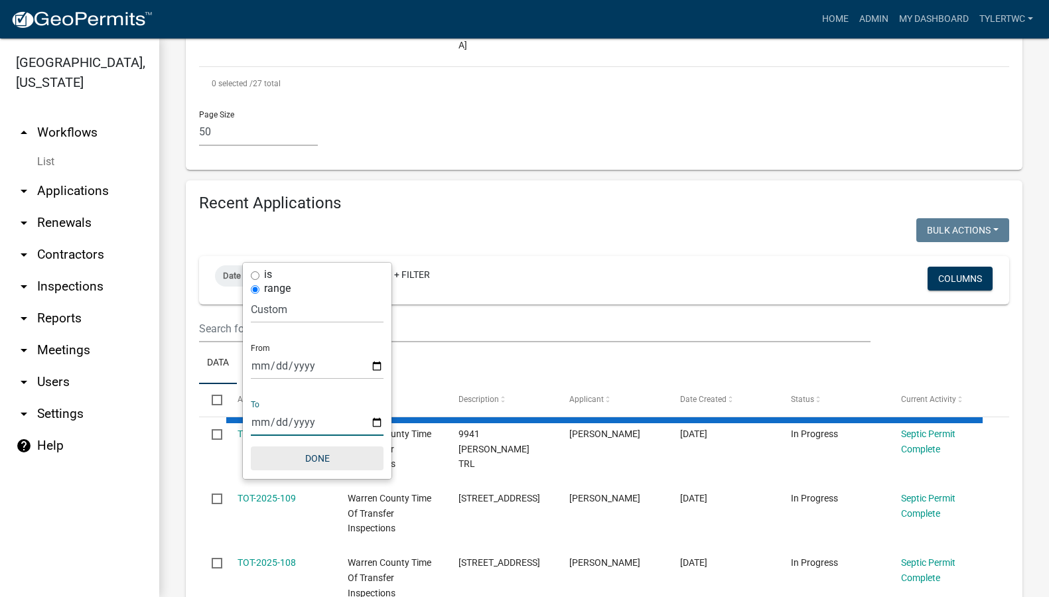
click at [312, 456] on button "Done" at bounding box center [317, 458] width 133 height 24
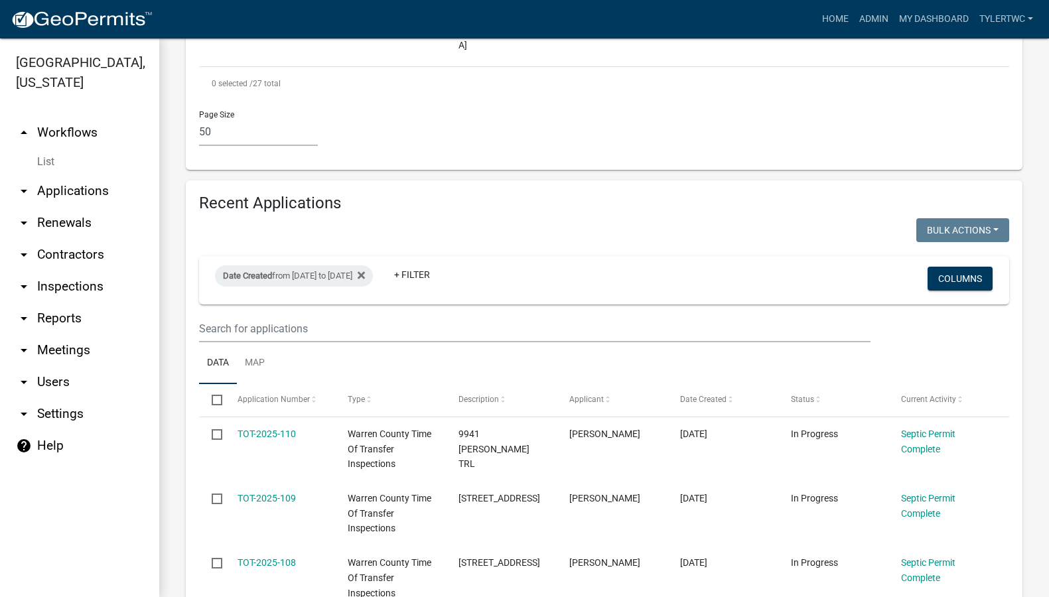
click at [217, 395] on input "checkbox" at bounding box center [216, 399] width 9 height 9
checkbox input "true"
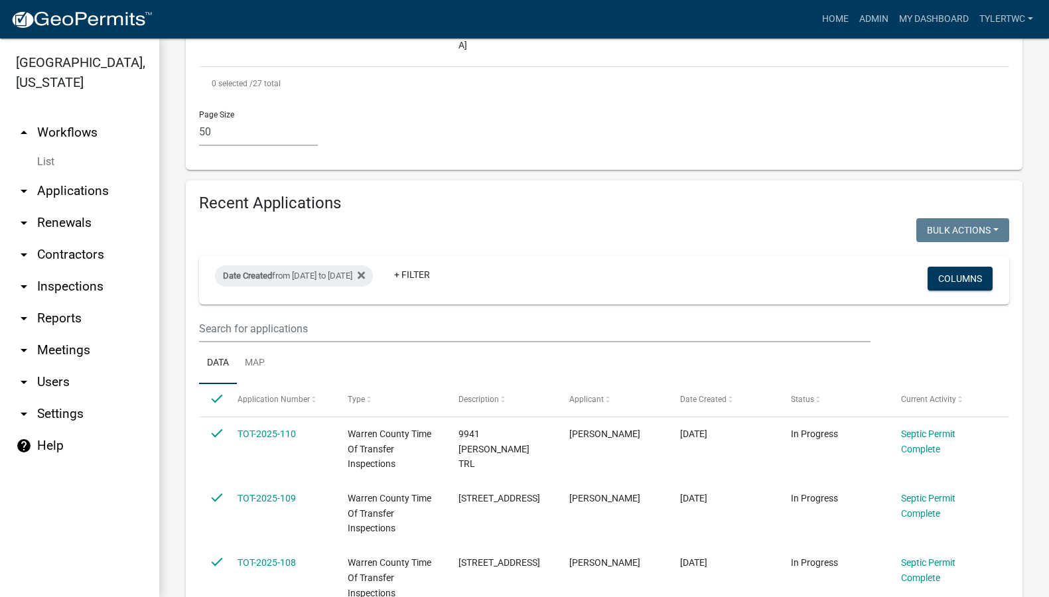
checkbox input "true"
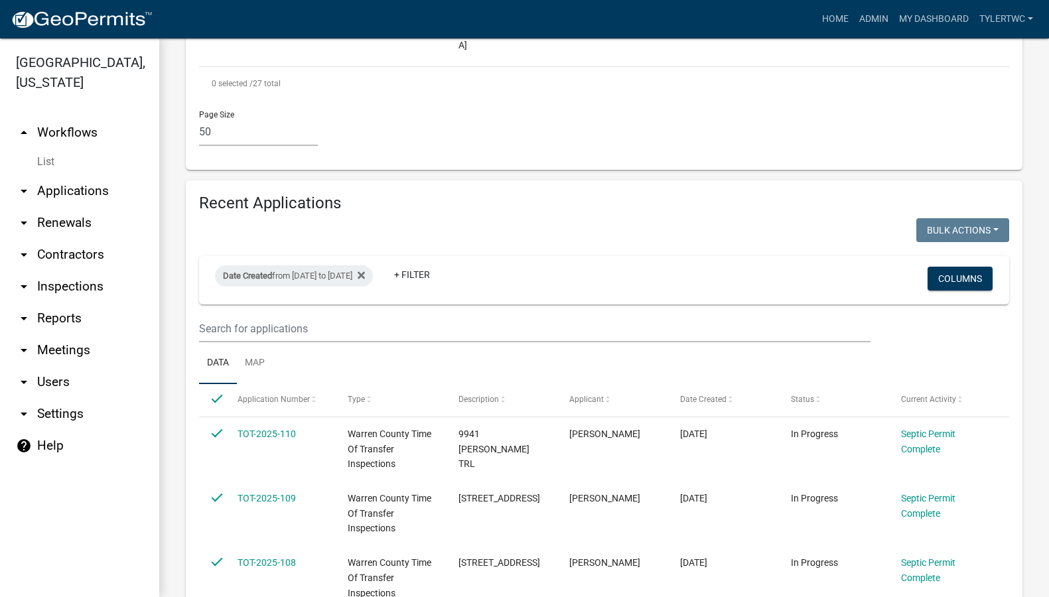
checkbox input "true"
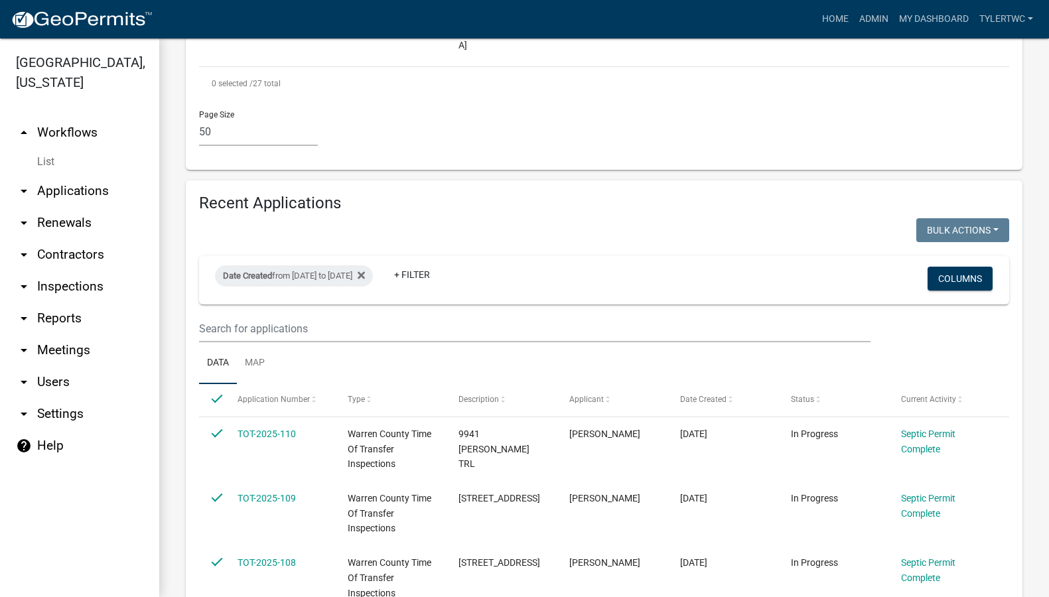
checkbox input "true"
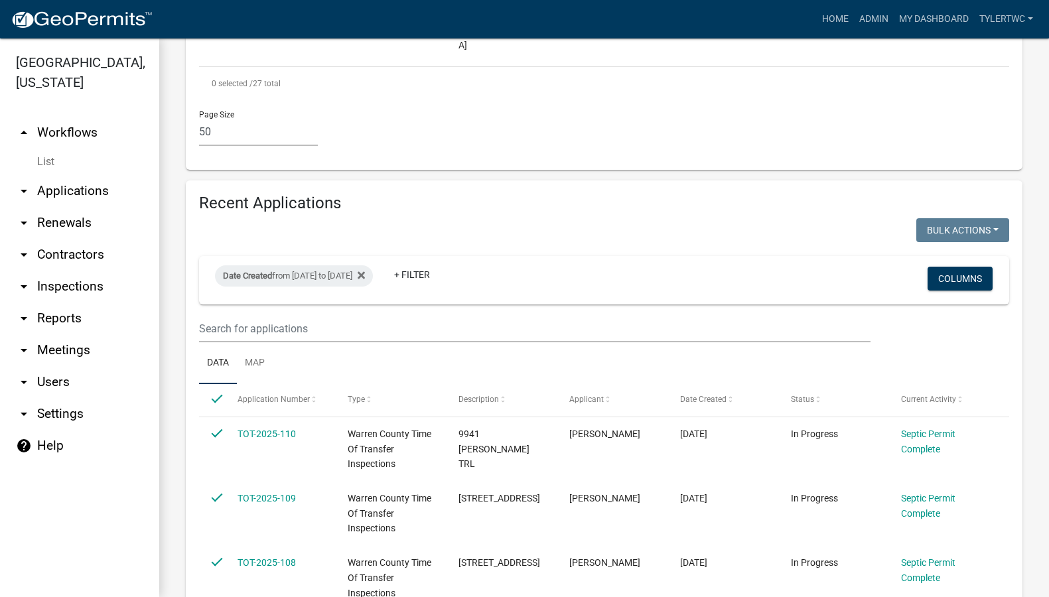
checkbox input "true"
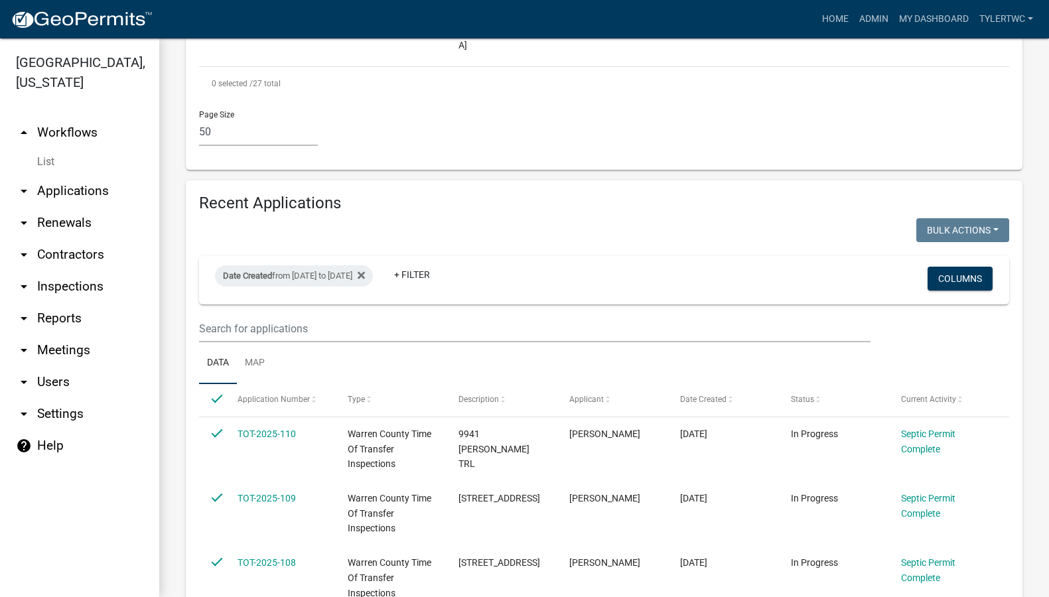
checkbox input "true"
click at [994, 218] on button "Bulk Actions" at bounding box center [962, 230] width 93 height 24
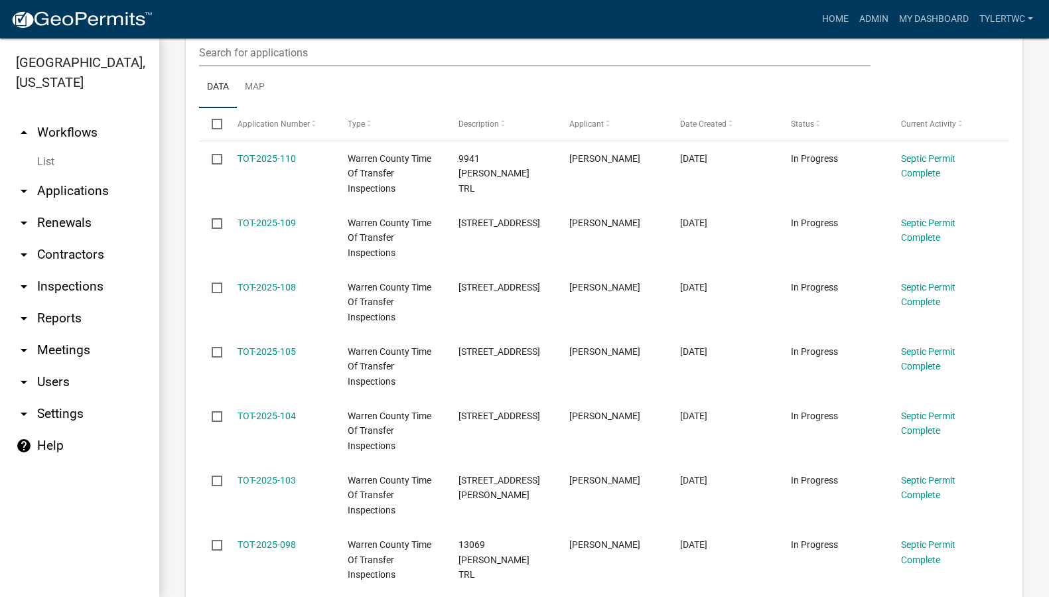
scroll to position [134, 0]
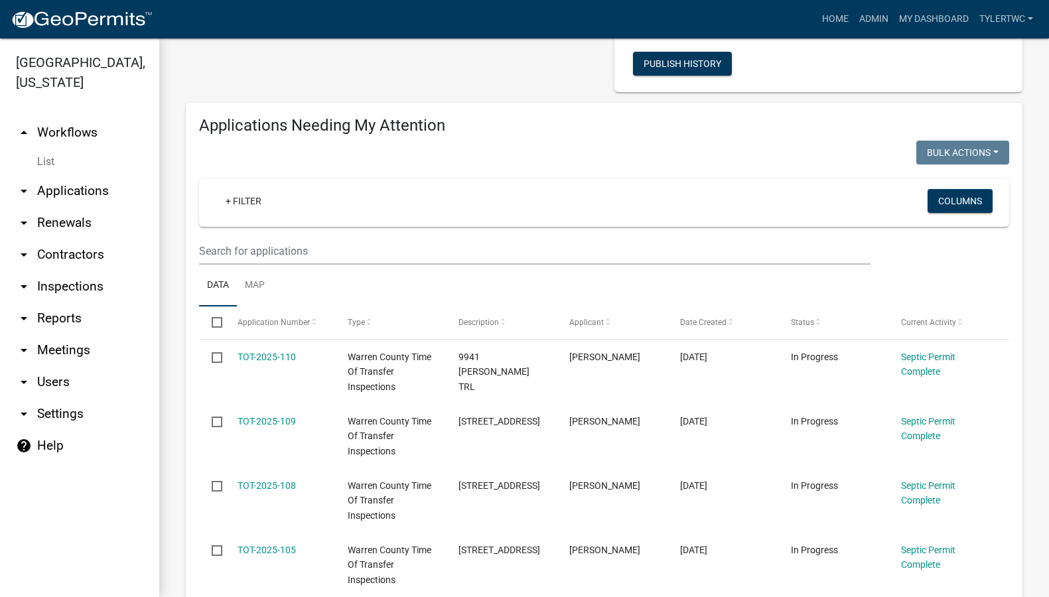
click at [54, 302] on link "arrow_drop_down Reports" at bounding box center [79, 318] width 159 height 32
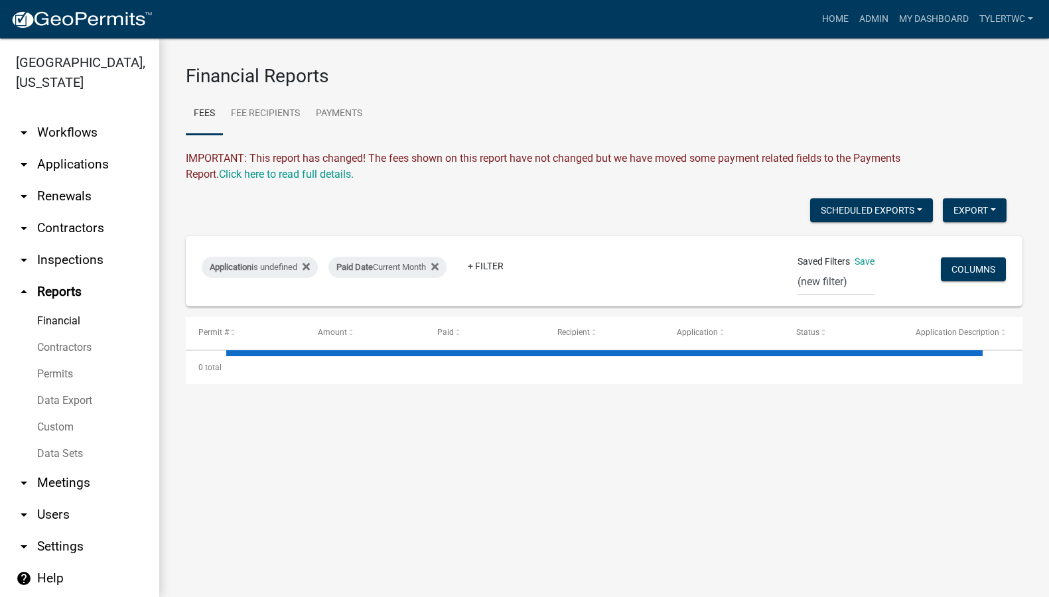
click at [51, 387] on link "Data Export" at bounding box center [79, 400] width 159 height 27
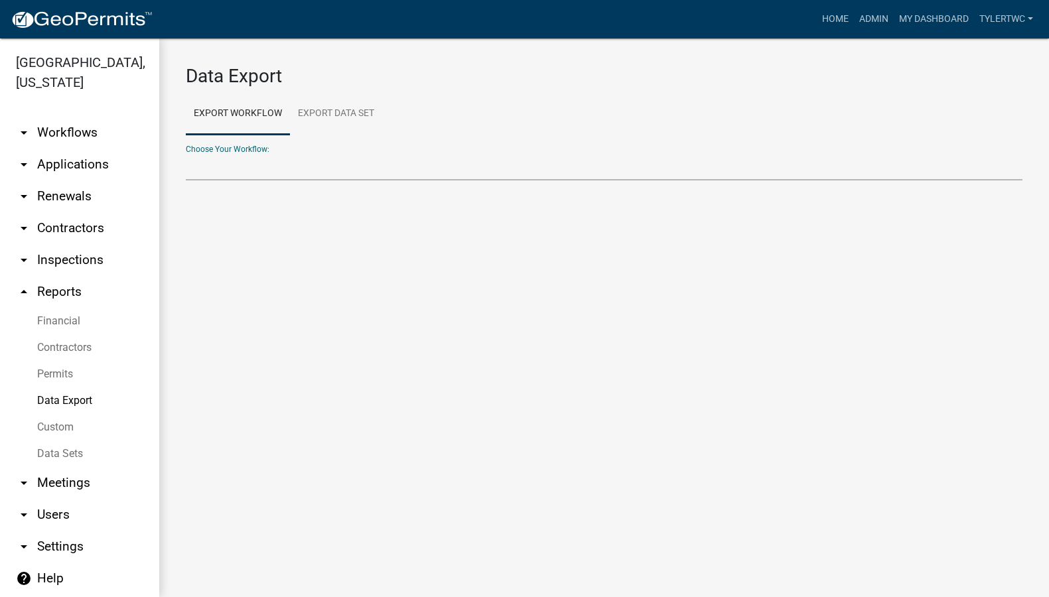
click at [233, 170] on select "Choose Your Workflow:" at bounding box center [604, 166] width 836 height 27
click at [341, 117] on link "Export Data Set" at bounding box center [336, 114] width 92 height 42
click at [211, 170] on select "US Census Bureau Monthly Report Create Data Set" at bounding box center [604, 166] width 836 height 27
click at [226, 99] on link "Export Workflow" at bounding box center [238, 114] width 104 height 42
click at [226, 104] on link "Export Workflow" at bounding box center [238, 114] width 104 height 42
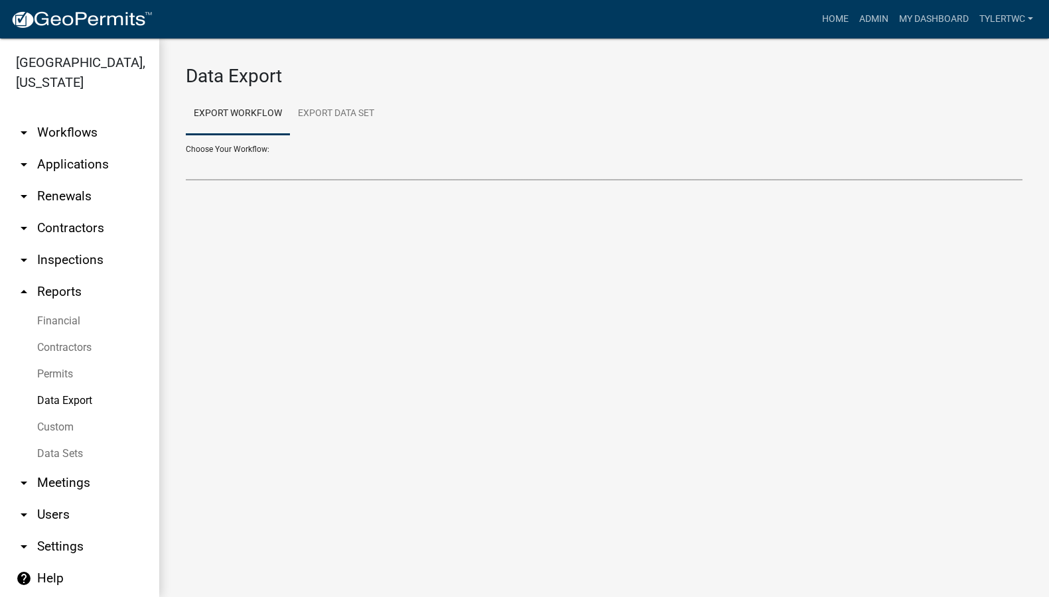
click at [215, 164] on select "Choose Your Workflow:" at bounding box center [604, 166] width 836 height 27
click at [215, 171] on select "Choose Your Workflow:" at bounding box center [604, 166] width 836 height 27
click at [216, 169] on select "911 Address Application Building Contractor Registration Building Contractor Re…" at bounding box center [604, 166] width 836 height 27
select select "14: Object"
click at [186, 153] on select "911 Address Application Building Contractor Registration Building Contractor Re…" at bounding box center [604, 166] width 836 height 27
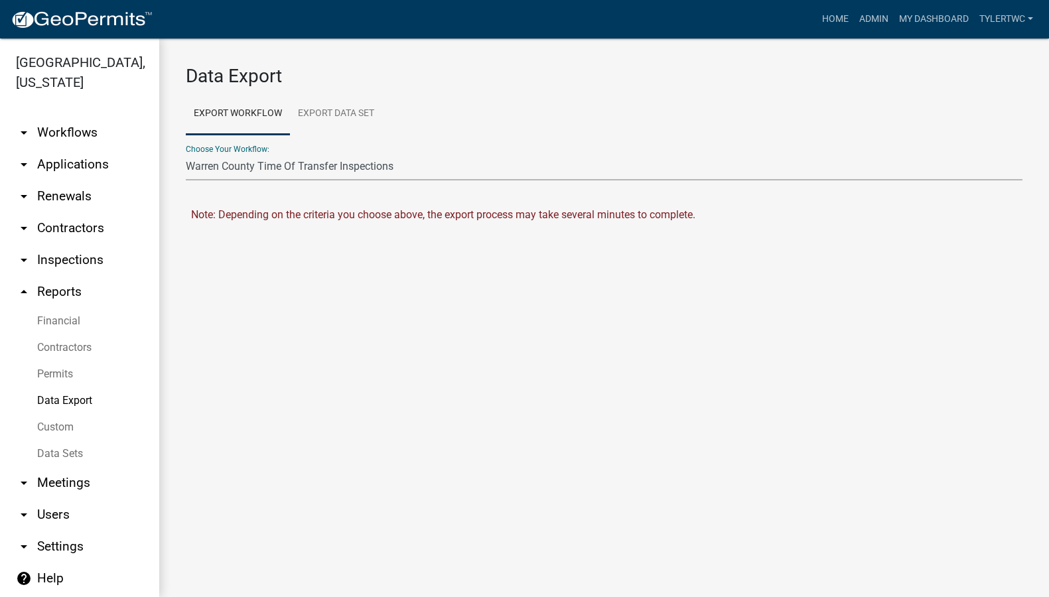
select select "0: null"
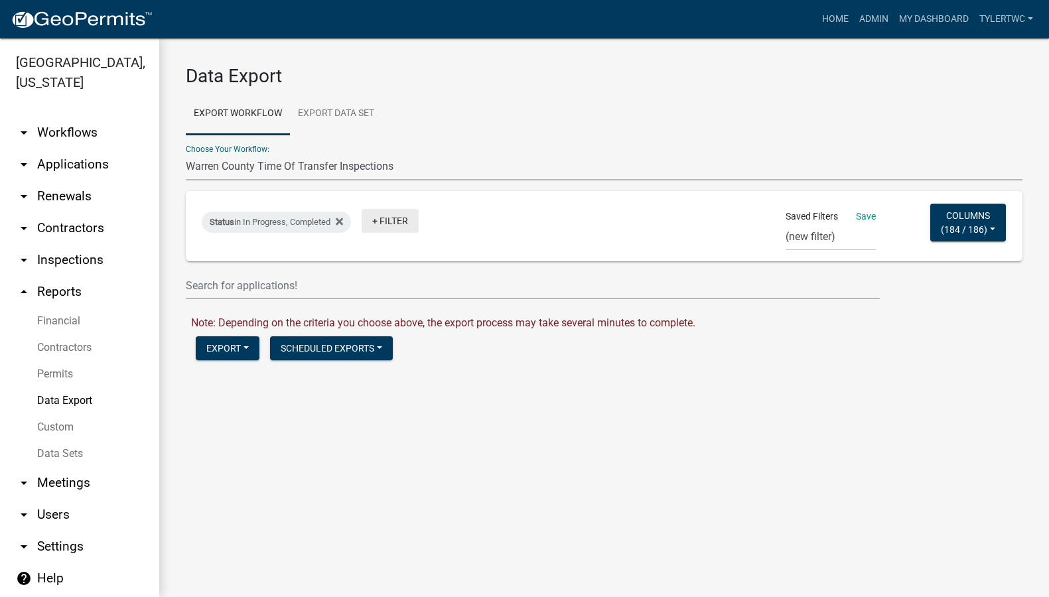
click at [393, 217] on link "+ Filter" at bounding box center [389, 221] width 57 height 24
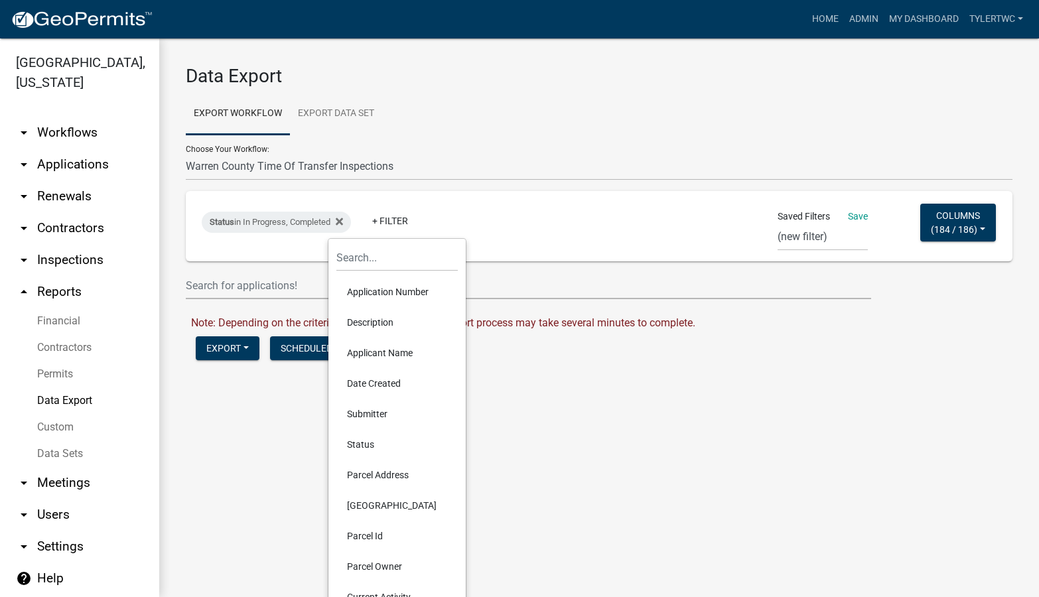
click at [357, 374] on li "Date Created" at bounding box center [396, 383] width 121 height 31
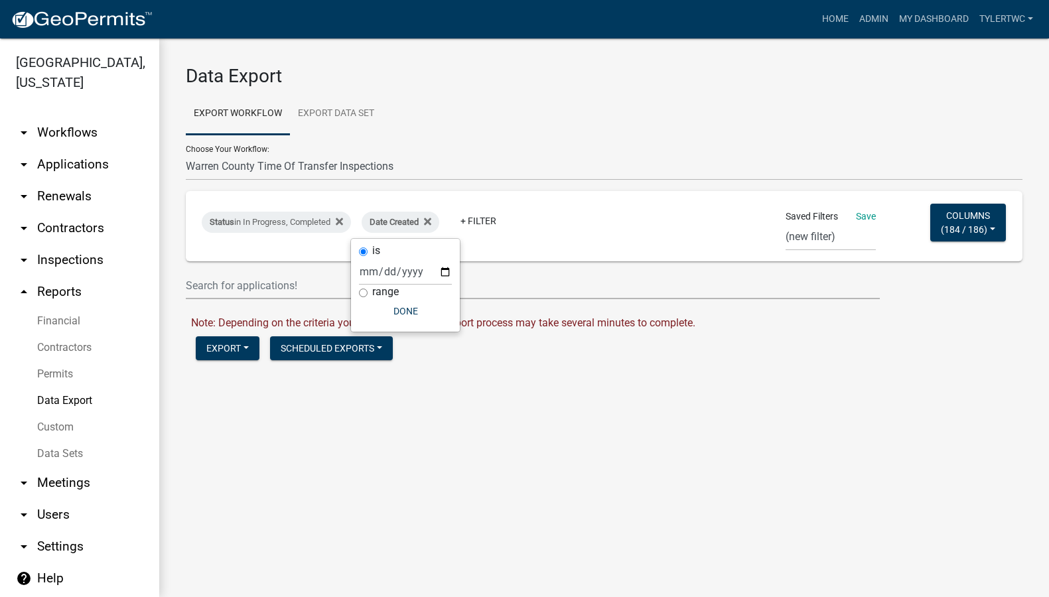
click at [357, 295] on div "is range Done" at bounding box center [405, 285] width 109 height 93
click at [361, 294] on input "range" at bounding box center [363, 293] width 9 height 9
radio input "true"
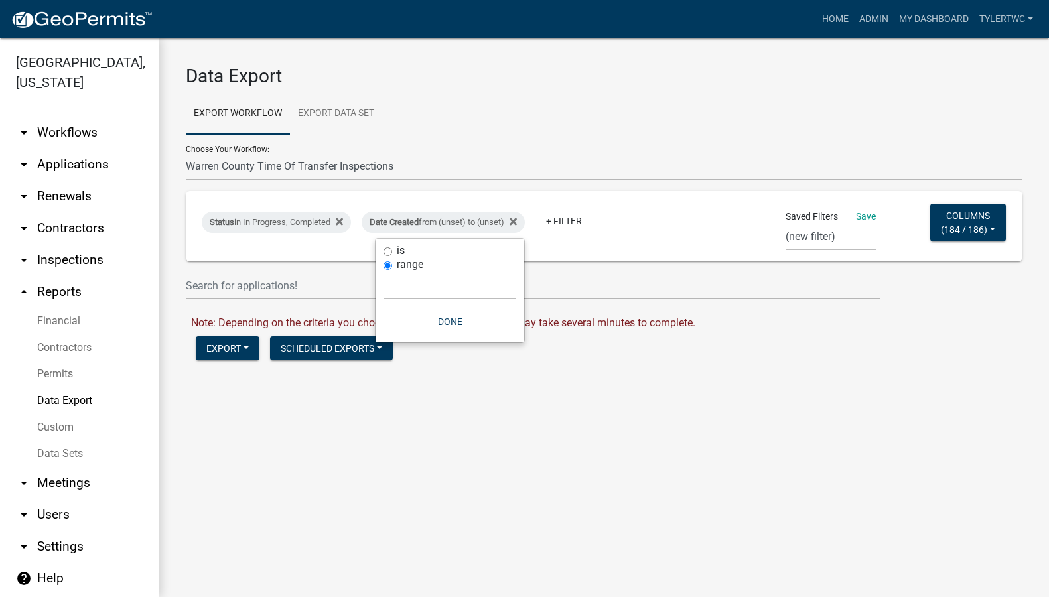
click at [427, 287] on select "Today Yesterday Current Week Previous Week Current Month Last Month Current Cal…" at bounding box center [449, 285] width 133 height 27
select select "custom"
click at [383, 272] on select "Today Yesterday Current Week Previous Week Current Month Last Month Current Cal…" at bounding box center [449, 285] width 133 height 27
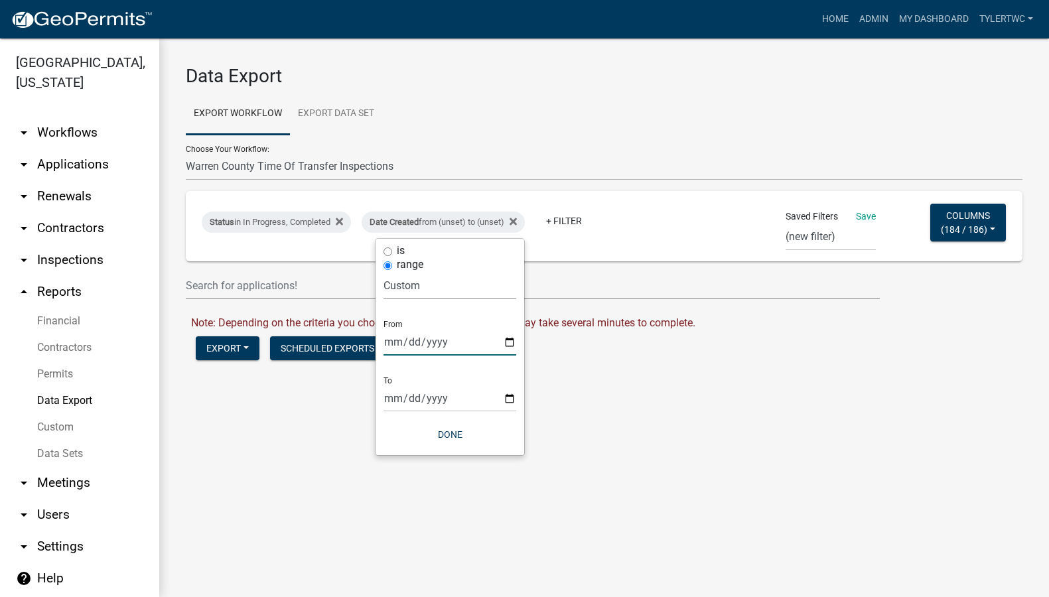
click at [417, 342] on input "date" at bounding box center [449, 341] width 133 height 27
click at [506, 342] on input "date" at bounding box center [449, 341] width 133 height 27
type input "2025-07-01"
click at [520, 397] on input "date" at bounding box center [459, 398] width 133 height 27
type input "2025-09-23"
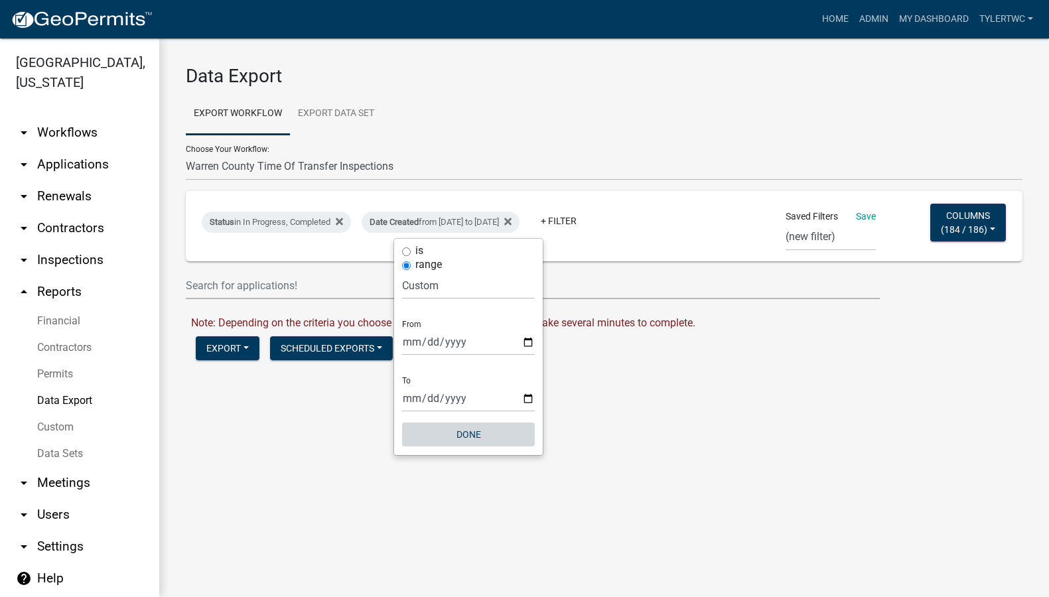
click at [477, 433] on button "Done" at bounding box center [468, 434] width 133 height 24
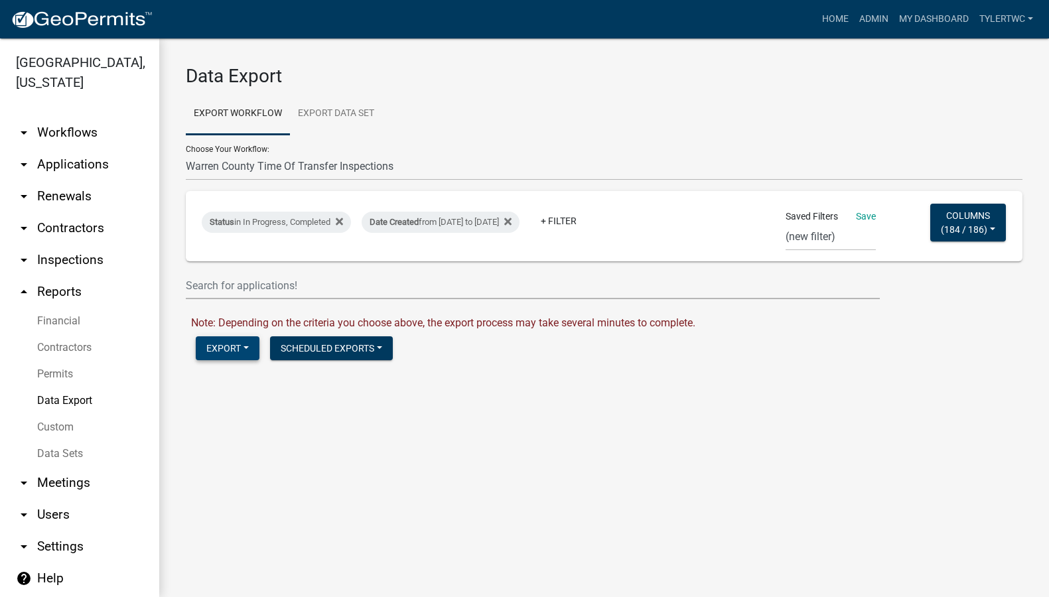
click at [225, 356] on button "Export" at bounding box center [228, 348] width 64 height 24
click at [253, 377] on button "Excel Format (.xlsx)" at bounding box center [263, 383] width 135 height 32
click at [265, 374] on link "Download Warren County Time Of Transfer Inspections.xlsx" at bounding box center [330, 376] width 279 height 13
click at [800, 237] on select "Short Septic Report Full Septic reports Building Permits TOT Report (new filter)" at bounding box center [830, 237] width 90 height 27
click at [804, 235] on select "Short Septic Report Full Septic reports Building Permits TOT Report (new filter)" at bounding box center [830, 237] width 90 height 27
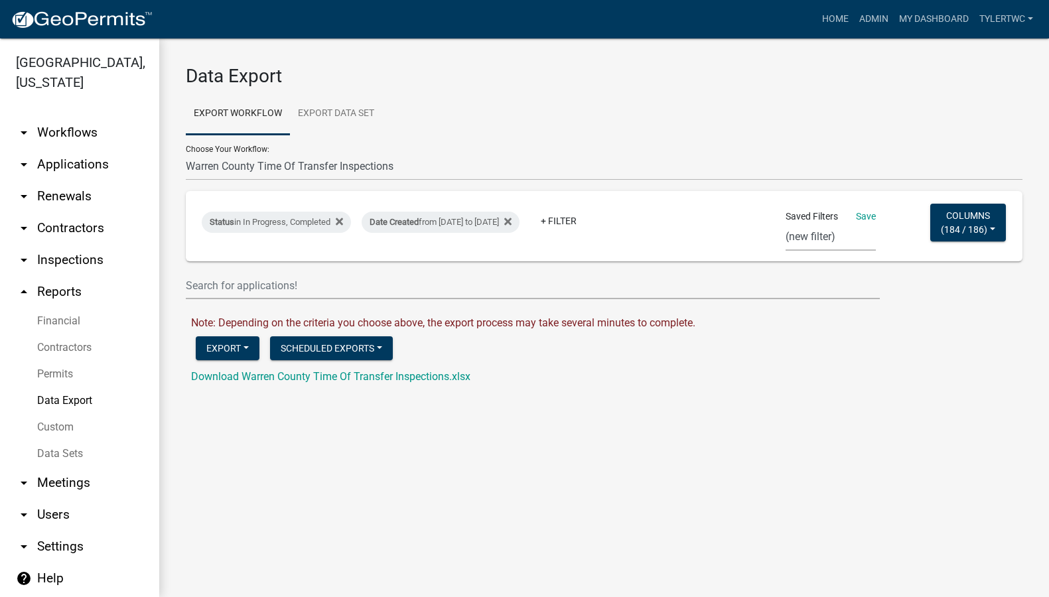
select select "4: cd773ab5-ded1-446e-a7aa-8601ebb08a8a"
click at [786, 224] on select "Short Septic Report Full Septic reports Building Permits TOT Report (new filter)" at bounding box center [830, 237] width 90 height 27
click at [401, 219] on link "+ Filter" at bounding box center [389, 221] width 57 height 24
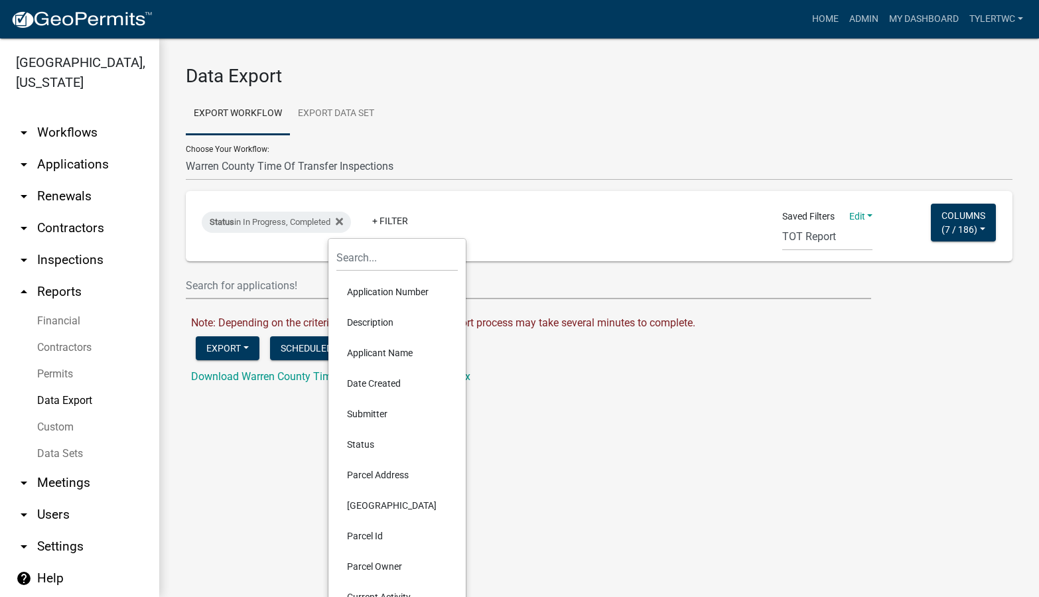
click at [358, 379] on li "Date Created" at bounding box center [396, 383] width 121 height 31
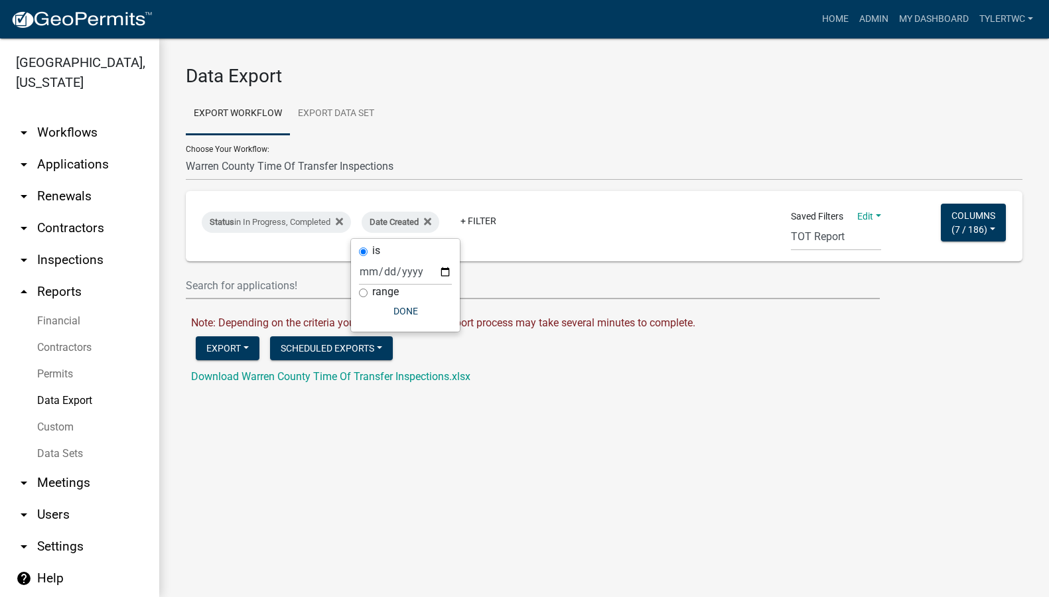
drag, startPoint x: 359, startPoint y: 293, endPoint x: 367, endPoint y: 297, distance: 8.3
click at [359, 293] on input "range" at bounding box center [363, 293] width 9 height 9
radio input "true"
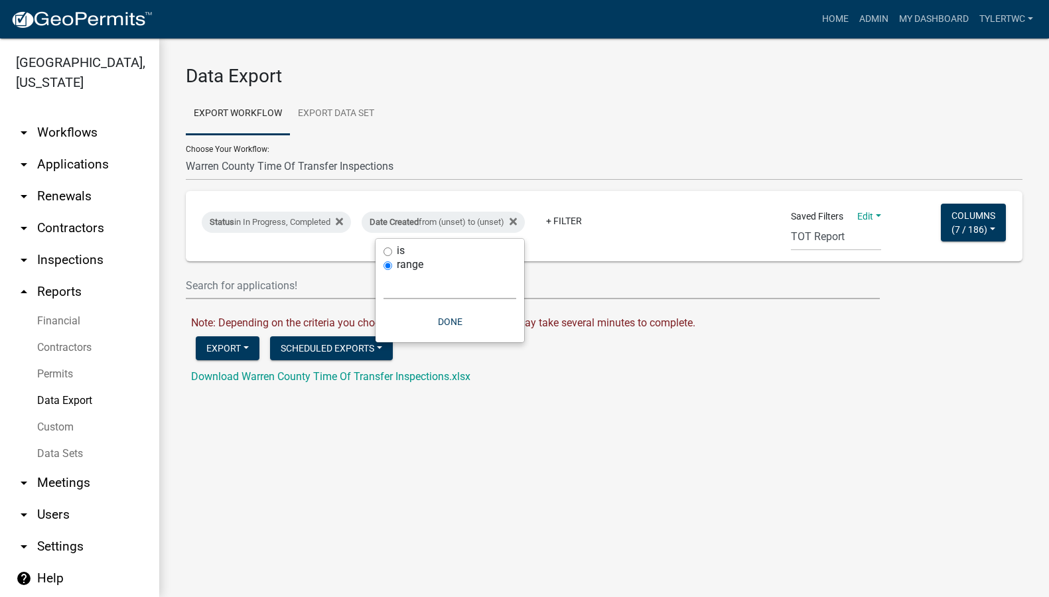
click at [436, 287] on select "Today Yesterday Current Week Previous Week Current Month Last Month Current Cal…" at bounding box center [449, 285] width 133 height 27
select select "custom"
click at [383, 272] on select "Today Yesterday Current Week Previous Week Current Month Last Month Current Cal…" at bounding box center [449, 285] width 133 height 27
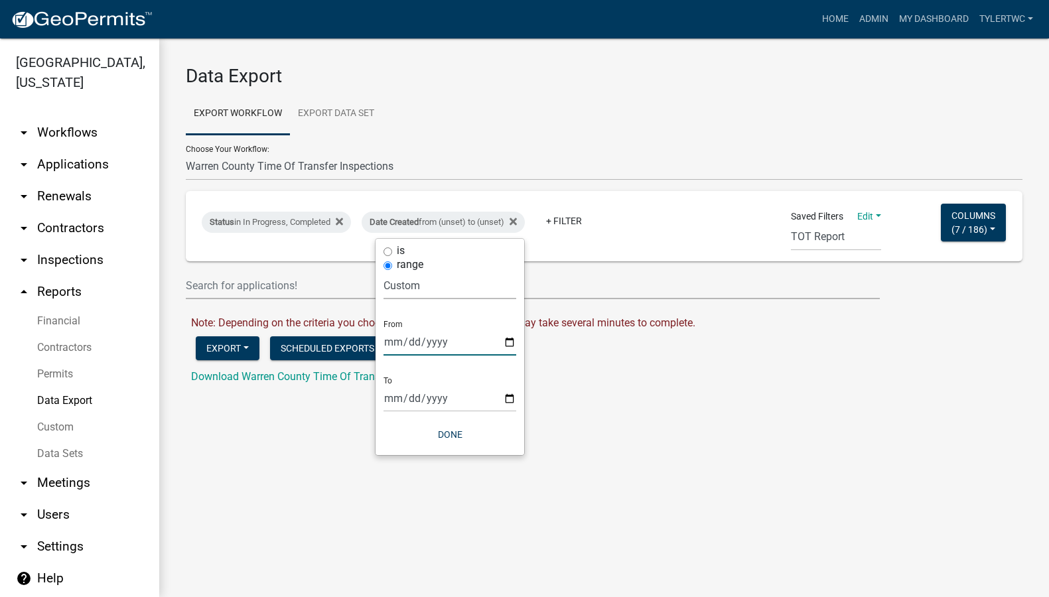
click at [419, 339] on input "date" at bounding box center [449, 341] width 133 height 27
click at [511, 340] on input "date" at bounding box center [449, 341] width 133 height 27
type input "2025-07-01"
click at [517, 395] on input "date" at bounding box center [459, 398] width 133 height 27
type input "2025-09-23"
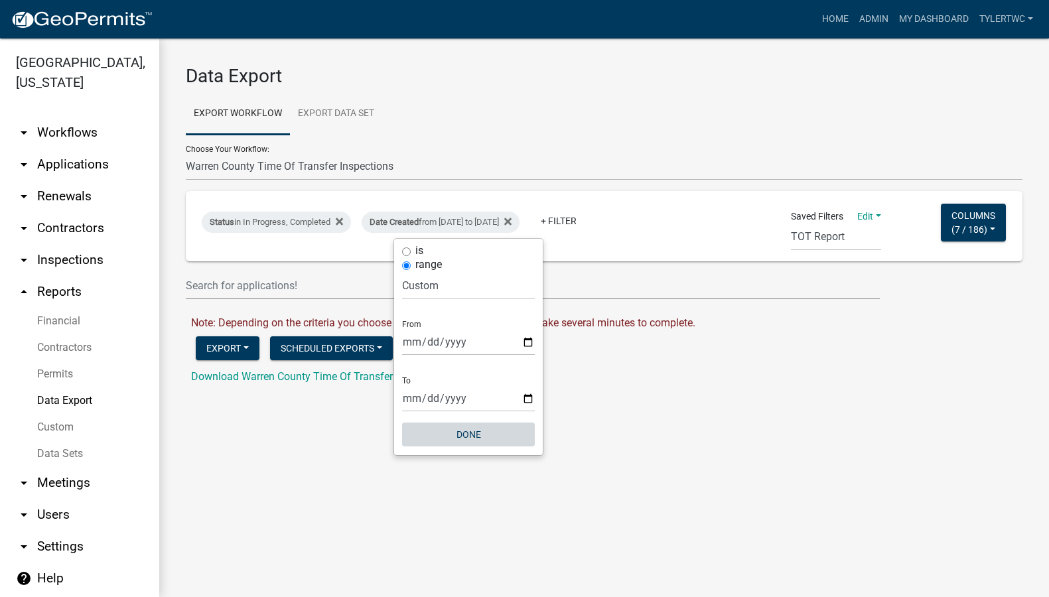
click at [479, 432] on button "Done" at bounding box center [468, 434] width 133 height 24
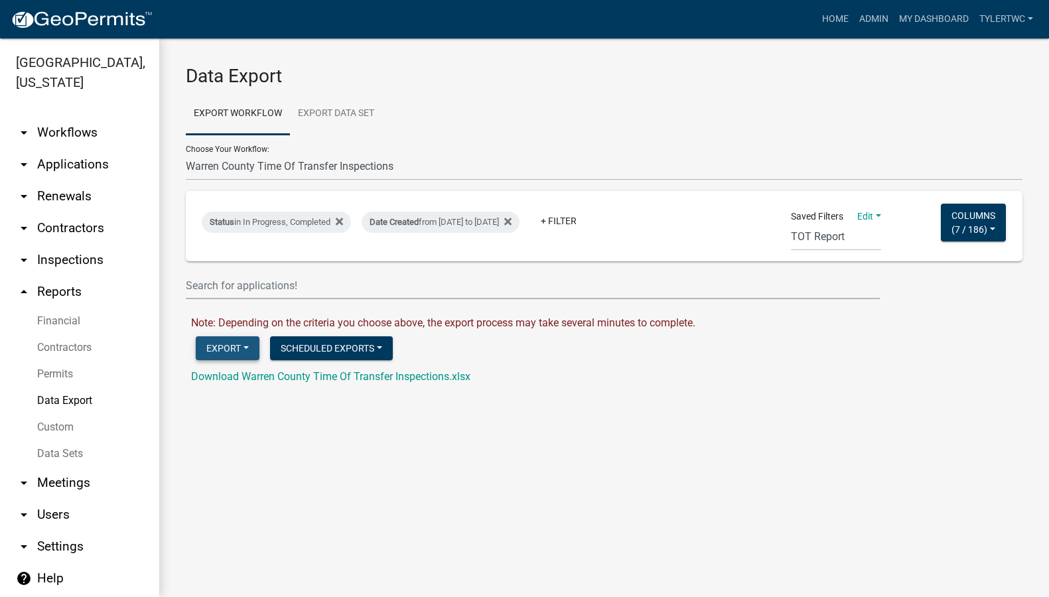
click at [231, 348] on button "Export" at bounding box center [228, 348] width 64 height 24
click at [256, 383] on button "Excel Format (.xlsx)" at bounding box center [263, 383] width 135 height 32
click at [277, 377] on link "Download Warren County Time Of Transfer Inspections.xlsx" at bounding box center [330, 376] width 279 height 13
click at [450, 489] on main "Data Export Export Workflow Export Data Set Choose Your Workflow: 911 Address A…" at bounding box center [603, 317] width 889 height 558
click at [293, 166] on select "911 Address Application Building Contractor Registration Building Contractor Re…" at bounding box center [604, 166] width 836 height 27
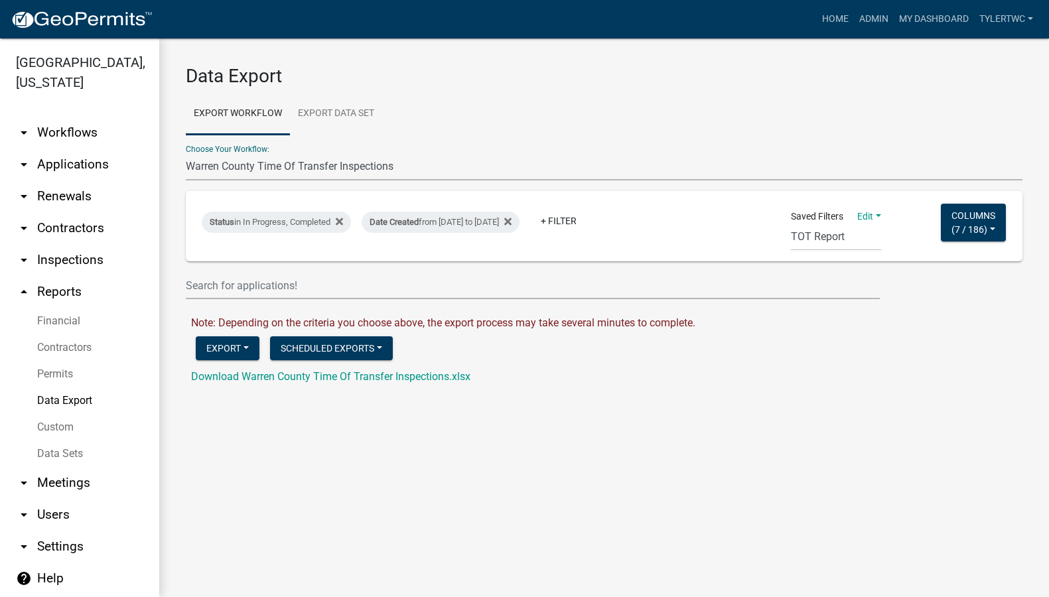
select select "13: Object"
click at [186, 153] on select "911 Address Application Building Contractor Registration Building Contractor Re…" at bounding box center [604, 166] width 836 height 27
select select "4: cd773ab5-ded1-446e-a7aa-8601ebb08a8a"
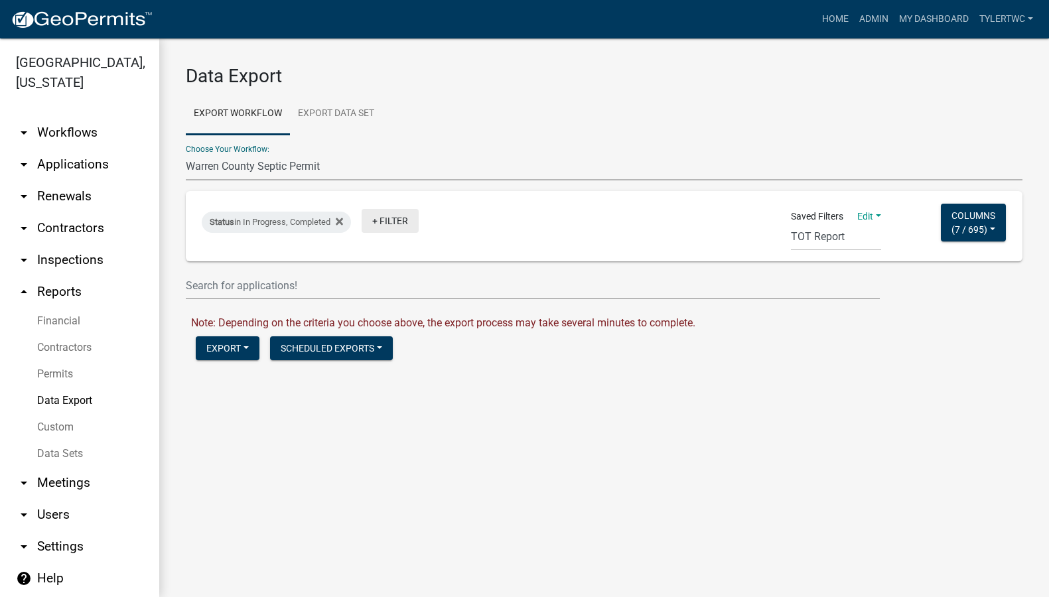
click at [401, 220] on link "+ Filter" at bounding box center [389, 221] width 57 height 24
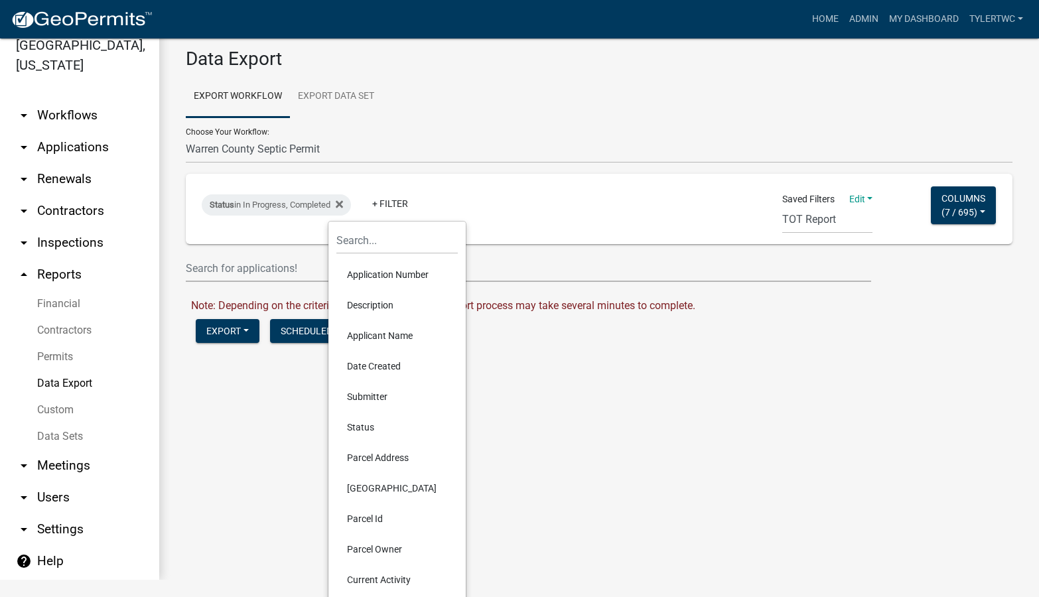
scroll to position [27, 0]
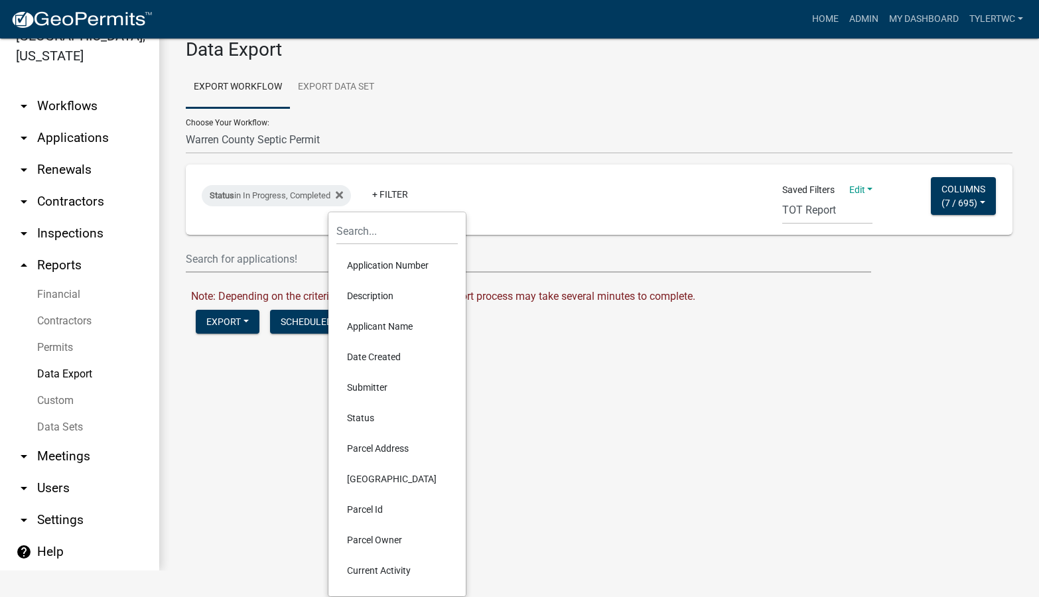
click at [383, 354] on li "Date Created" at bounding box center [396, 357] width 121 height 31
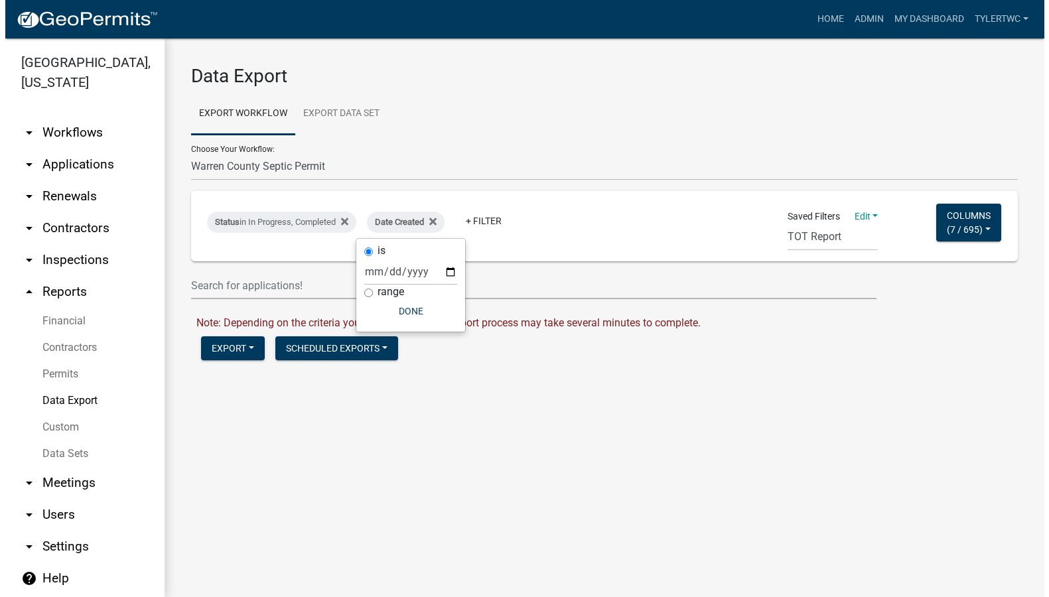
scroll to position [0, 0]
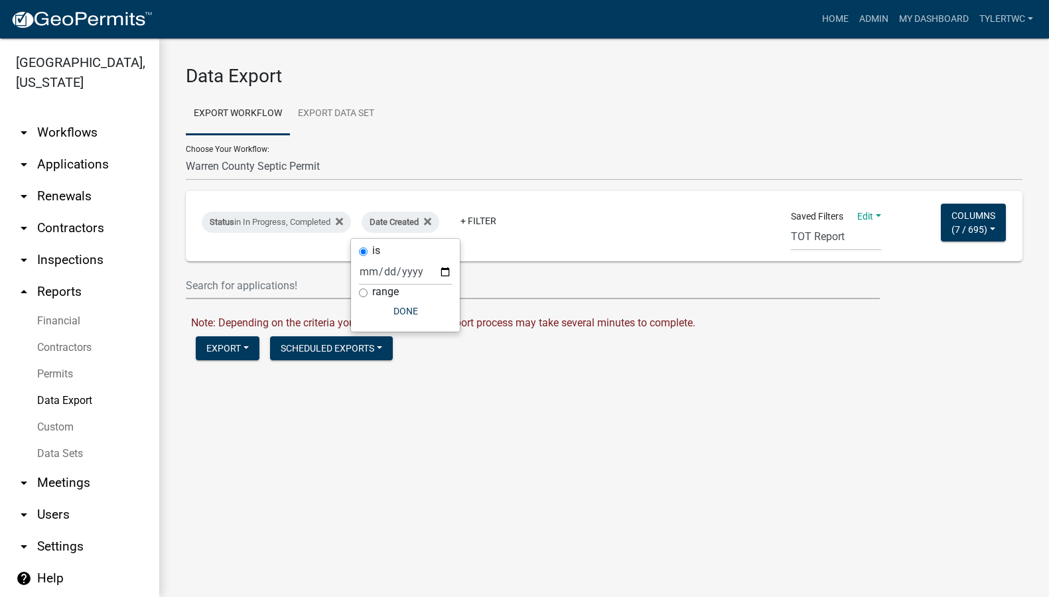
click at [358, 293] on div "is range Done" at bounding box center [405, 285] width 109 height 93
click at [366, 293] on input "range" at bounding box center [363, 293] width 9 height 9
radio input "true"
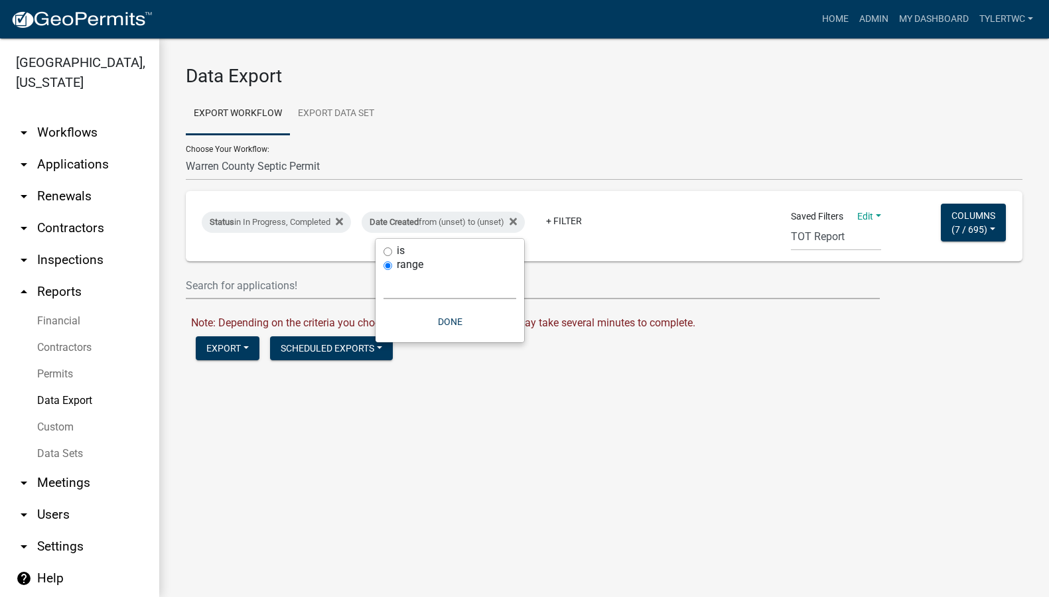
click at [441, 289] on select "Today Yesterday Current Week Previous Week Current Month Last Month Current Cal…" at bounding box center [449, 285] width 133 height 27
select select "custom"
click at [383, 272] on select "Today Yesterday Current Week Previous Week Current Month Last Month Current Cal…" at bounding box center [449, 285] width 133 height 27
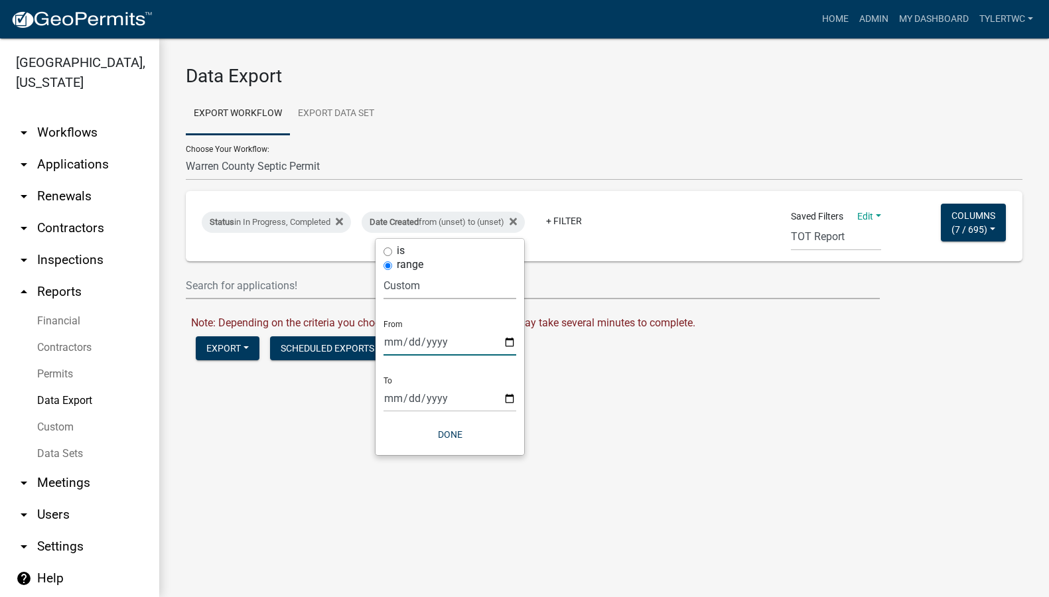
click at [415, 341] on input "date" at bounding box center [449, 341] width 133 height 27
click at [511, 343] on input "date" at bounding box center [449, 341] width 133 height 27
type input "2025-08-01"
click at [521, 400] on input "date" at bounding box center [459, 398] width 133 height 27
type input "2025-09-23"
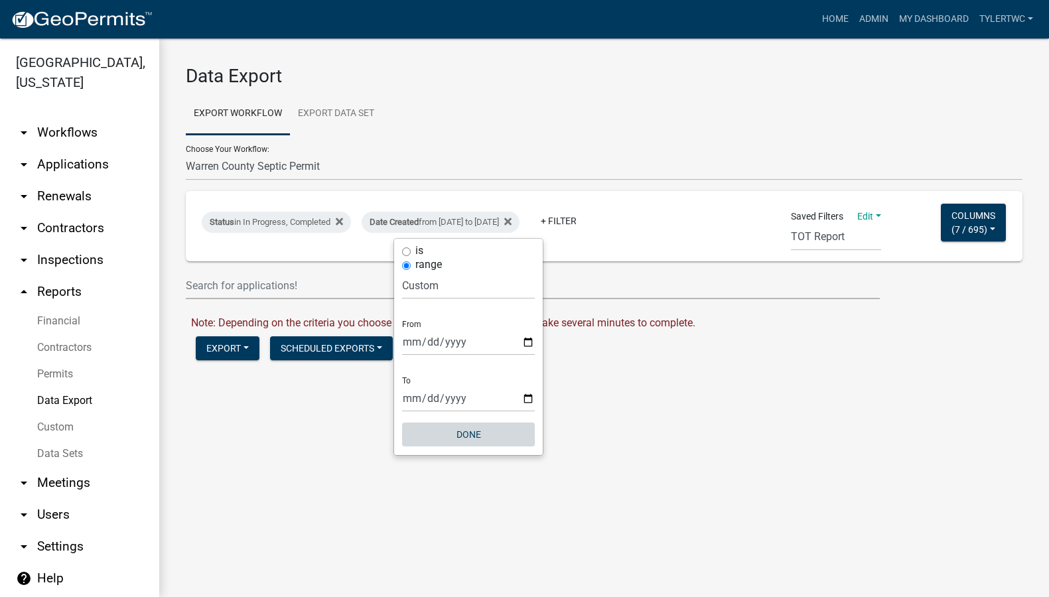
click at [475, 424] on button "Done" at bounding box center [468, 434] width 133 height 24
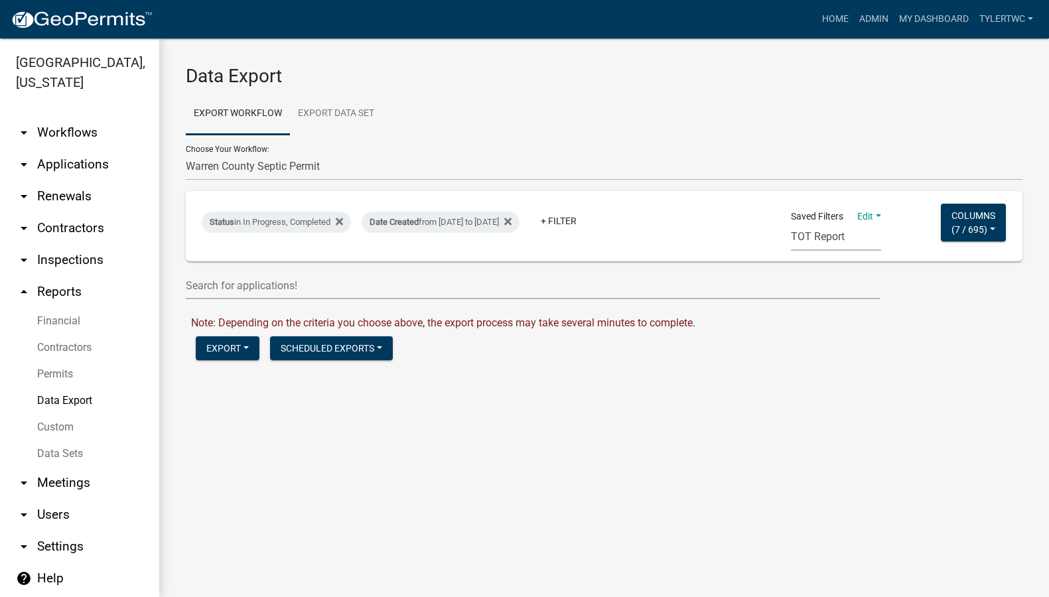
click at [837, 234] on select "Short Septic Report Full Septic reports Building Permits TOT Report (new filter)" at bounding box center [836, 237] width 90 height 27
select select "1: ec8bedbc-1971-456f-aa82-e8a302dad3cd"
click at [791, 224] on select "Short Septic Report Full Septic reports Building Permits TOT Report (new filter)" at bounding box center [836, 237] width 90 height 27
click at [395, 216] on link "+ Filter" at bounding box center [389, 221] width 57 height 24
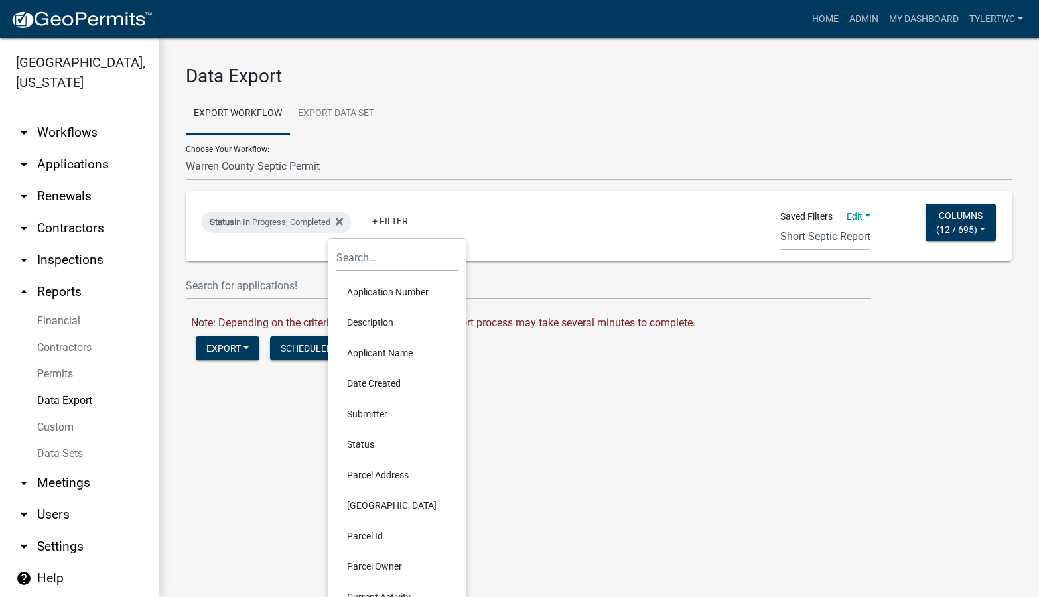
click at [366, 382] on li "Date Created" at bounding box center [396, 383] width 121 height 31
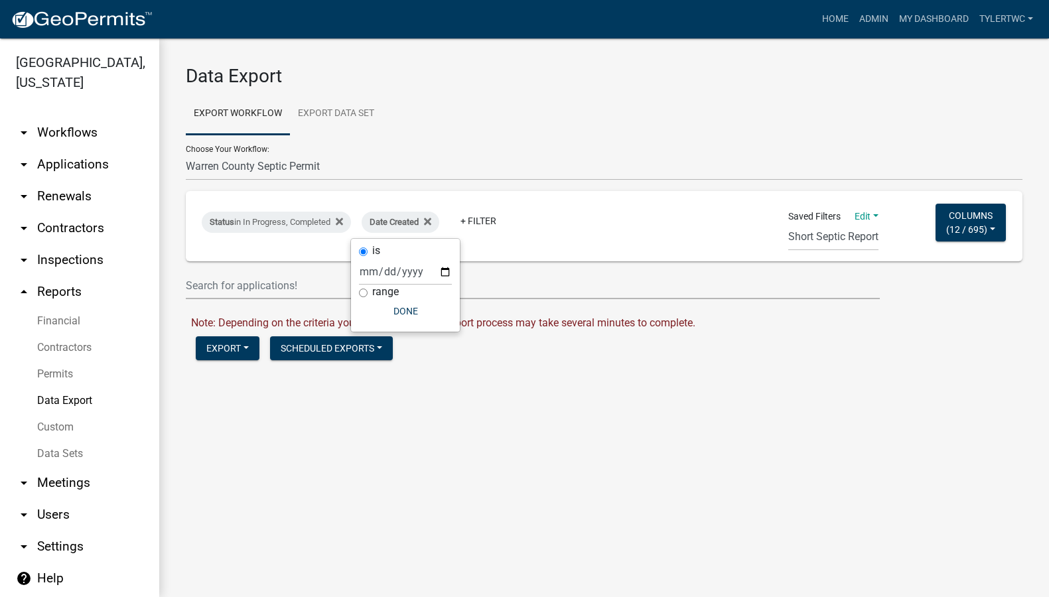
click at [361, 292] on input "range" at bounding box center [363, 293] width 9 height 9
radio input "true"
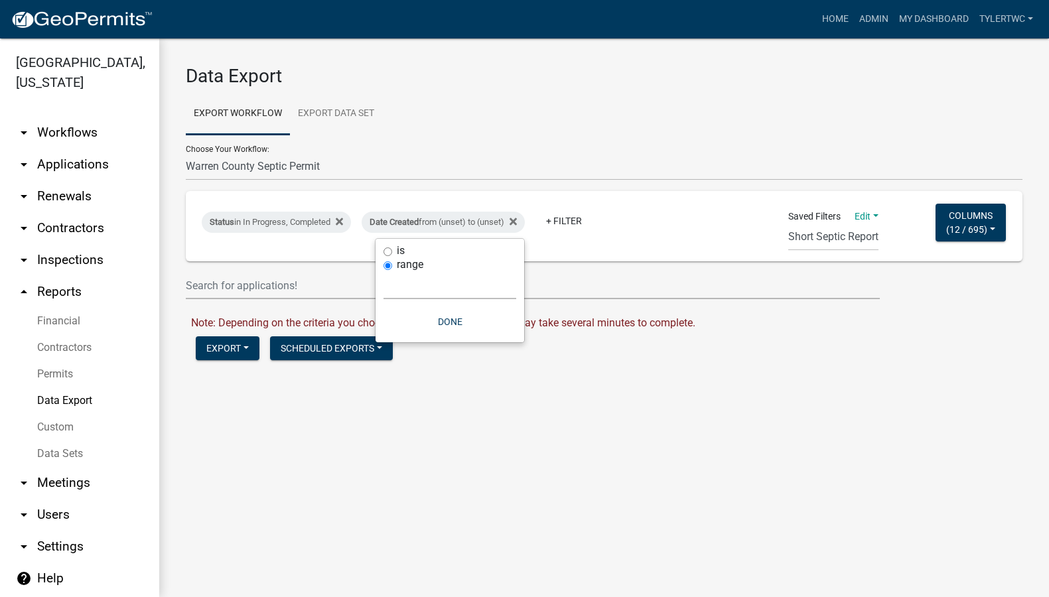
click at [397, 288] on select "Today Yesterday Current Week Previous Week Current Month Last Month Current Cal…" at bounding box center [449, 285] width 133 height 27
select select "custom"
click at [383, 272] on select "Today Yesterday Current Week Previous Week Current Month Last Month Current Cal…" at bounding box center [449, 285] width 133 height 27
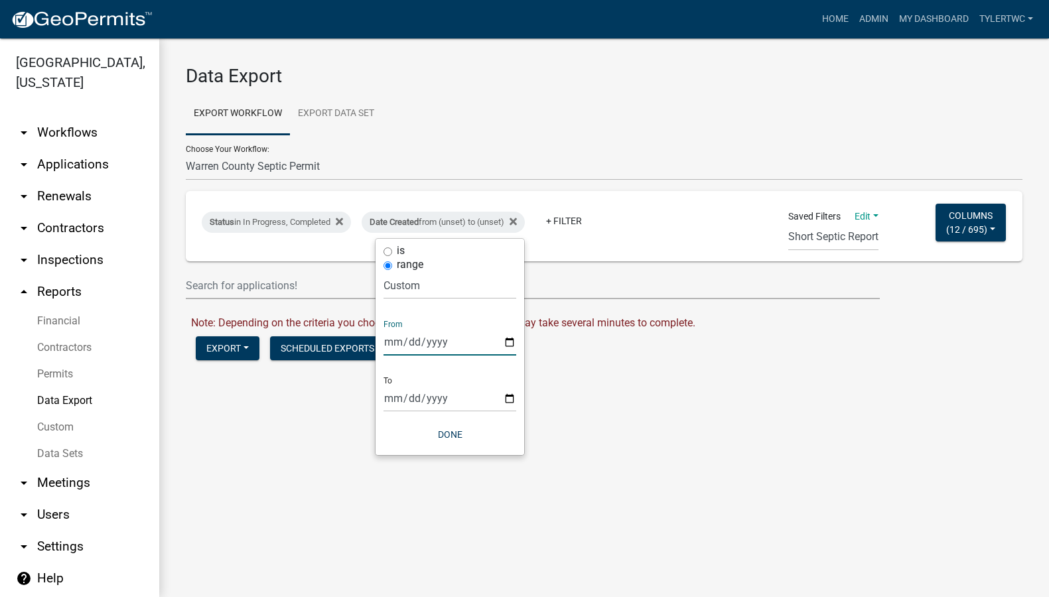
click at [509, 343] on input "date" at bounding box center [449, 341] width 133 height 27
type input "2025-08-01"
click at [517, 398] on input "date" at bounding box center [459, 398] width 133 height 27
type input "2025-09-23"
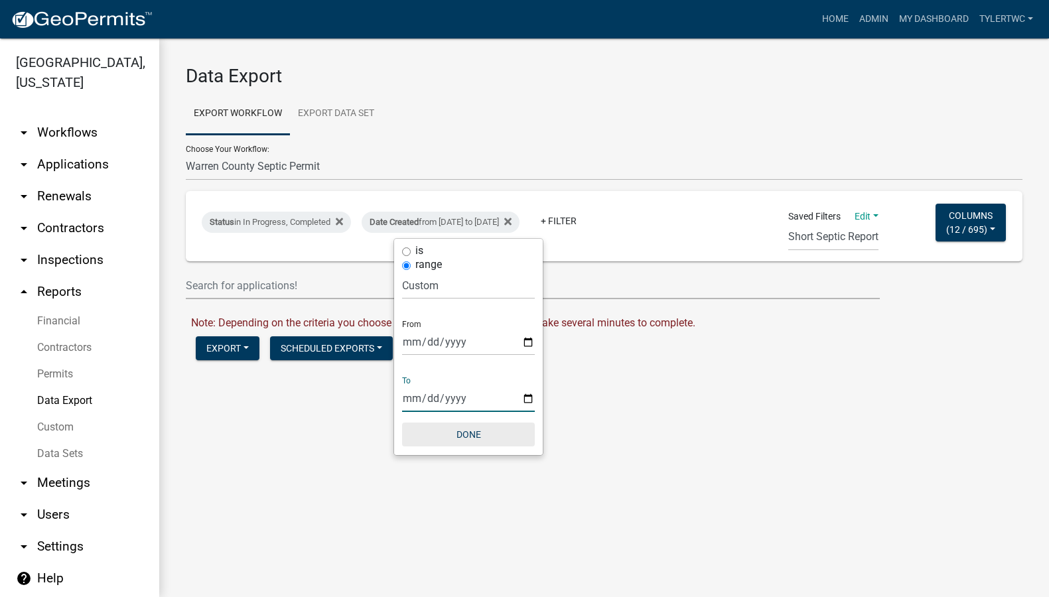
click at [471, 434] on button "Done" at bounding box center [468, 434] width 133 height 24
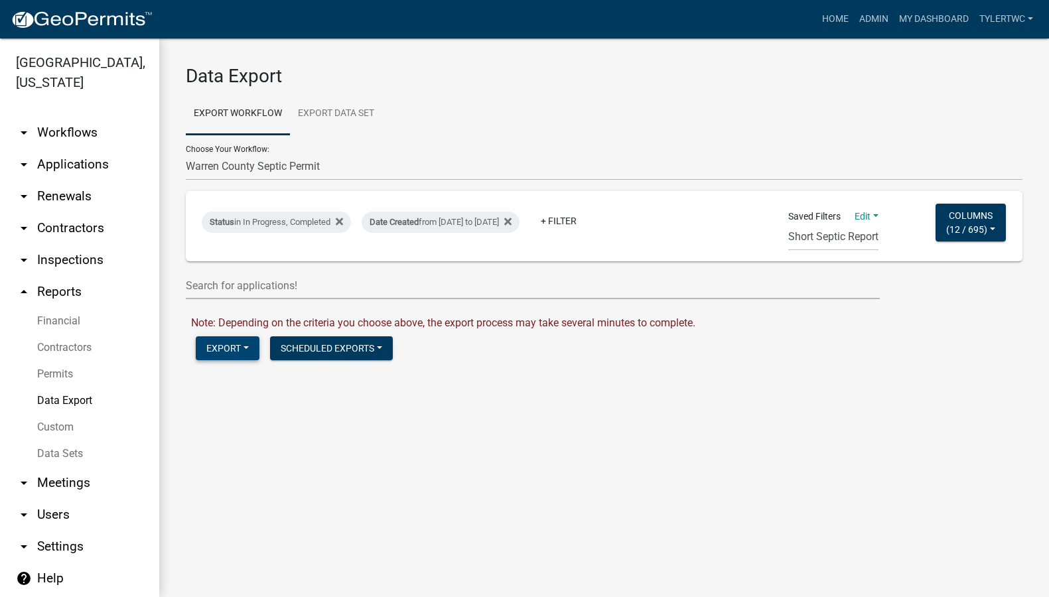
click at [223, 344] on button "Export" at bounding box center [228, 348] width 64 height 24
click at [250, 385] on button "Excel Format (.xlsx)" at bounding box center [263, 383] width 135 height 32
click at [306, 376] on link "Download Warren County Septic Permit.xlsx" at bounding box center [294, 376] width 206 height 13
click at [561, 459] on main "Data Export Export Workflow Export Data Set Choose Your Workflow: 911 Address A…" at bounding box center [603, 317] width 889 height 558
click at [60, 308] on link "Financial" at bounding box center [79, 321] width 159 height 27
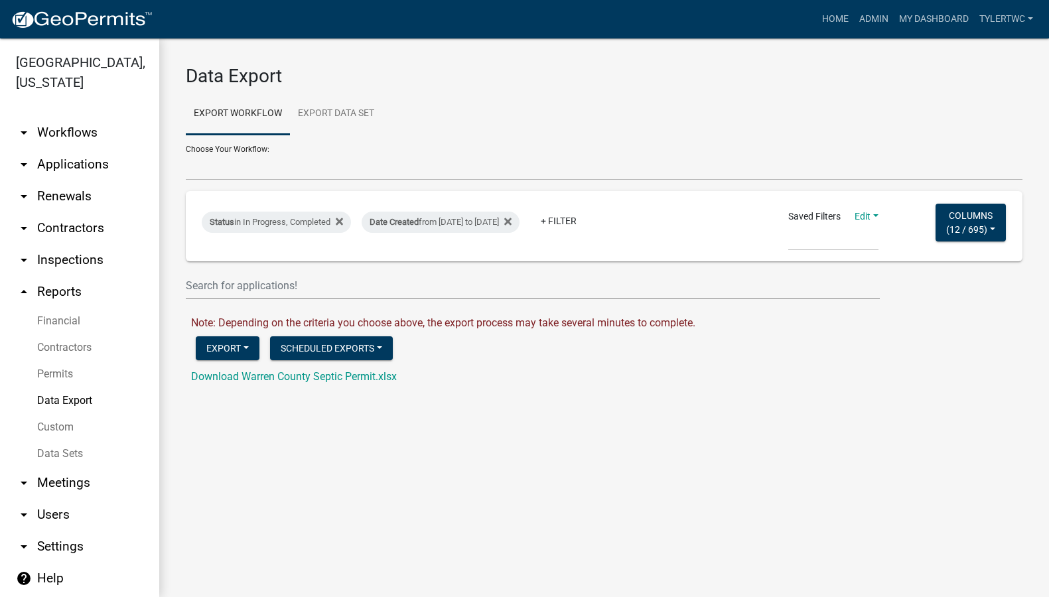
select select "0: null"
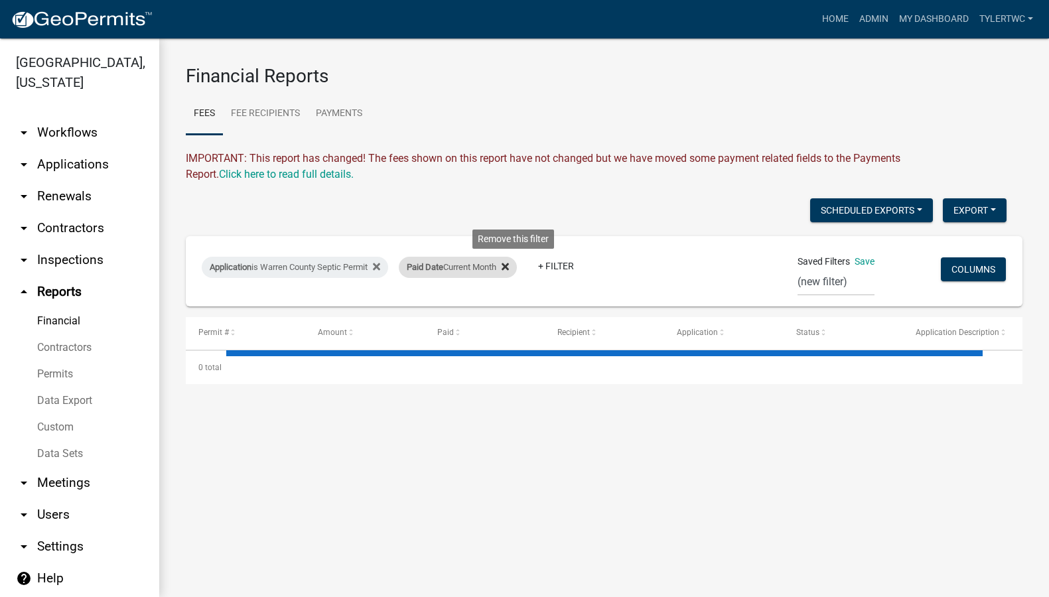
click at [509, 266] on icon at bounding box center [504, 266] width 7 height 7
click at [423, 259] on link "+ Filter" at bounding box center [427, 266] width 57 height 24
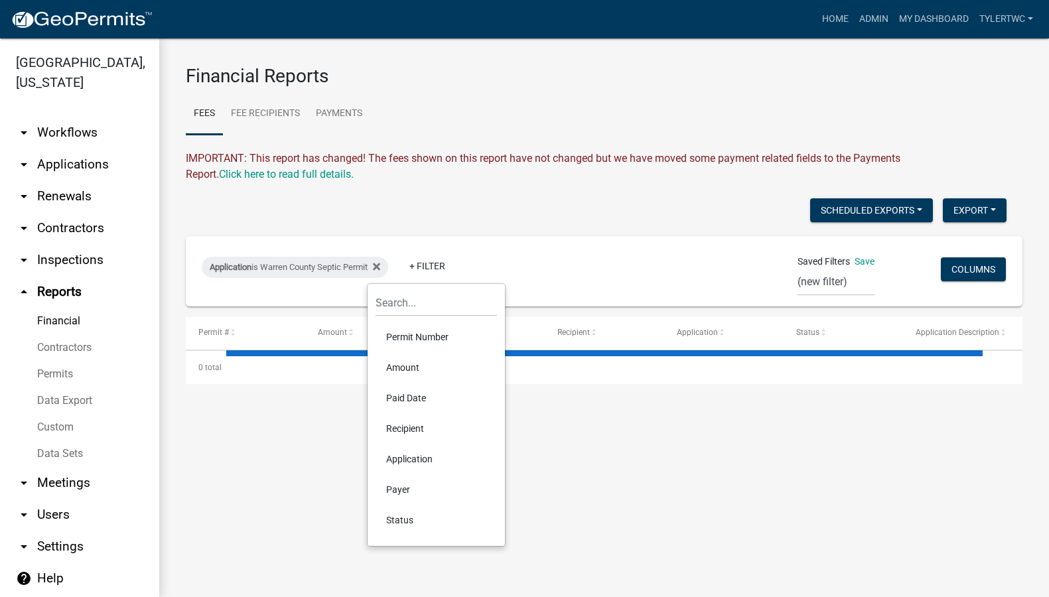
select select "3: 100"
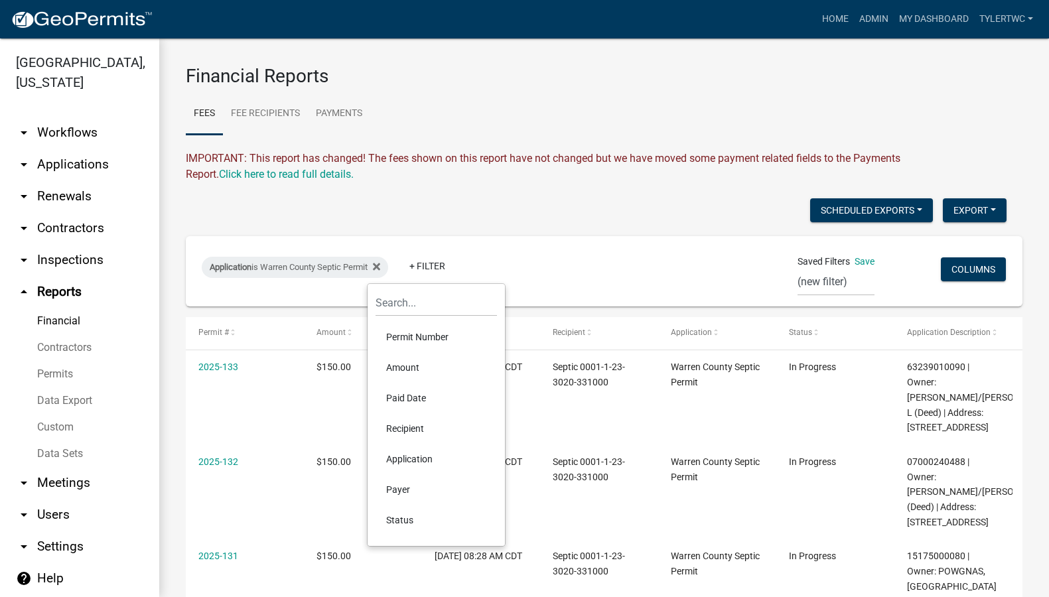
click at [397, 393] on li "Paid Date" at bounding box center [435, 398] width 121 height 31
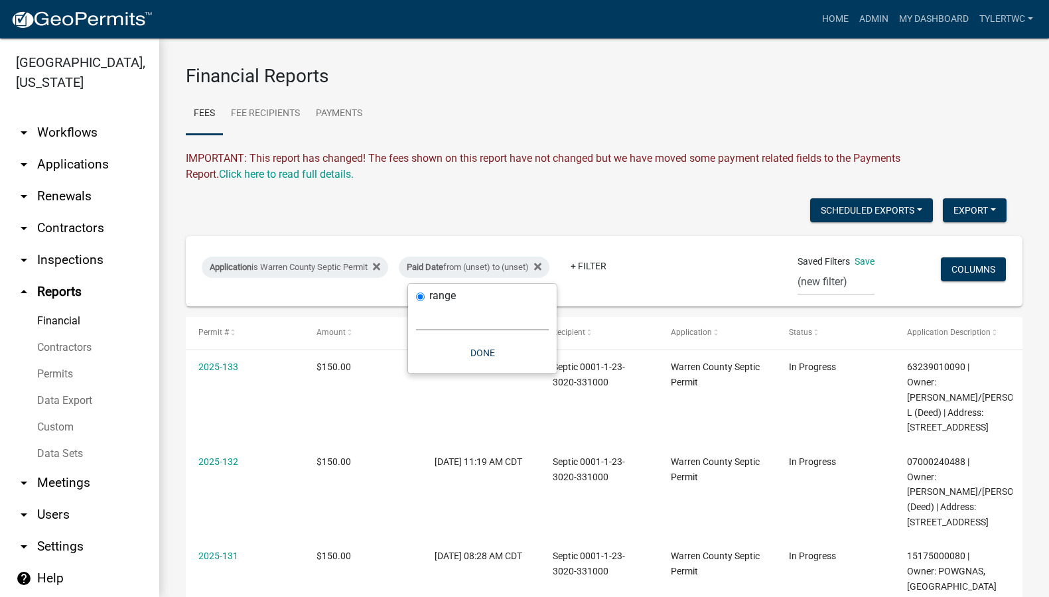
click at [464, 323] on select "Today Yesterday Current Week Previous Week Current Month Last Month Current Cal…" at bounding box center [482, 316] width 133 height 27
select select "custom"
click at [416, 303] on select "Today Yesterday Current Week Previous Week Current Month Last Month Current Cal…" at bounding box center [482, 316] width 133 height 27
click at [541, 375] on input "date" at bounding box center [482, 372] width 133 height 27
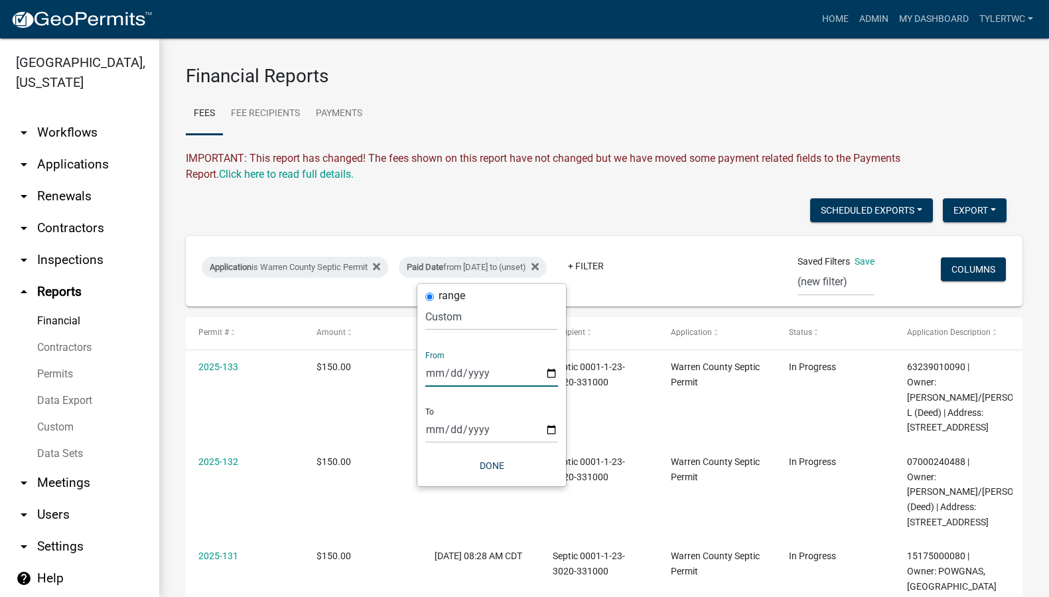
type input "2025-08-01"
click at [551, 430] on input "date" at bounding box center [491, 429] width 133 height 27
type input "2025-09-23"
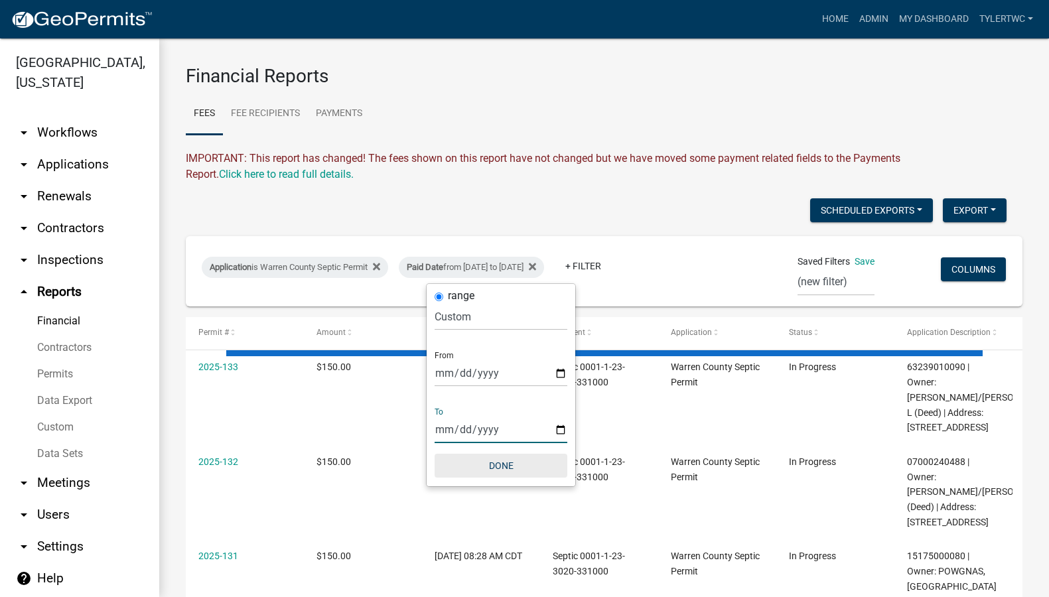
click at [497, 464] on button "Done" at bounding box center [500, 466] width 133 height 24
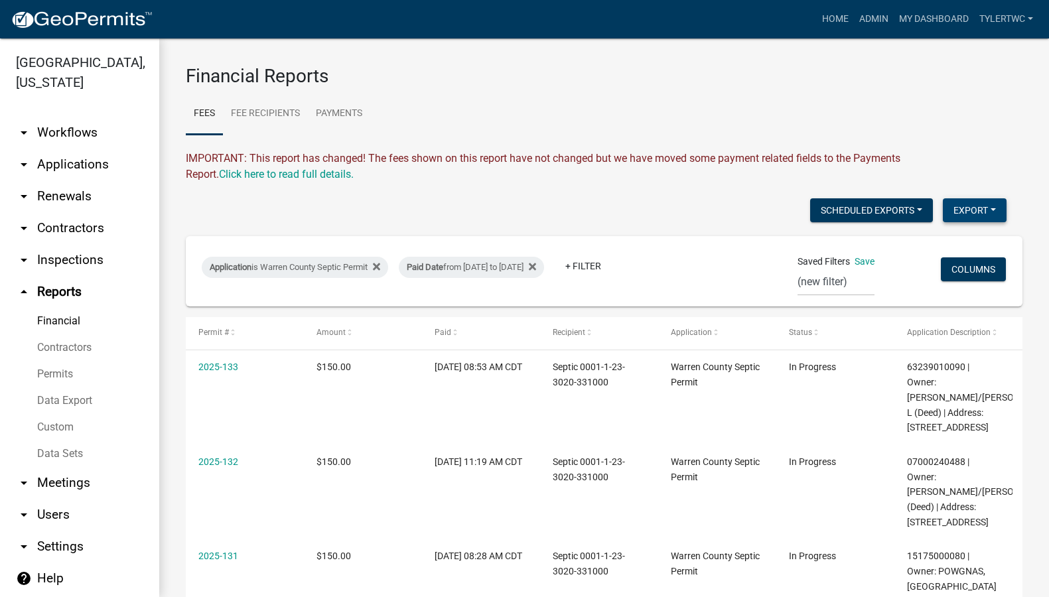
click at [965, 203] on button "Export" at bounding box center [974, 210] width 64 height 24
click at [922, 241] on button "Excel Format (.xlsx)" at bounding box center [944, 245] width 124 height 32
click at [869, 16] on link "Admin" at bounding box center [874, 19] width 40 height 25
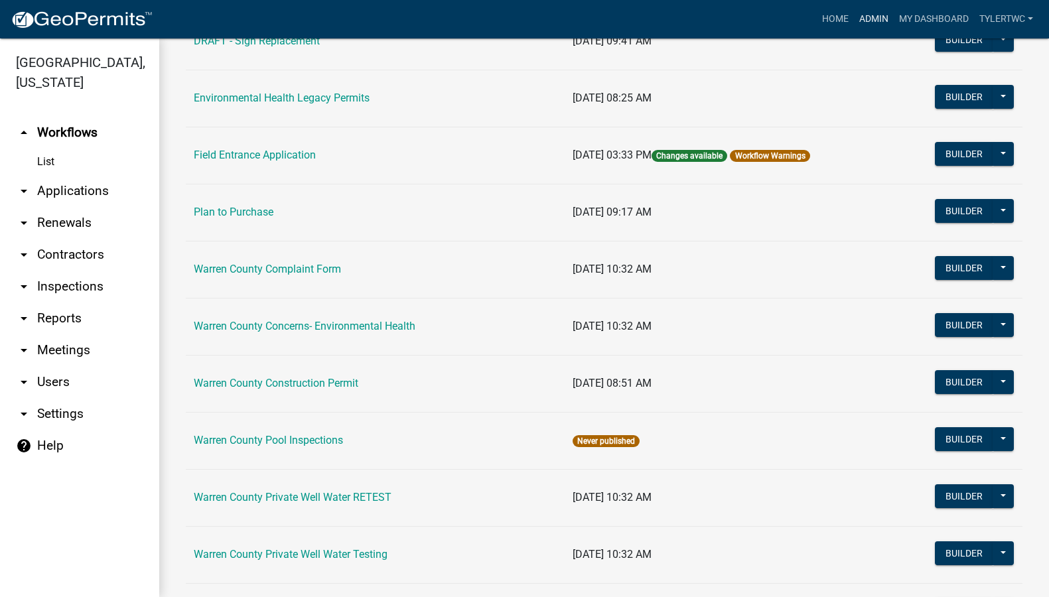
scroll to position [811, 0]
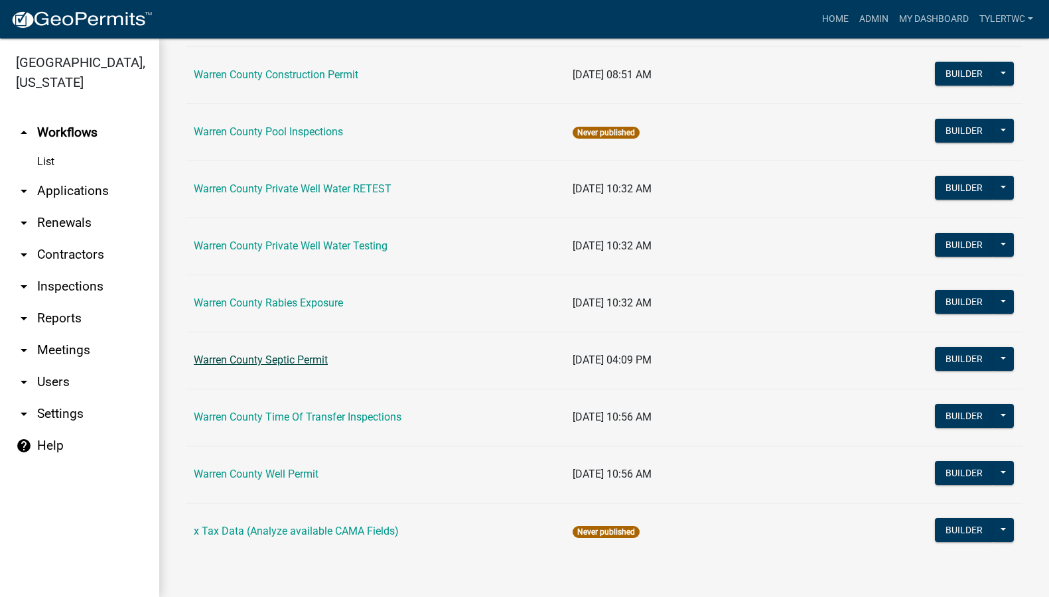
click at [267, 362] on link "Warren County Septic Permit" at bounding box center [261, 360] width 134 height 13
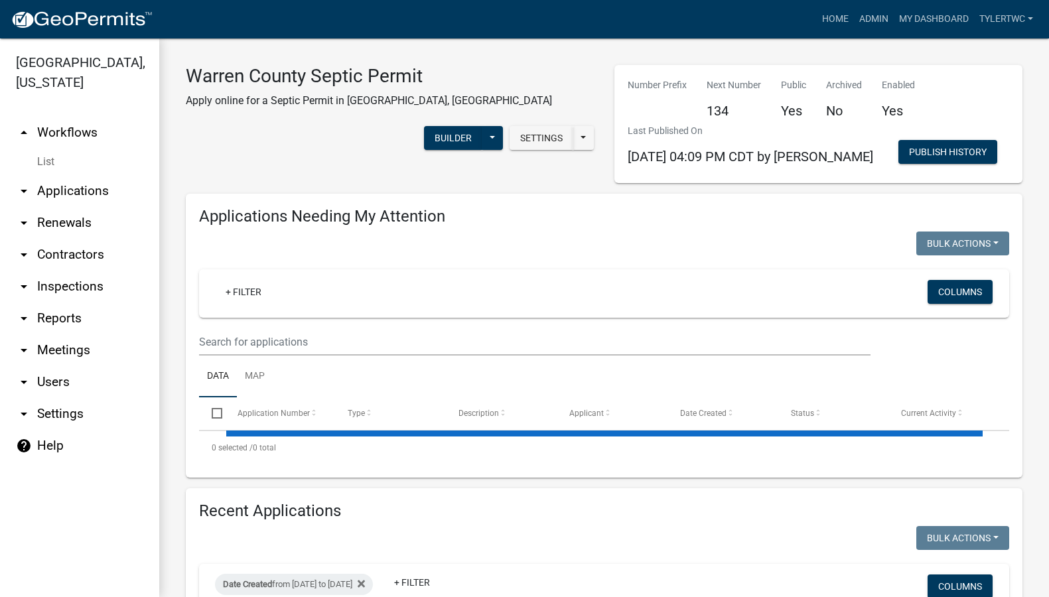
select select "3: 100"
select select "2: 50"
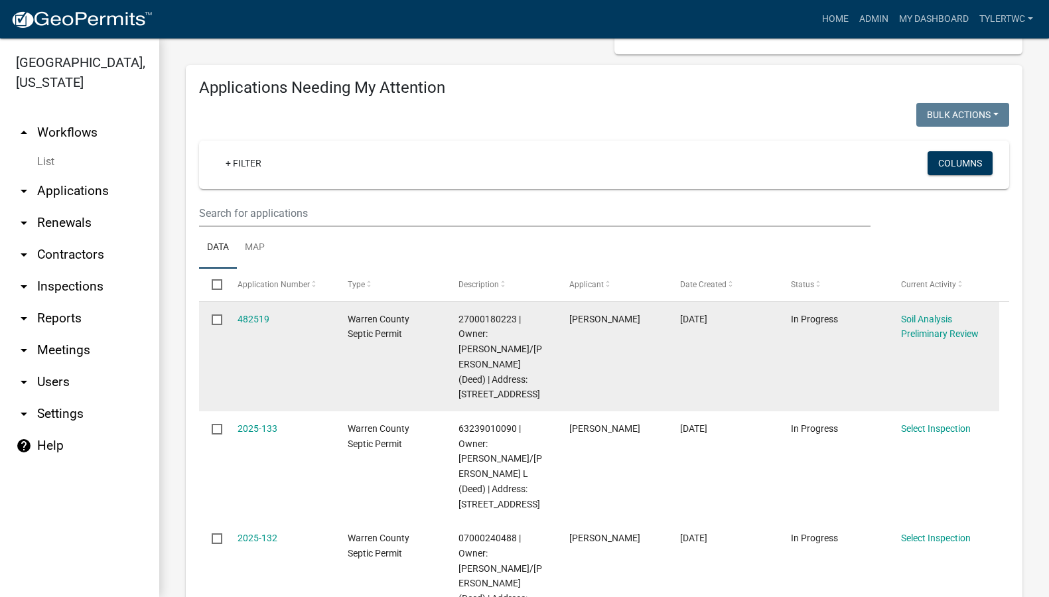
scroll to position [155, 0]
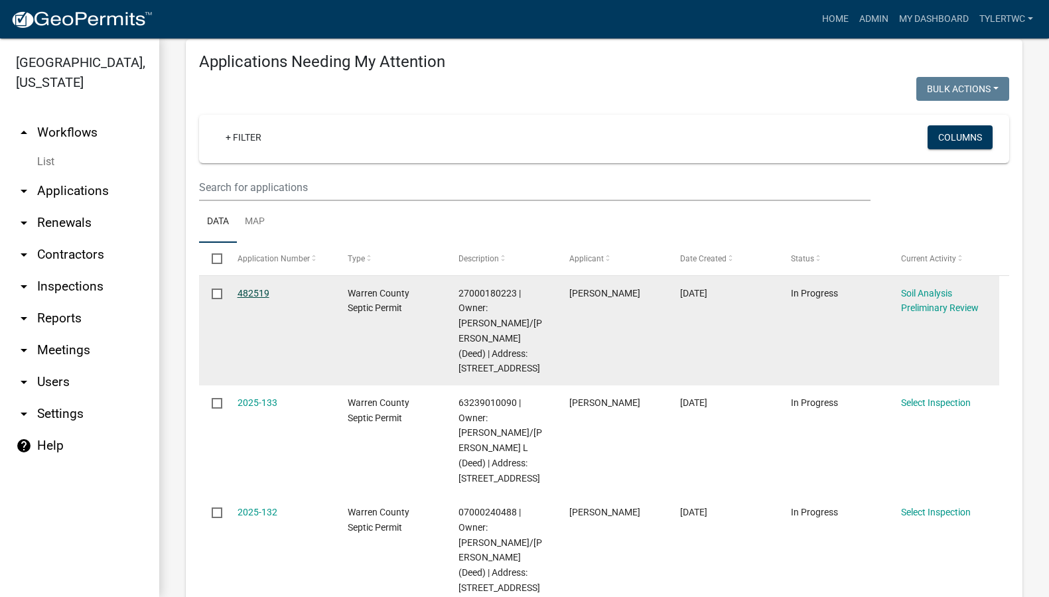
click at [259, 288] on link "482519" at bounding box center [253, 293] width 32 height 11
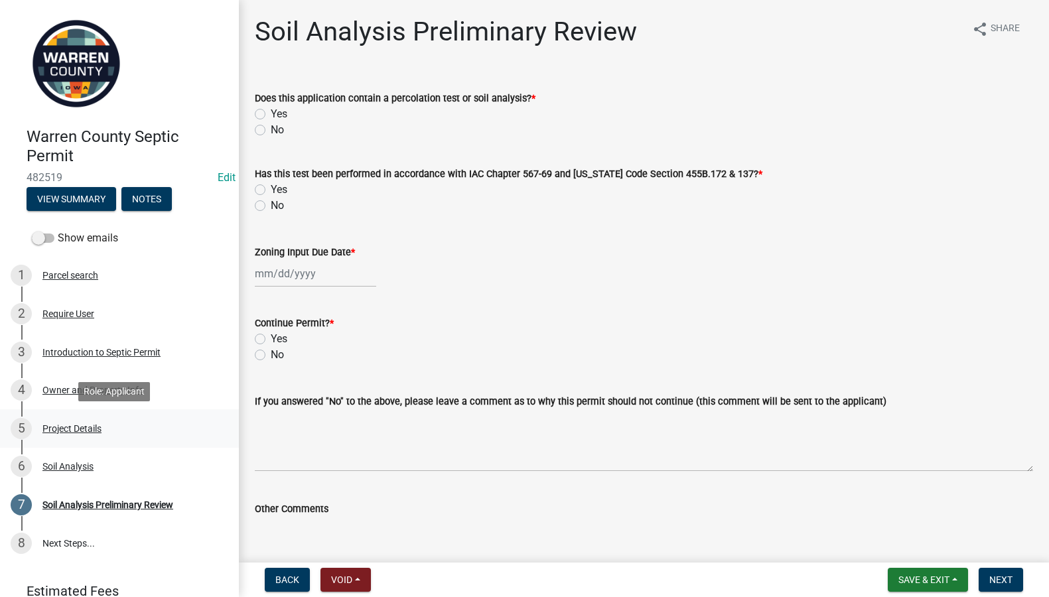
click at [80, 429] on div "Project Details" at bounding box center [71, 428] width 59 height 9
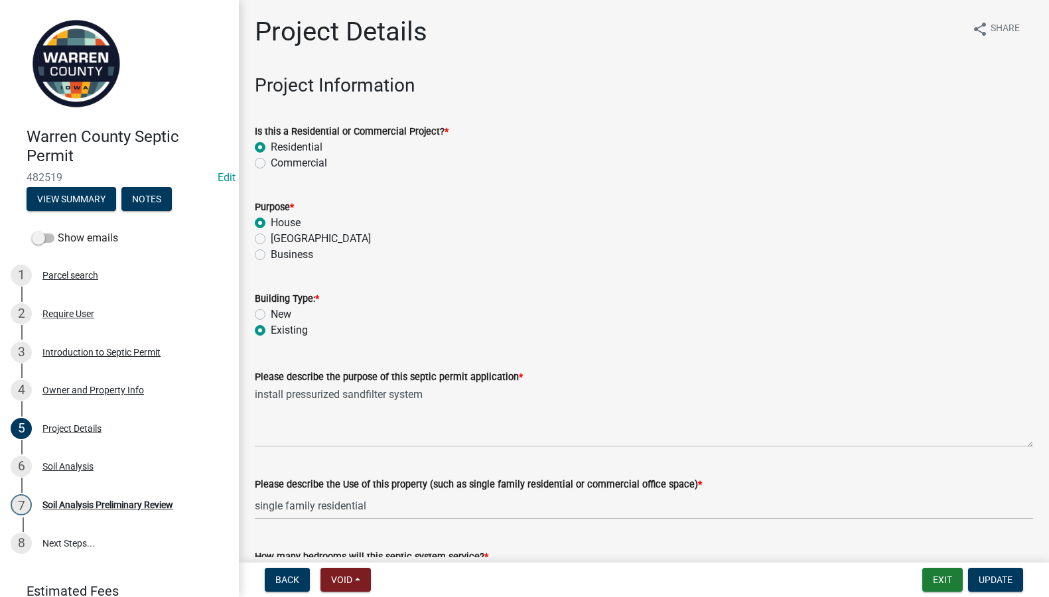
scroll to position [922, 0]
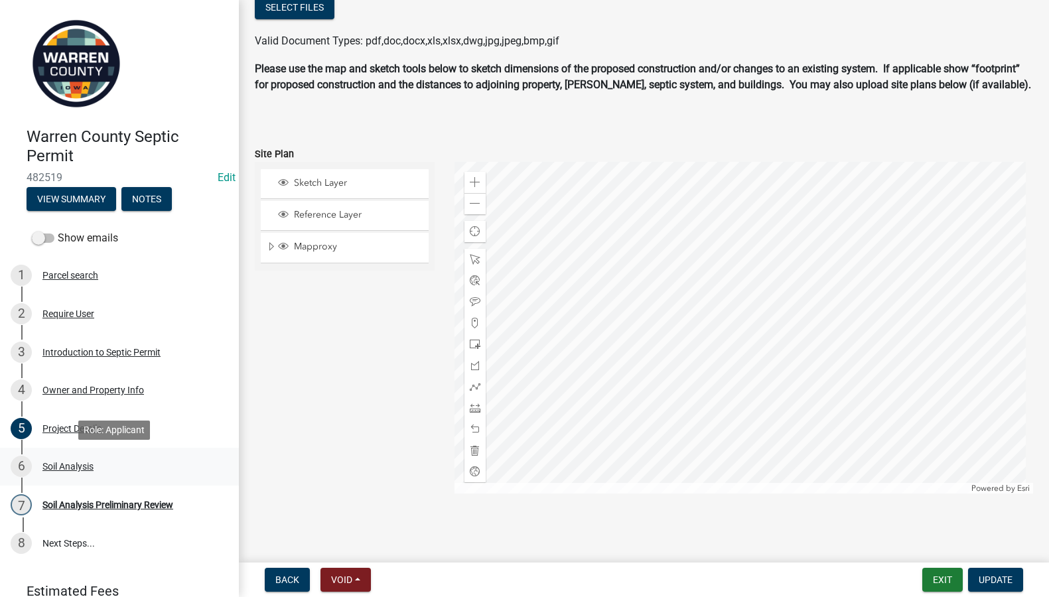
click at [62, 470] on div "Soil Analysis" at bounding box center [67, 466] width 51 height 9
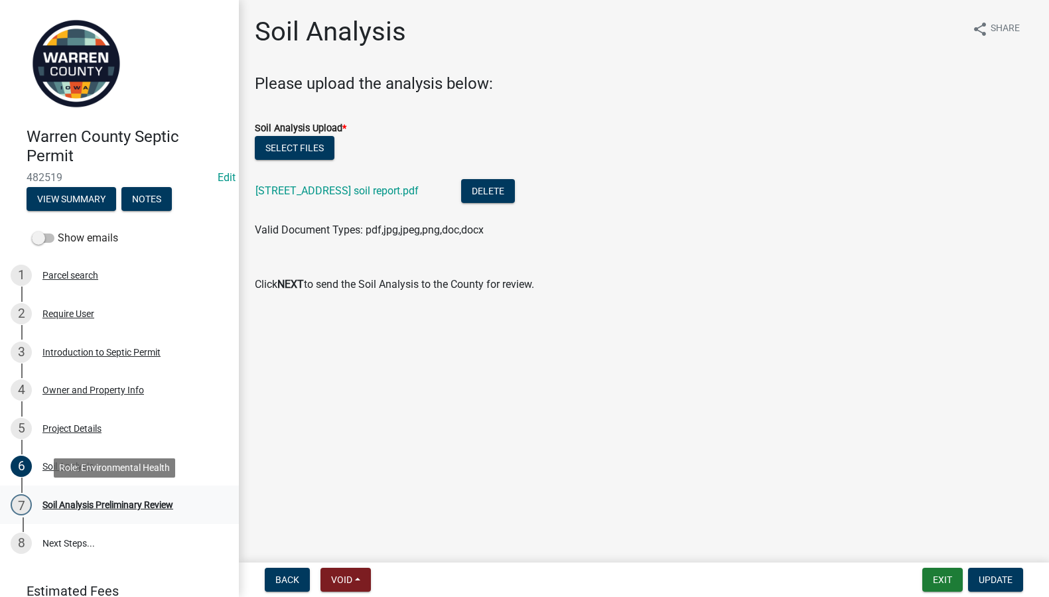
click at [94, 505] on div "Soil Analysis Preliminary Review" at bounding box center [107, 504] width 131 height 9
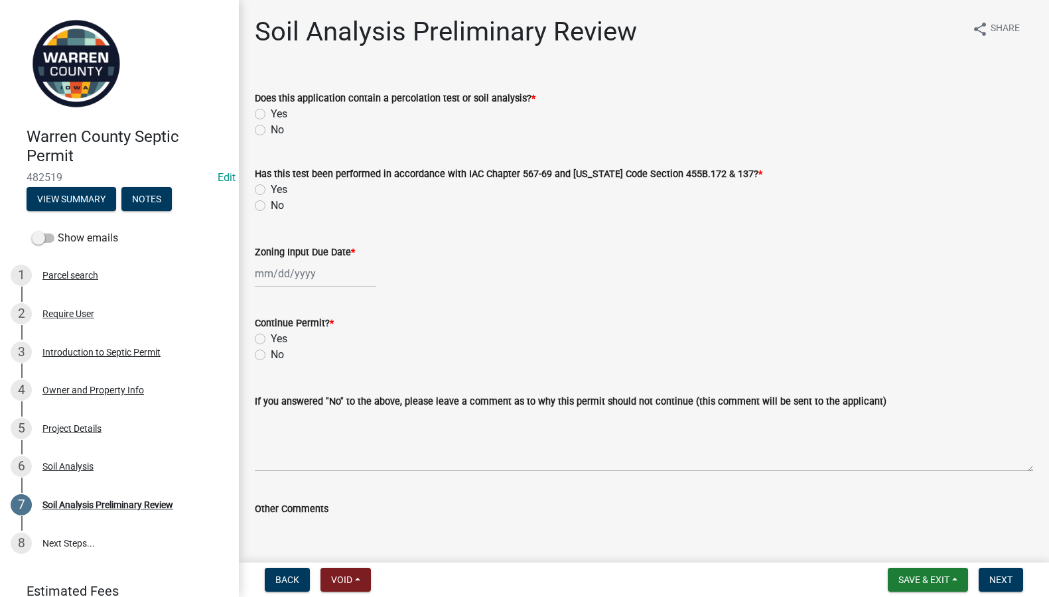
click at [271, 112] on label "Yes" at bounding box center [279, 114] width 17 height 16
click at [271, 112] on input "Yes" at bounding box center [275, 110] width 9 height 9
radio input "true"
click at [259, 184] on div "Yes" at bounding box center [644, 190] width 778 height 16
click at [271, 188] on label "Yes" at bounding box center [279, 190] width 17 height 16
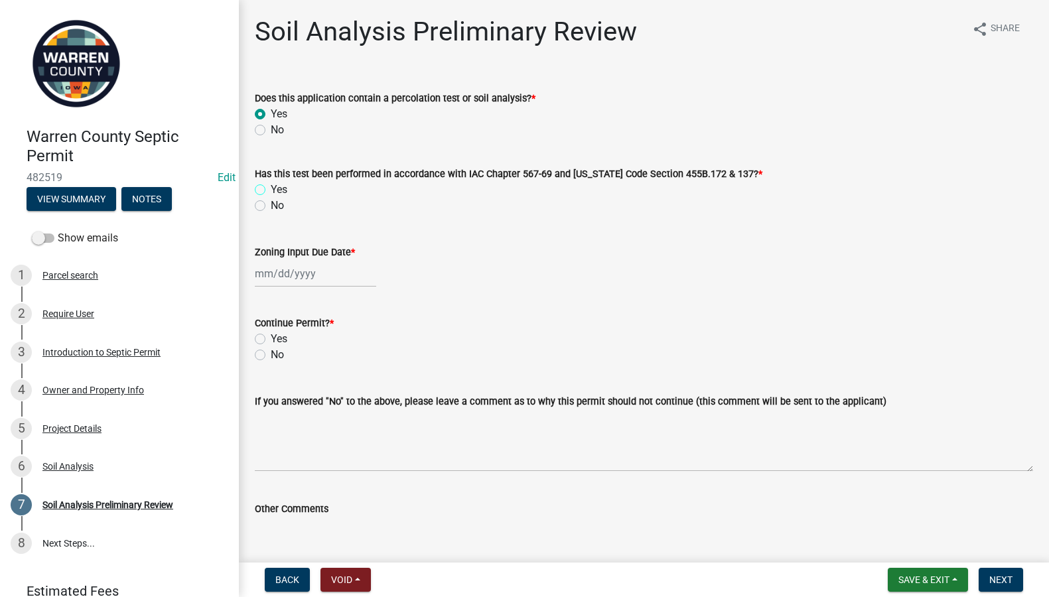
click at [271, 188] on input "Yes" at bounding box center [275, 186] width 9 height 9
radio input "true"
click at [283, 274] on div at bounding box center [315, 273] width 121 height 27
select select "9"
select select "2025"
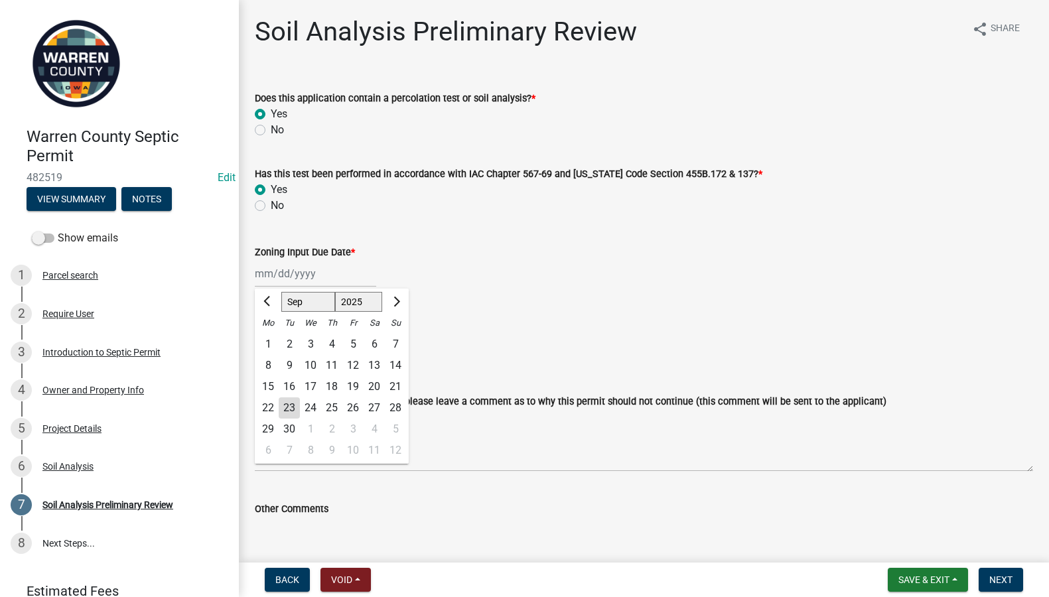
click at [291, 408] on div "23" at bounding box center [289, 407] width 21 height 21
type input "09/23/2025"
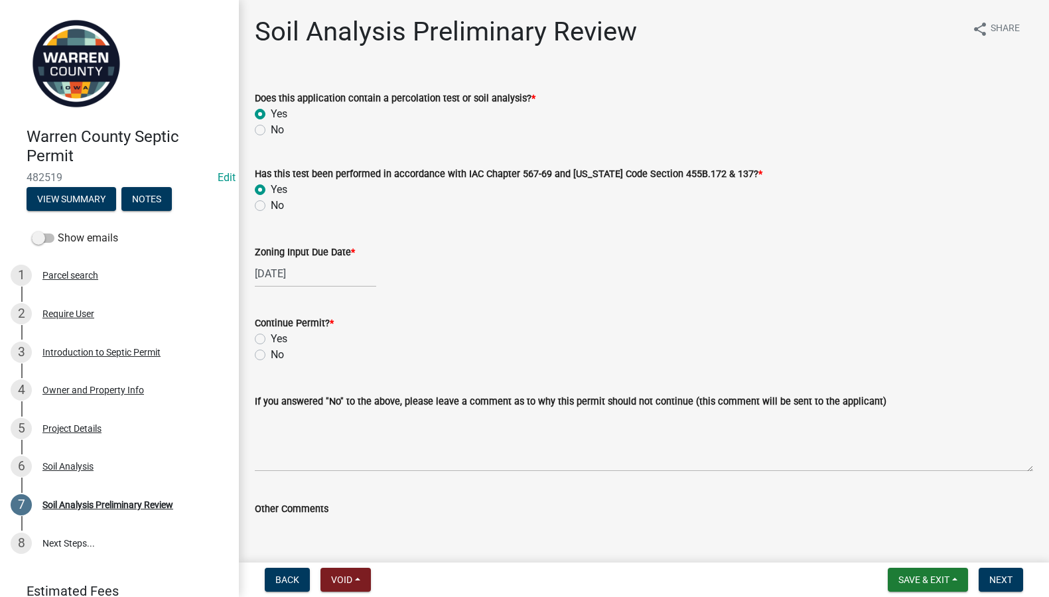
click at [271, 336] on label "Yes" at bounding box center [279, 339] width 17 height 16
click at [271, 336] on input "Yes" at bounding box center [275, 335] width 9 height 9
radio input "true"
click at [1011, 586] on button "Next" at bounding box center [1000, 580] width 44 height 24
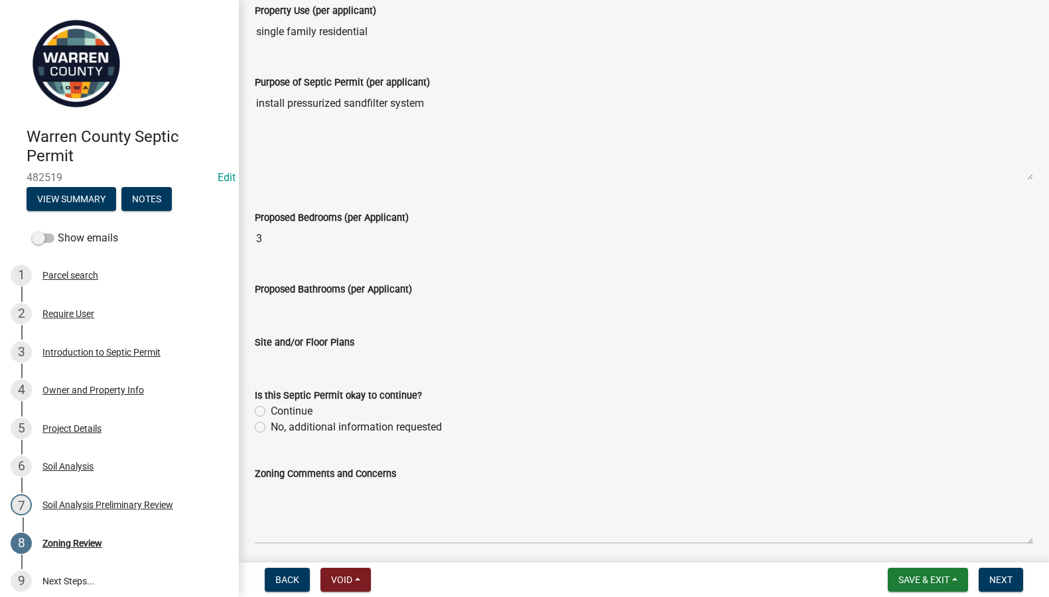
scroll to position [397, 0]
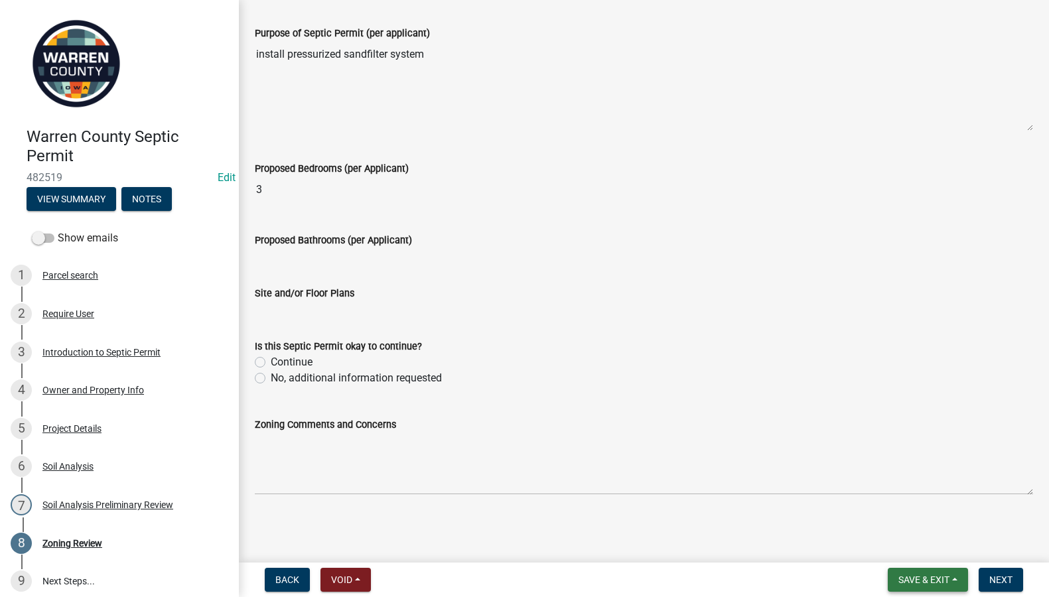
click at [927, 577] on span "Save & Exit" at bounding box center [923, 579] width 51 height 11
click at [915, 545] on button "Save & Exit" at bounding box center [915, 545] width 106 height 32
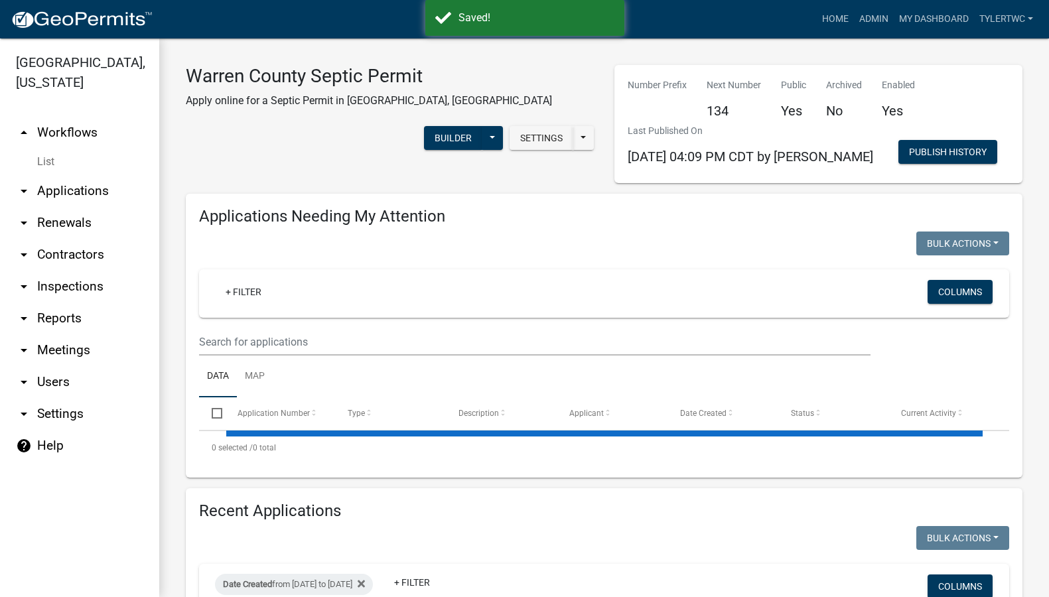
select select "2: 50"
select select "3: 100"
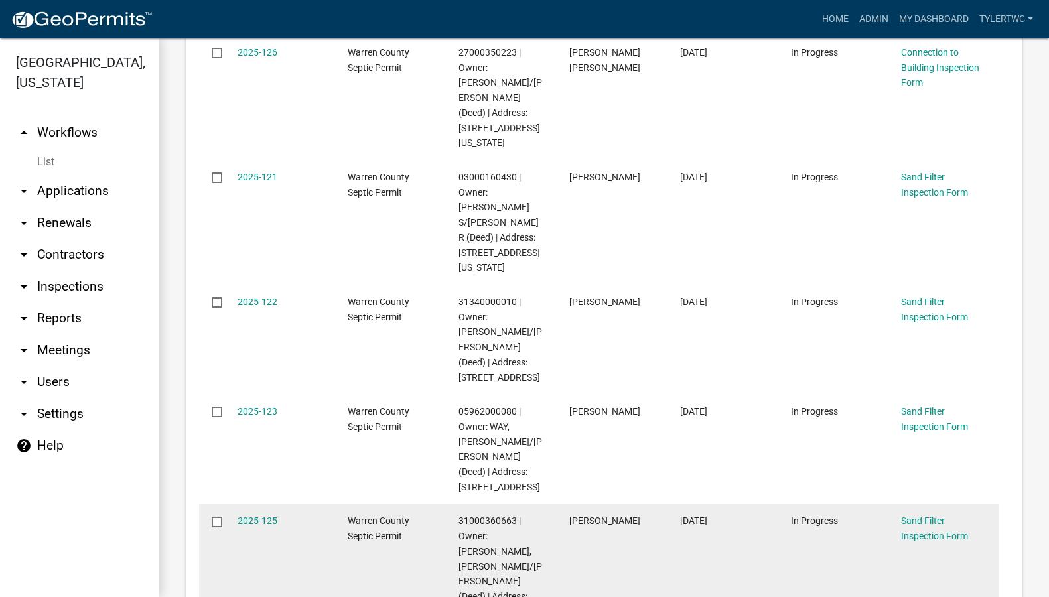
scroll to position [1238, 0]
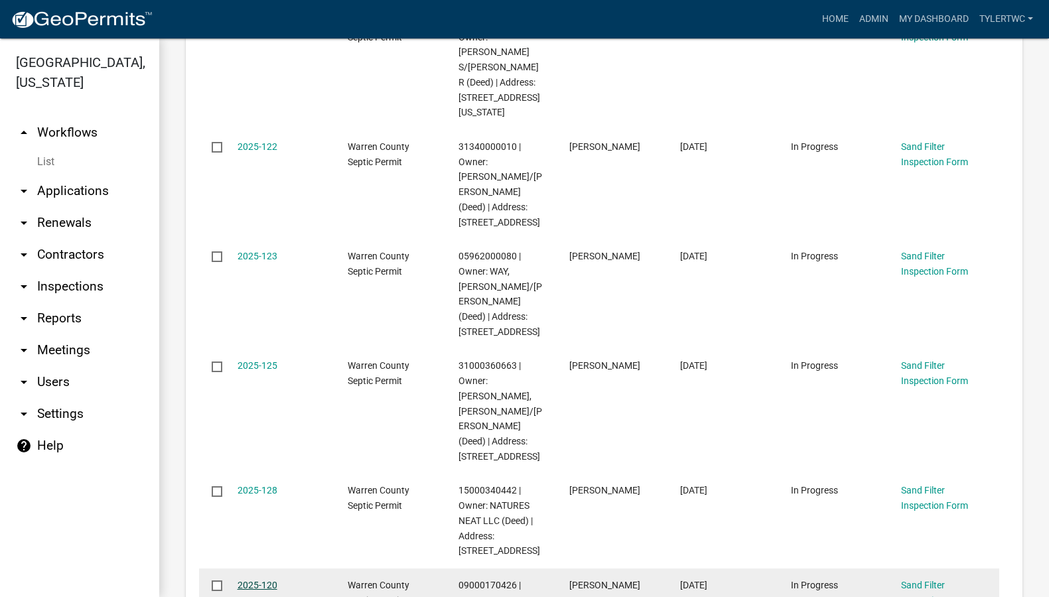
click at [261, 580] on link "2025-120" at bounding box center [257, 585] width 40 height 11
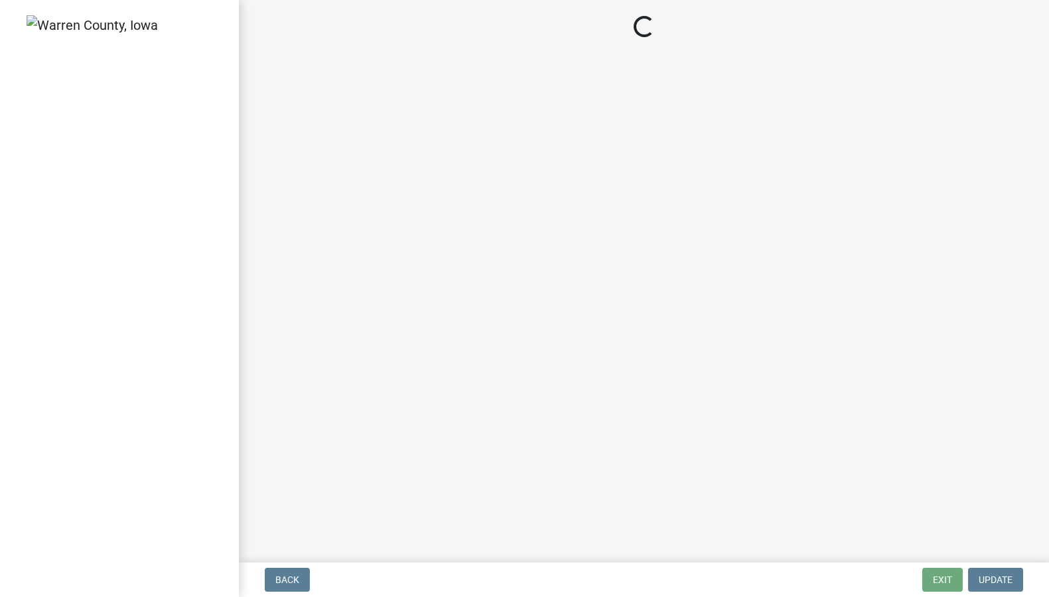
select select "712890e3-0e22-400e-a79f-3f3f8890de95"
select select "d1e22d4f-68e7-4e9d-8701-604dd084f30f"
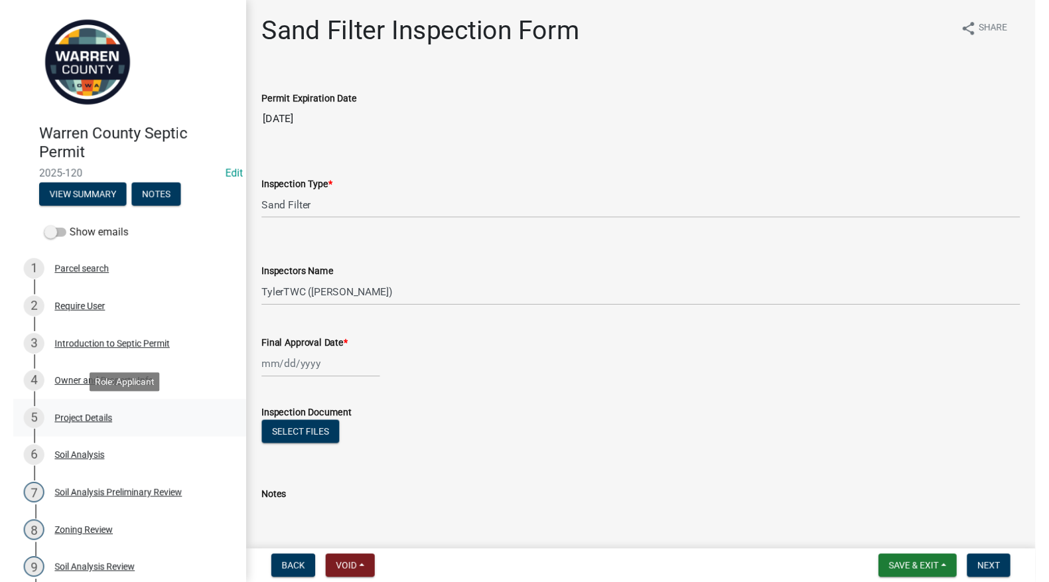
scroll to position [585, 0]
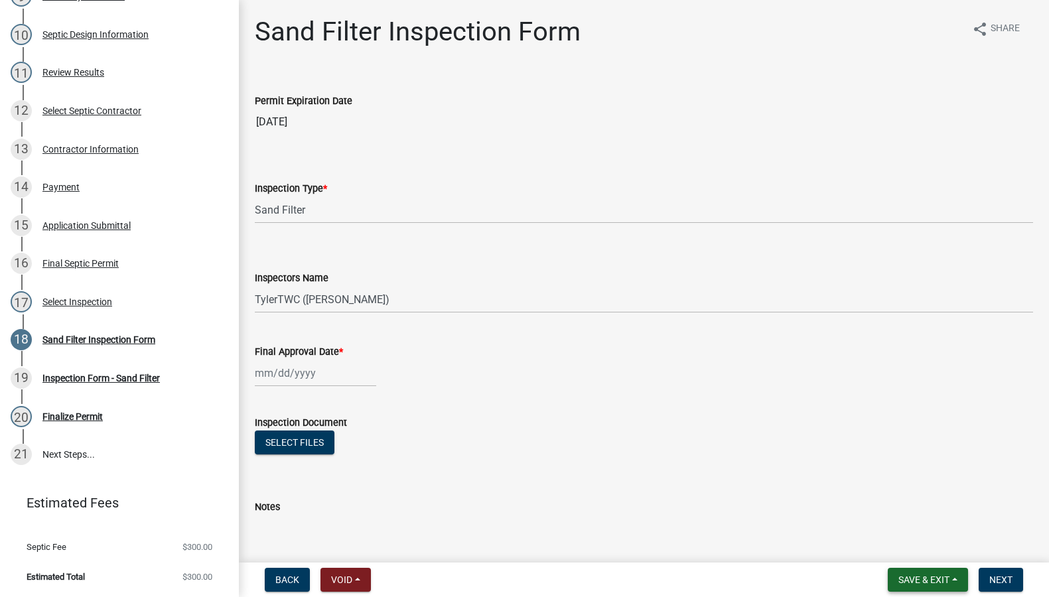
click at [917, 578] on span "Save & Exit" at bounding box center [923, 579] width 51 height 11
click at [909, 547] on button "Save & Exit" at bounding box center [915, 545] width 106 height 32
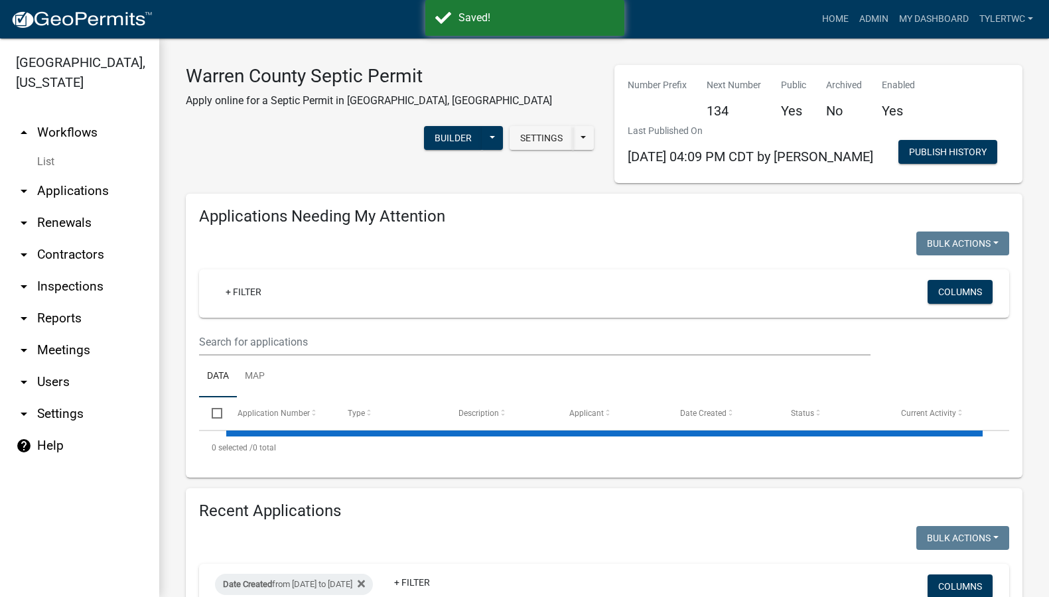
select select "2: 50"
select select "3: 100"
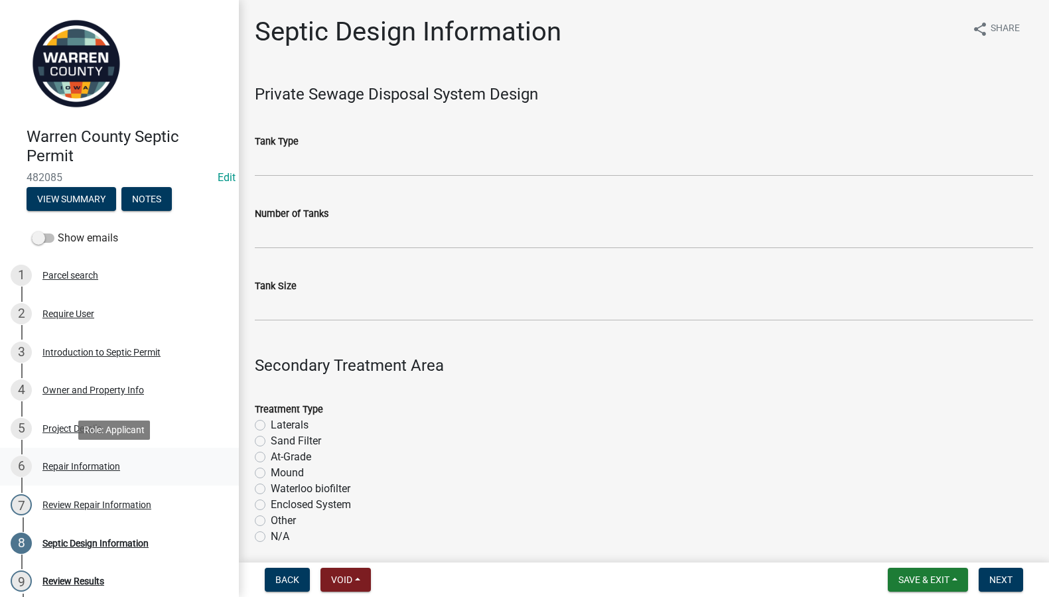
click at [68, 466] on div "Repair Information" at bounding box center [81, 466] width 78 height 9
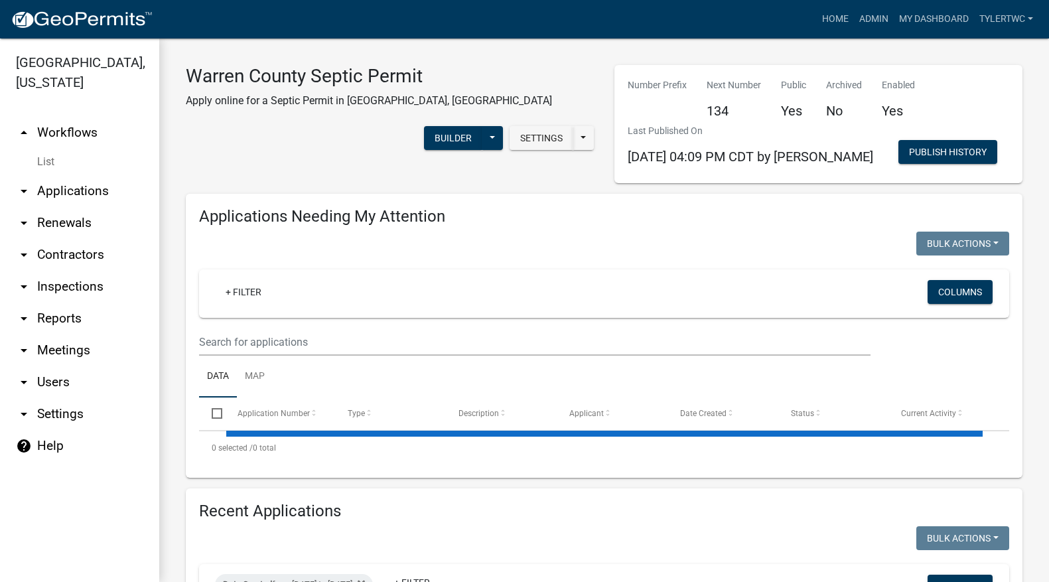
select select "2: 50"
select select "3: 100"
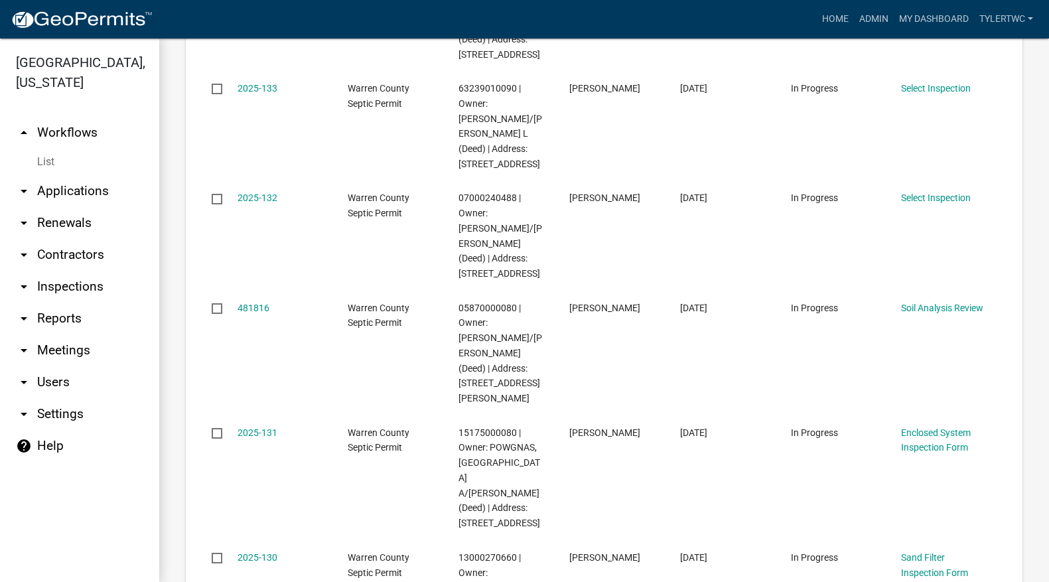
scroll to position [3560, 0]
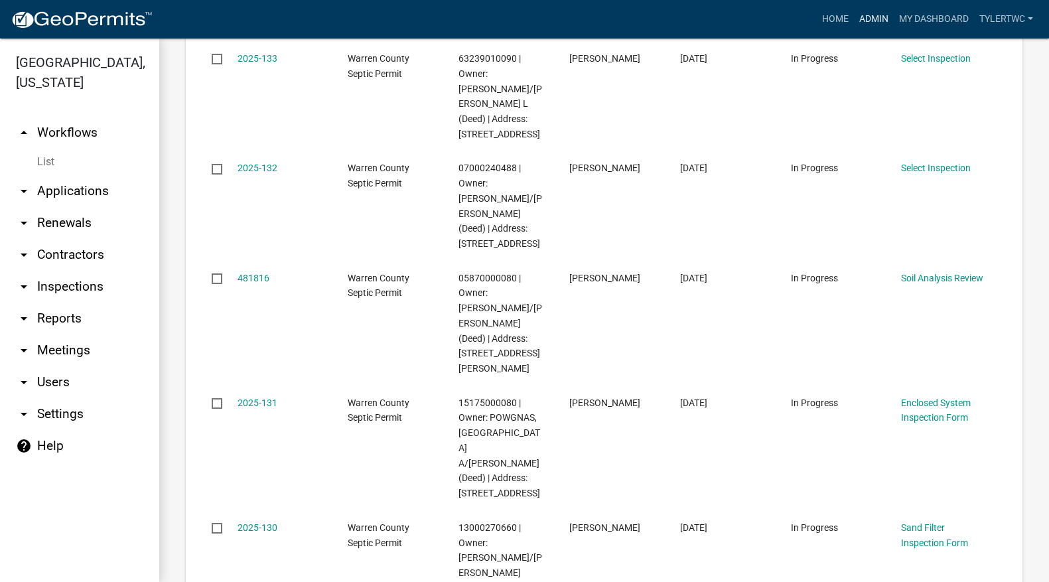
click at [875, 17] on link "Admin" at bounding box center [874, 19] width 40 height 25
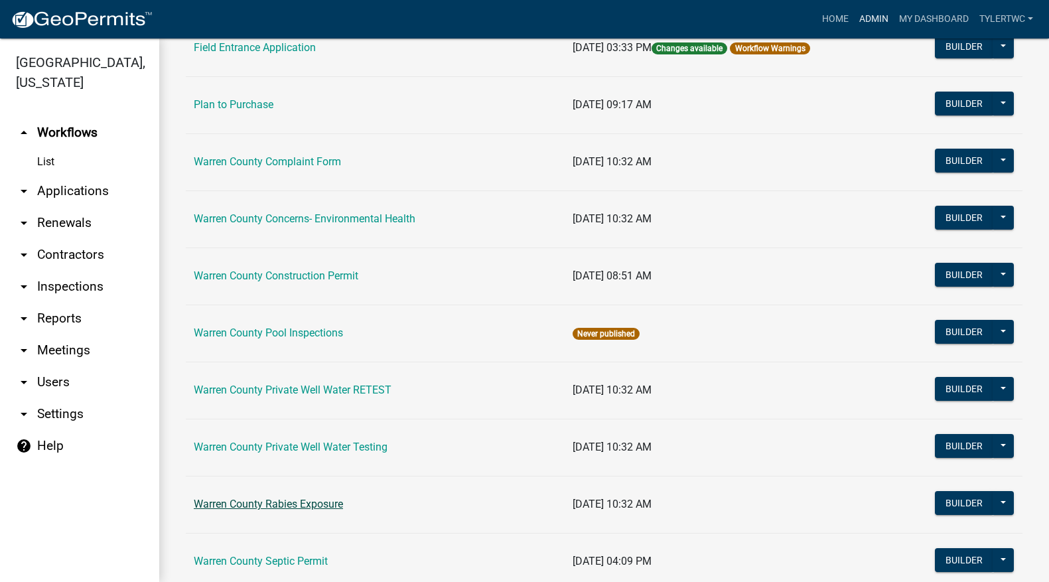
scroll to position [826, 0]
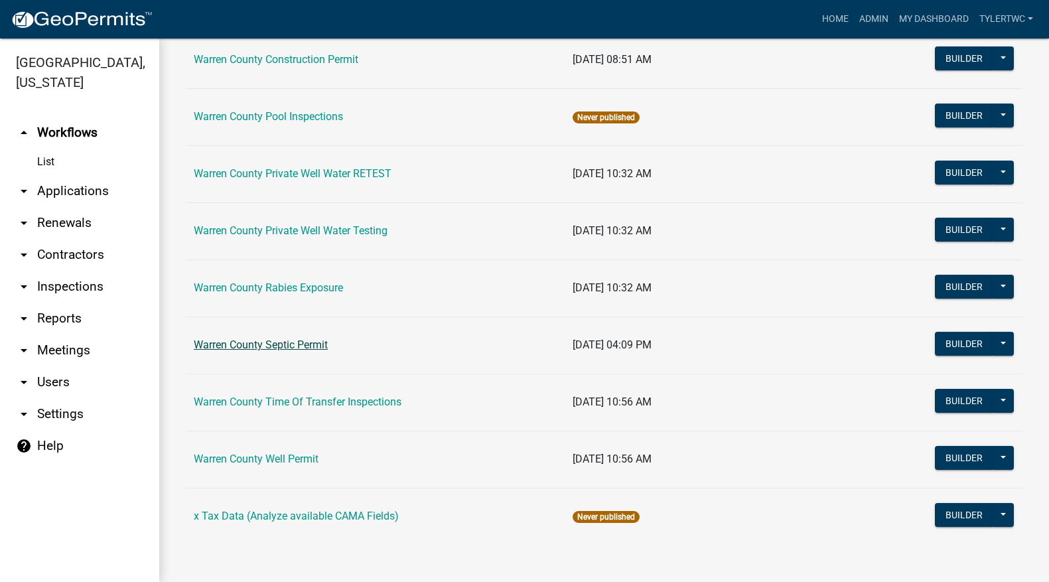
click at [254, 348] on link "Warren County Septic Permit" at bounding box center [261, 344] width 134 height 13
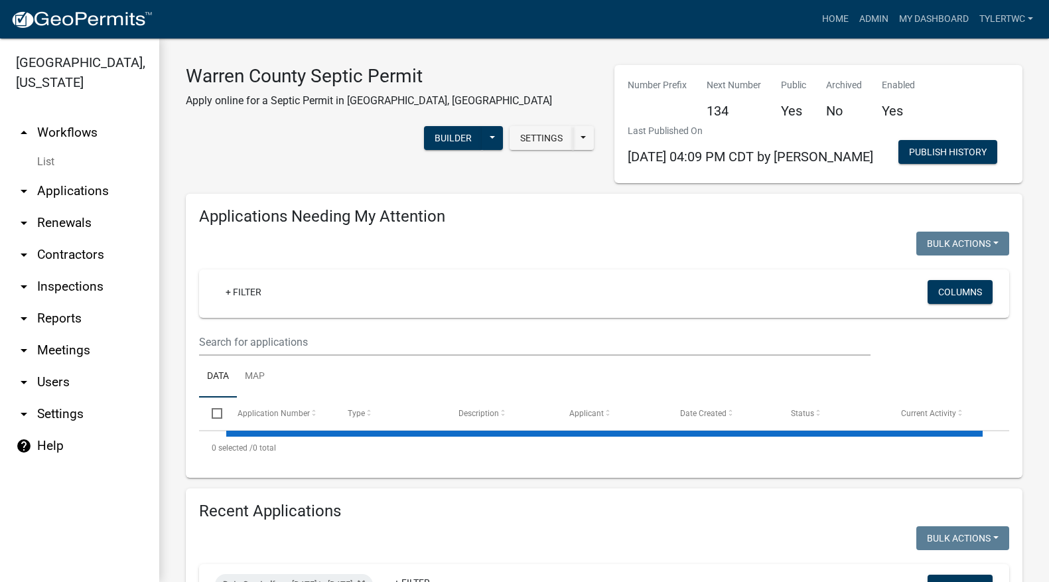
select select "2: 50"
select select "3: 100"
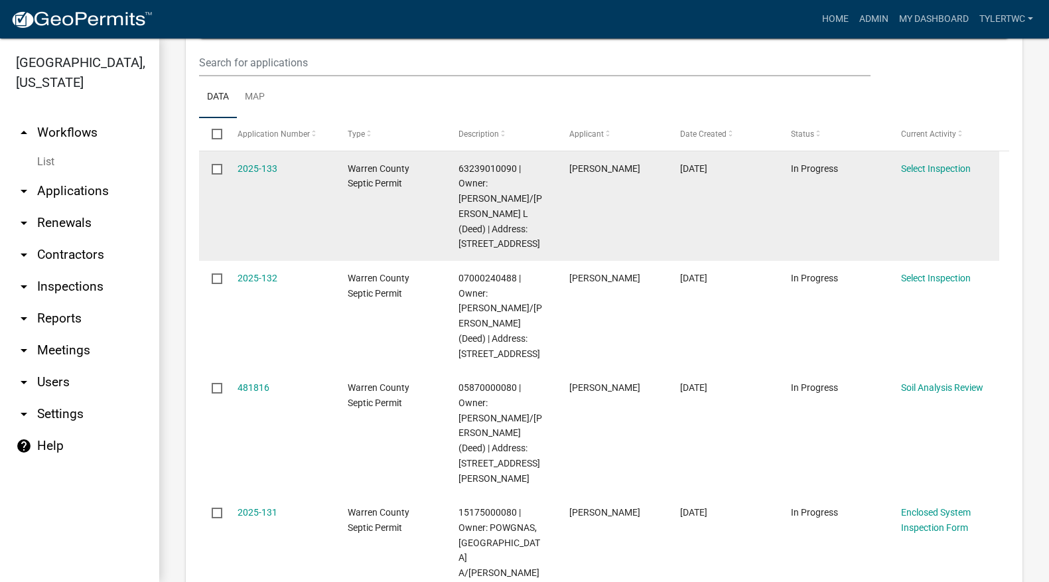
scroll to position [310, 0]
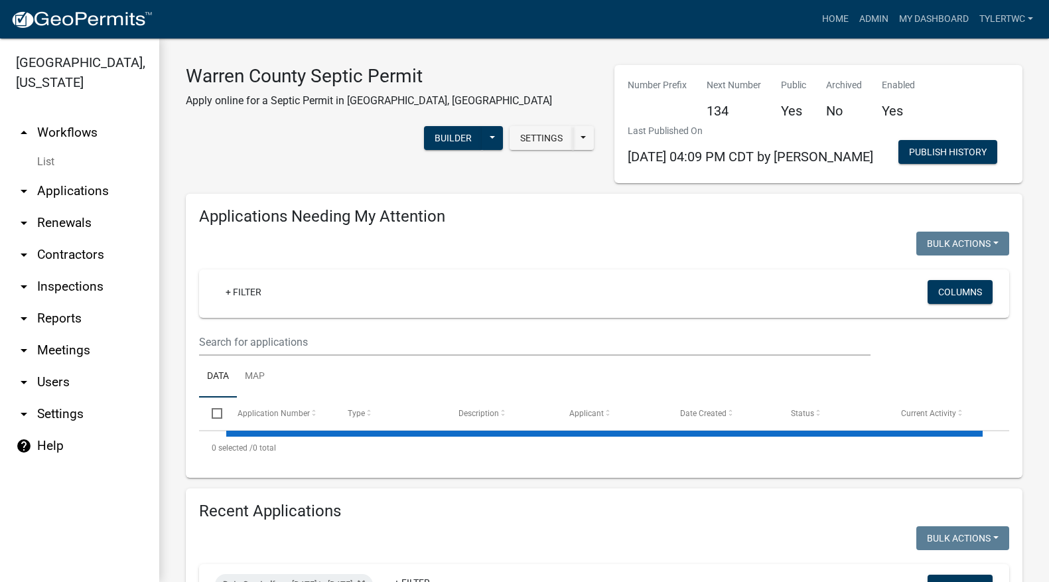
select select "2: 50"
select select "3: 100"
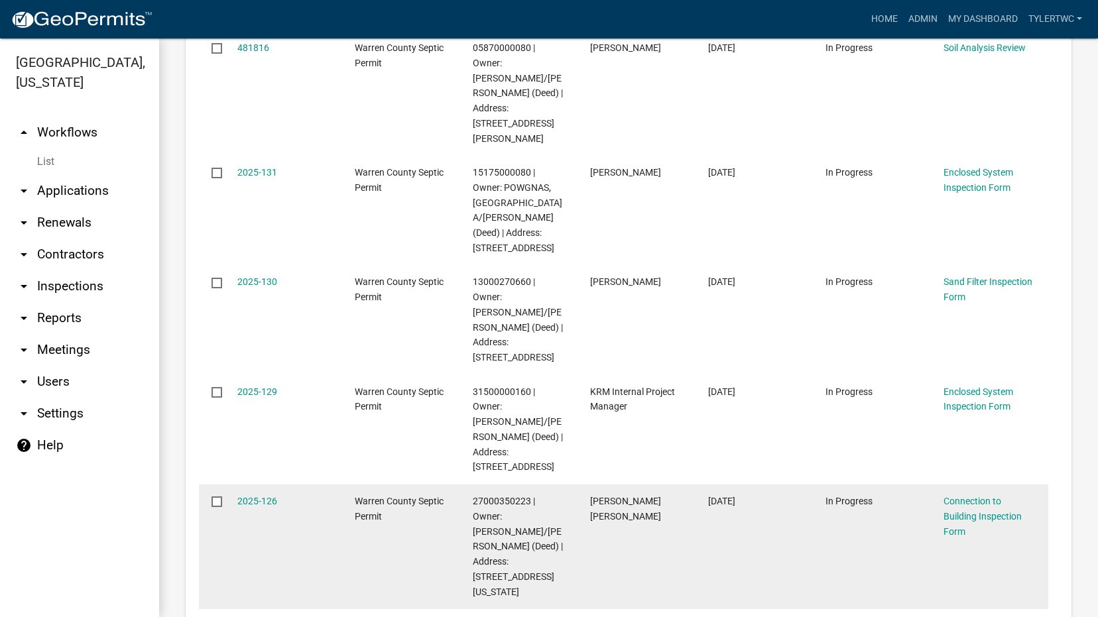
scroll to position [774, 0]
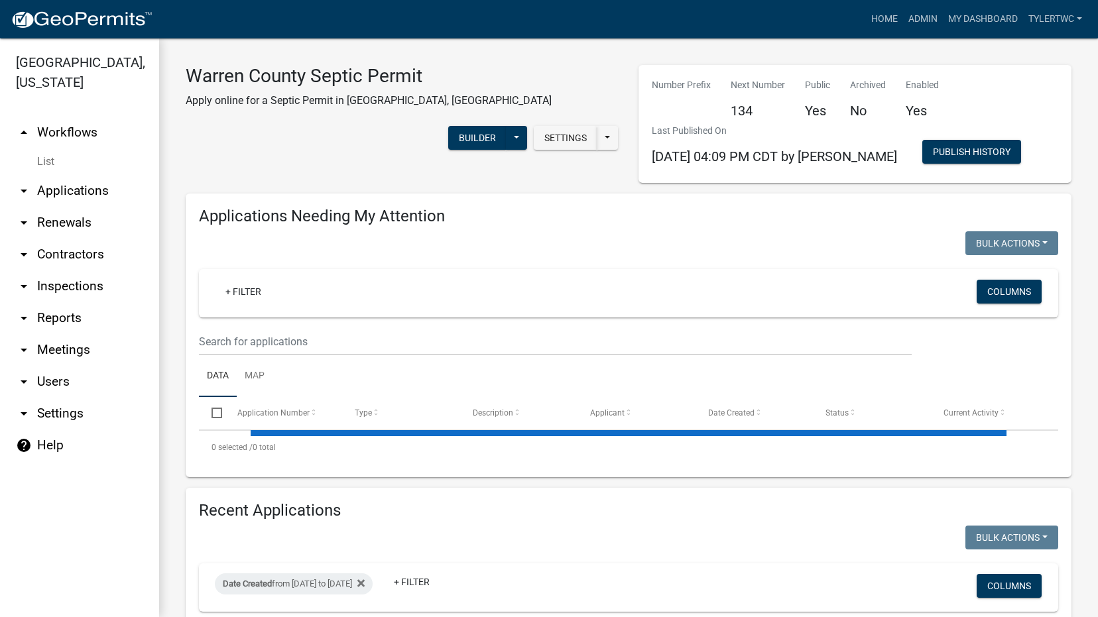
select select "2: 50"
select select "3: 100"
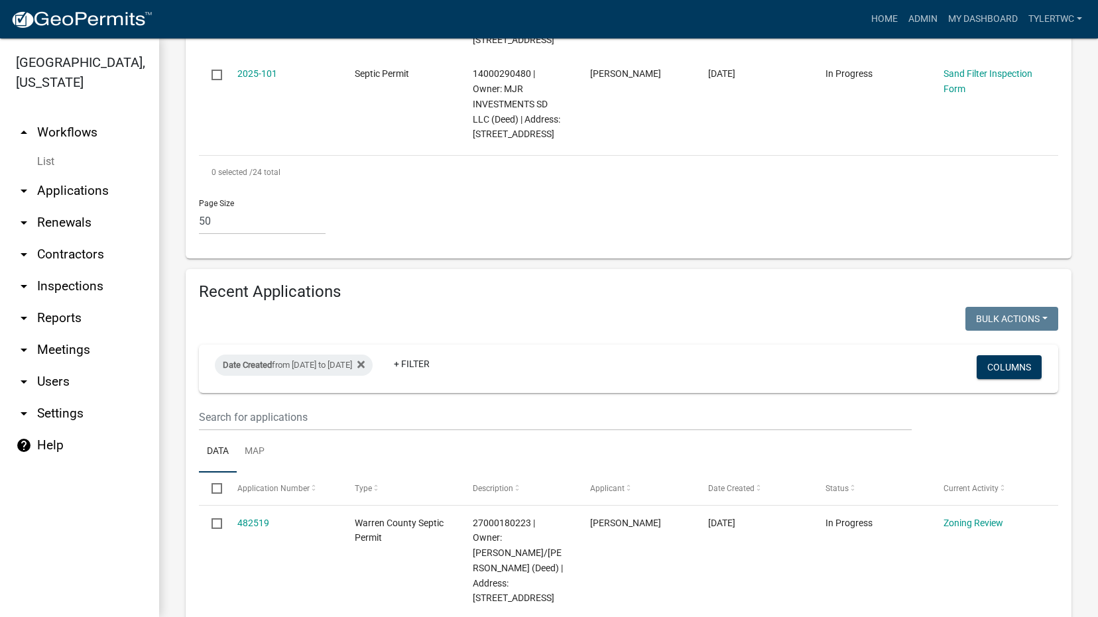
scroll to position [3250, 0]
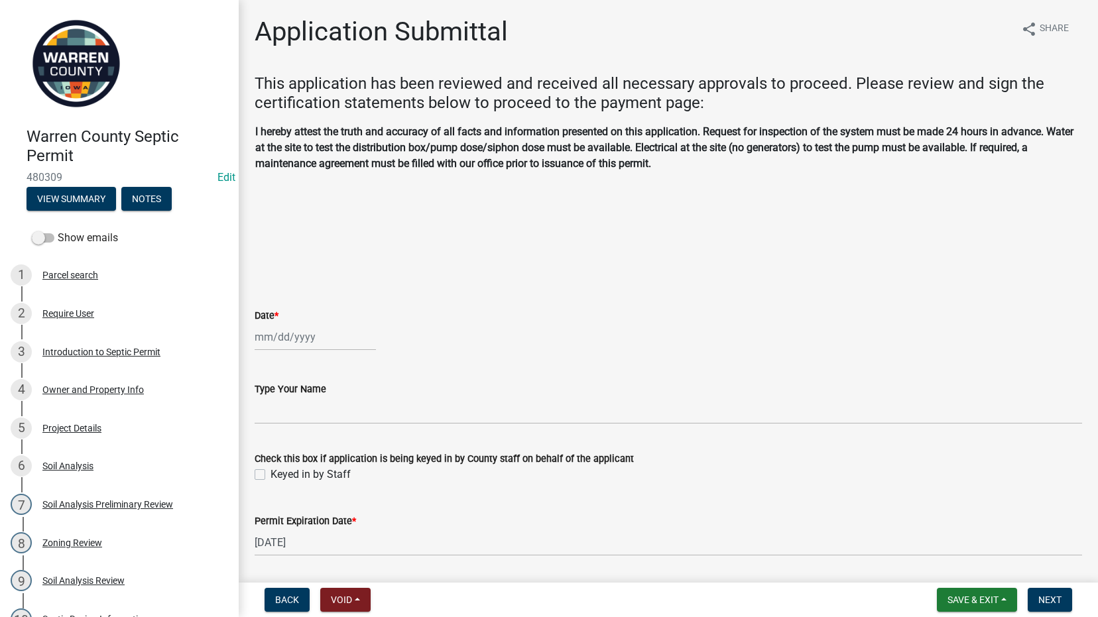
click at [267, 333] on div at bounding box center [315, 337] width 121 height 27
select select "9"
select select "2025"
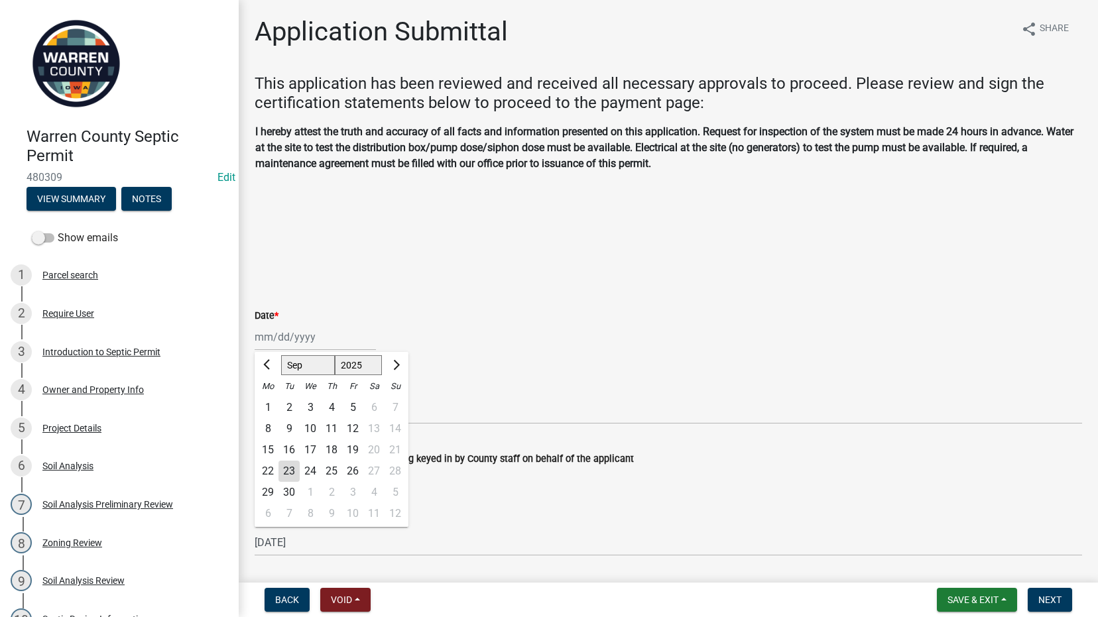
click at [290, 473] on div "23" at bounding box center [289, 471] width 21 height 21
type input "09/23/2025"
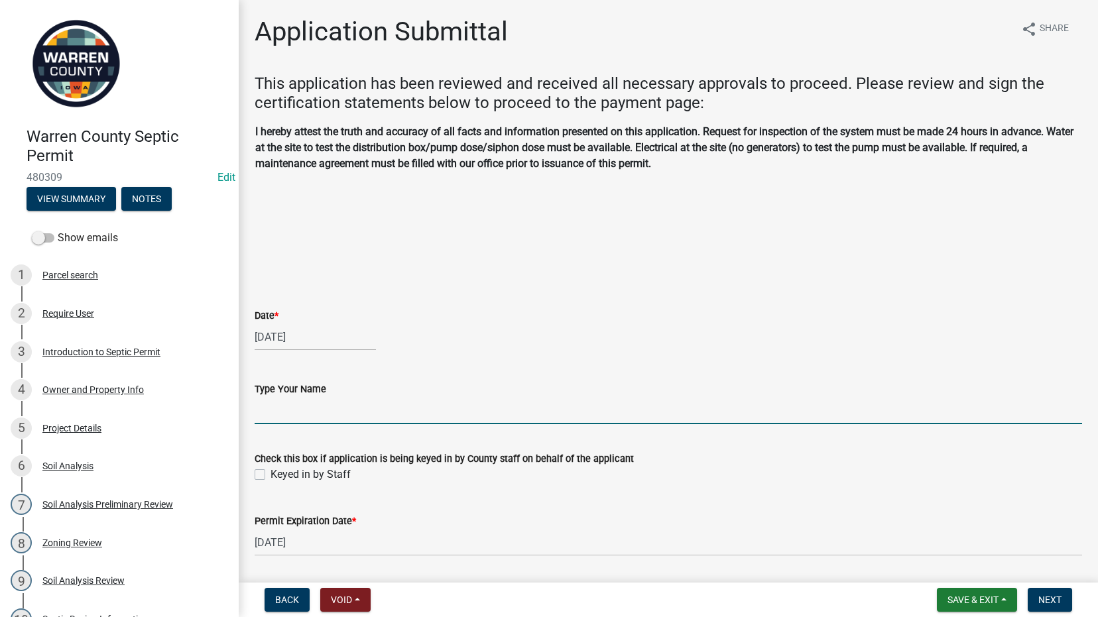
click at [279, 418] on input "Type Your Name" at bounding box center [669, 410] width 828 height 27
type input "[PERSON_NAME]"
click at [271, 475] on label "Keyed in by Staff" at bounding box center [311, 475] width 80 height 16
click at [271, 475] on input "Keyed in by Staff" at bounding box center [275, 471] width 9 height 9
checkbox input "true"
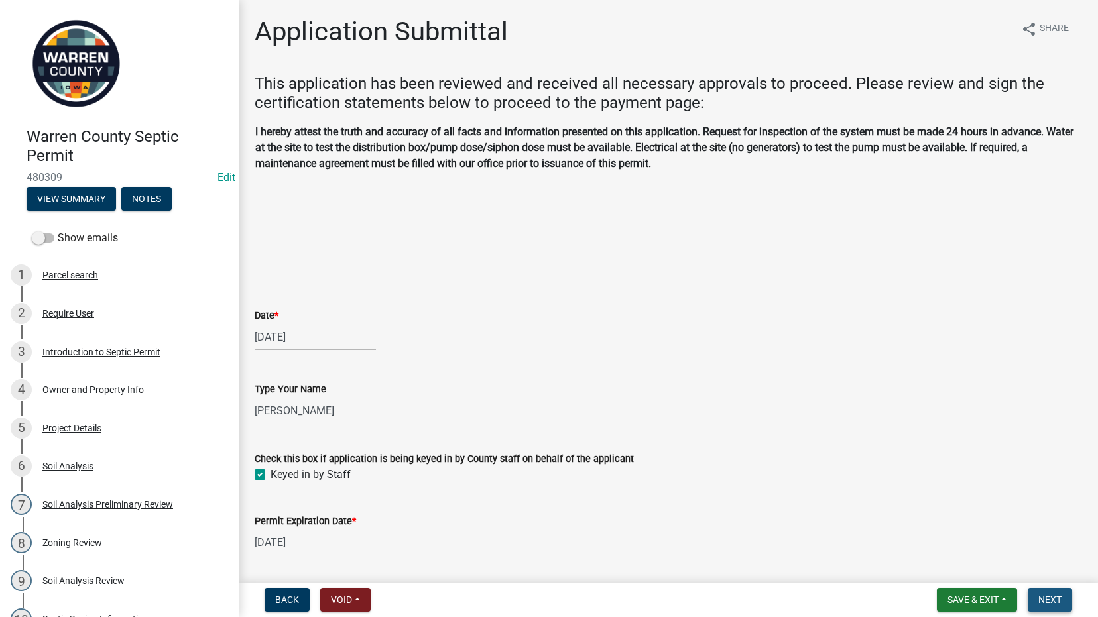
click at [1053, 601] on span "Next" at bounding box center [1050, 600] width 23 height 11
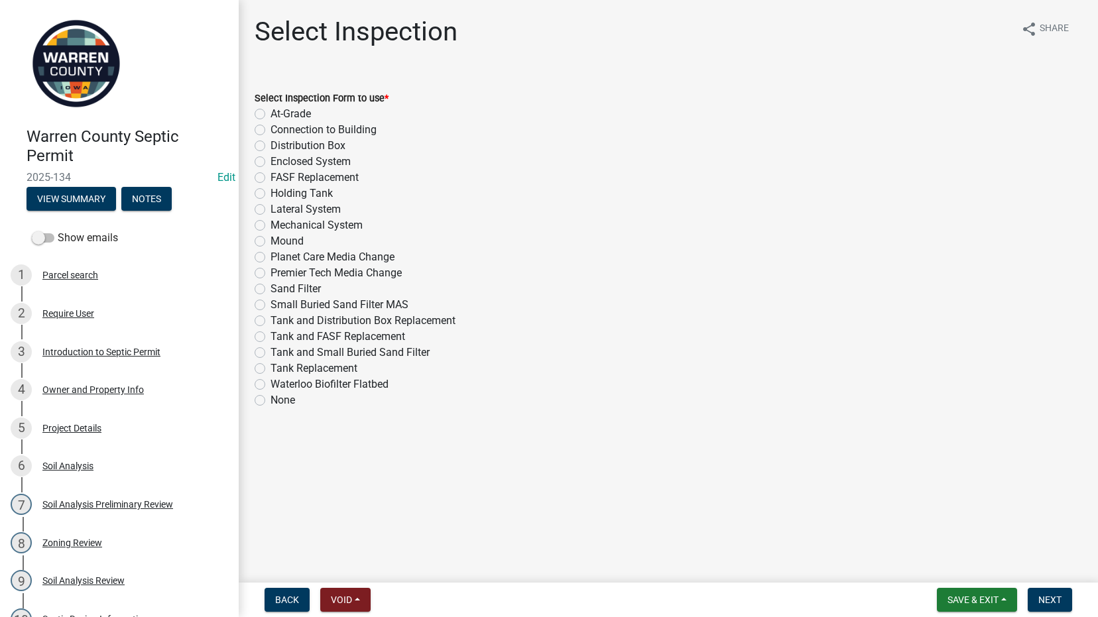
click at [271, 162] on label "Enclosed System" at bounding box center [311, 162] width 80 height 16
click at [271, 162] on input "Enclosed System" at bounding box center [275, 158] width 9 height 9
radio input "true"
click at [1045, 600] on span "Next" at bounding box center [1050, 600] width 23 height 11
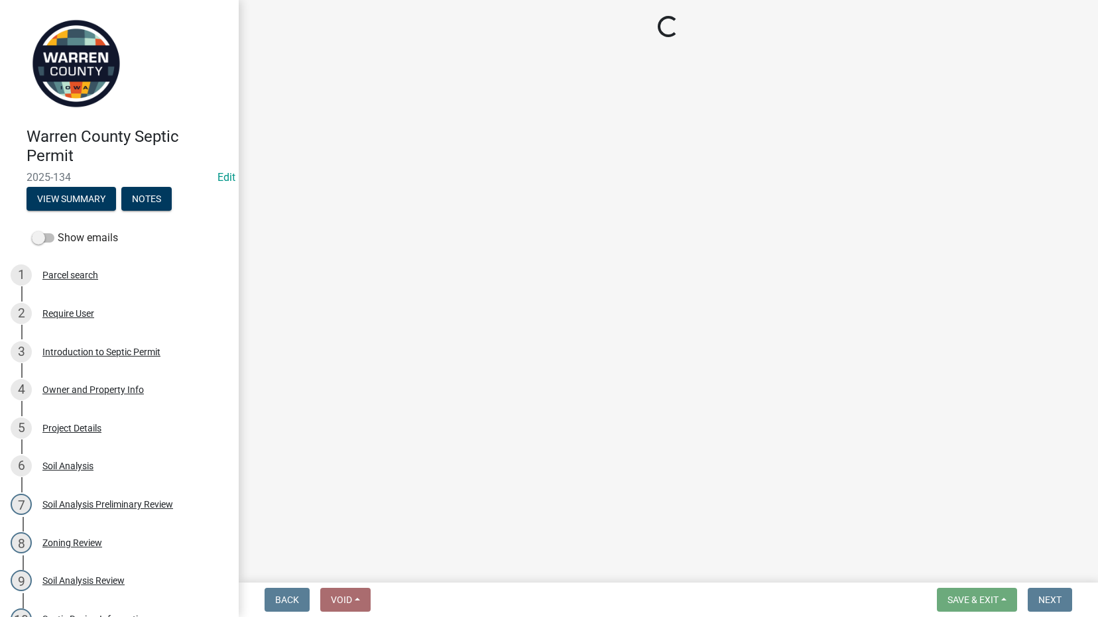
select select "d1e22d4f-68e7-4e9d-8701-604dd084f30f"
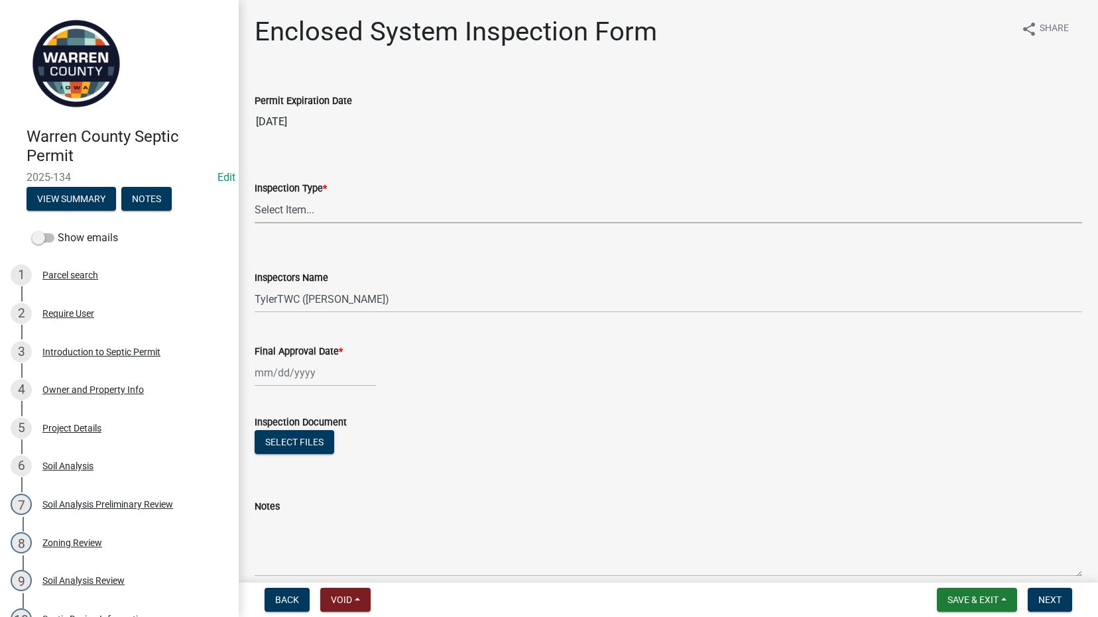
click at [298, 213] on select "Select Item... Enclosed System" at bounding box center [669, 209] width 828 height 27
click at [255, 196] on select "Select Item... Enclosed System" at bounding box center [669, 209] width 828 height 27
select select "a5eedaef-bc64-4201-b33b-3ad5aee653d9"
click at [283, 375] on div at bounding box center [315, 372] width 121 height 27
select select "9"
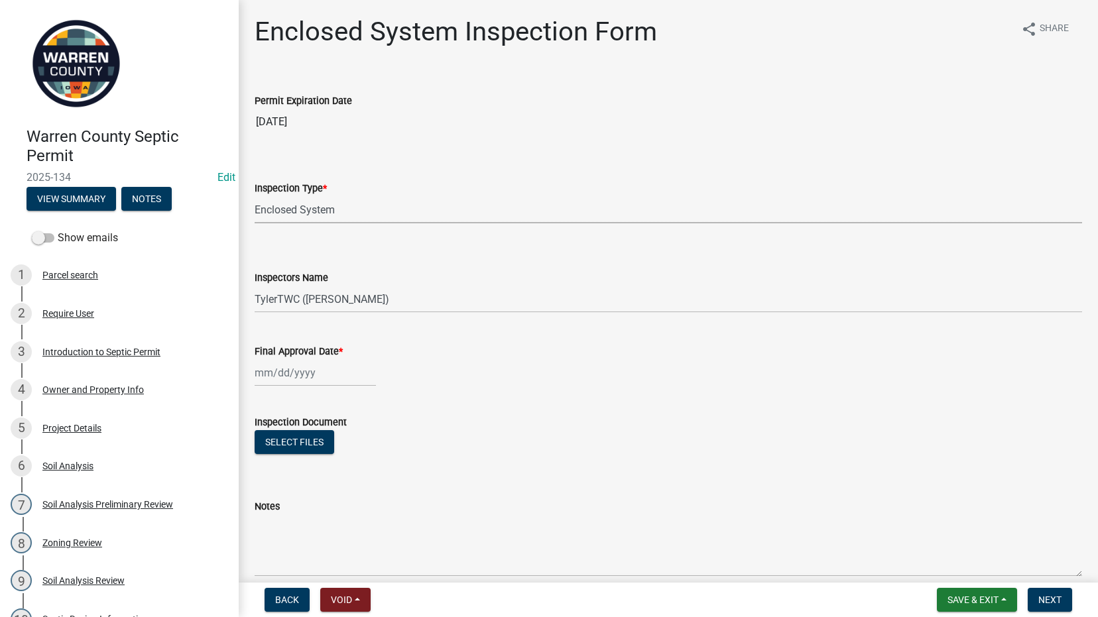
select select "2025"
click at [289, 504] on div "23" at bounding box center [289, 507] width 21 height 21
type input "09/23/2025"
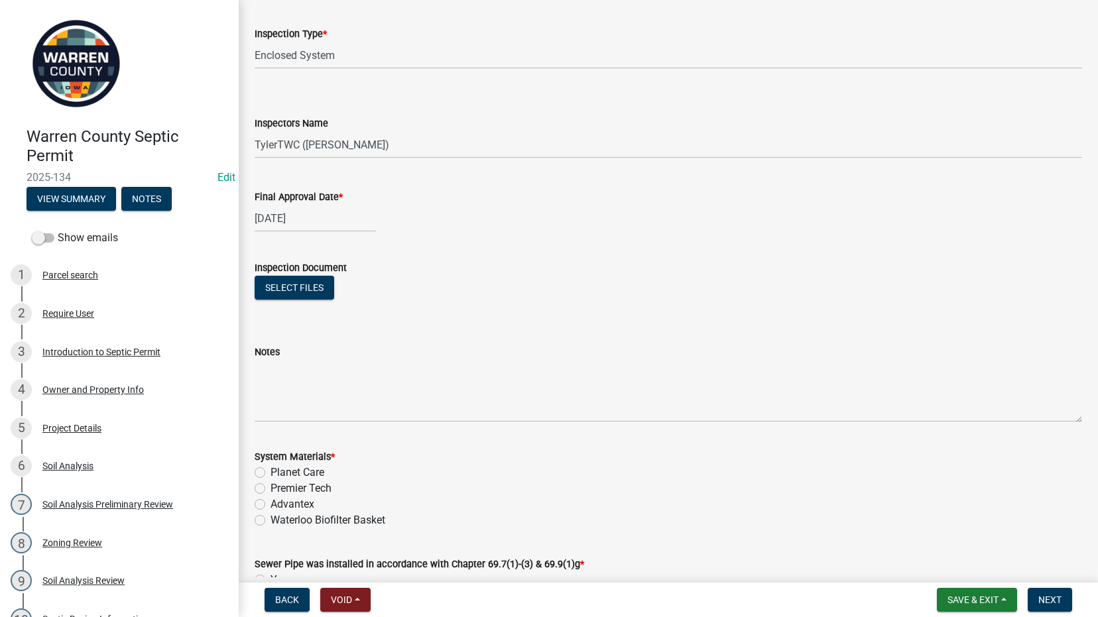
scroll to position [310, 0]
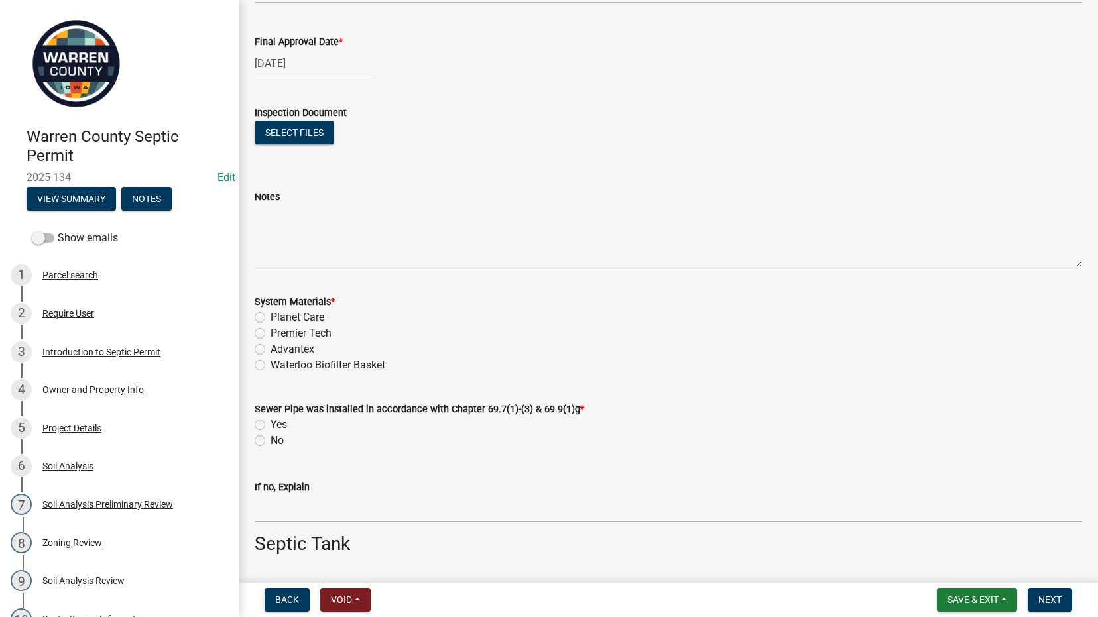
click at [271, 317] on label "Planet Care" at bounding box center [298, 318] width 54 height 16
click at [271, 317] on input "Planet Care" at bounding box center [275, 314] width 9 height 9
radio input "true"
click at [271, 421] on label "Yes" at bounding box center [279, 425] width 17 height 16
click at [271, 421] on input "Yes" at bounding box center [275, 421] width 9 height 9
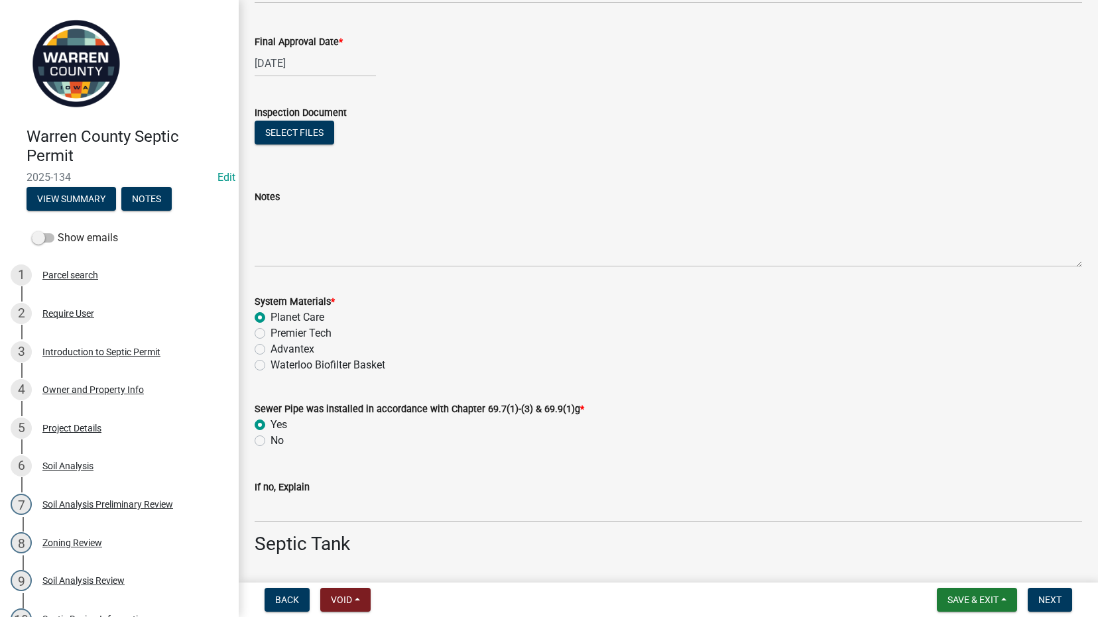
radio input "true"
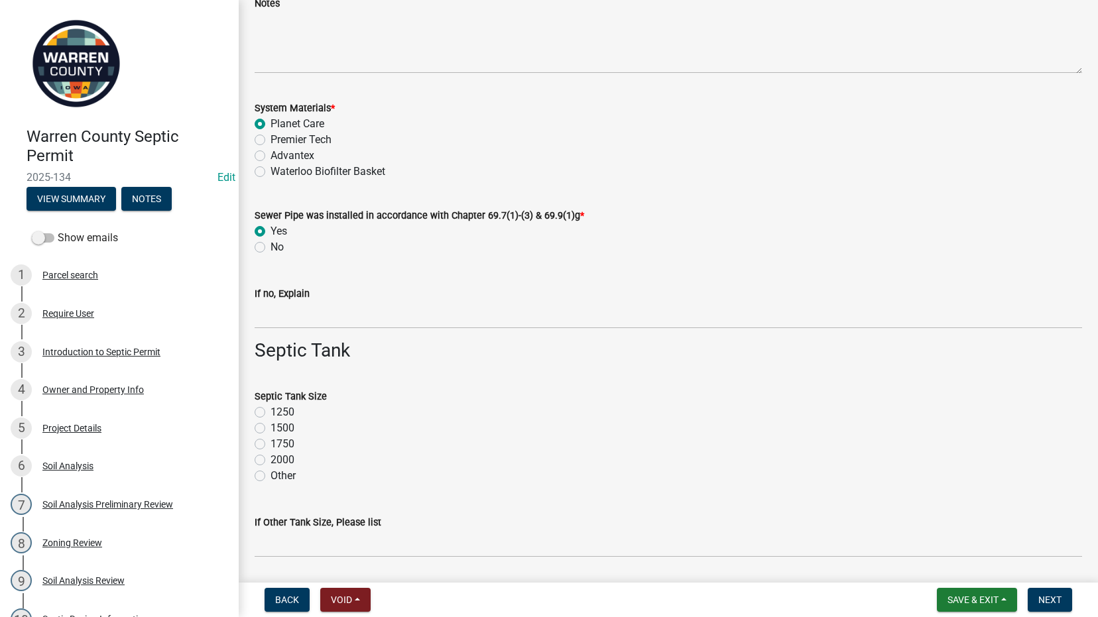
scroll to position [619, 0]
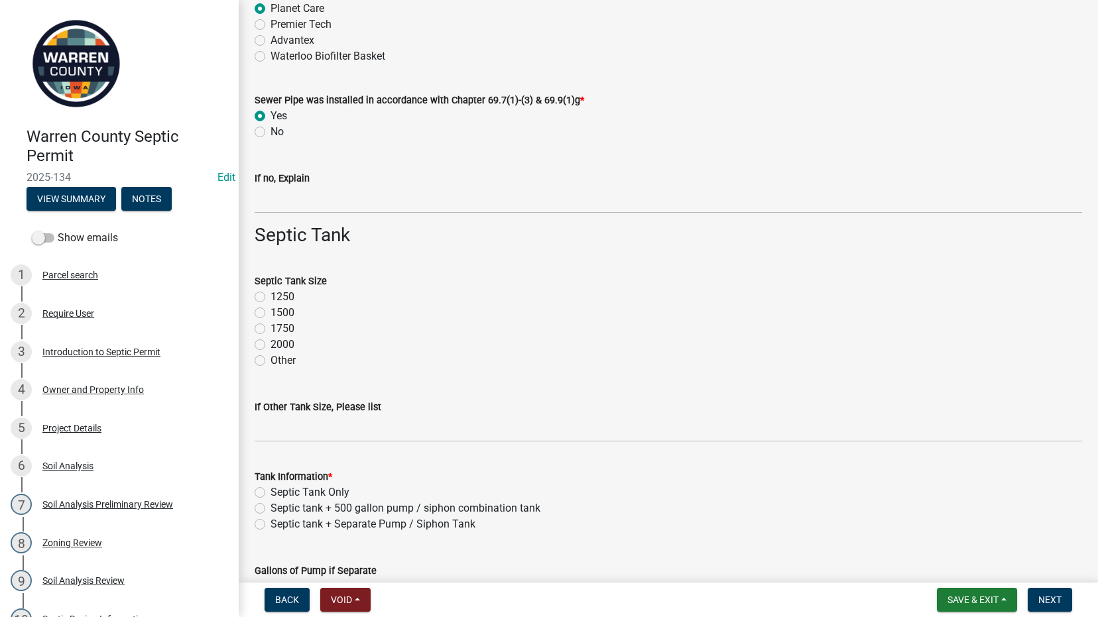
click at [271, 313] on label "1500" at bounding box center [283, 313] width 24 height 16
click at [271, 313] on input "1500" at bounding box center [275, 309] width 9 height 9
radio input "true"
click at [271, 293] on label "1250" at bounding box center [283, 297] width 24 height 16
click at [271, 293] on input "1250" at bounding box center [275, 293] width 9 height 9
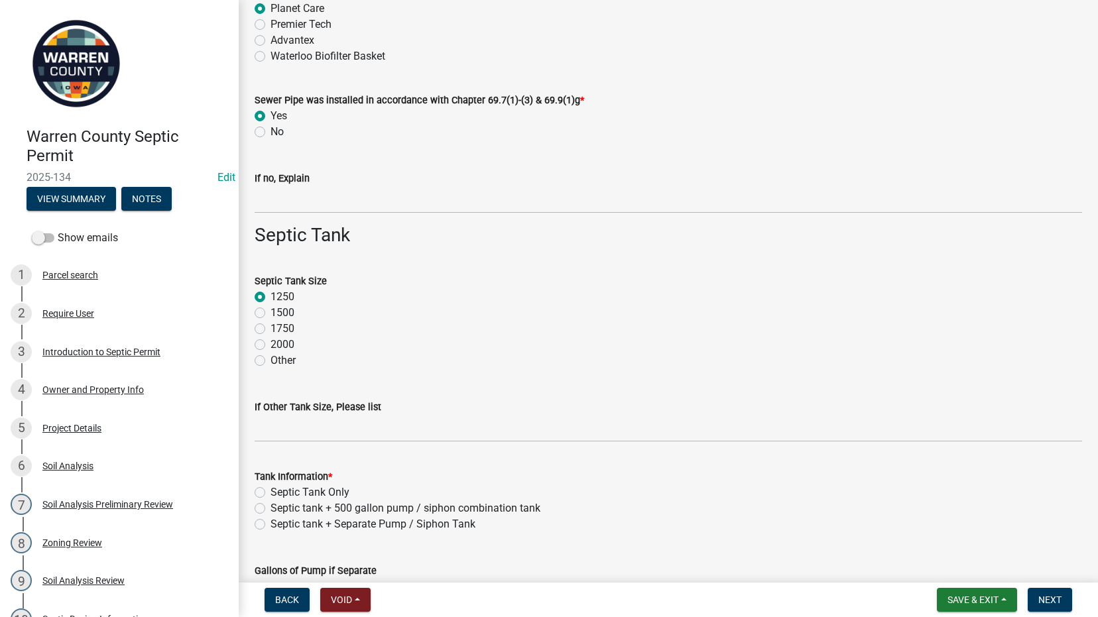
radio input "true"
click at [271, 310] on label "1500" at bounding box center [283, 313] width 24 height 16
click at [271, 310] on input "1500" at bounding box center [275, 309] width 9 height 9
radio input "true"
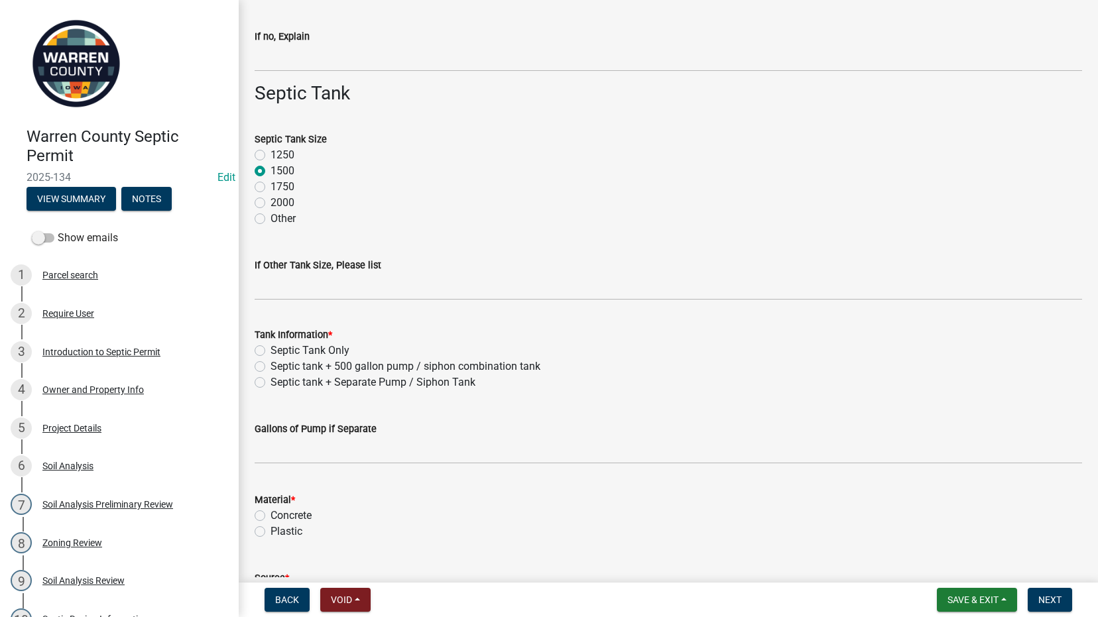
scroll to position [774, 0]
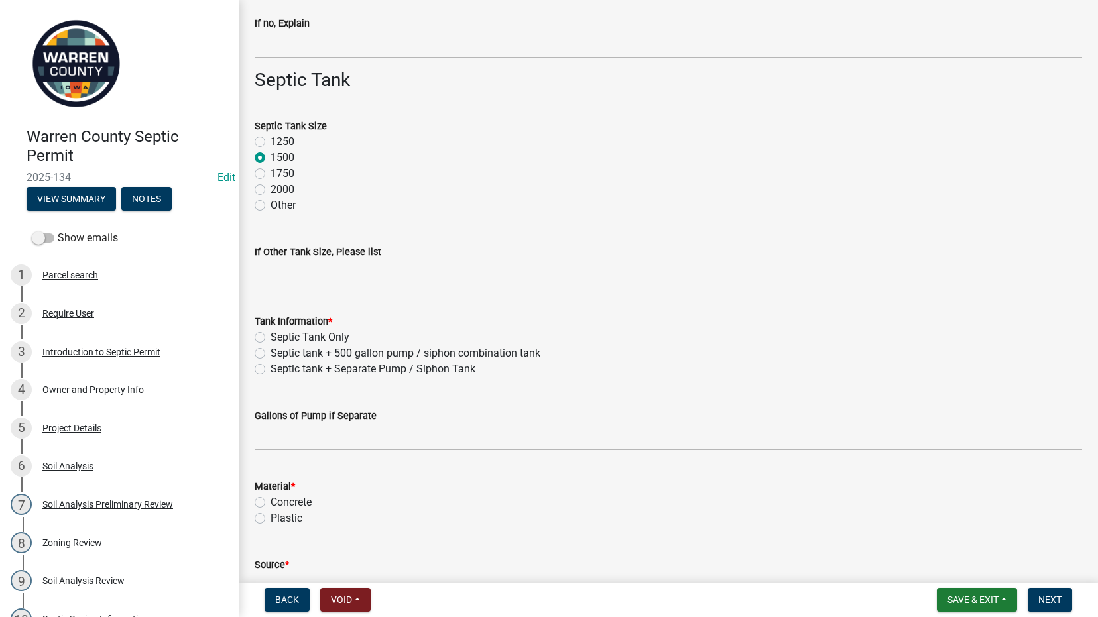
click at [271, 338] on label "Septic Tank Only" at bounding box center [310, 338] width 79 height 16
click at [271, 338] on input "Septic Tank Only" at bounding box center [275, 334] width 9 height 9
radio input "true"
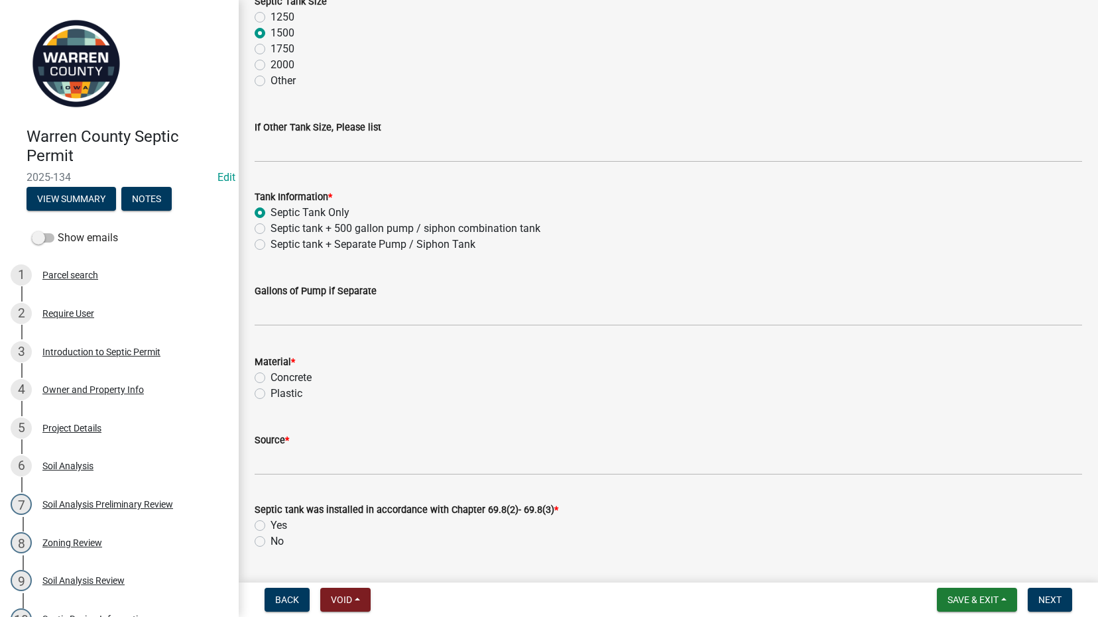
scroll to position [929, 0]
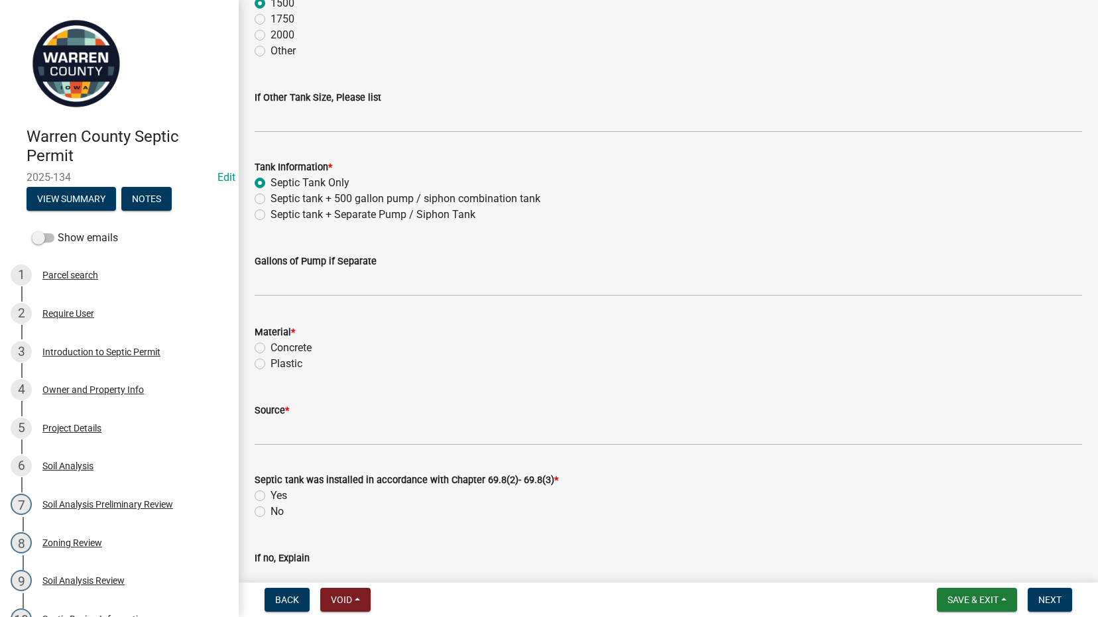
click at [271, 346] on label "Concrete" at bounding box center [291, 348] width 41 height 16
click at [271, 346] on input "Concrete" at bounding box center [275, 344] width 9 height 9
radio input "true"
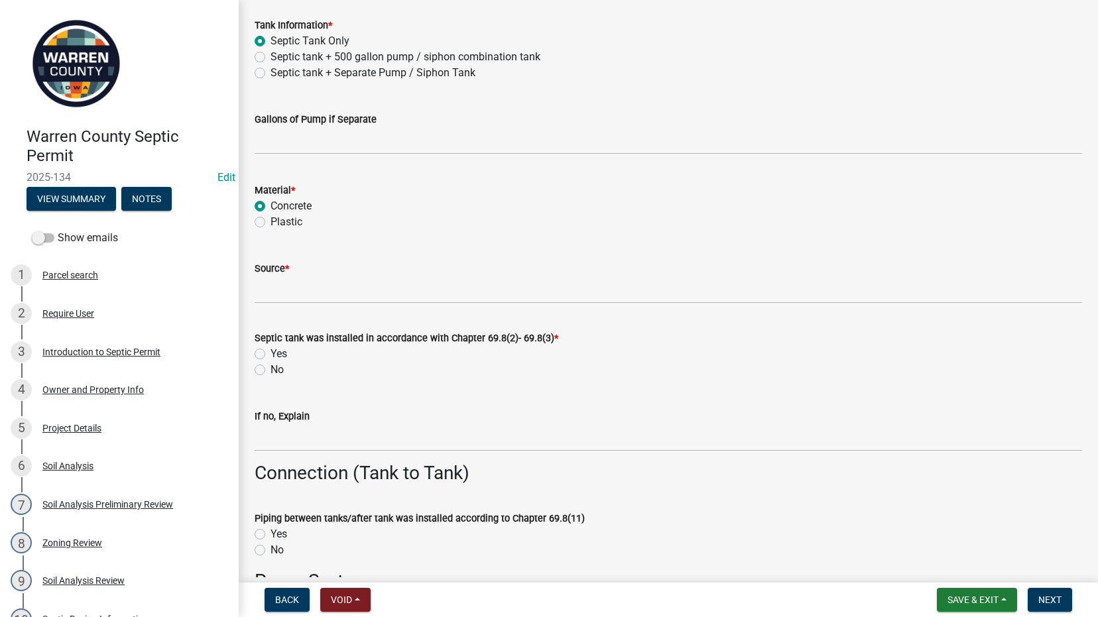
scroll to position [1083, 0]
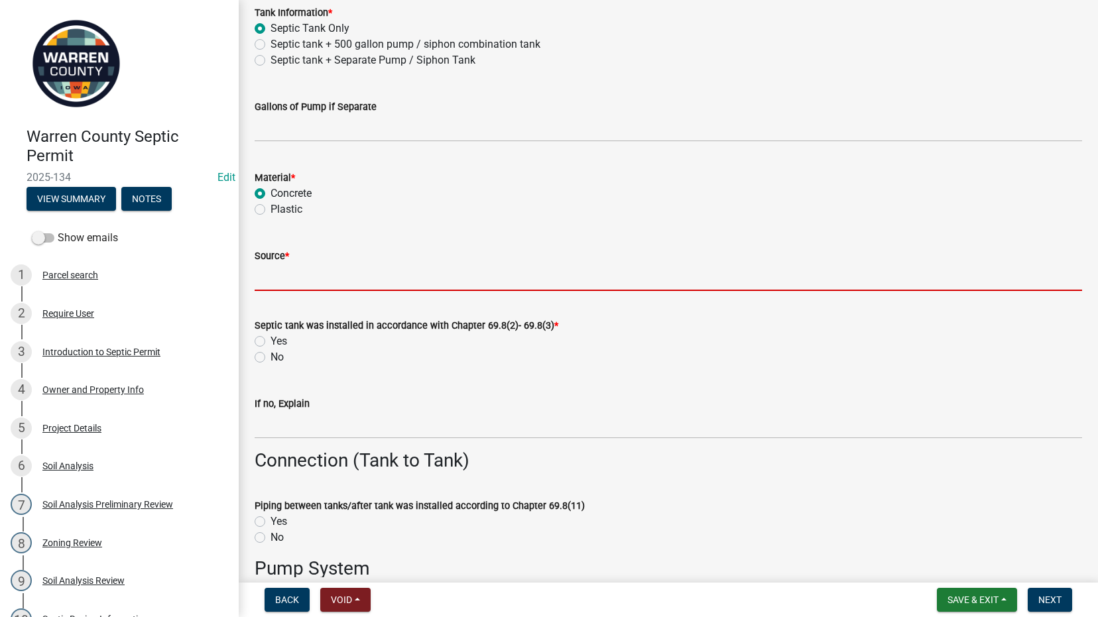
click at [270, 283] on input "Source *" at bounding box center [669, 277] width 828 height 27
click at [333, 278] on input "Source *" at bounding box center [669, 277] width 828 height 27
click at [329, 283] on input "Source *" at bounding box center [669, 277] width 828 height 27
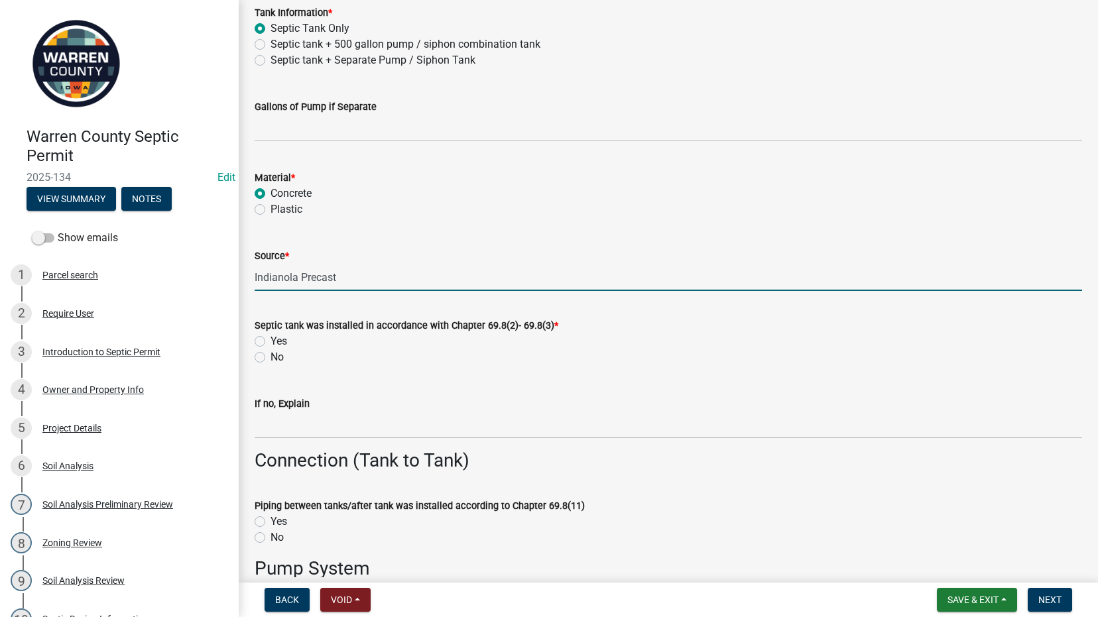
type input "Indianola Precast"
click at [271, 338] on label "Yes" at bounding box center [279, 342] width 17 height 16
click at [271, 338] on input "Yes" at bounding box center [275, 338] width 9 height 9
radio input "true"
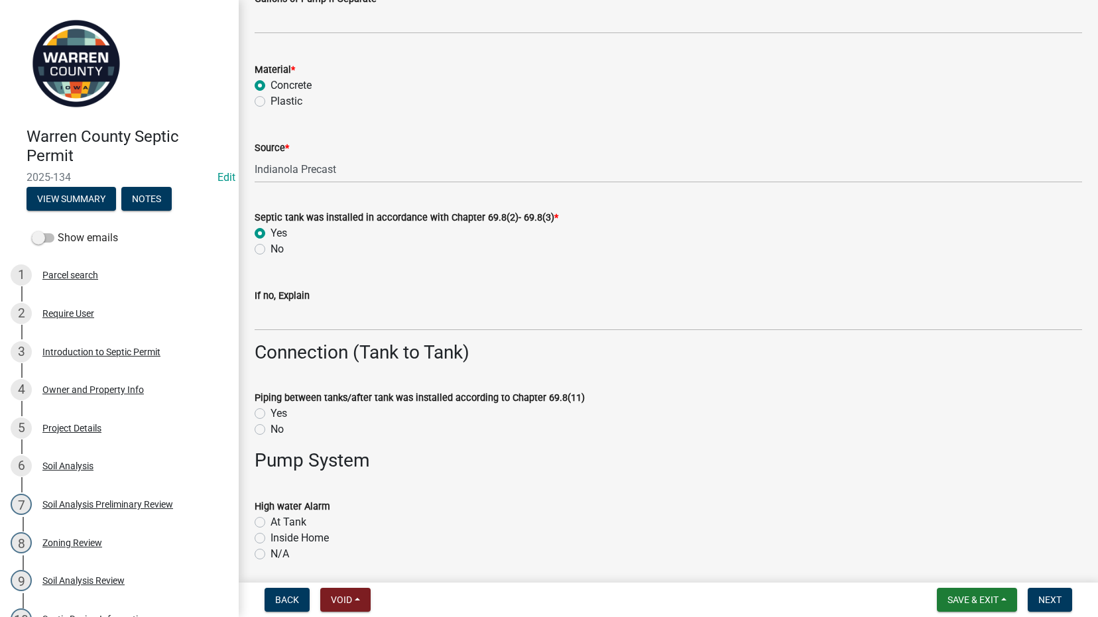
scroll to position [1238, 0]
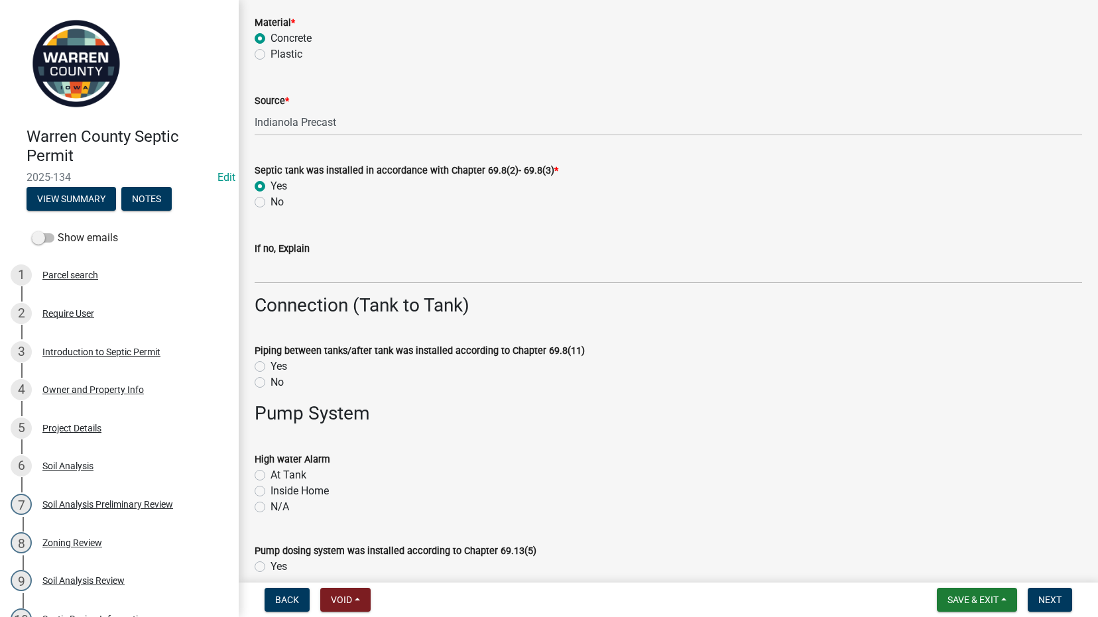
click at [271, 366] on label "Yes" at bounding box center [279, 367] width 17 height 16
click at [271, 366] on input "Yes" at bounding box center [275, 363] width 9 height 9
radio input "true"
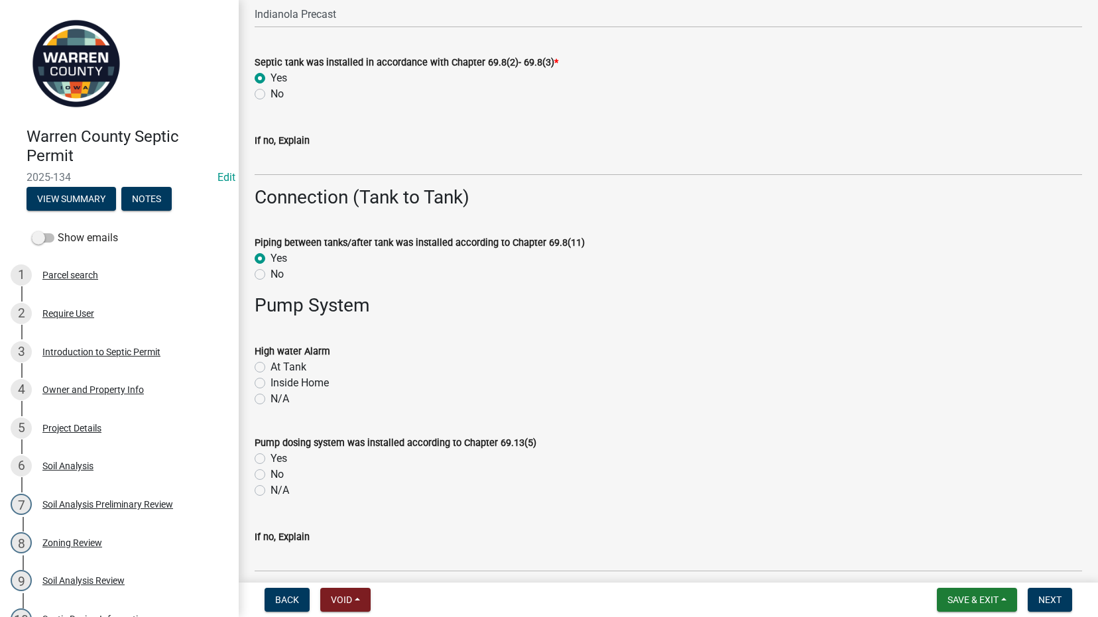
scroll to position [1393, 0]
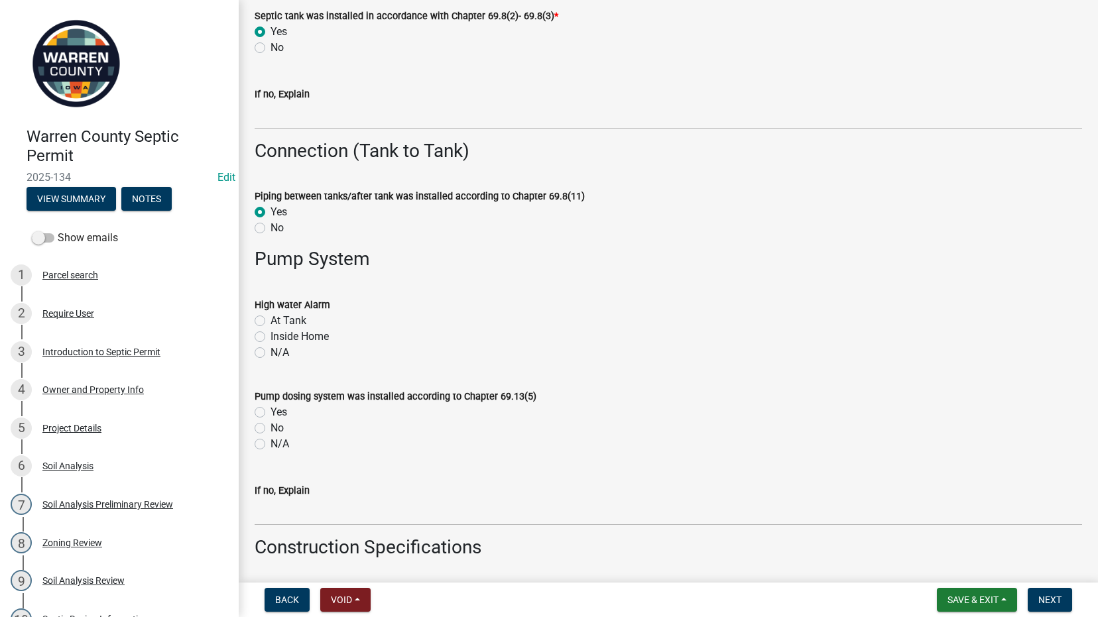
click at [271, 323] on label "At Tank" at bounding box center [289, 321] width 36 height 16
click at [271, 322] on input "At Tank" at bounding box center [275, 317] width 9 height 9
radio input "true"
click at [271, 411] on label "Yes" at bounding box center [279, 413] width 17 height 16
click at [271, 411] on input "Yes" at bounding box center [275, 409] width 9 height 9
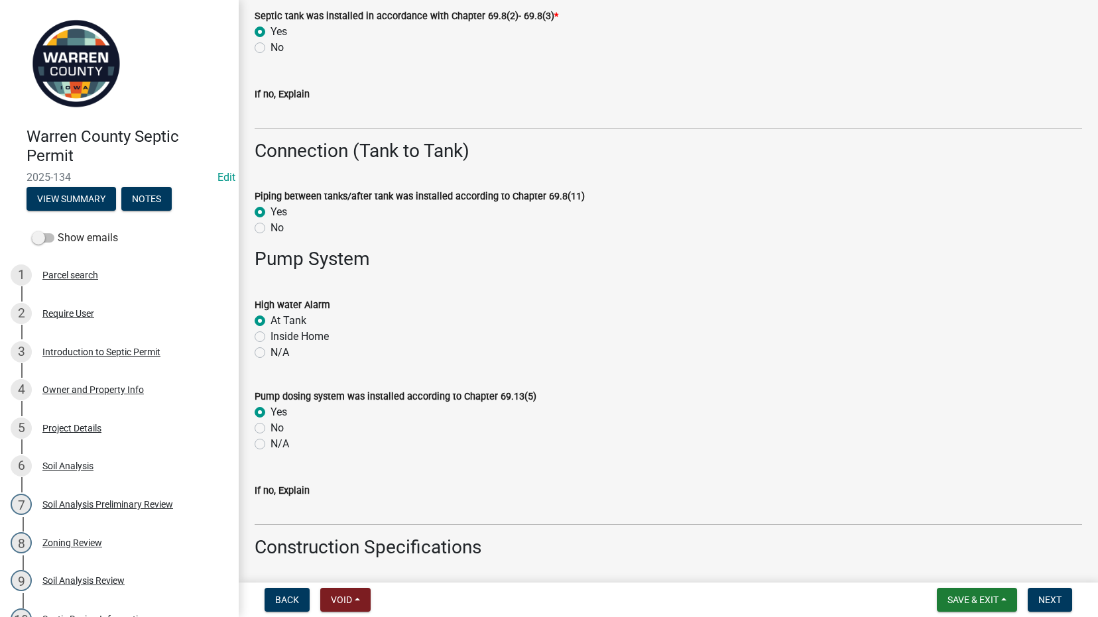
radio input "true"
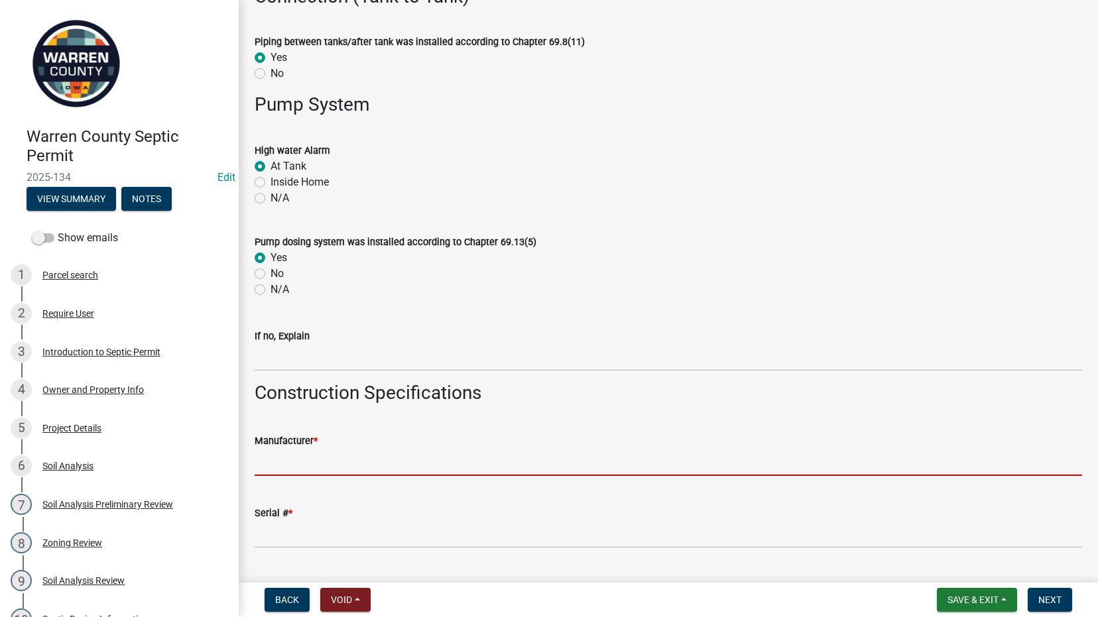
click at [287, 462] on input "Manufacturer *" at bounding box center [669, 462] width 828 height 27
type input "Planet Care"
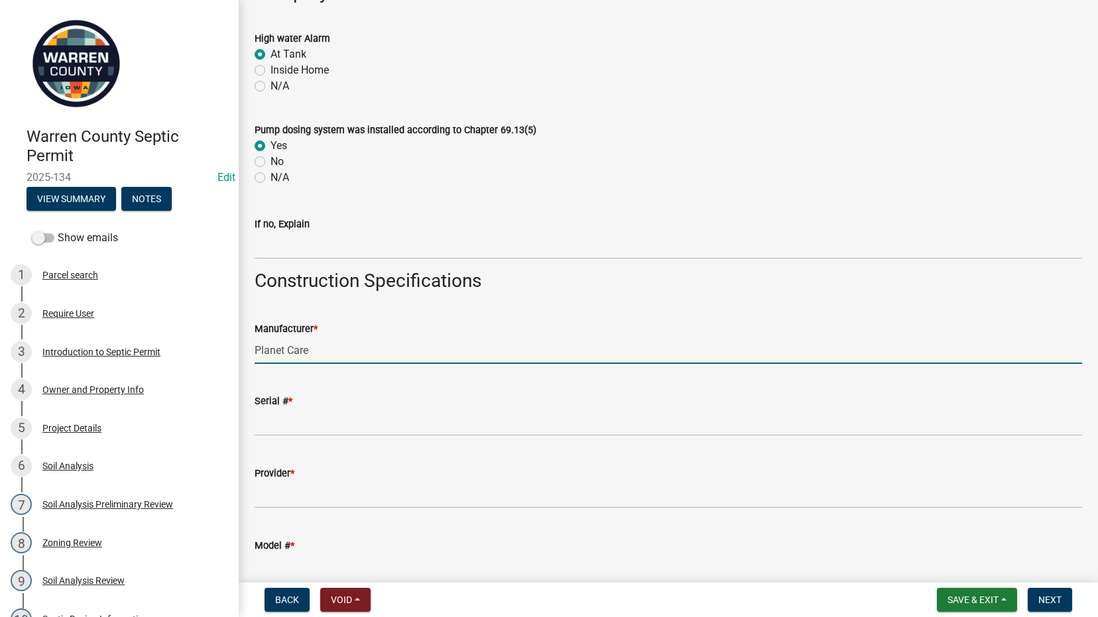
scroll to position [1703, 0]
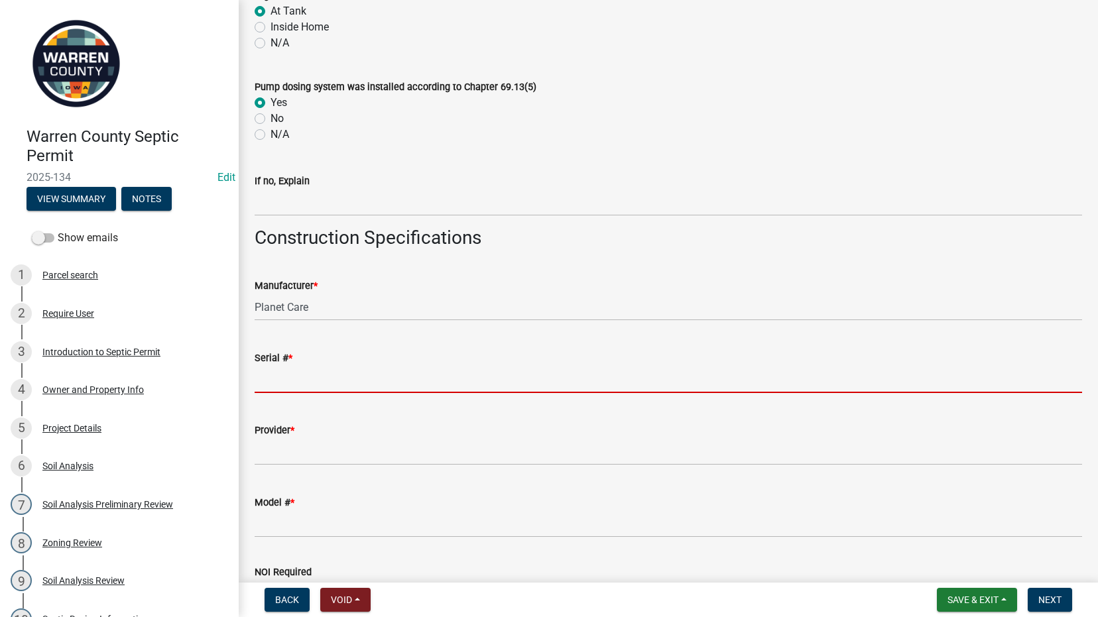
click at [310, 375] on input "Serial # *" at bounding box center [669, 379] width 828 height 27
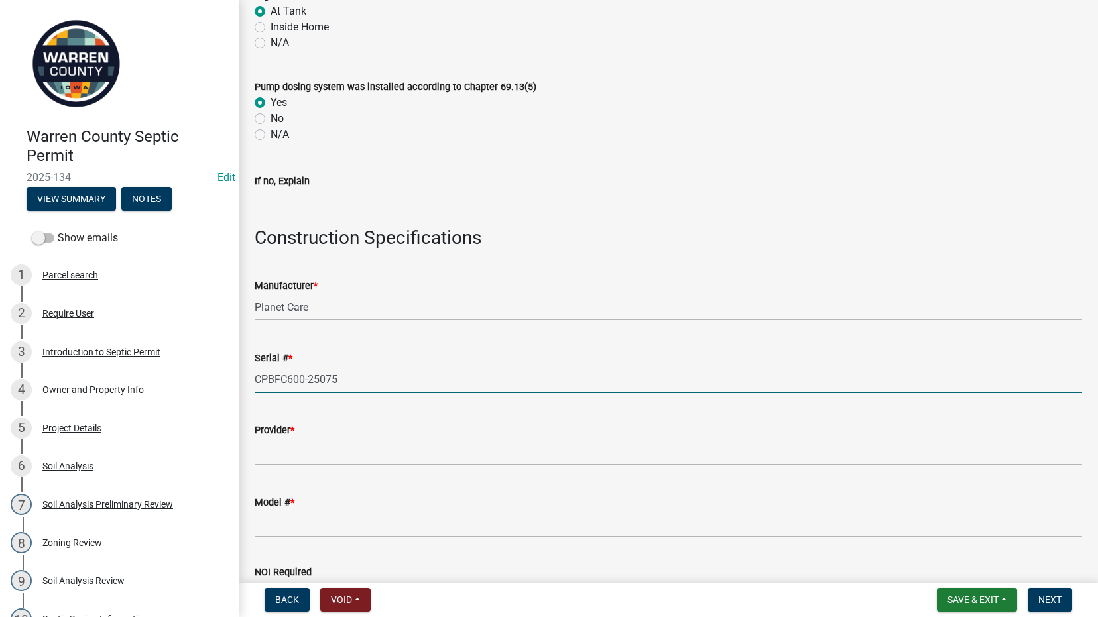
type input "CPBFC600-25075"
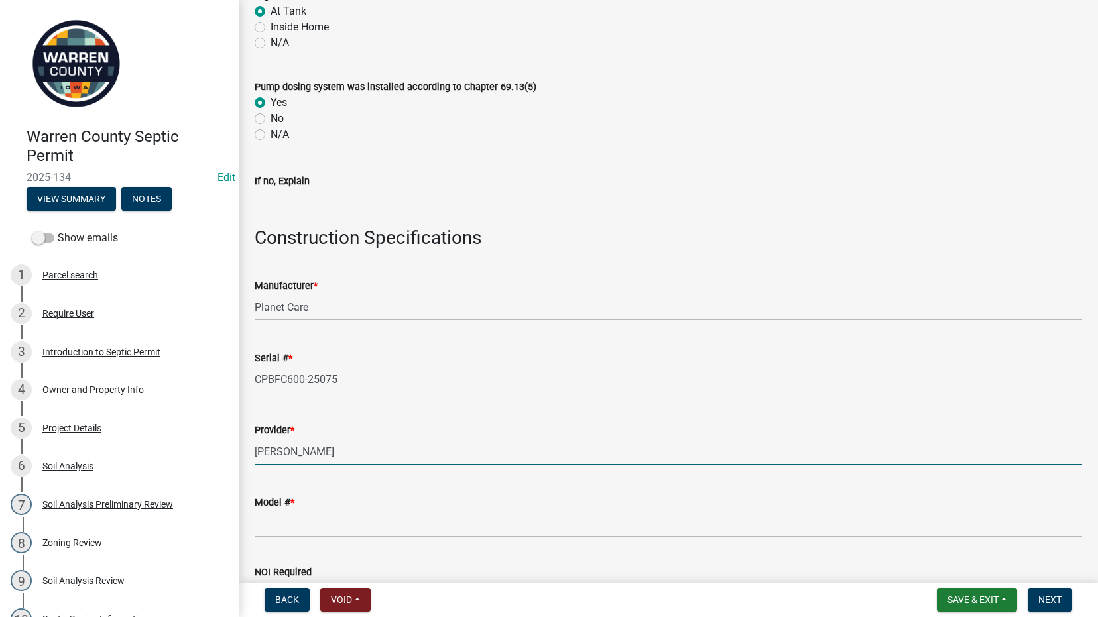
type input "Killen"
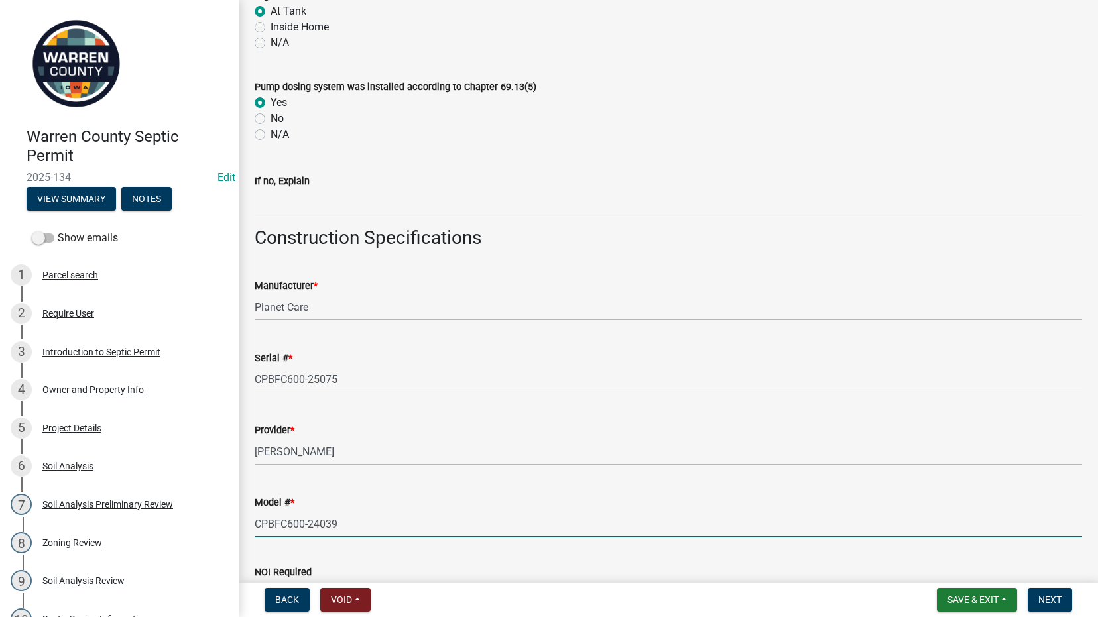
click at [356, 524] on input "CPBFC600-24039" at bounding box center [669, 524] width 828 height 27
click at [318, 527] on input "CPBFC600-24039" at bounding box center [669, 524] width 828 height 27
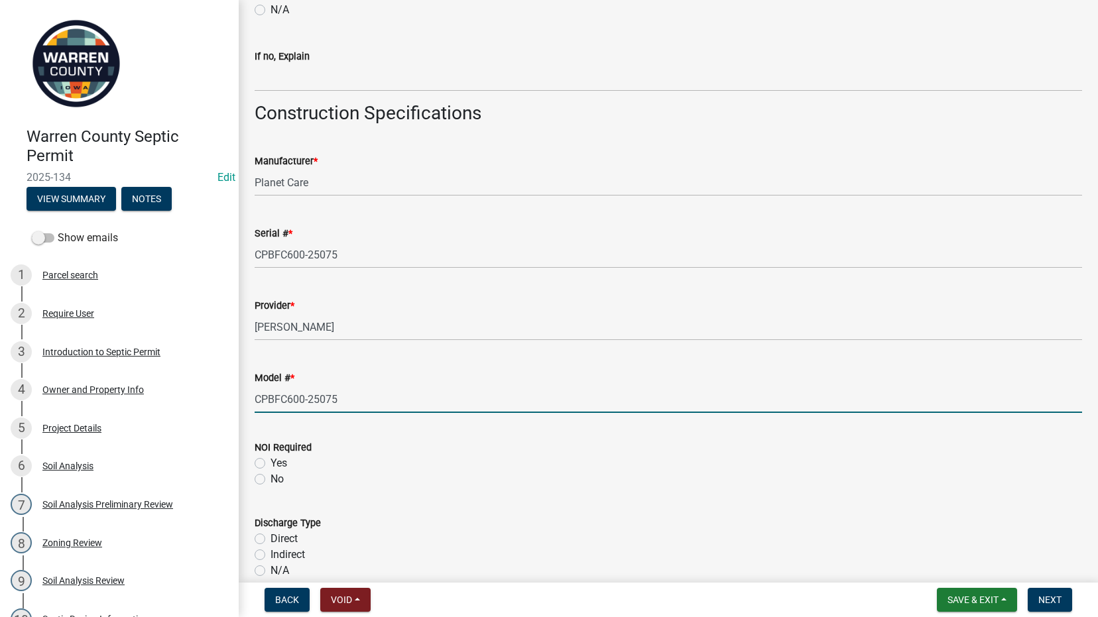
scroll to position [1857, 0]
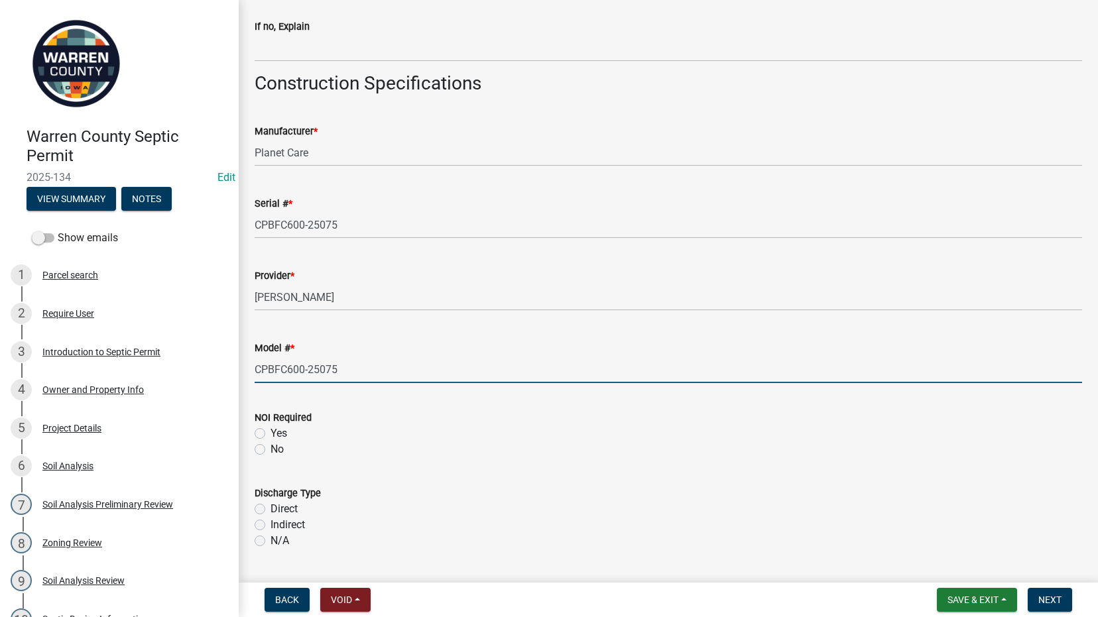
type input "CPBFC600-25075"
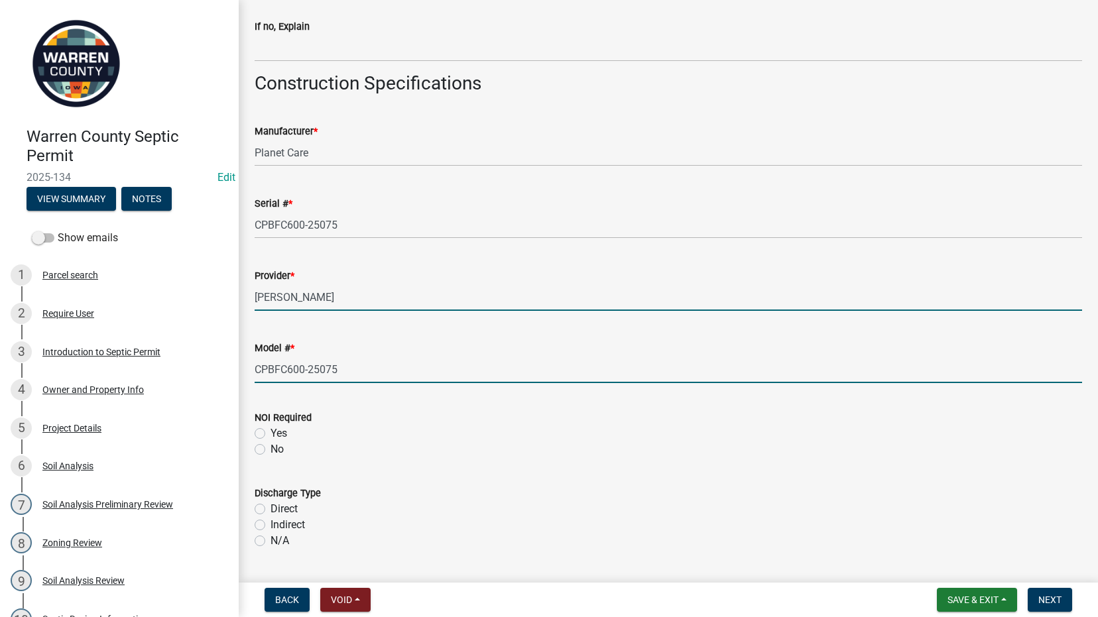
click at [354, 301] on input "Killen" at bounding box center [669, 297] width 828 height 27
click at [368, 369] on input "CPBFC600-25075" at bounding box center [669, 369] width 828 height 27
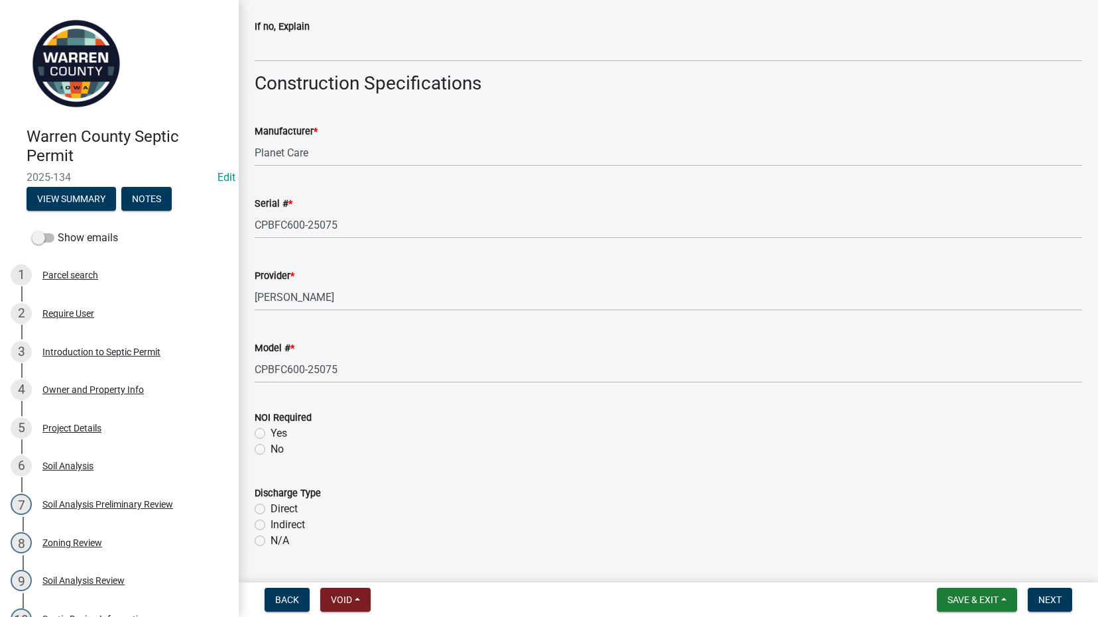
click at [271, 432] on label "Yes" at bounding box center [279, 434] width 17 height 16
click at [271, 432] on input "Yes" at bounding box center [275, 430] width 9 height 9
radio input "true"
click at [271, 450] on label "No" at bounding box center [277, 450] width 13 height 16
click at [271, 450] on input "No" at bounding box center [275, 446] width 9 height 9
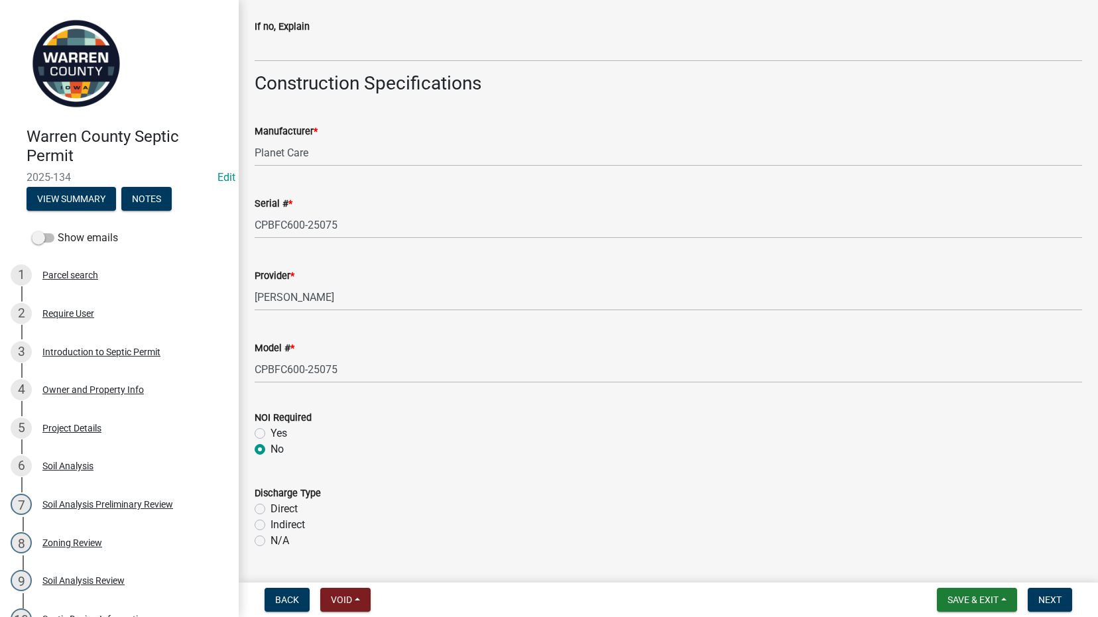
radio input "true"
click at [271, 524] on label "Indirect" at bounding box center [288, 525] width 34 height 16
click at [271, 524] on input "Indirect" at bounding box center [275, 521] width 9 height 9
radio input "true"
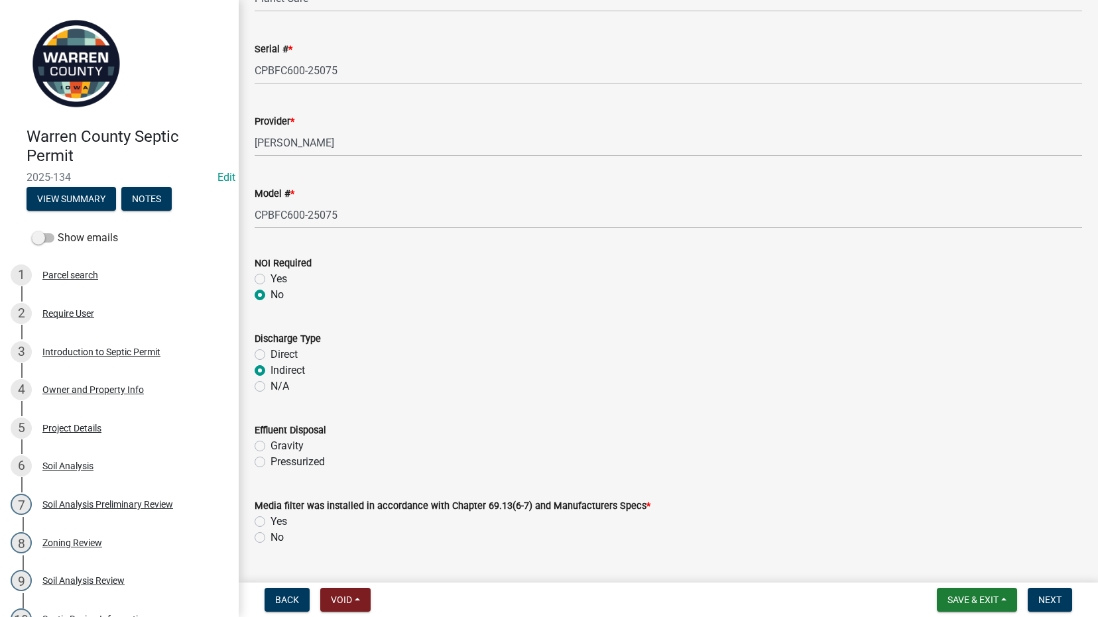
click at [271, 446] on label "Gravity" at bounding box center [287, 446] width 33 height 16
click at [271, 446] on input "Gravity" at bounding box center [275, 442] width 9 height 9
radio input "true"
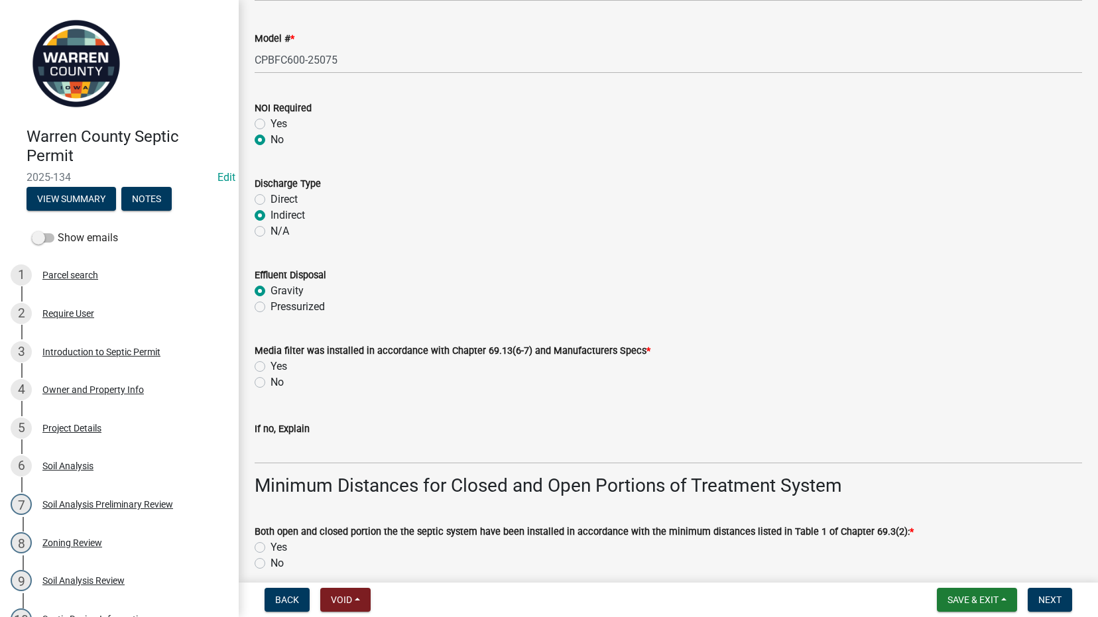
click at [271, 365] on label "Yes" at bounding box center [279, 367] width 17 height 16
click at [271, 365] on input "Yes" at bounding box center [275, 363] width 9 height 9
radio input "true"
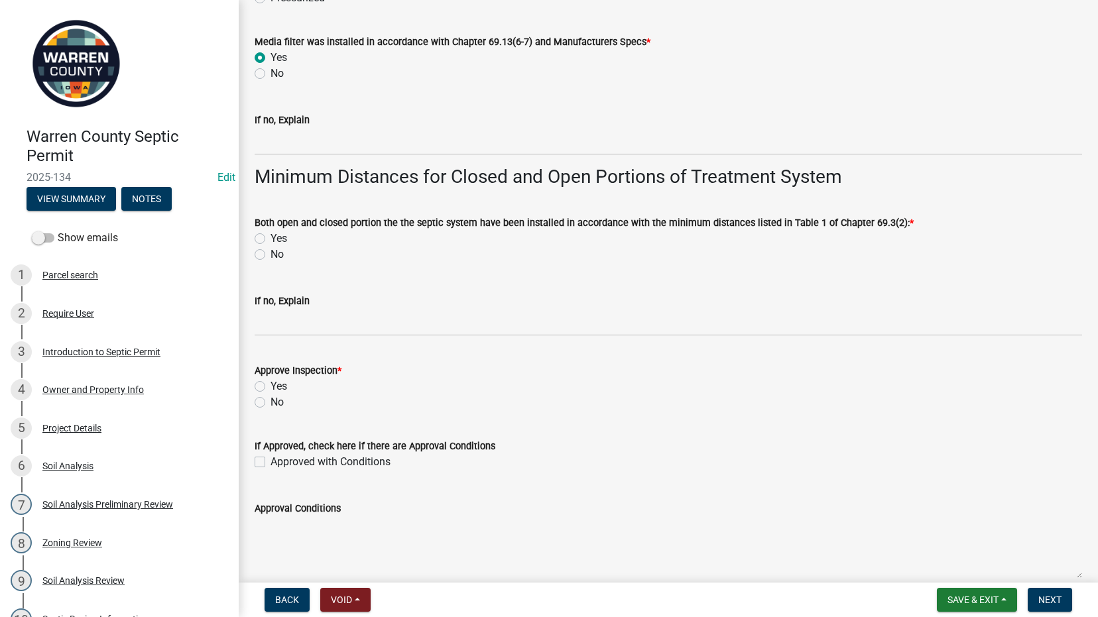
click at [271, 235] on label "Yes" at bounding box center [279, 239] width 17 height 16
click at [271, 235] on input "Yes" at bounding box center [275, 235] width 9 height 9
radio input "true"
click at [271, 386] on label "Yes" at bounding box center [279, 387] width 17 height 16
click at [271, 386] on input "Yes" at bounding box center [275, 383] width 9 height 9
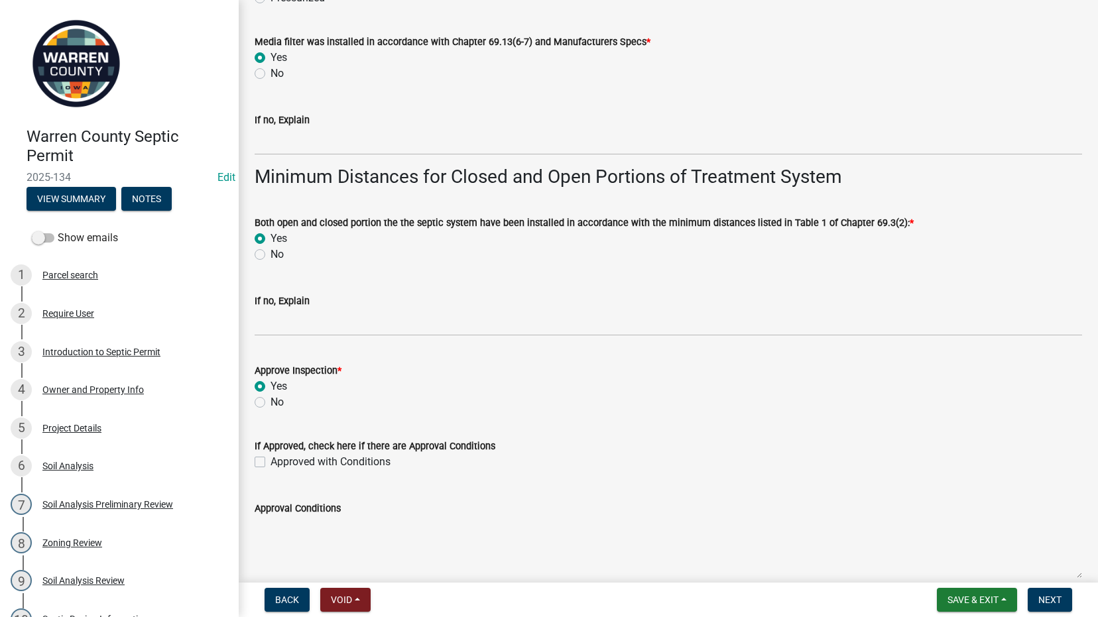
radio input "true"
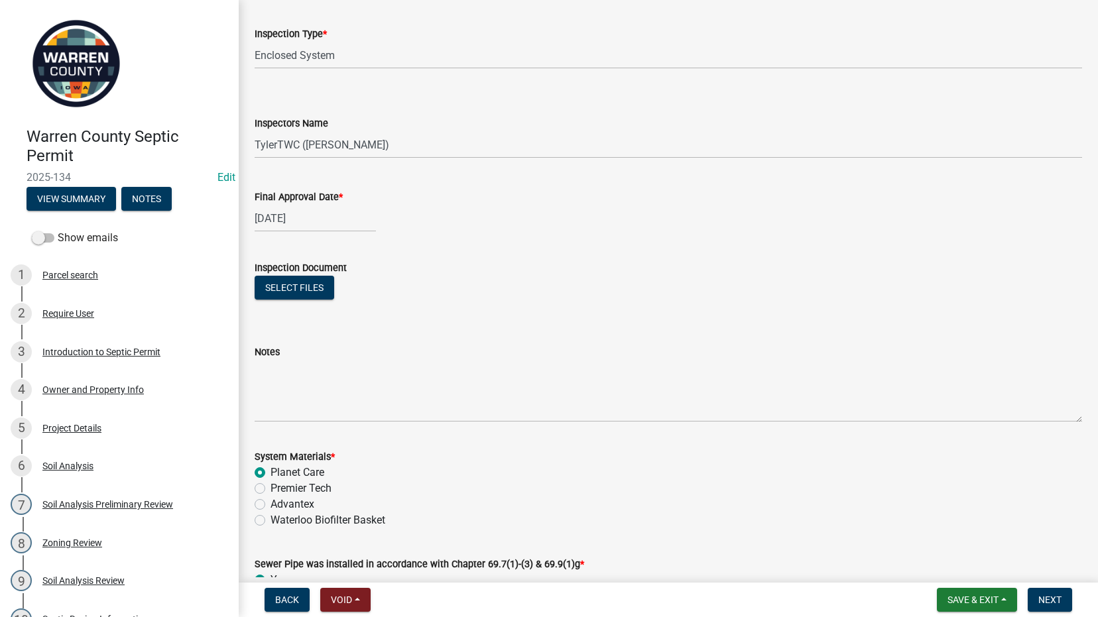
scroll to position [0, 0]
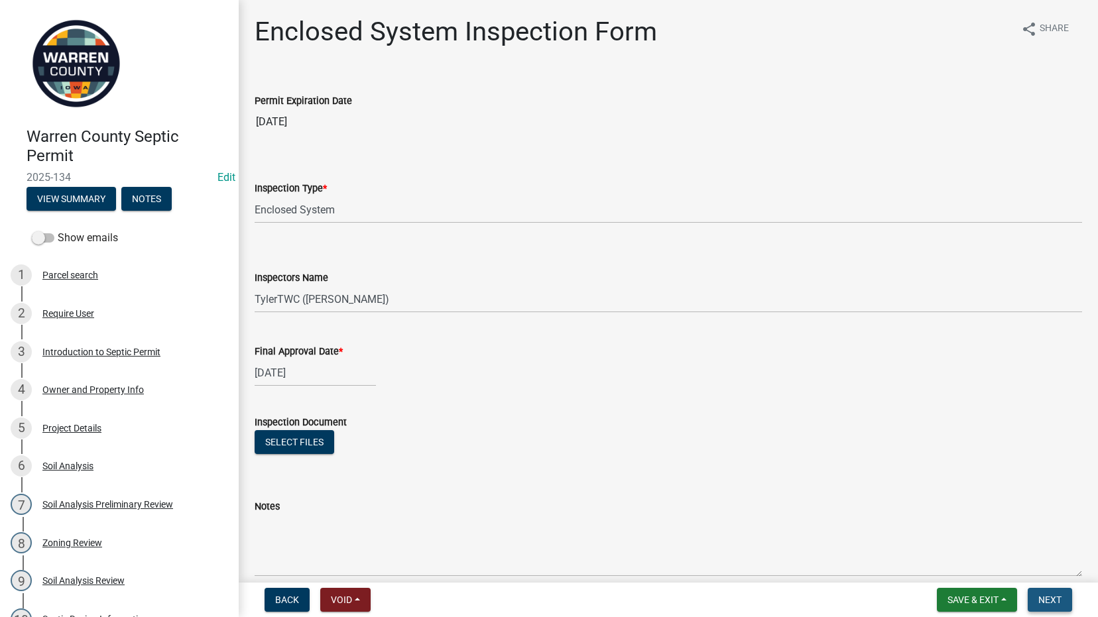
click at [1045, 602] on span "Next" at bounding box center [1050, 600] width 23 height 11
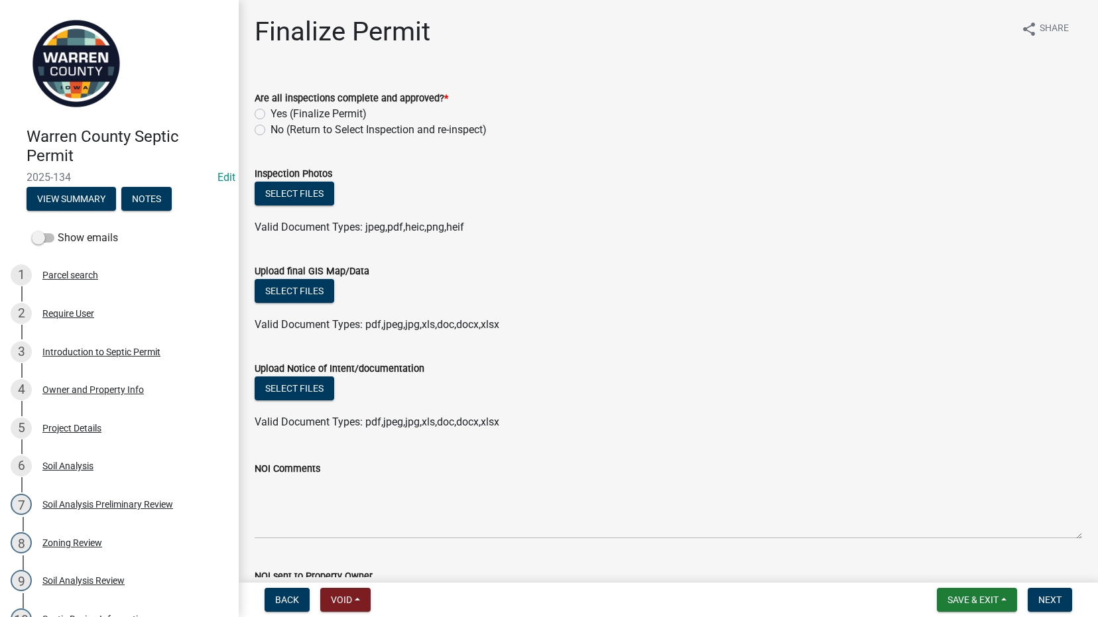
click at [271, 114] on label "Yes (Finalize Permit)" at bounding box center [319, 114] width 96 height 16
click at [271, 114] on input "Yes (Finalize Permit)" at bounding box center [275, 110] width 9 height 9
radio input "true"
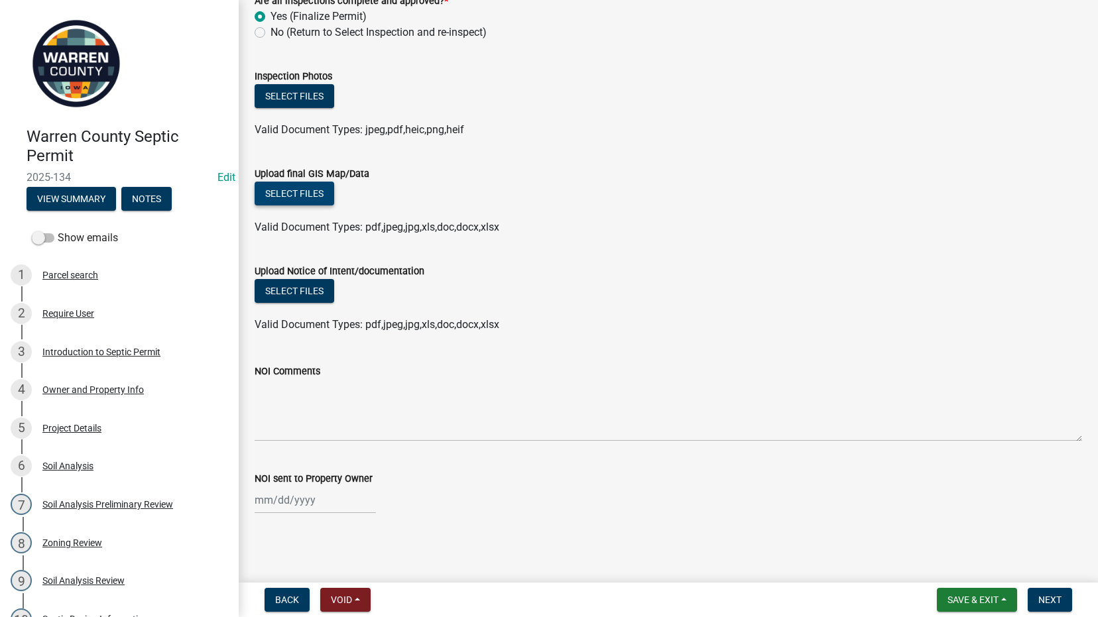
click at [316, 202] on button "Select files" at bounding box center [295, 194] width 80 height 24
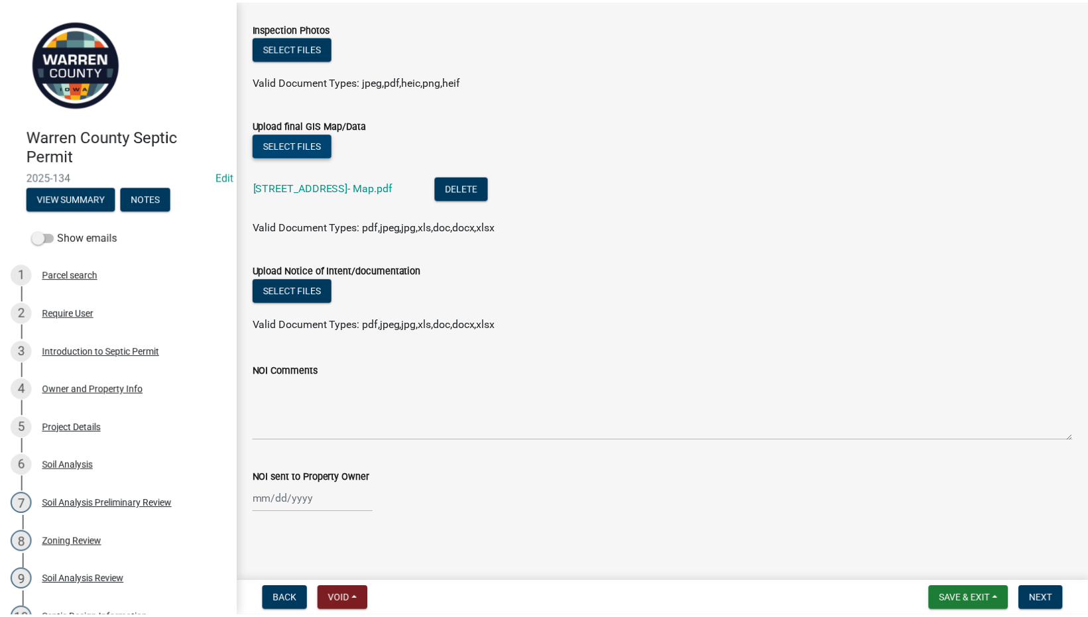
scroll to position [0, 0]
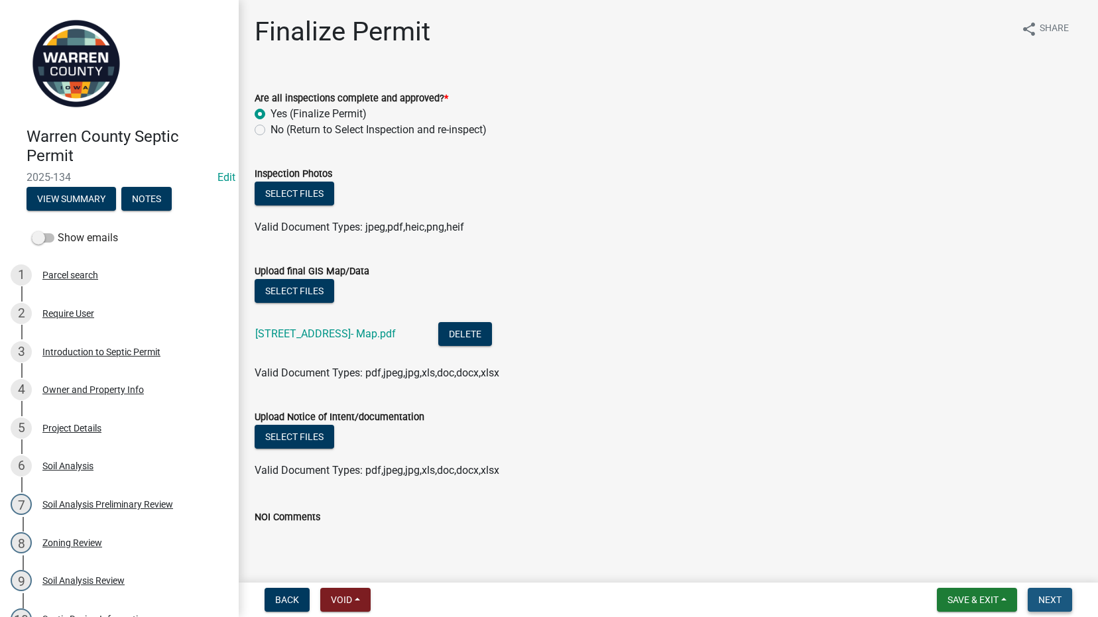
click at [1055, 588] on button "Next" at bounding box center [1050, 600] width 44 height 24
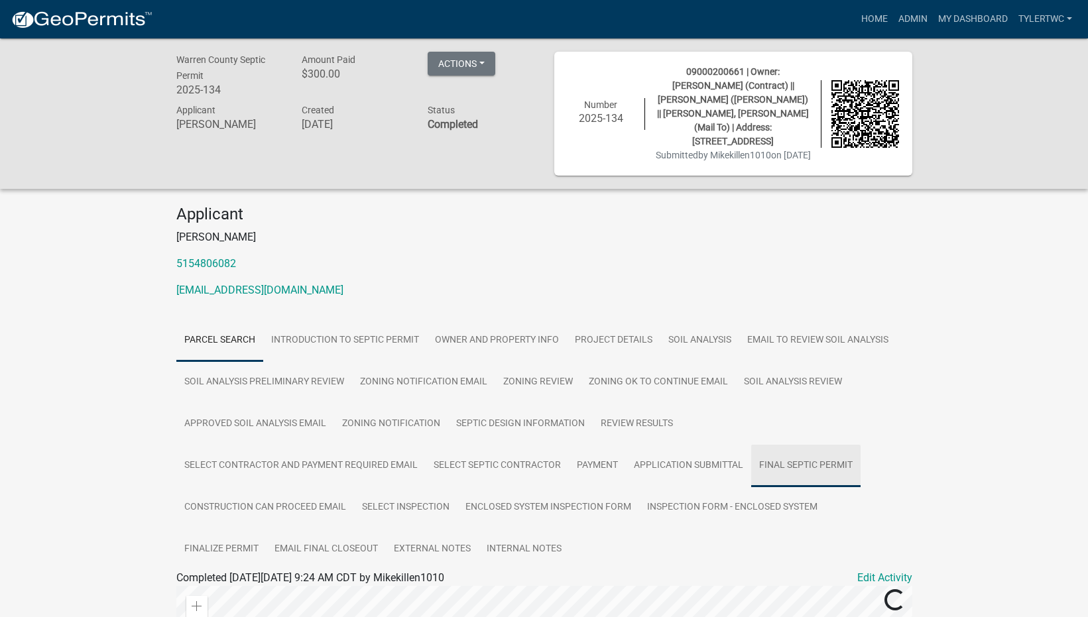
click at [774, 459] on link "Final Septic Permit" at bounding box center [805, 466] width 109 height 42
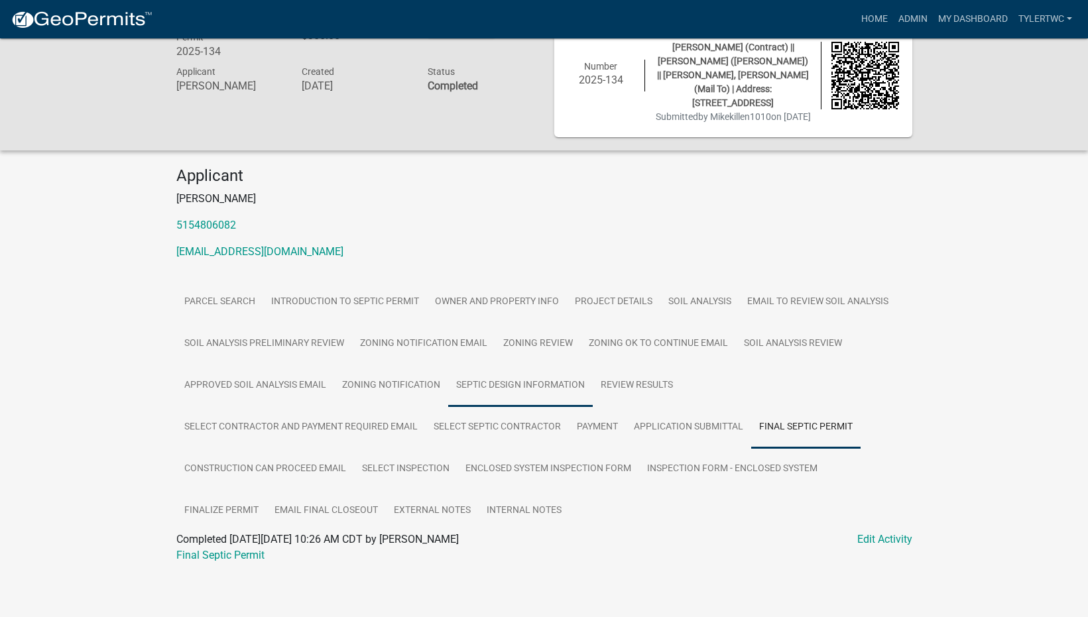
scroll to position [40, 0]
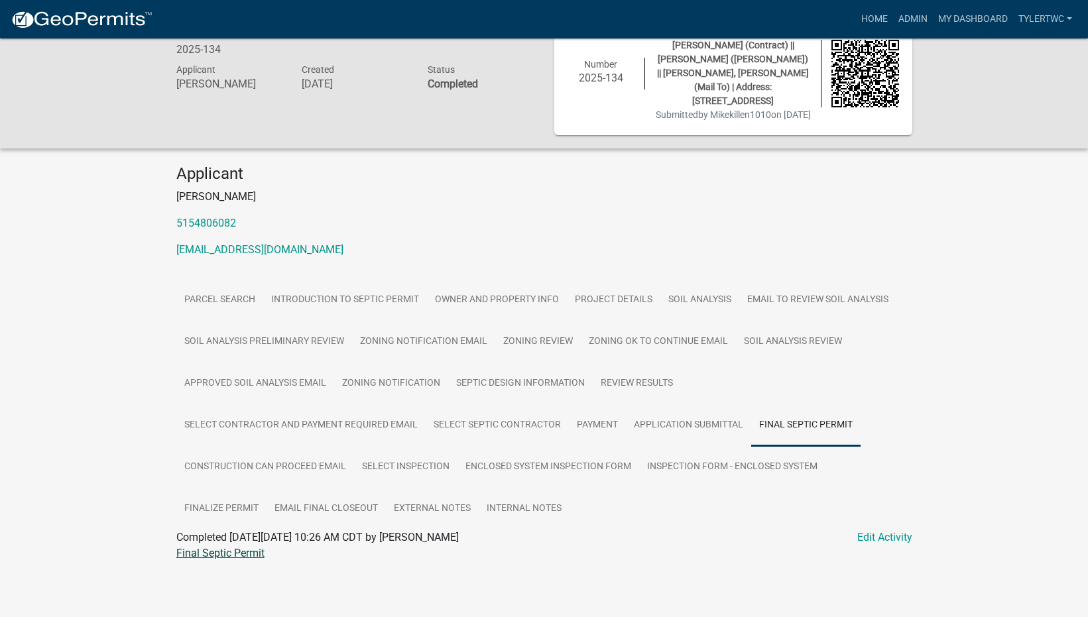
click at [231, 559] on link "Final Septic Permit" at bounding box center [220, 553] width 88 height 13
click at [697, 467] on link "Inspection Form - Enclosed System" at bounding box center [732, 467] width 186 height 42
click at [298, 553] on link "Inspection Form - Enclosed System" at bounding box center [258, 553] width 164 height 13
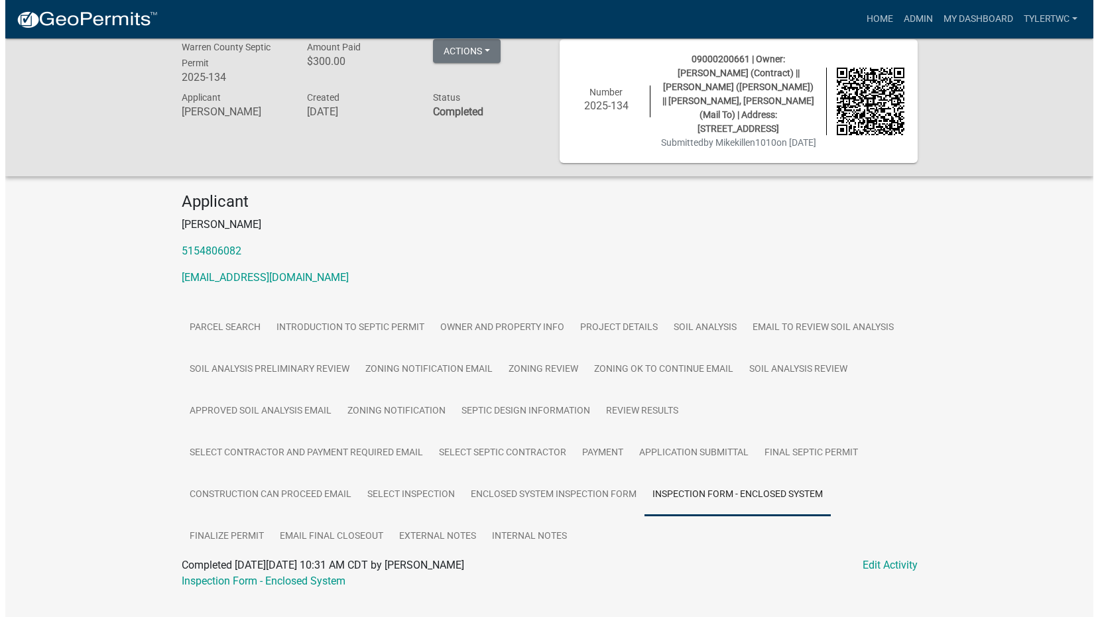
scroll to position [0, 0]
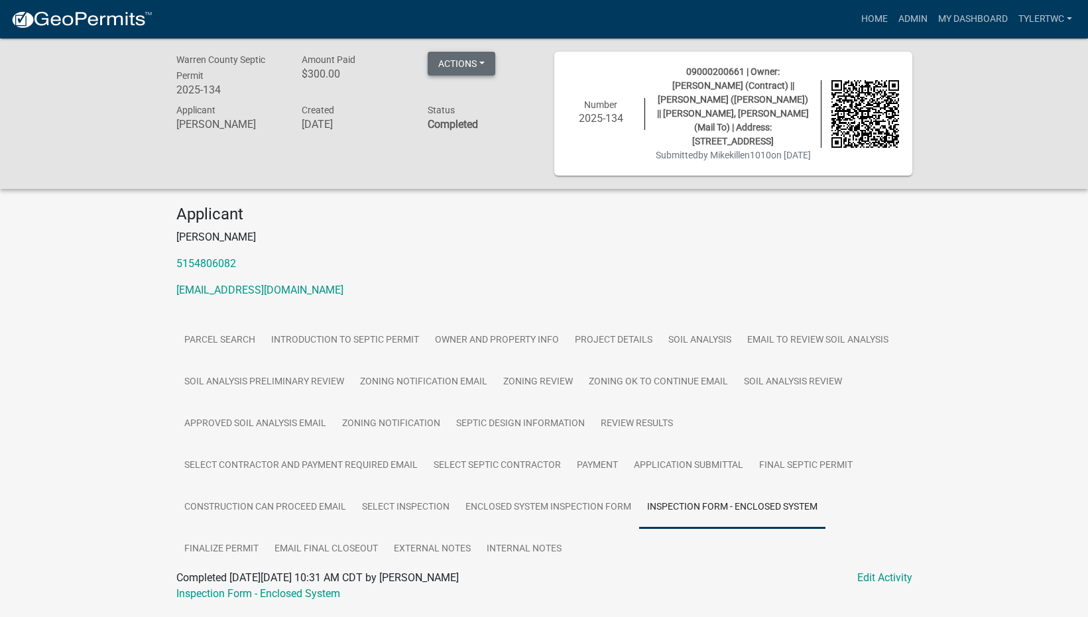
click at [464, 56] on button "Actions" at bounding box center [462, 64] width 68 height 24
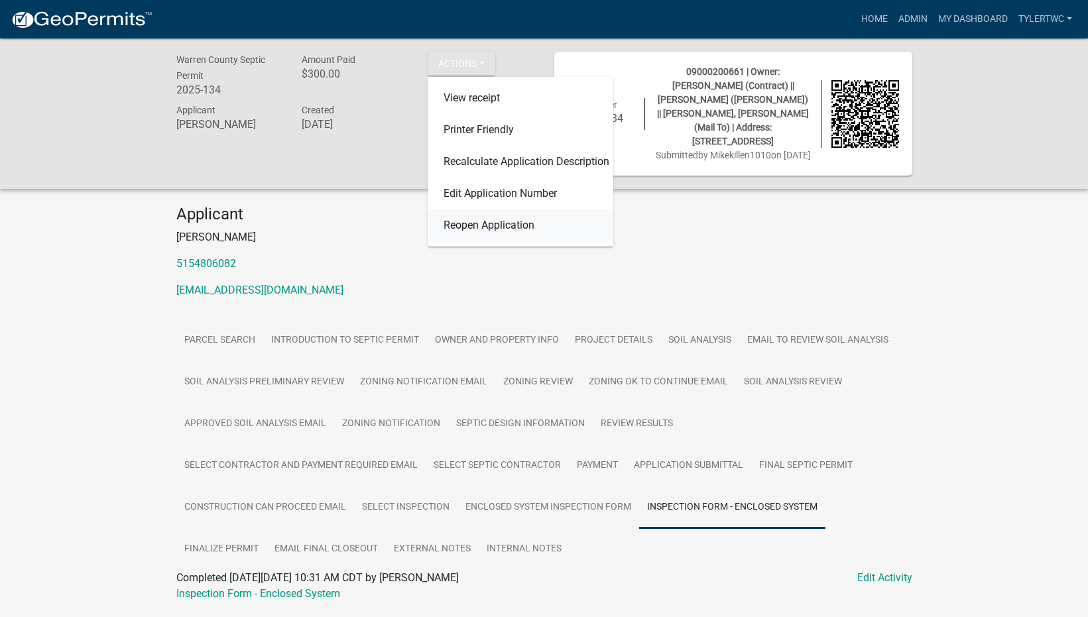
click at [493, 227] on link "Reopen Application" at bounding box center [521, 226] width 186 height 32
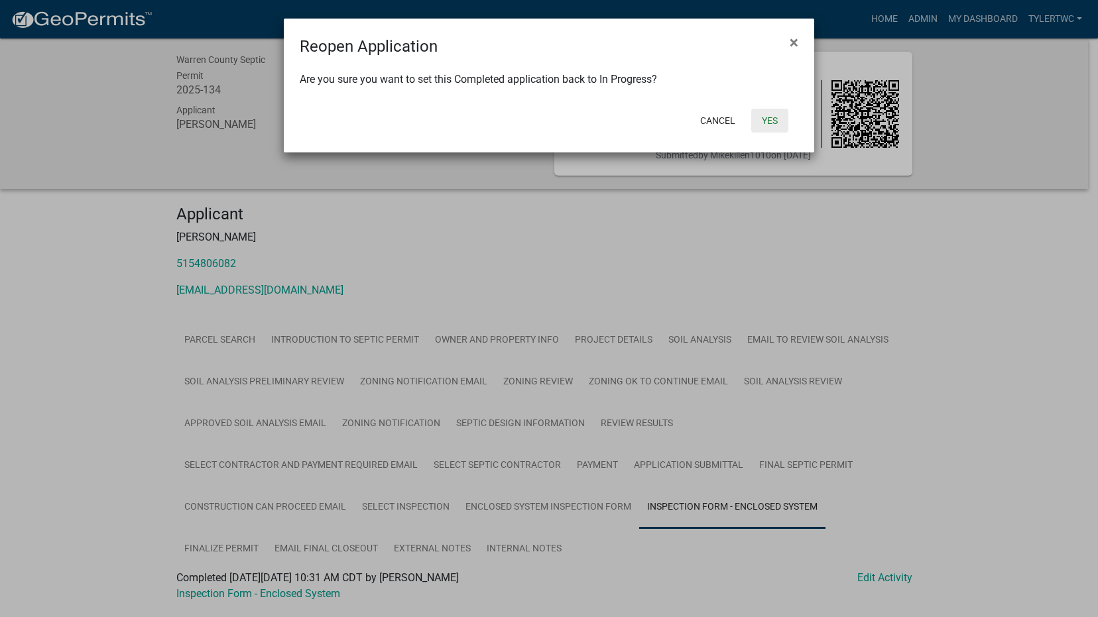
click at [774, 126] on button "Yes" at bounding box center [769, 121] width 37 height 24
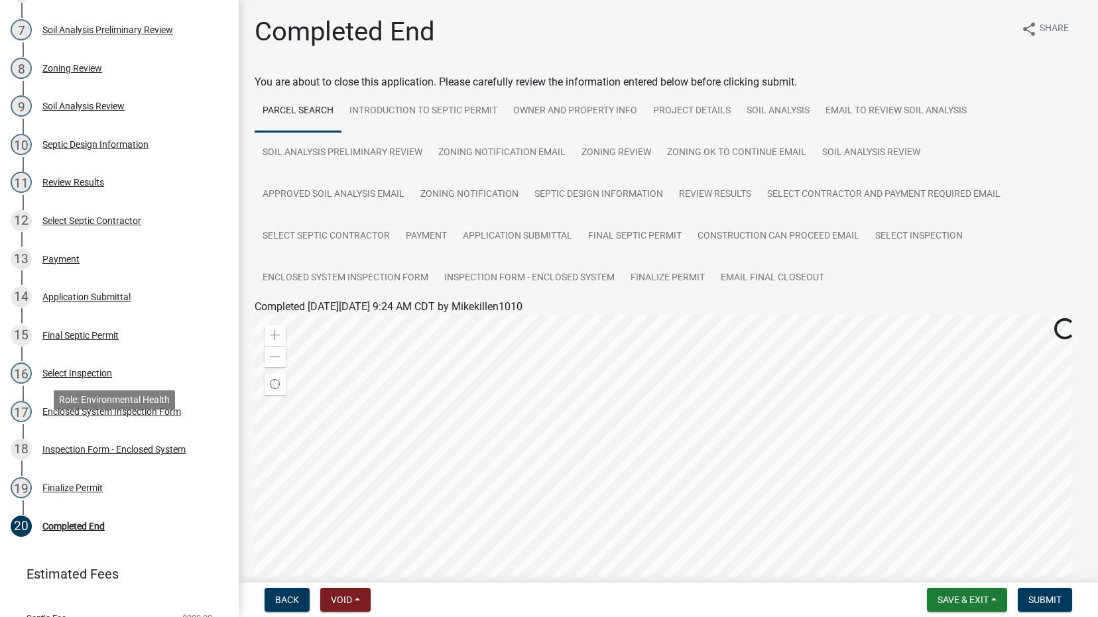
scroll to position [526, 0]
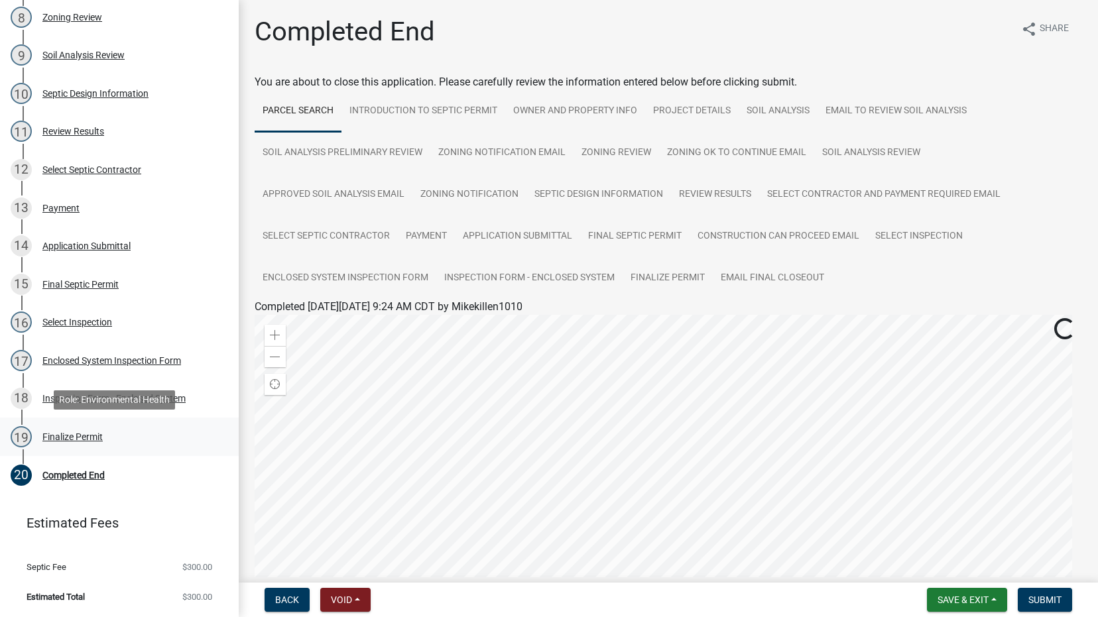
click at [60, 432] on div "Finalize Permit" at bounding box center [72, 436] width 60 height 9
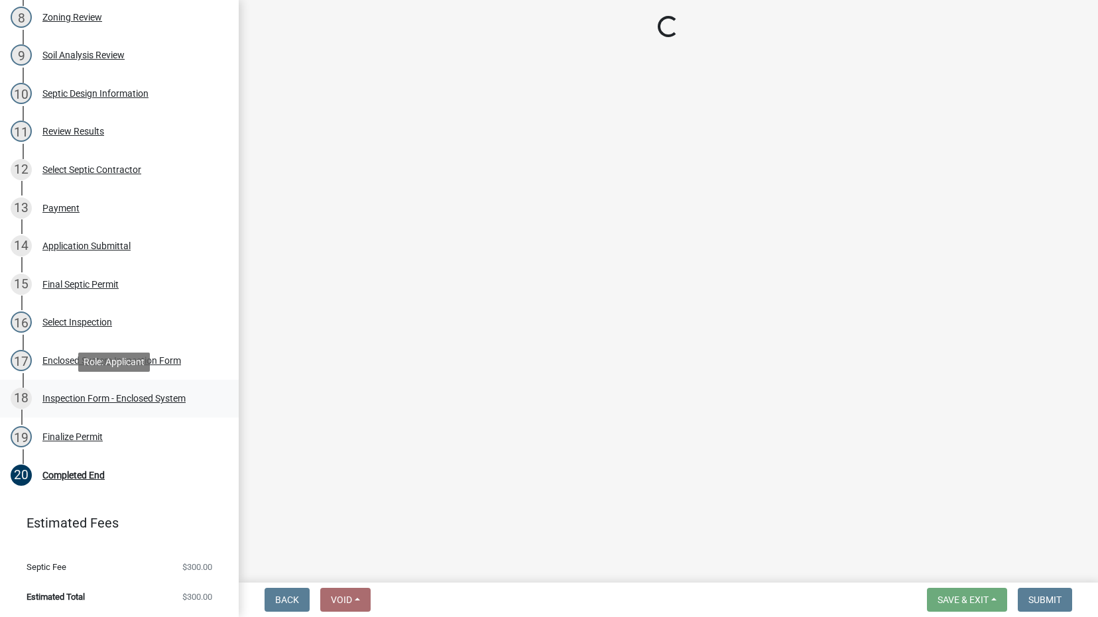
click at [64, 396] on div "Inspection Form - Enclosed System" at bounding box center [113, 398] width 143 height 9
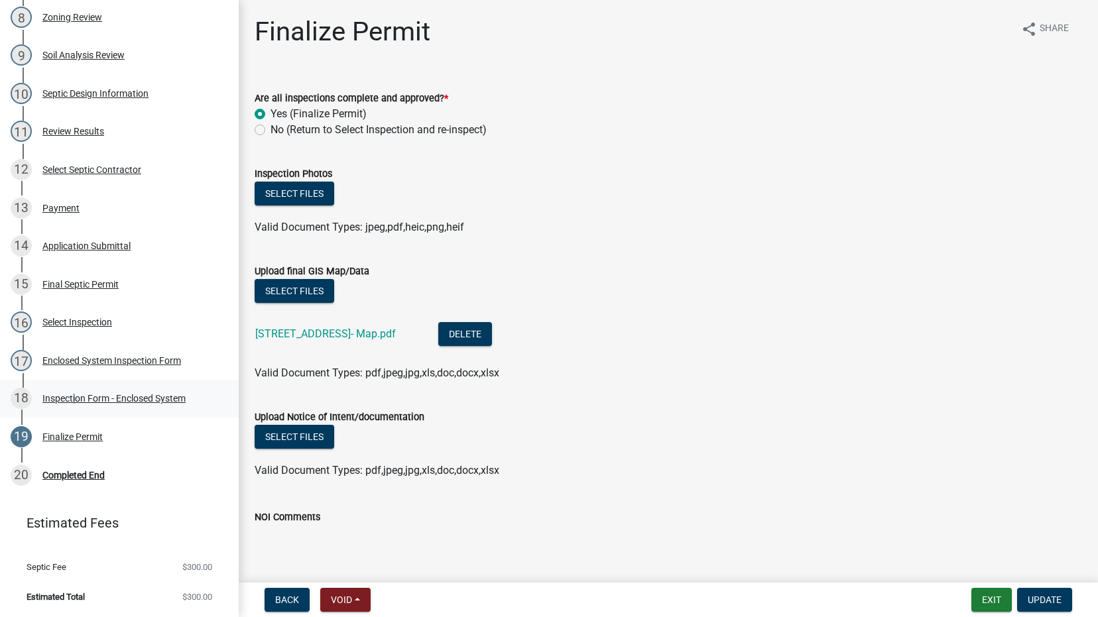
click at [72, 397] on div "Inspection Form - Enclosed System" at bounding box center [113, 398] width 143 height 9
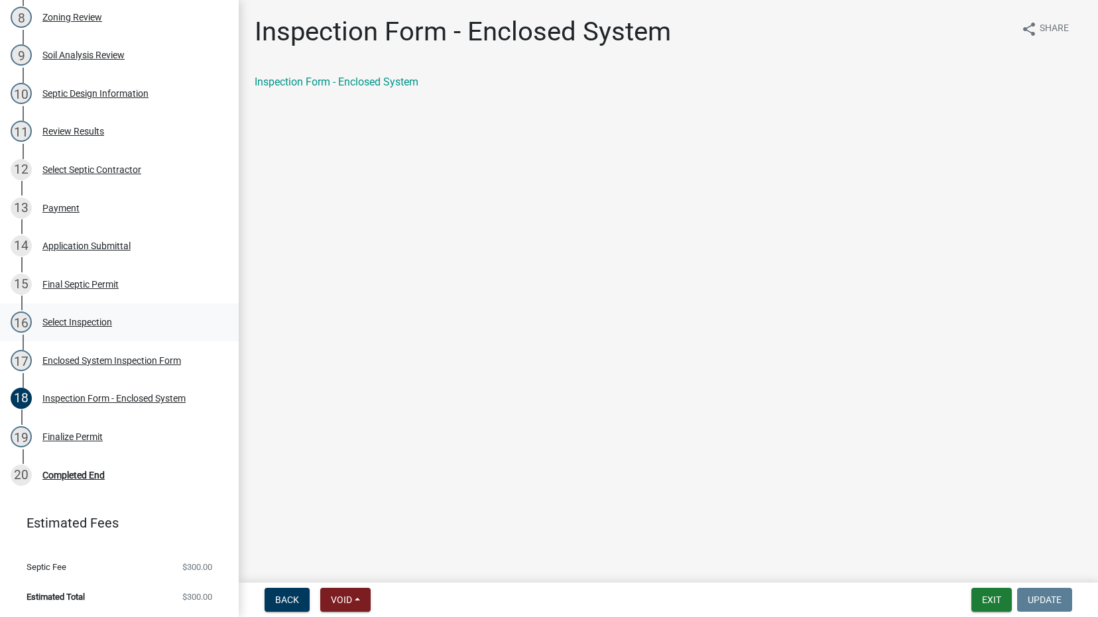
drag, startPoint x: 72, startPoint y: 397, endPoint x: 66, endPoint y: 319, distance: 77.8
click at [66, 319] on div "Select Inspection" at bounding box center [77, 322] width 70 height 9
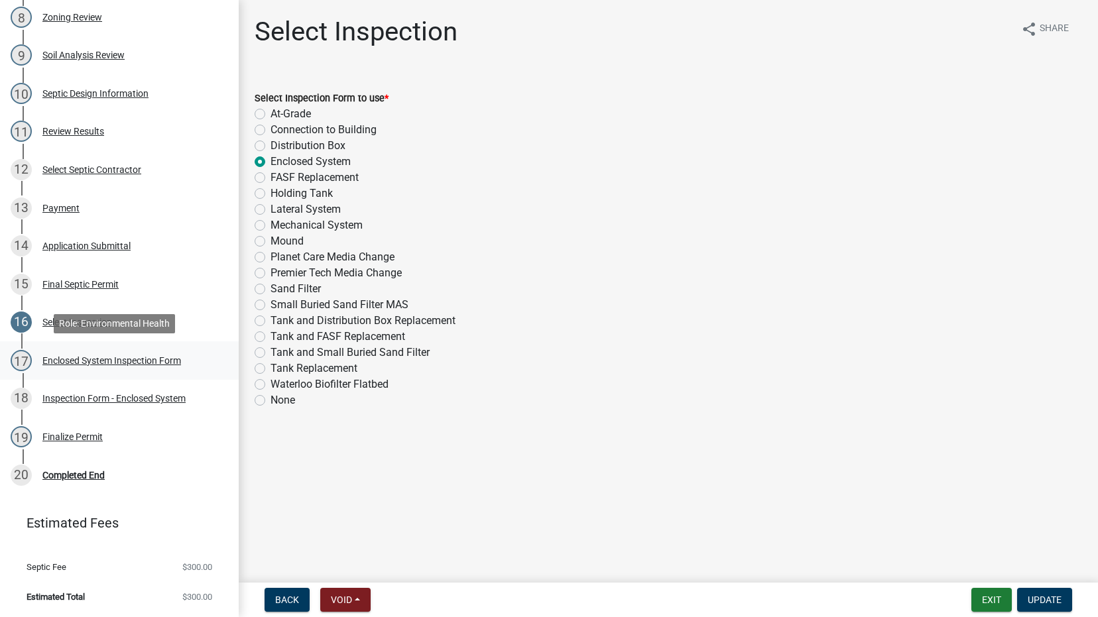
click at [59, 356] on div "Enclosed System Inspection Form" at bounding box center [111, 360] width 139 height 9
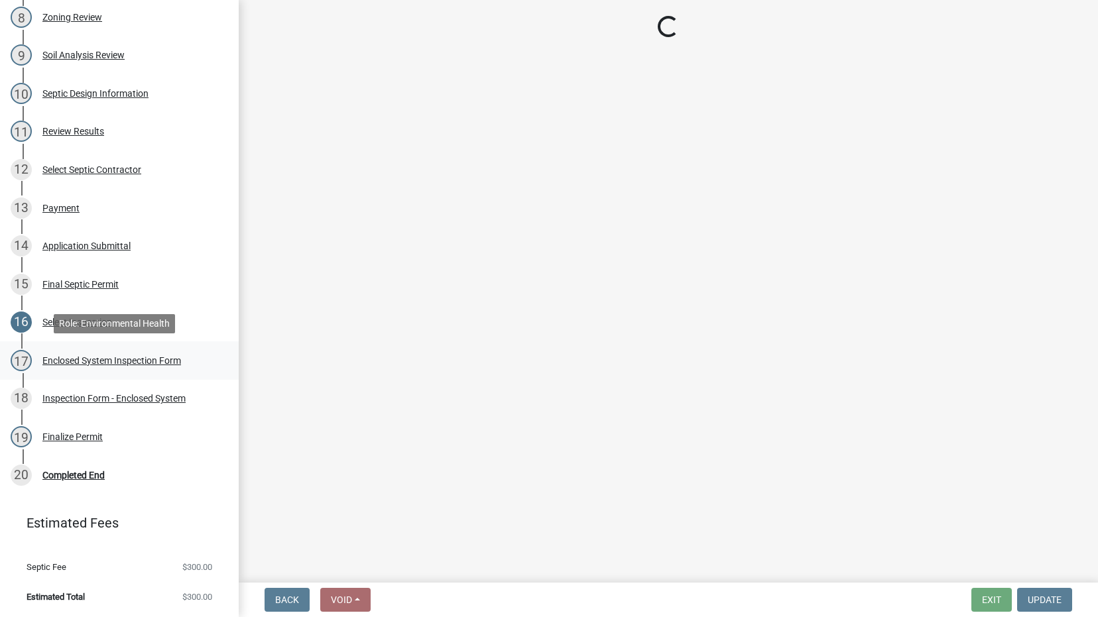
select select "a5eedaef-bc64-4201-b33b-3ad5aee653d9"
select select "d1e22d4f-68e7-4e9d-8701-604dd084f30f"
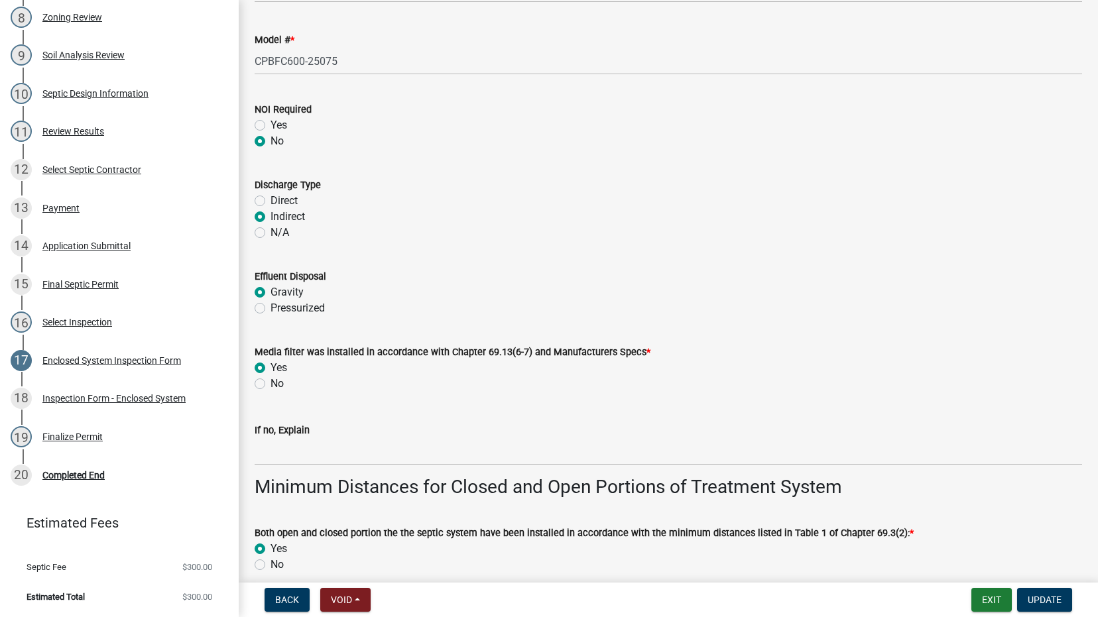
scroll to position [2167, 0]
click at [271, 305] on label "Pressurized" at bounding box center [298, 307] width 54 height 16
click at [271, 305] on input "Pressurized" at bounding box center [275, 303] width 9 height 9
radio input "true"
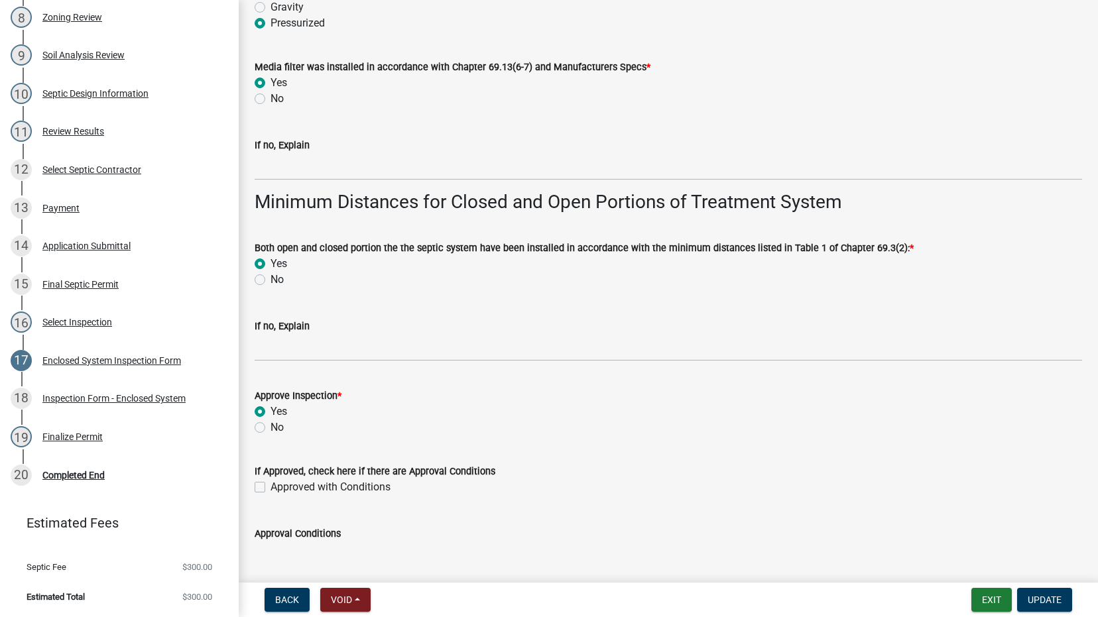
scroll to position [2540, 0]
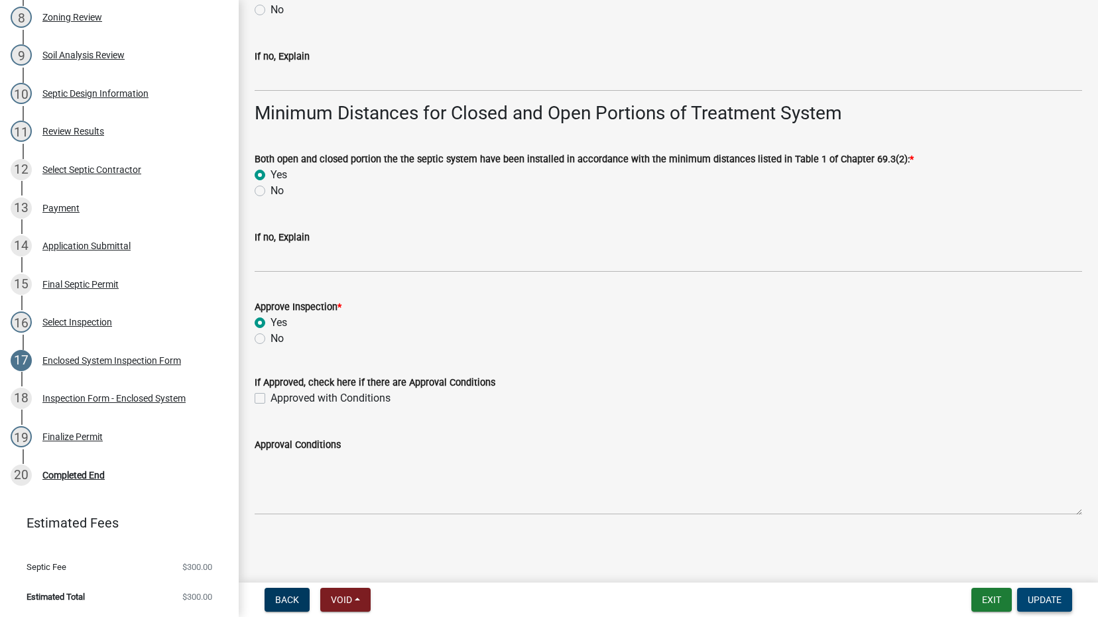
click at [1059, 596] on span "Update" at bounding box center [1045, 600] width 34 height 11
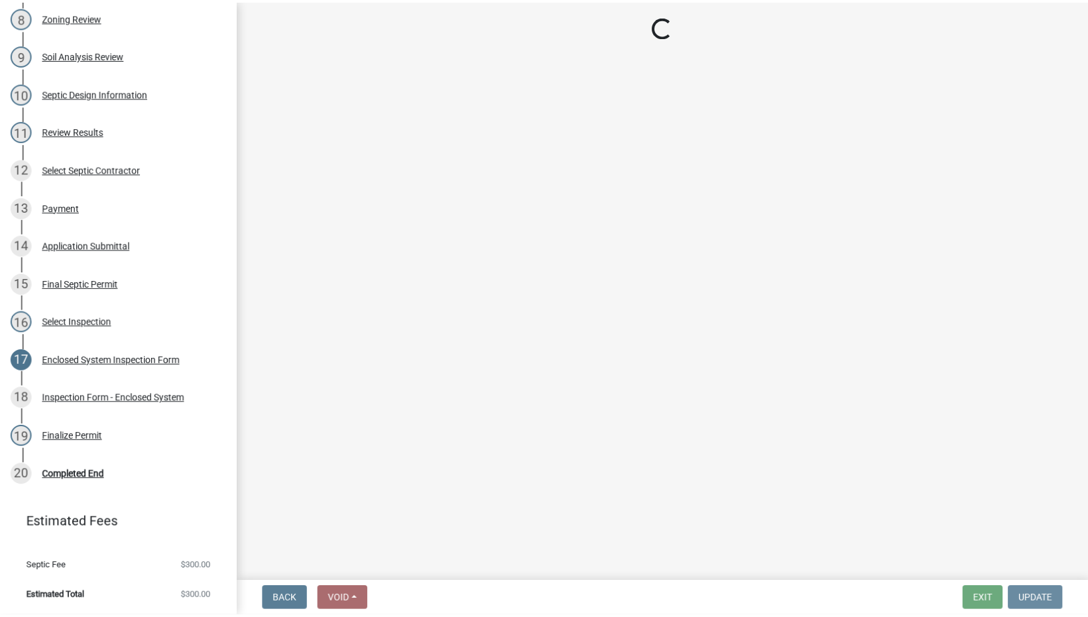
scroll to position [0, 0]
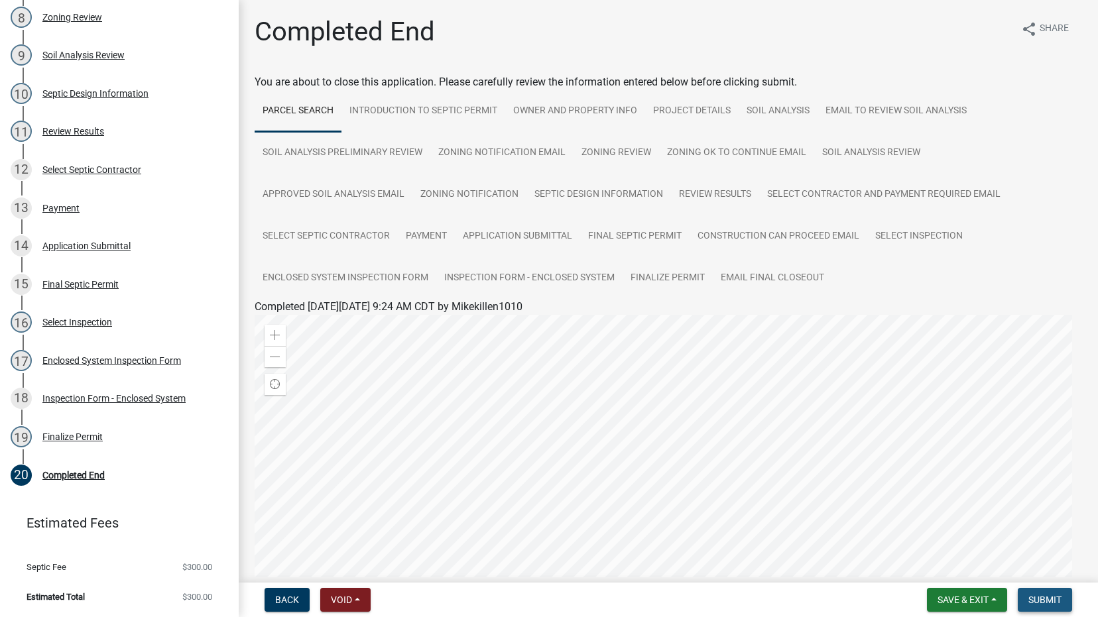
click at [1049, 600] on span "Submit" at bounding box center [1045, 600] width 33 height 11
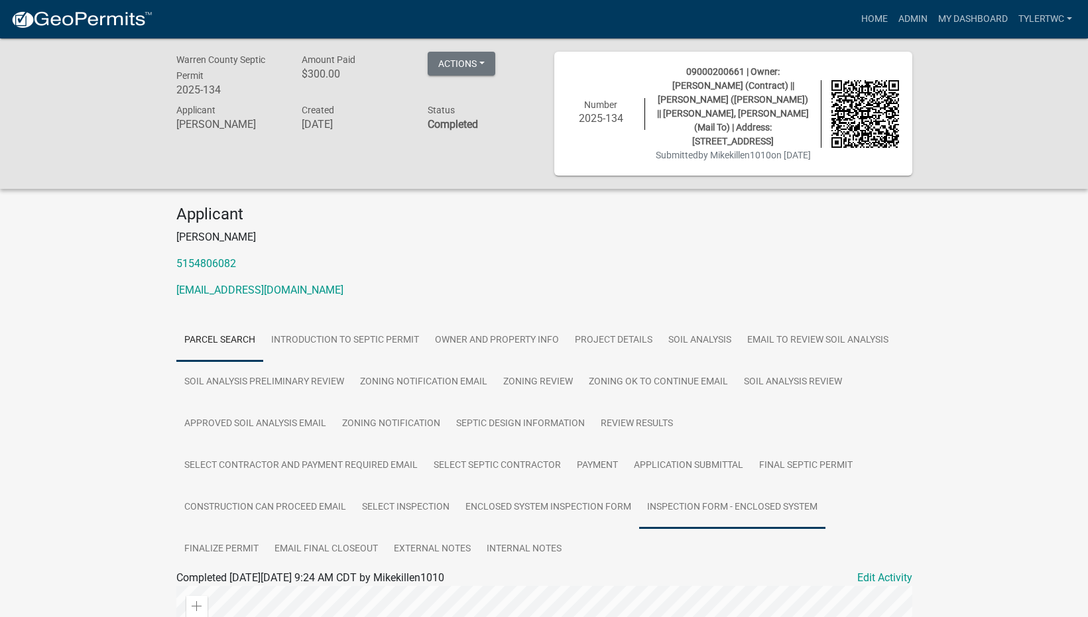
click at [734, 511] on link "Inspection Form - Enclosed System" at bounding box center [732, 508] width 186 height 42
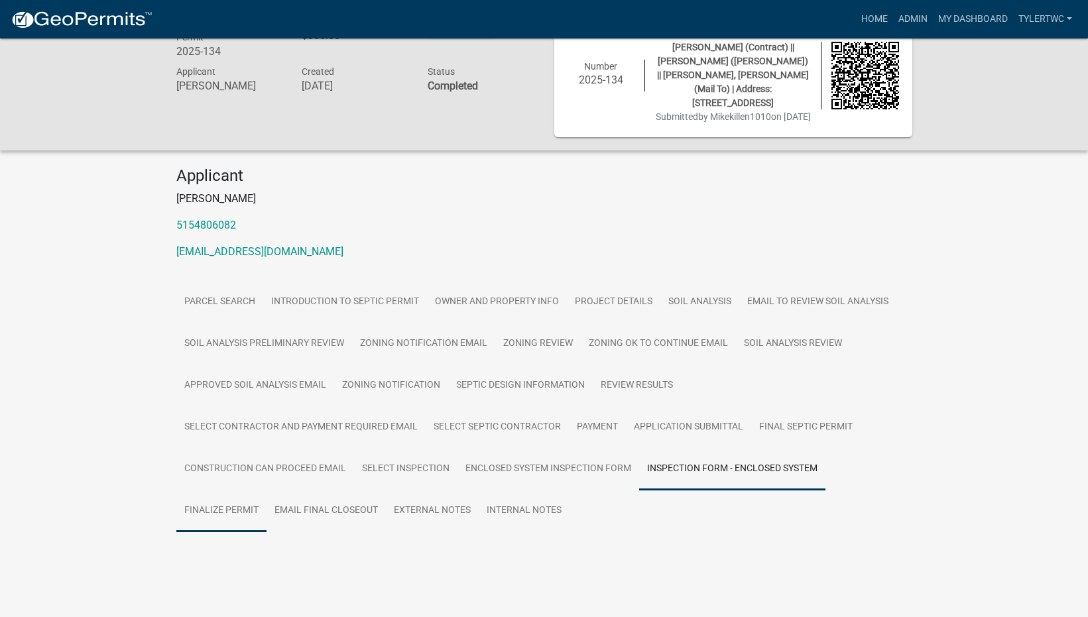
scroll to position [40, 0]
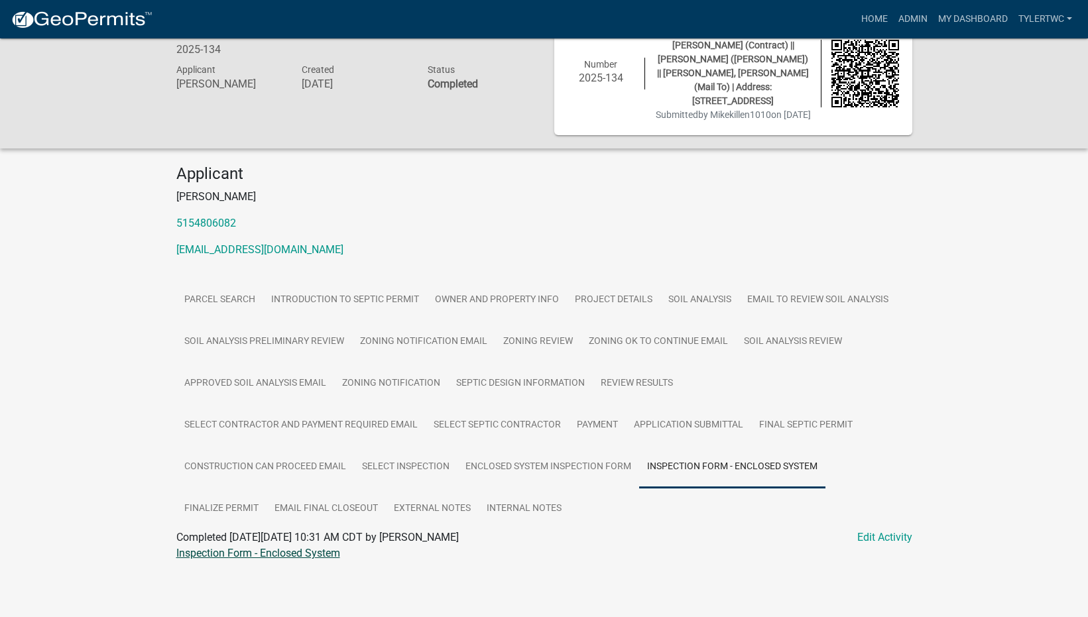
click at [200, 552] on link "Inspection Form - Enclosed System" at bounding box center [258, 553] width 164 height 13
click at [900, 18] on link "Admin" at bounding box center [913, 19] width 40 height 25
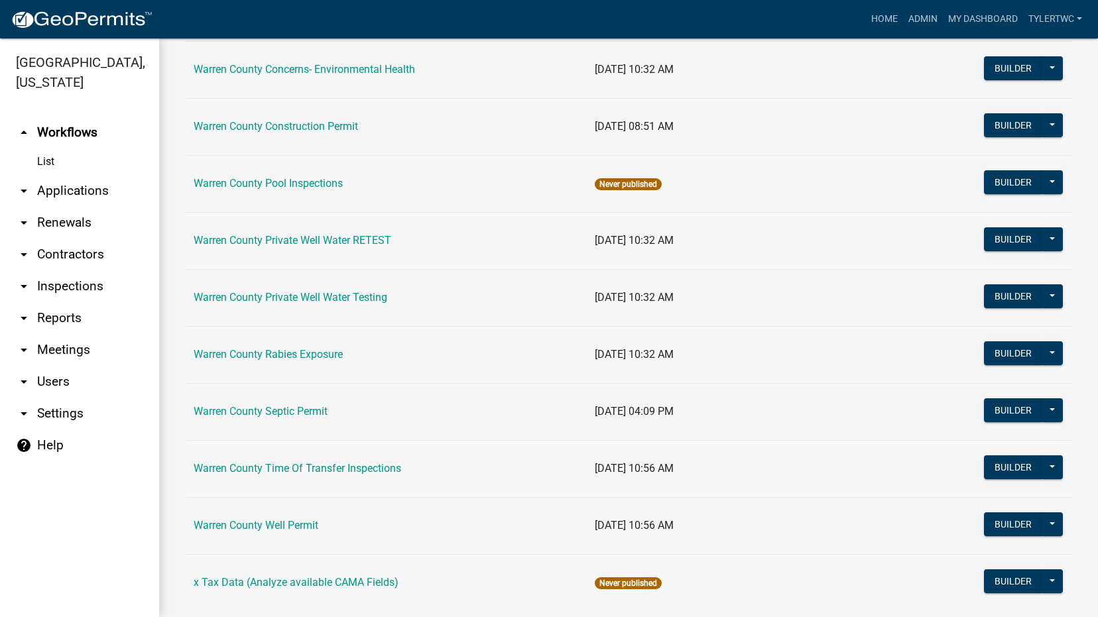
scroll to position [790, 0]
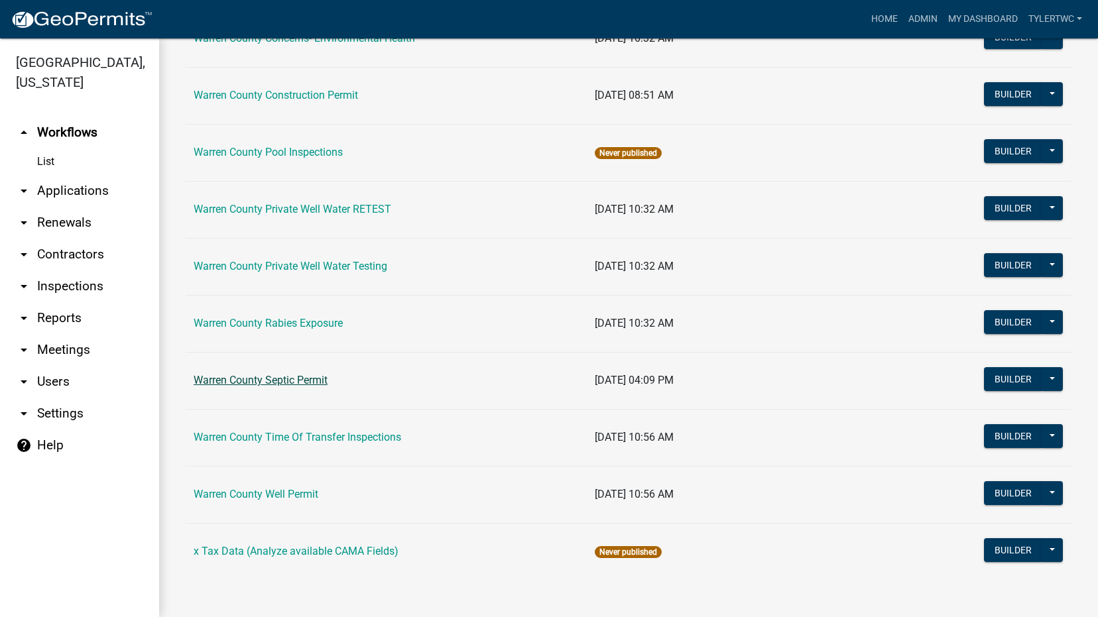
click at [259, 381] on link "Warren County Septic Permit" at bounding box center [261, 380] width 134 height 13
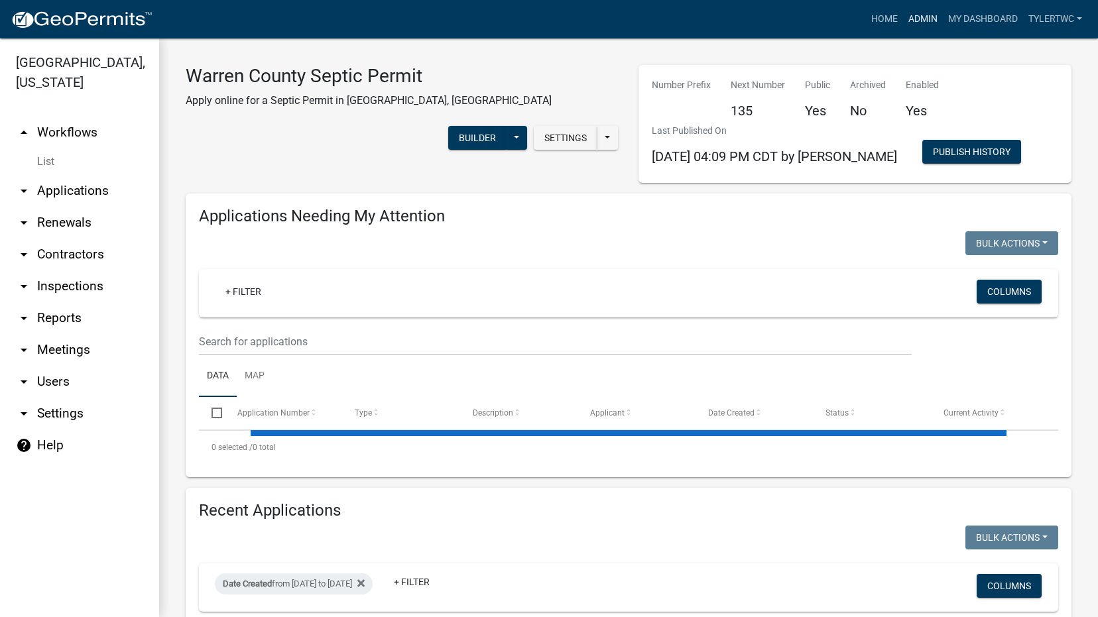
click at [915, 19] on link "Admin" at bounding box center [923, 19] width 40 height 25
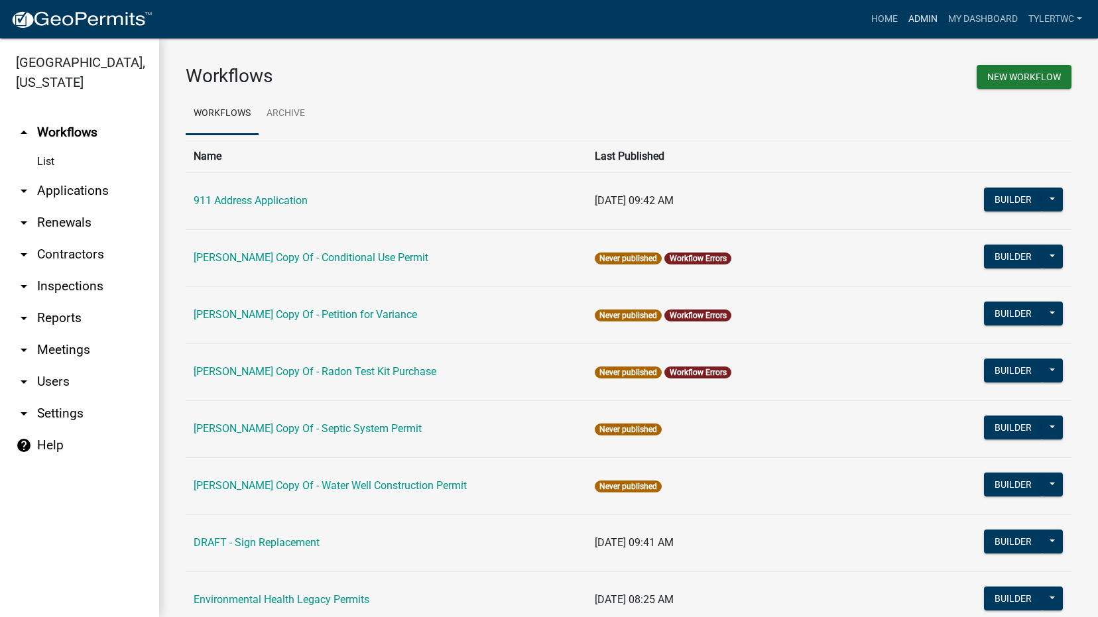
scroll to position [790, 0]
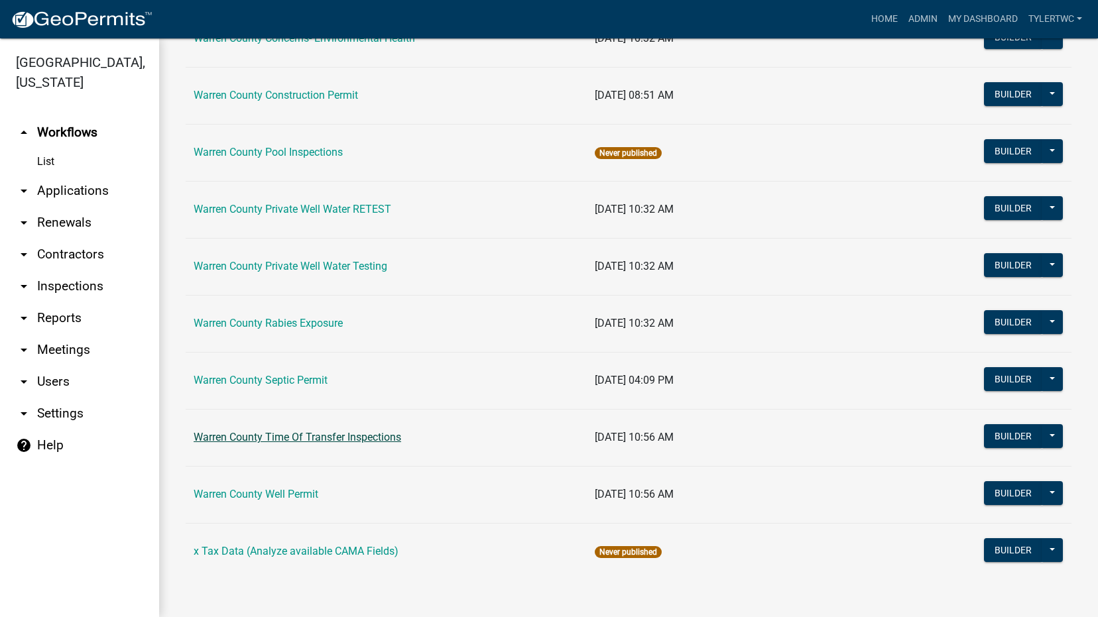
click at [263, 438] on link "Warren County Time Of Transfer Inspections" at bounding box center [298, 437] width 208 height 13
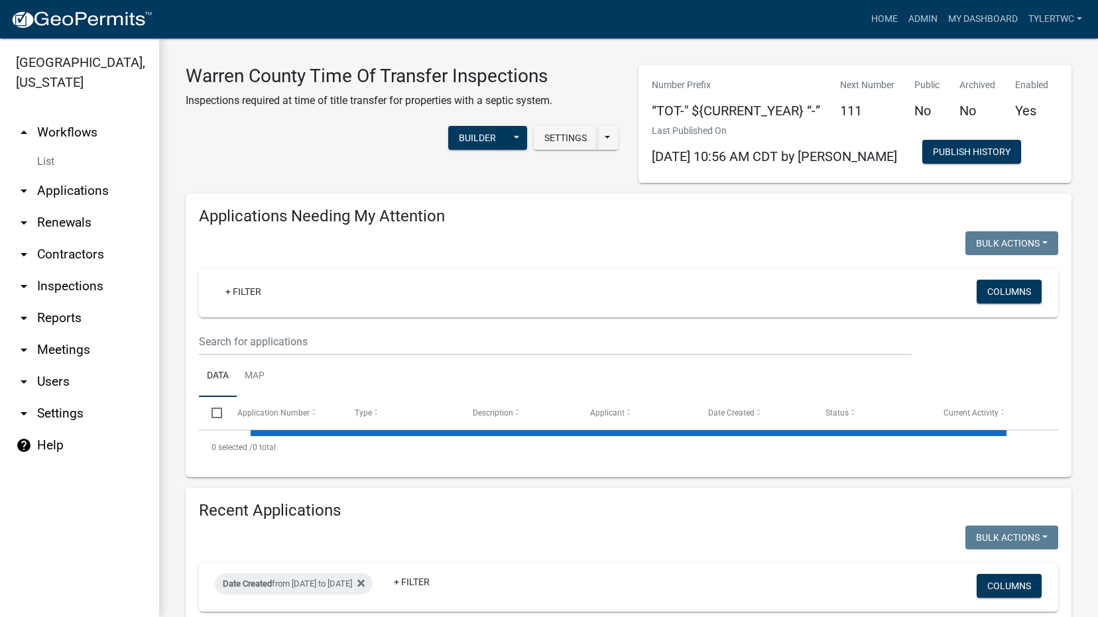
select select "2: 50"
select select "3: 100"
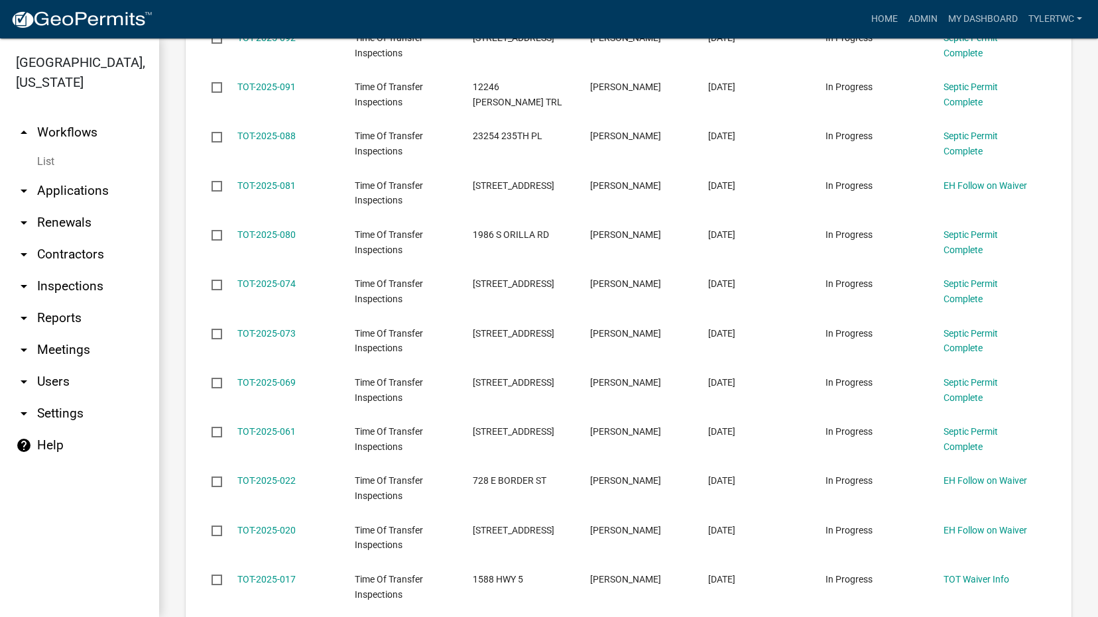
scroll to position [1083, 0]
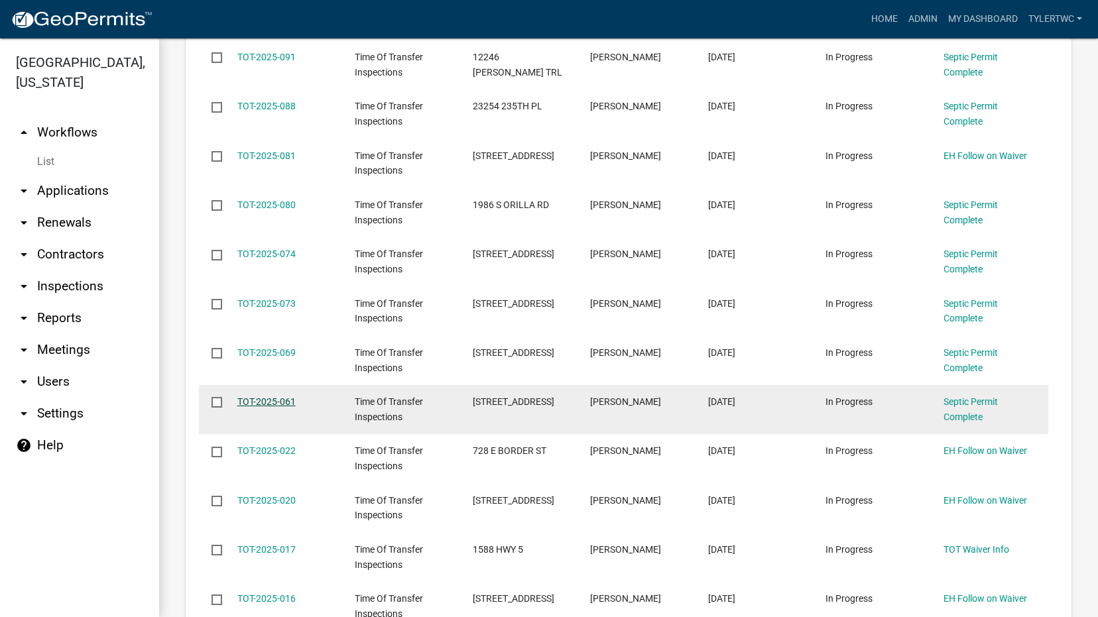
click at [263, 404] on link "TOT-2025-061" at bounding box center [266, 402] width 58 height 11
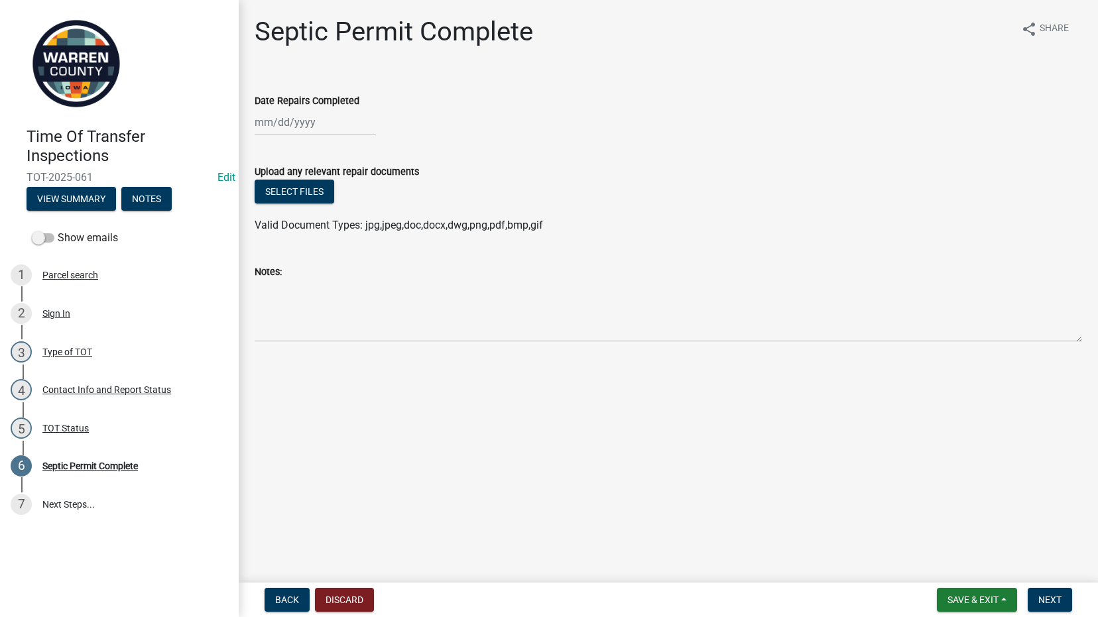
click at [324, 130] on div at bounding box center [315, 122] width 121 height 27
select select "9"
select select "2025"
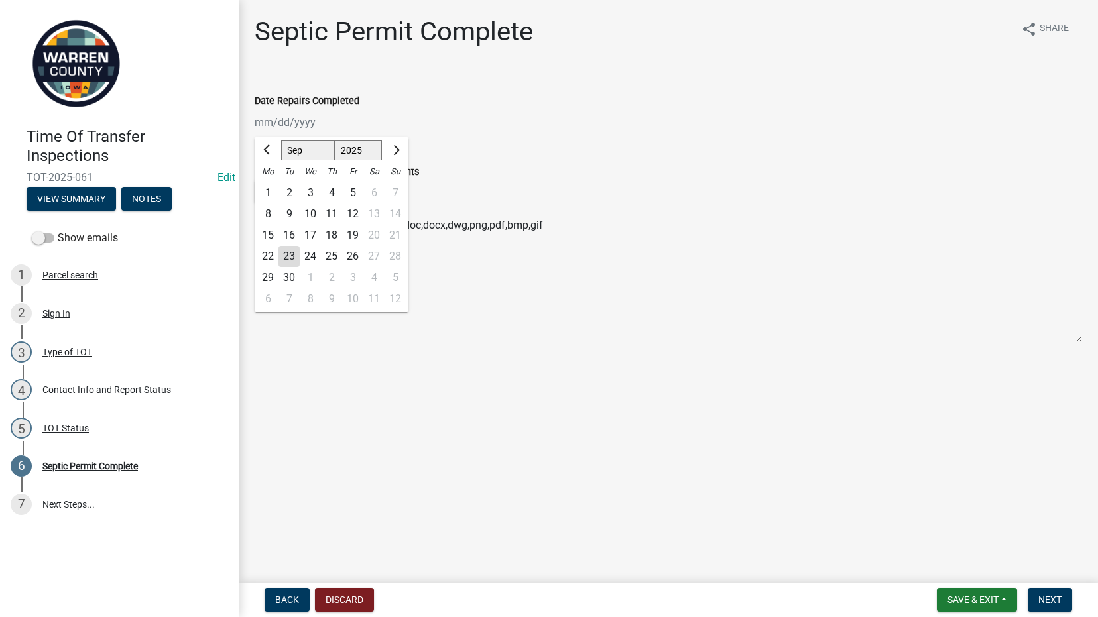
click at [268, 259] on div "22" at bounding box center [267, 256] width 21 height 21
type input "[DATE]"
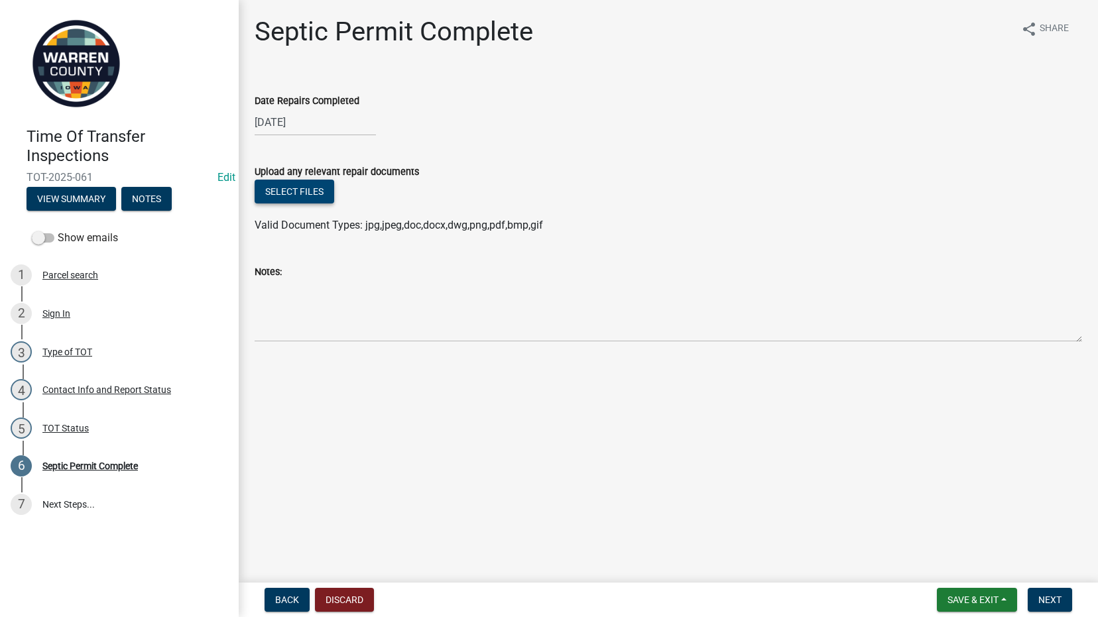
click at [306, 191] on button "Select files" at bounding box center [295, 192] width 80 height 24
click at [291, 193] on button "Select files" at bounding box center [295, 192] width 80 height 24
click at [291, 192] on button "Select files" at bounding box center [295, 192] width 80 height 24
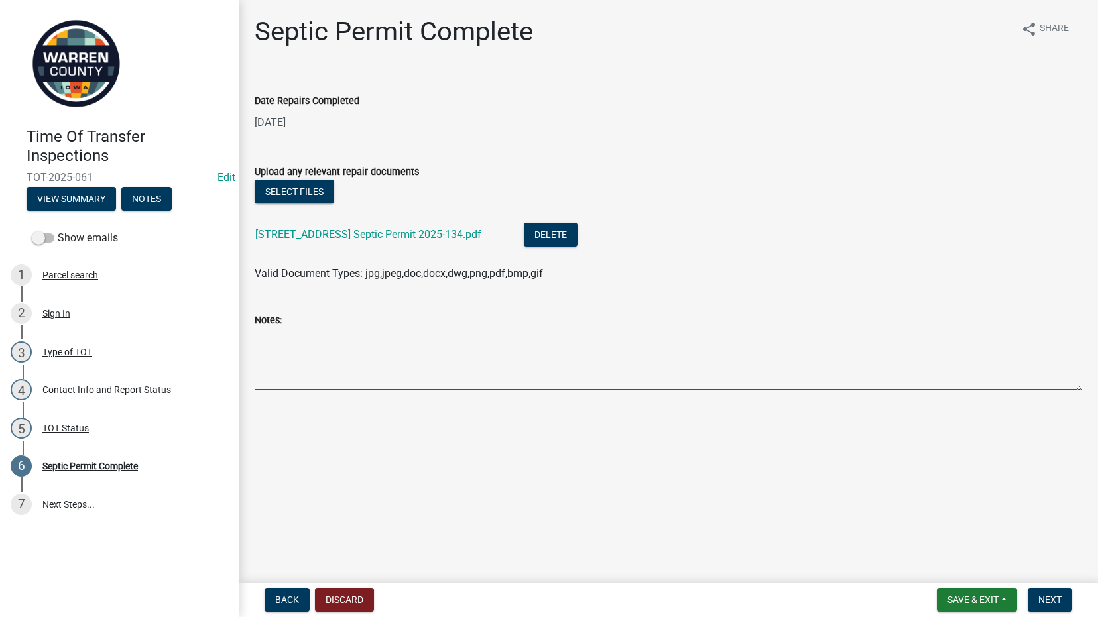
click at [358, 352] on textarea "Notes:" at bounding box center [669, 359] width 828 height 62
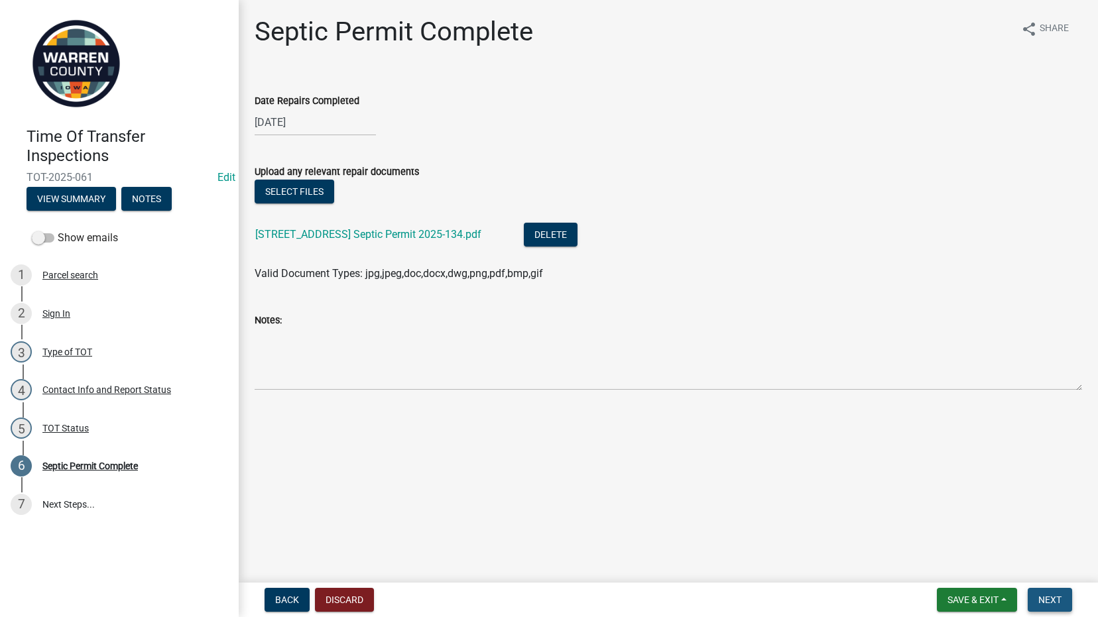
click at [1051, 602] on span "Next" at bounding box center [1050, 600] width 23 height 11
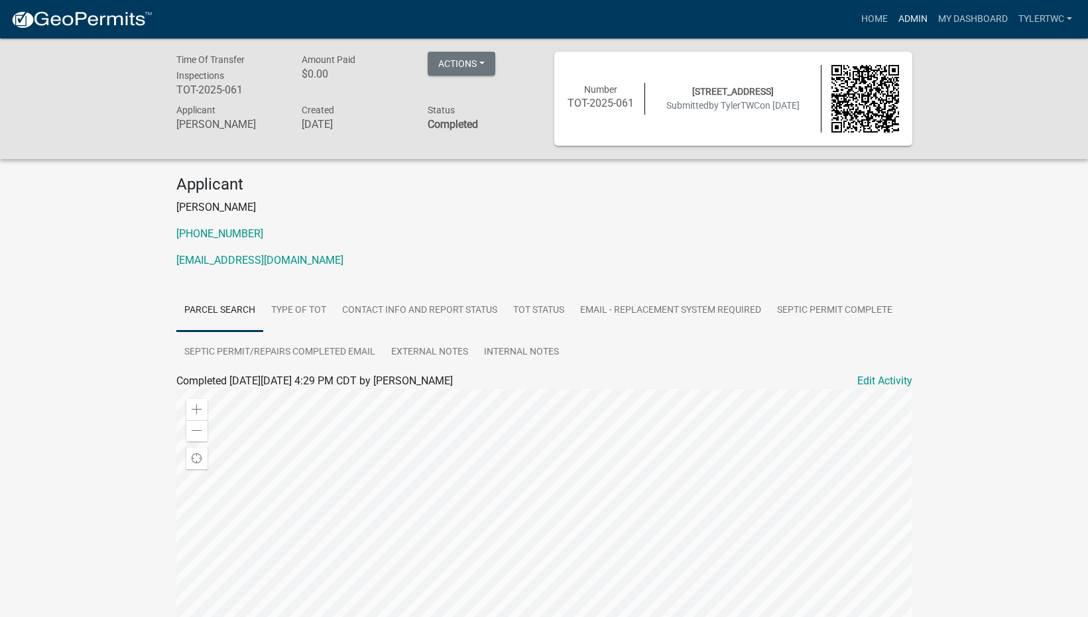
click at [899, 17] on link "Admin" at bounding box center [913, 19] width 40 height 25
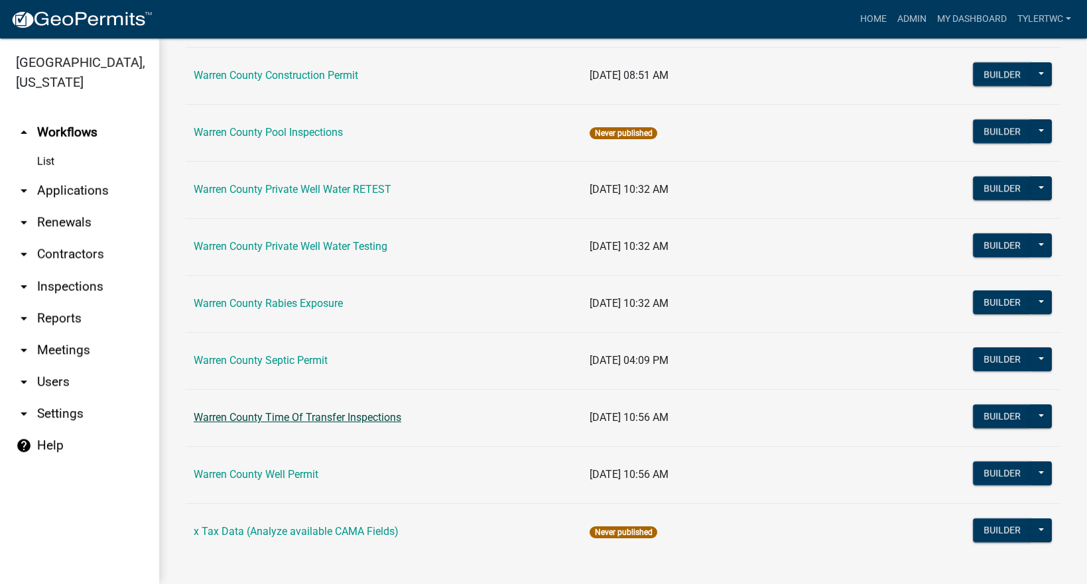
scroll to position [823, 0]
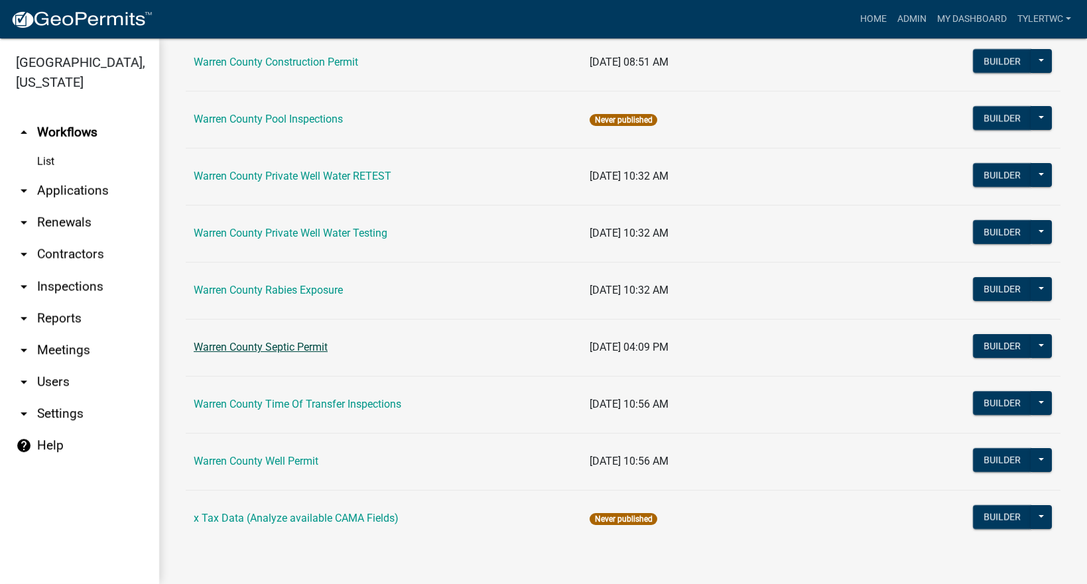
click at [239, 338] on td "Warren County Septic Permit" at bounding box center [384, 347] width 396 height 57
click at [239, 342] on link "Warren County Septic Permit" at bounding box center [261, 347] width 134 height 13
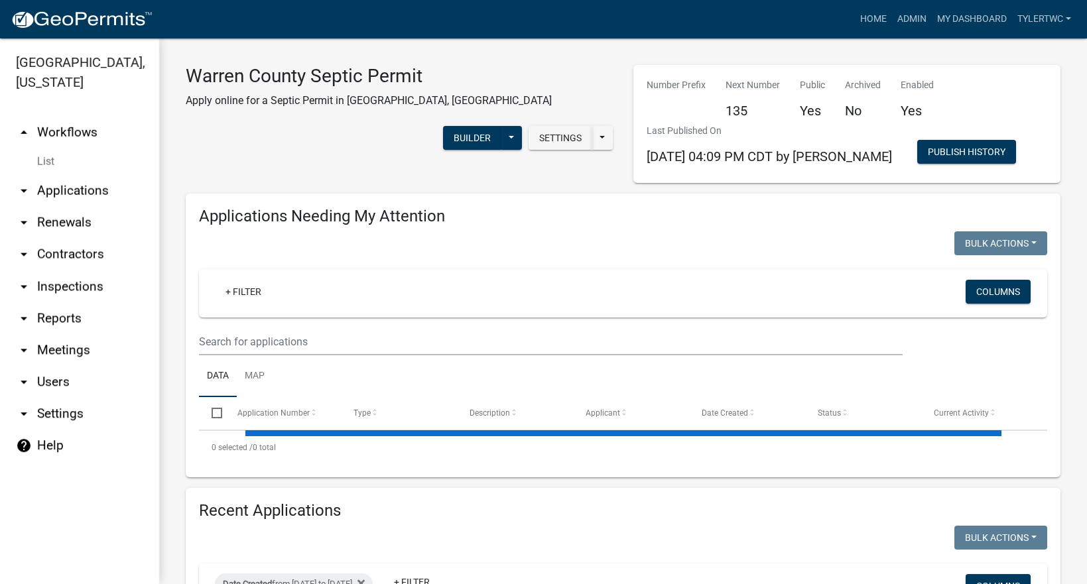
select select "2: 50"
select select "3: 100"
